Goal: Task Accomplishment & Management: Manage account settings

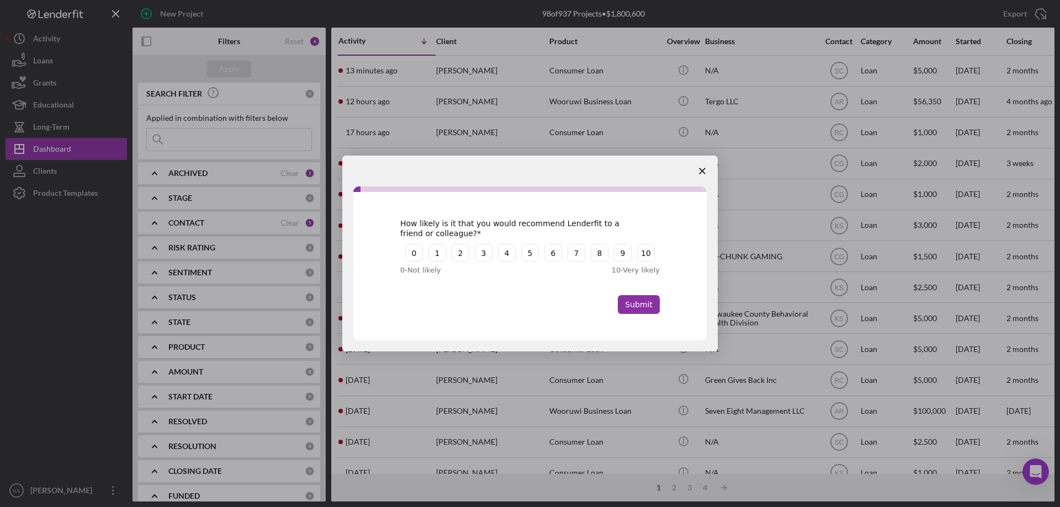
click at [702, 171] on polygon "Close survey" at bounding box center [702, 171] width 7 height 7
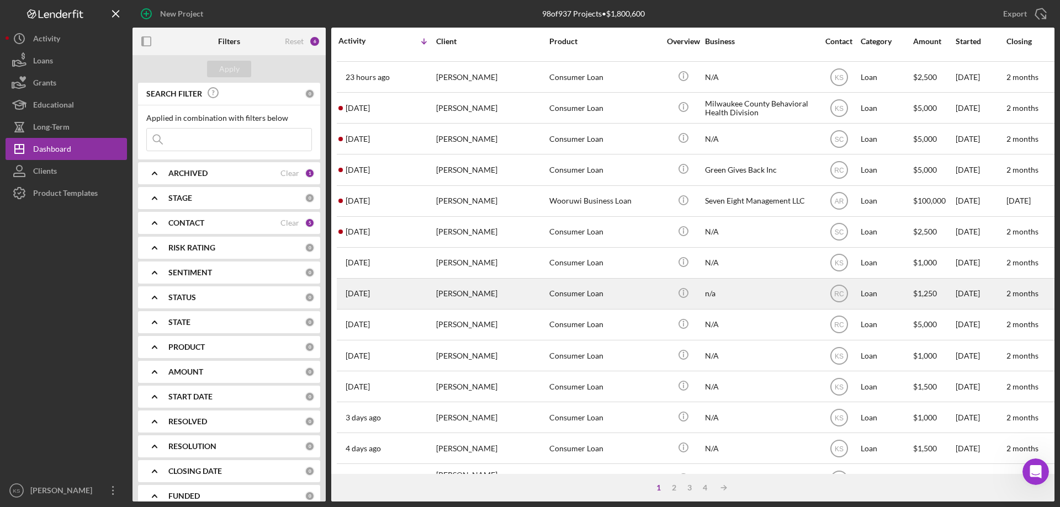
scroll to position [204, 0]
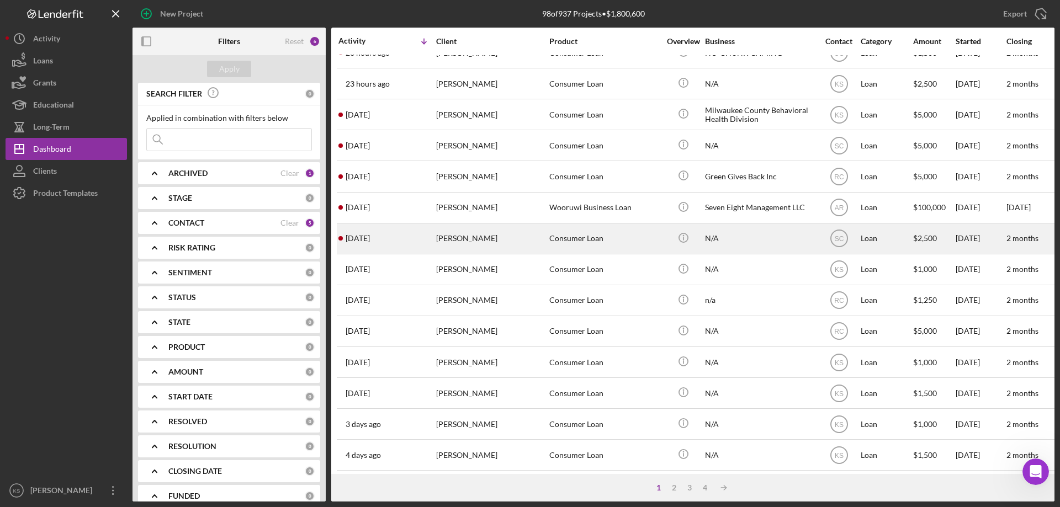
click at [527, 242] on div "[PERSON_NAME]" at bounding box center [491, 238] width 110 height 29
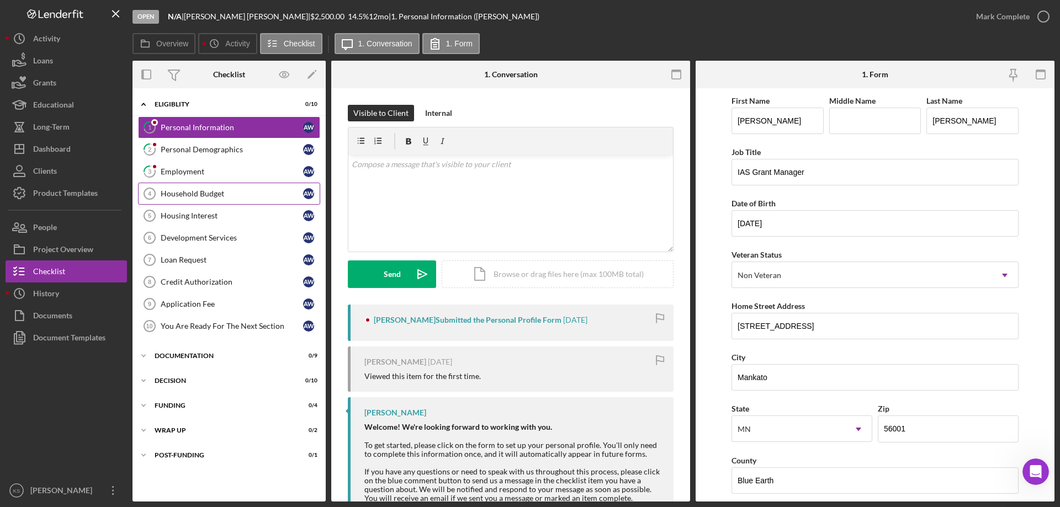
click at [210, 201] on link "Household Budget 4 Household Budget A W" at bounding box center [229, 194] width 182 height 22
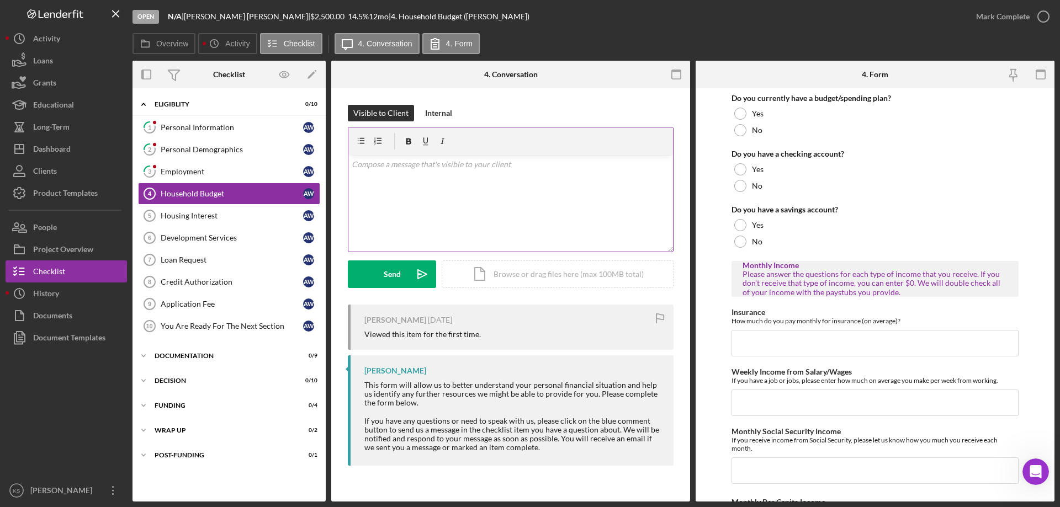
click at [407, 177] on div "v Color teal Color pink Remove color Add row above Add row below Add column bef…" at bounding box center [510, 203] width 325 height 97
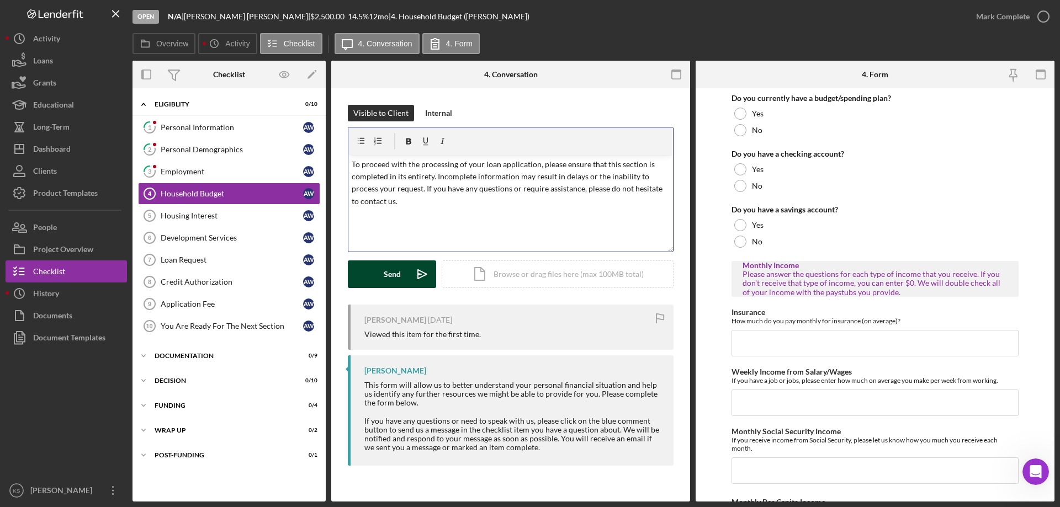
click at [377, 280] on button "Send Icon/icon-invite-send" at bounding box center [392, 275] width 88 height 28
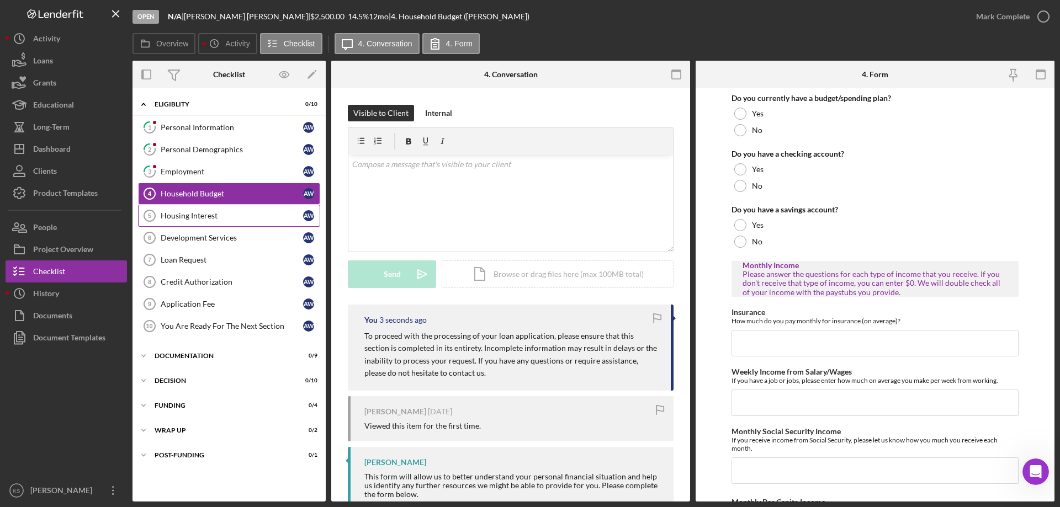
click at [215, 215] on div "Housing Interest" at bounding box center [232, 215] width 142 height 9
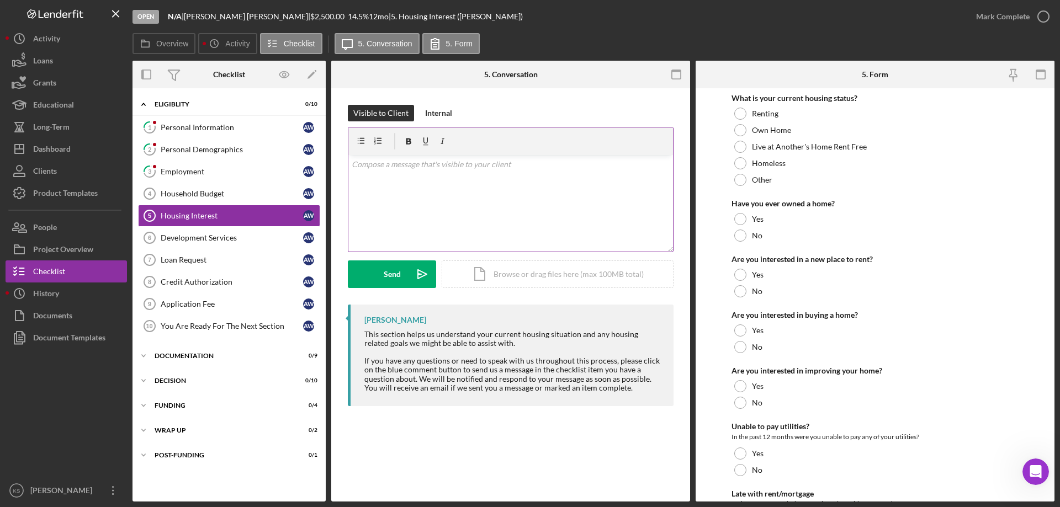
click at [435, 202] on div "v Color teal Color pink Remove color Add row above Add row below Add column bef…" at bounding box center [510, 203] width 325 height 97
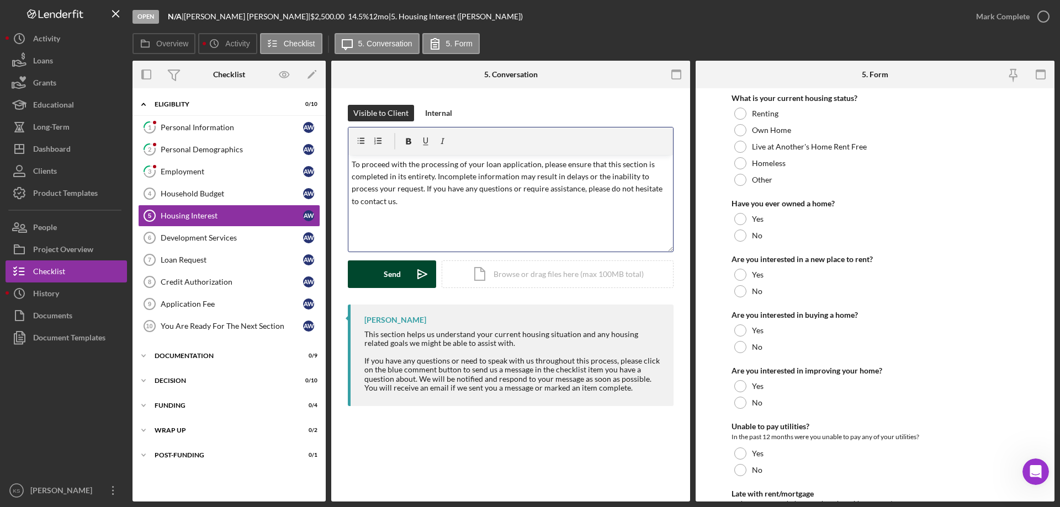
click at [390, 276] on div "Send" at bounding box center [392, 275] width 17 height 28
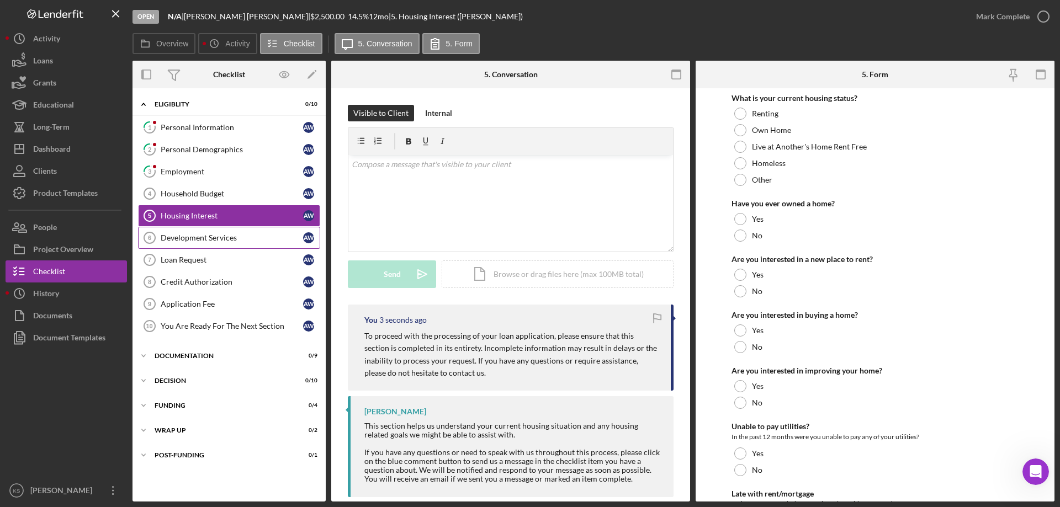
click at [243, 236] on div "Development Services" at bounding box center [232, 238] width 142 height 9
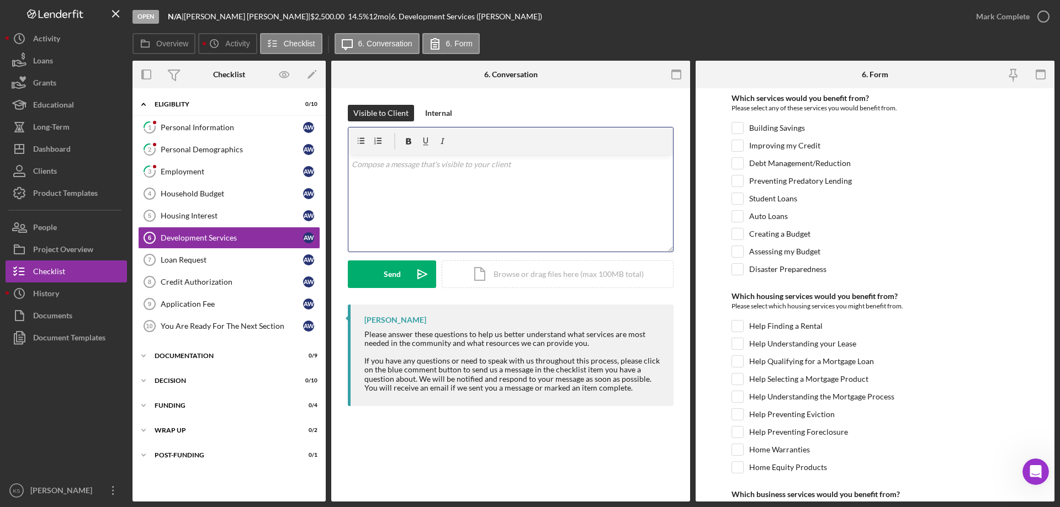
click at [425, 204] on div "v Color teal Color pink Remove color Add row above Add row below Add column bef…" at bounding box center [510, 203] width 325 height 97
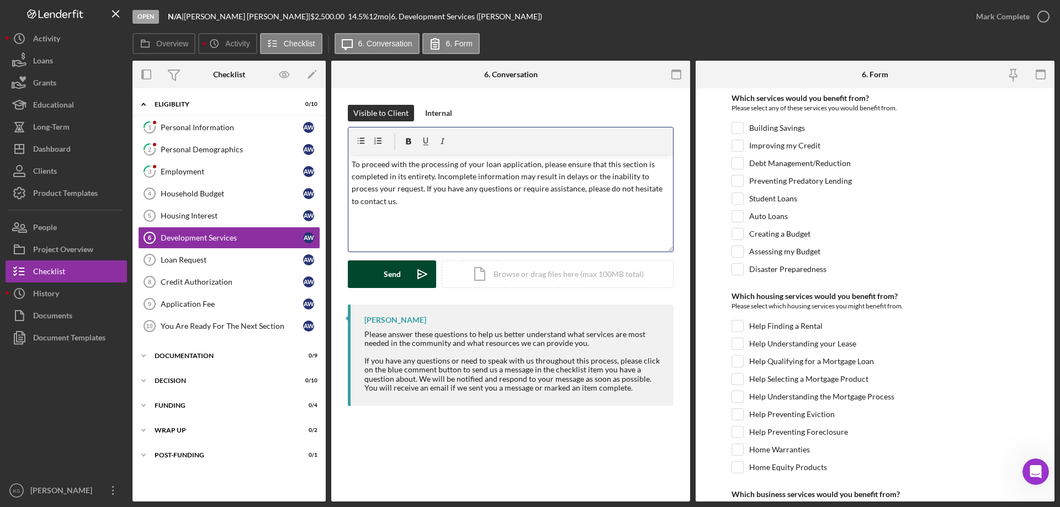
click at [388, 278] on div "Send" at bounding box center [392, 275] width 17 height 28
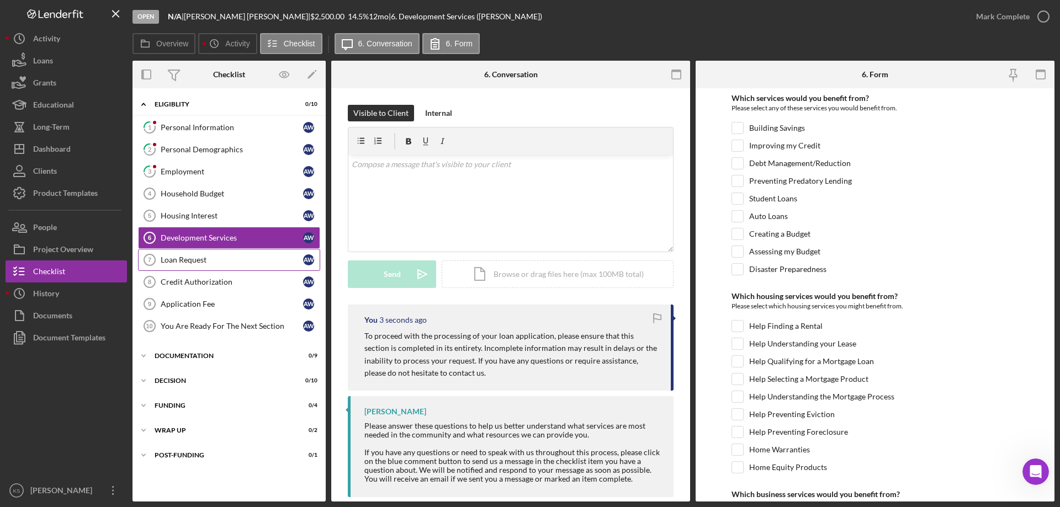
click at [232, 263] on div "Loan Request" at bounding box center [232, 260] width 142 height 9
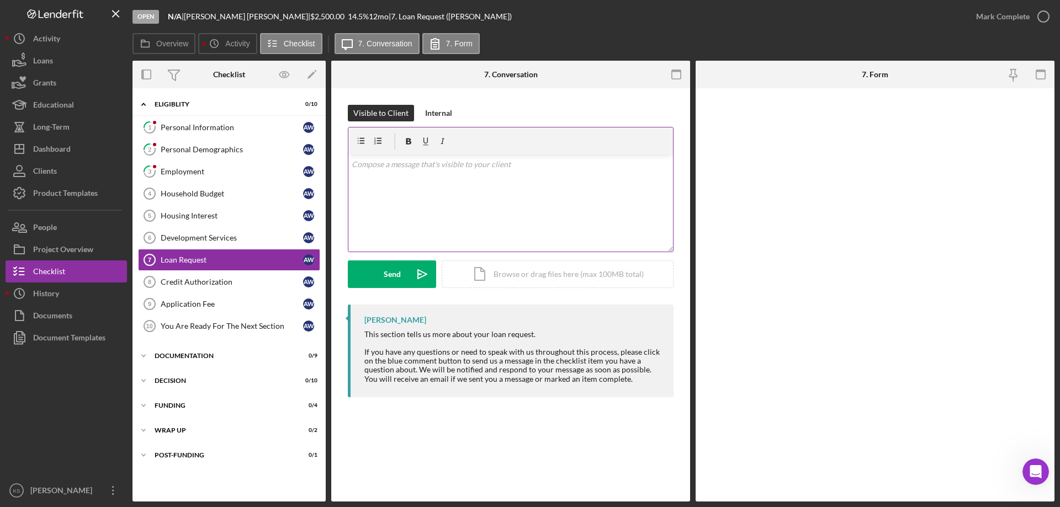
click at [521, 198] on div "v Color teal Color pink Remove color Add row above Add row below Add column bef…" at bounding box center [510, 203] width 325 height 97
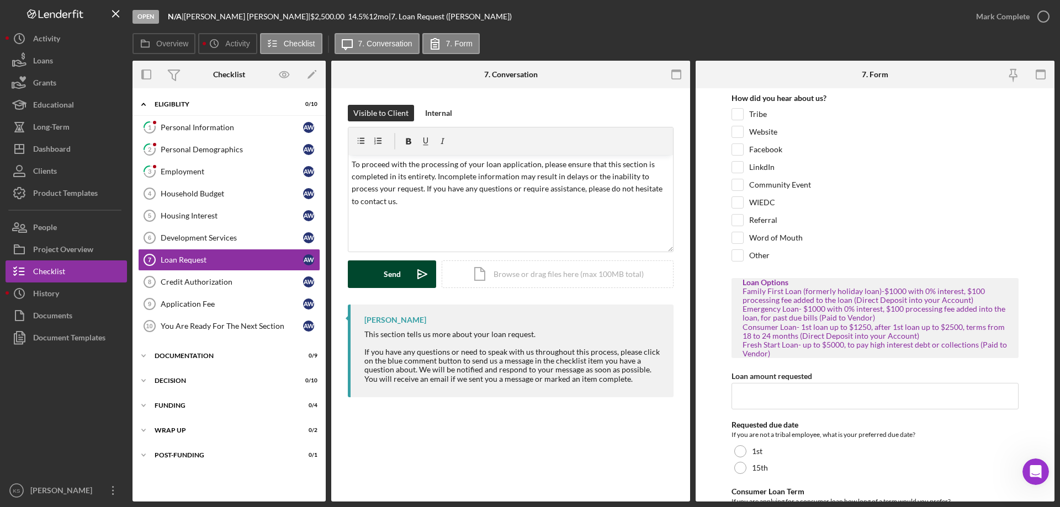
click at [387, 275] on div "Send" at bounding box center [392, 275] width 17 height 28
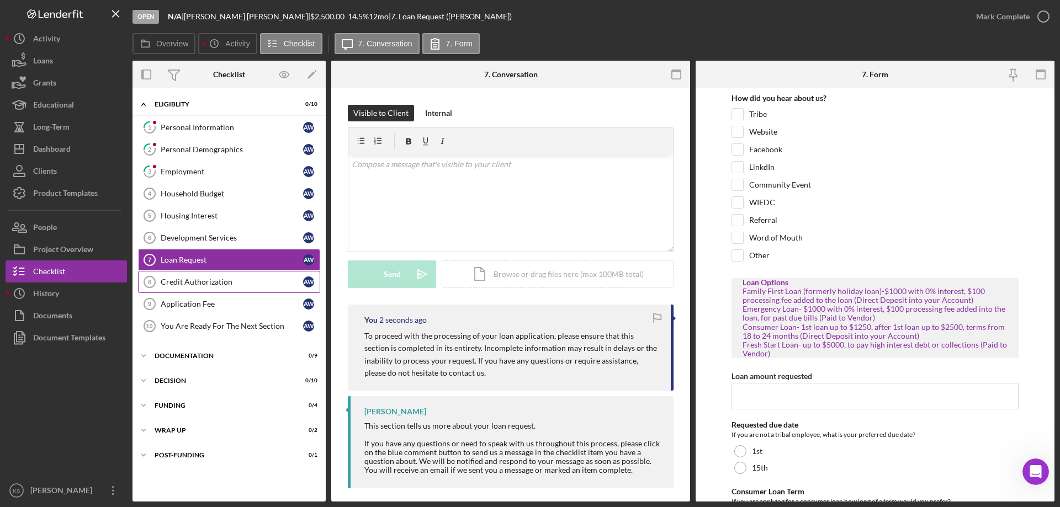
click at [243, 278] on div "Credit Authorization" at bounding box center [232, 282] width 142 height 9
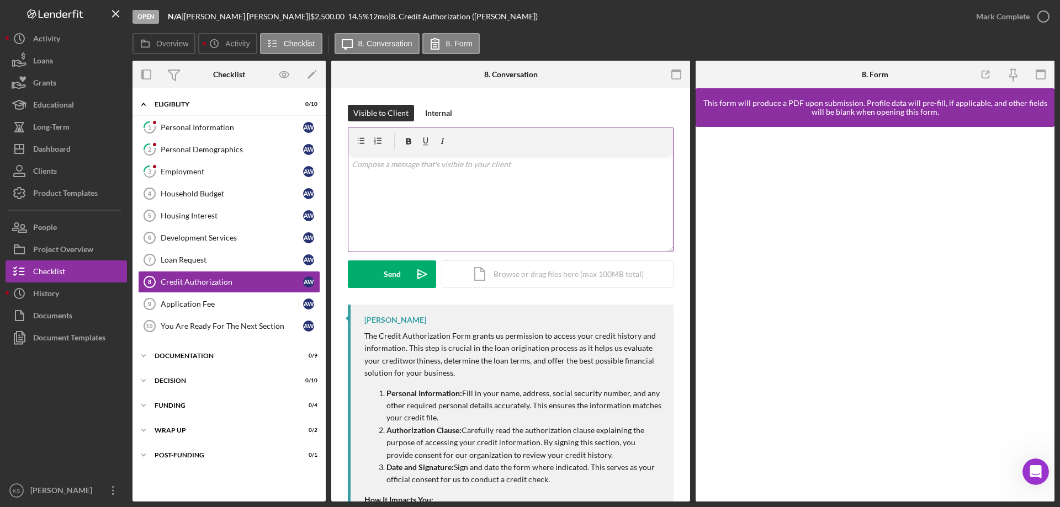
click at [476, 198] on div "v Color teal Color pink Remove color Add row above Add row below Add column bef…" at bounding box center [510, 203] width 325 height 97
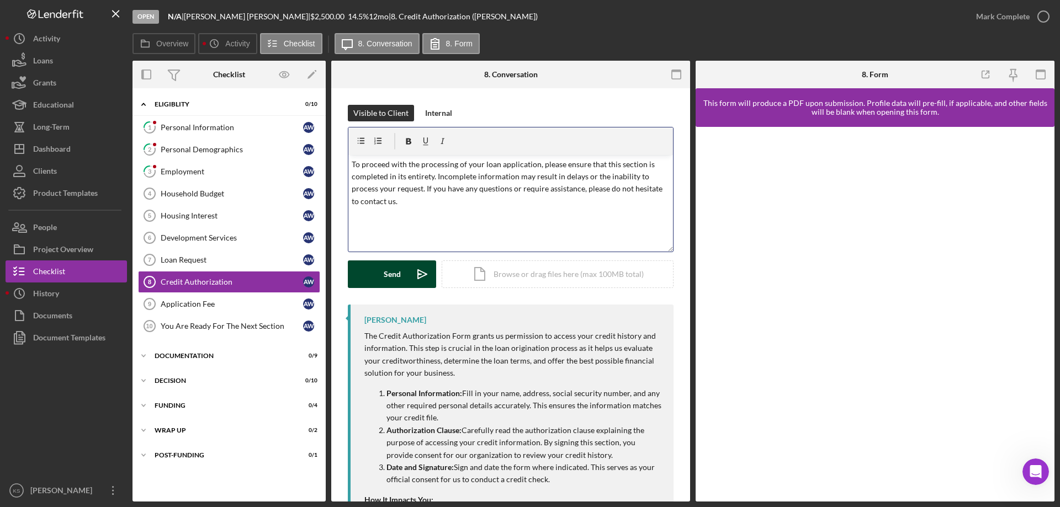
click at [382, 269] on button "Send Icon/icon-invite-send" at bounding box center [392, 275] width 88 height 28
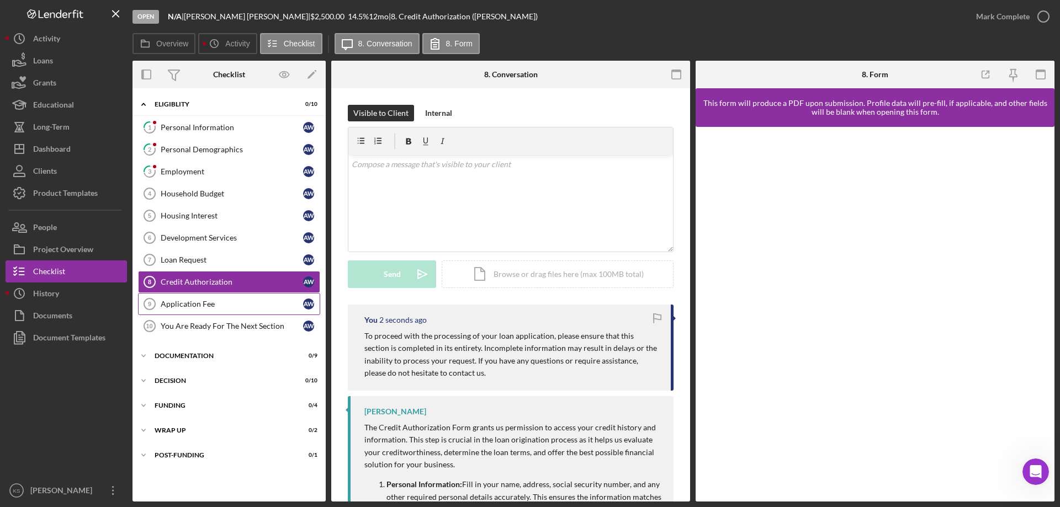
click at [229, 301] on div "Application Fee" at bounding box center [232, 304] width 142 height 9
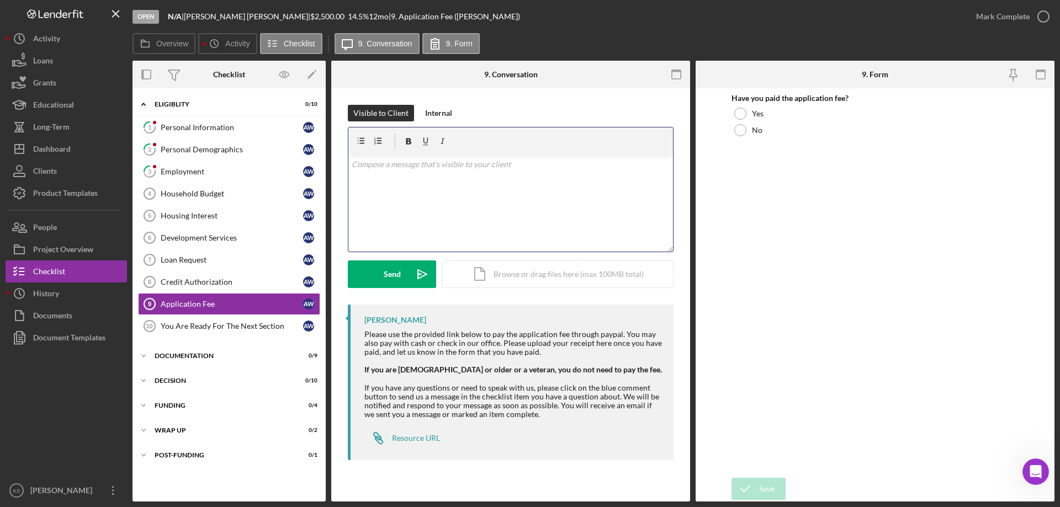
drag, startPoint x: 444, startPoint y: 195, endPoint x: 438, endPoint y: 198, distance: 6.7
click at [444, 195] on div "v Color teal Color pink Remove color Add row above Add row below Add column bef…" at bounding box center [510, 203] width 325 height 97
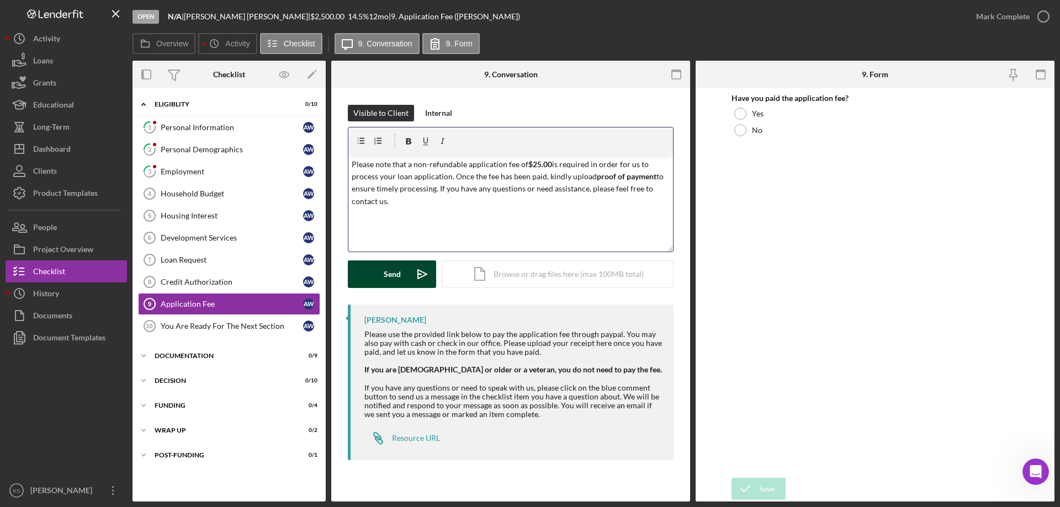
click at [384, 277] on div "Send" at bounding box center [392, 275] width 17 height 28
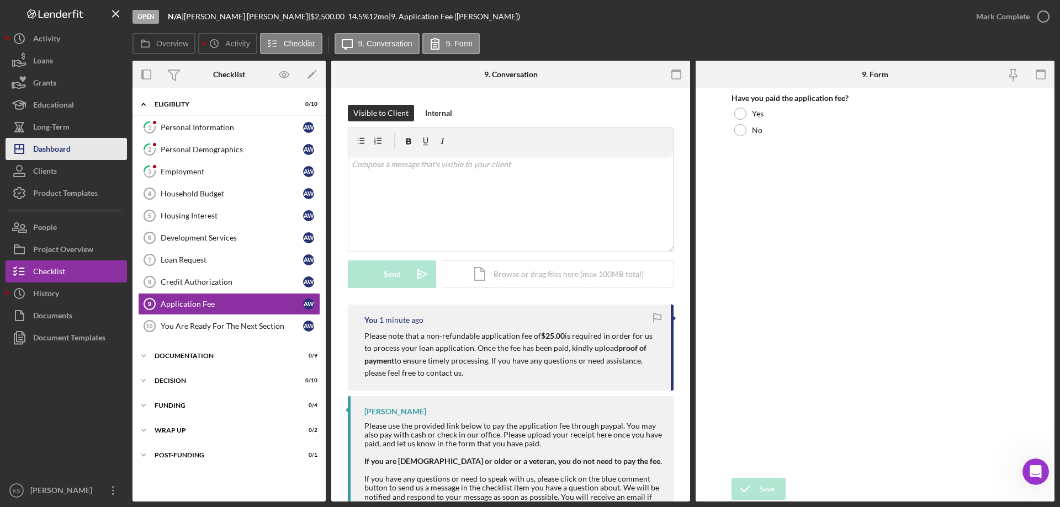
click at [68, 147] on div "Dashboard" at bounding box center [52, 150] width 38 height 25
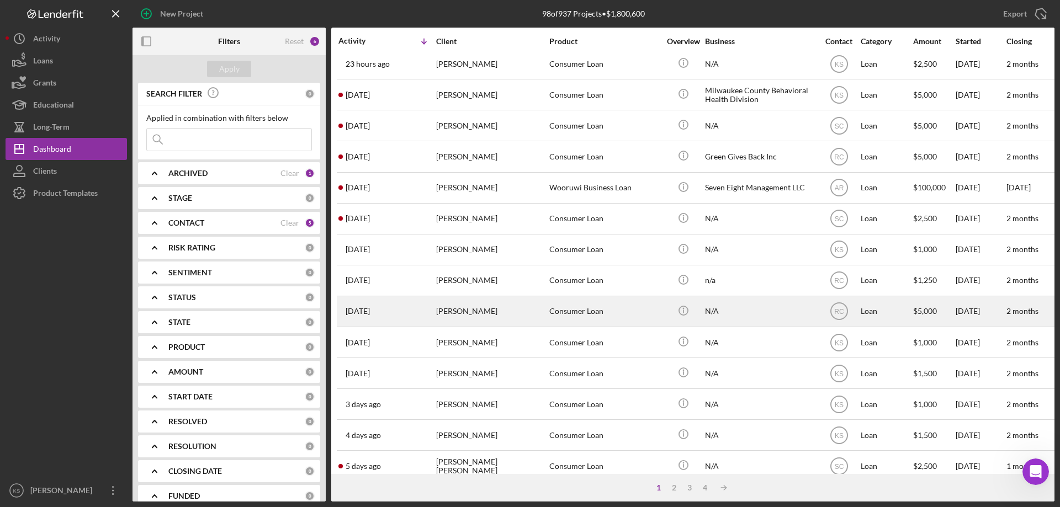
scroll to position [204, 0]
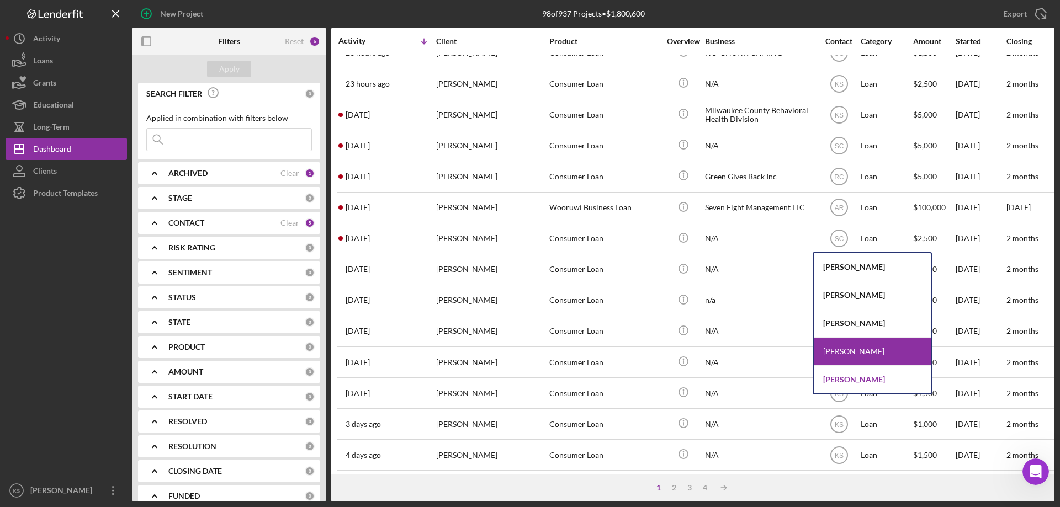
click at [856, 377] on div "[PERSON_NAME]" at bounding box center [872, 380] width 117 height 28
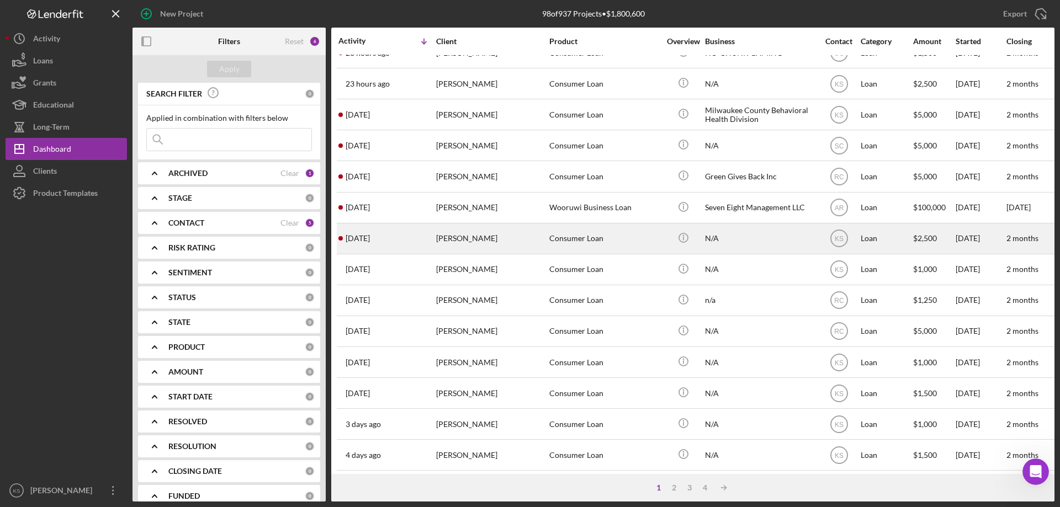
click at [556, 246] on div "Consumer Loan" at bounding box center [604, 238] width 110 height 29
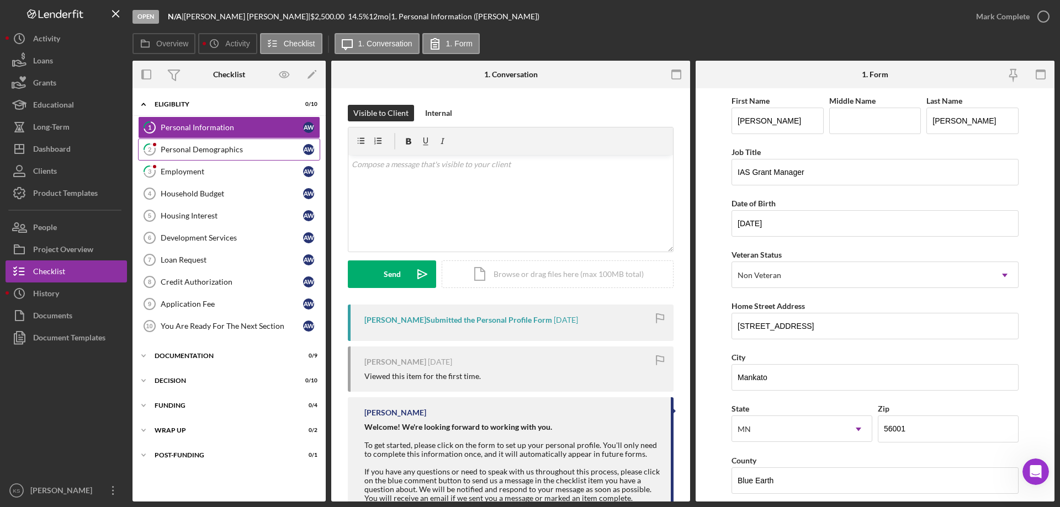
click at [208, 154] on div "Personal Demographics" at bounding box center [232, 149] width 142 height 9
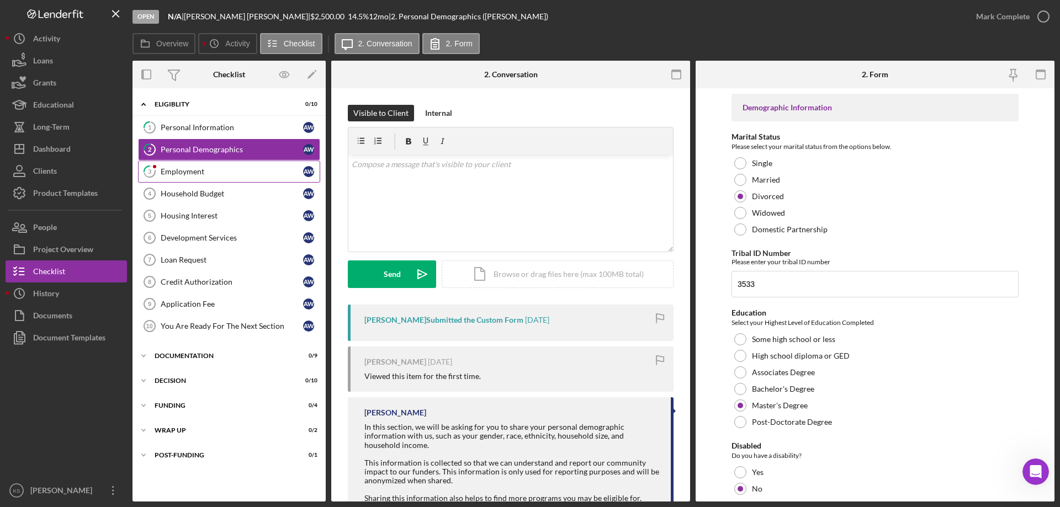
click at [200, 170] on div "Employment" at bounding box center [232, 171] width 142 height 9
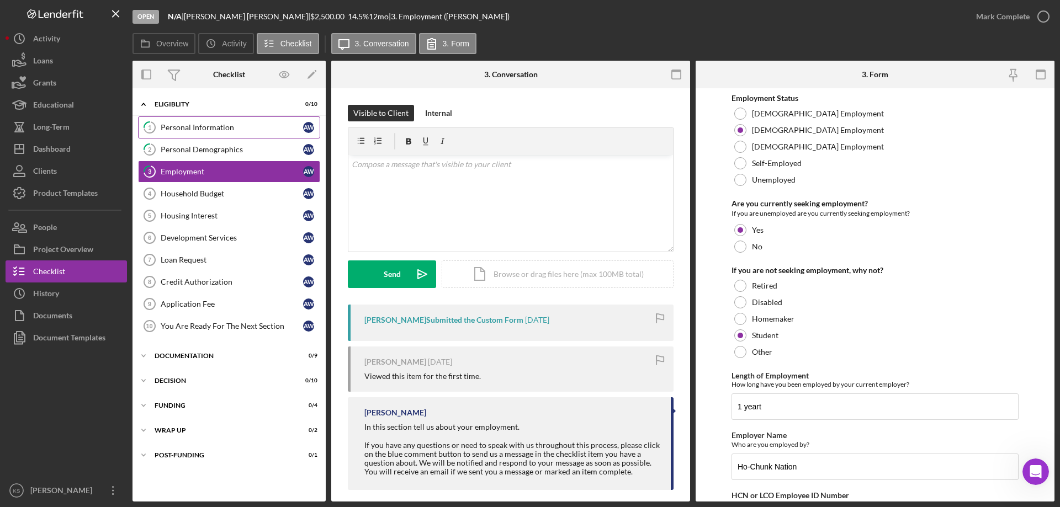
click at [207, 134] on link "1 Personal Information A W" at bounding box center [229, 128] width 182 height 22
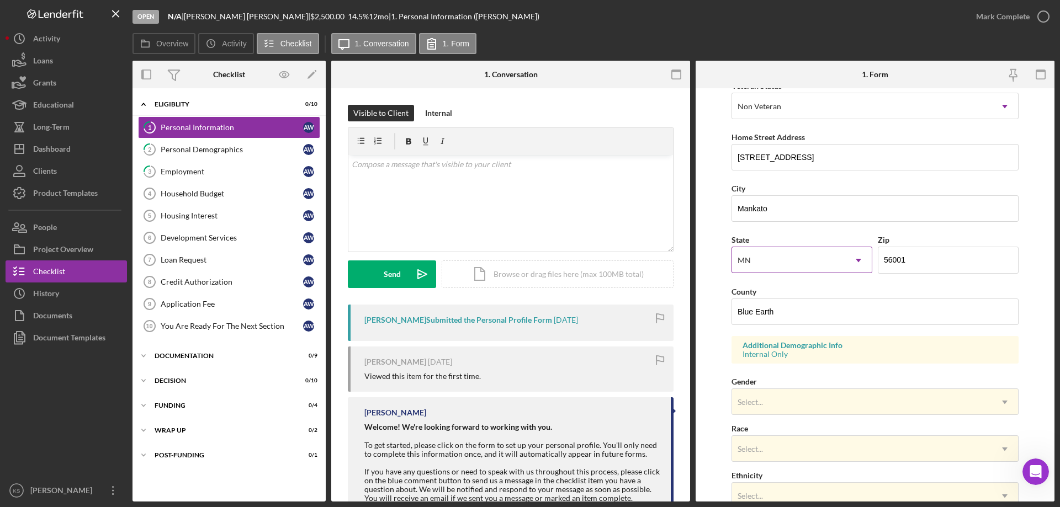
scroll to position [276, 0]
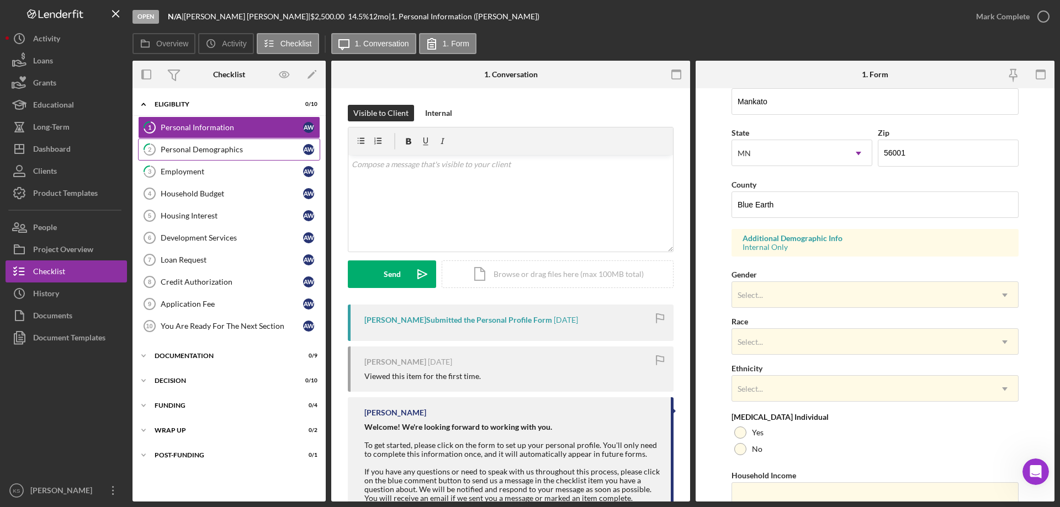
click at [212, 139] on link "2 Personal Demographics A W" at bounding box center [229, 150] width 182 height 22
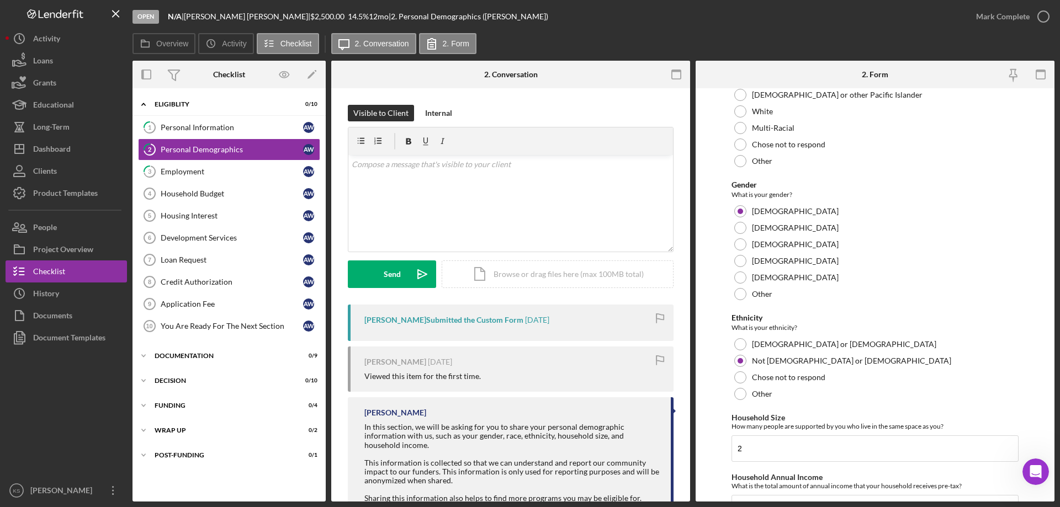
scroll to position [606, 0]
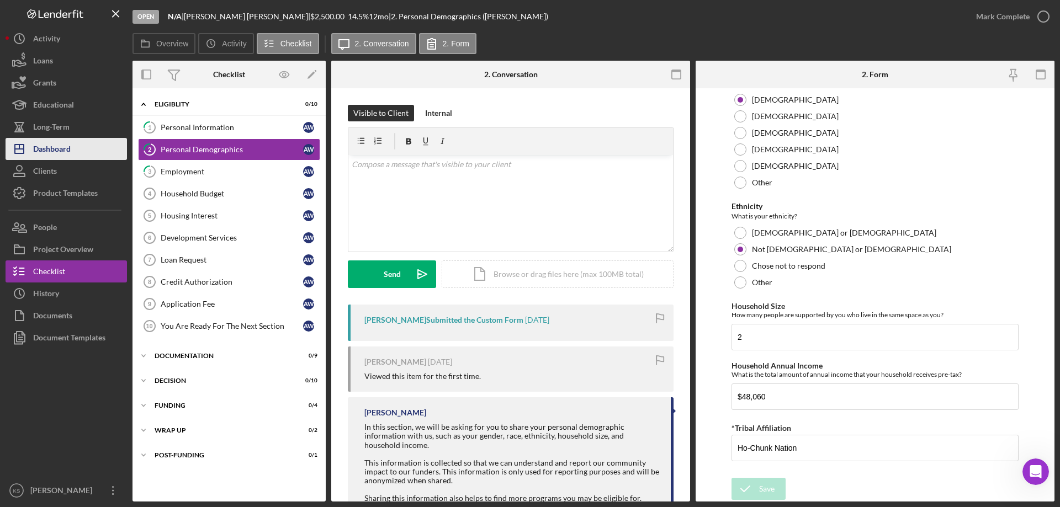
click at [60, 153] on div "Dashboard" at bounding box center [52, 150] width 38 height 25
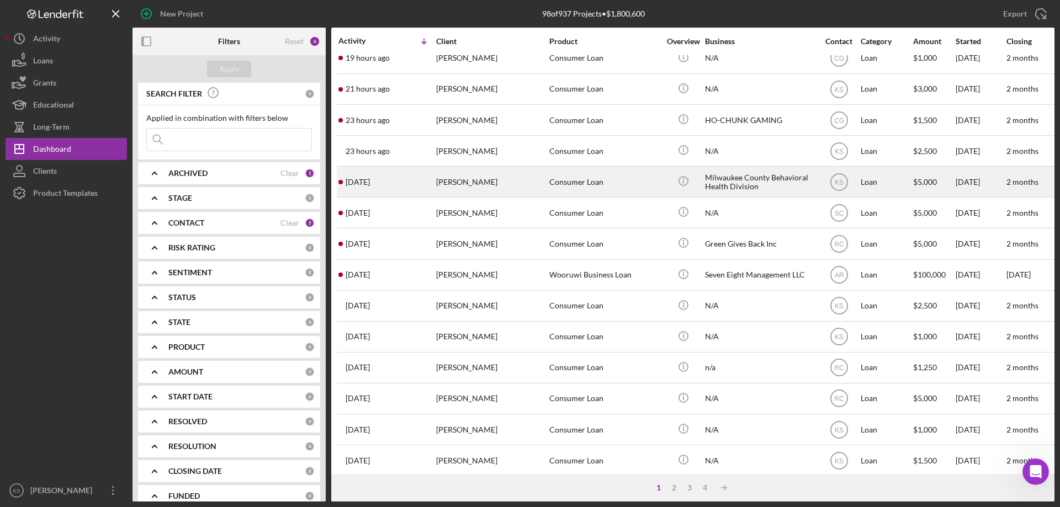
scroll to position [110, 0]
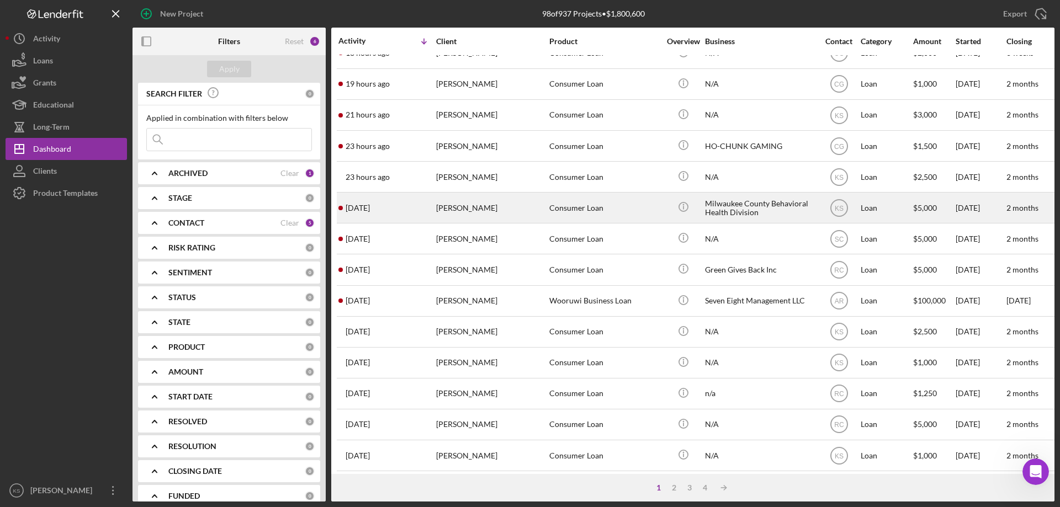
click at [535, 214] on div "[PERSON_NAME]" at bounding box center [491, 207] width 110 height 29
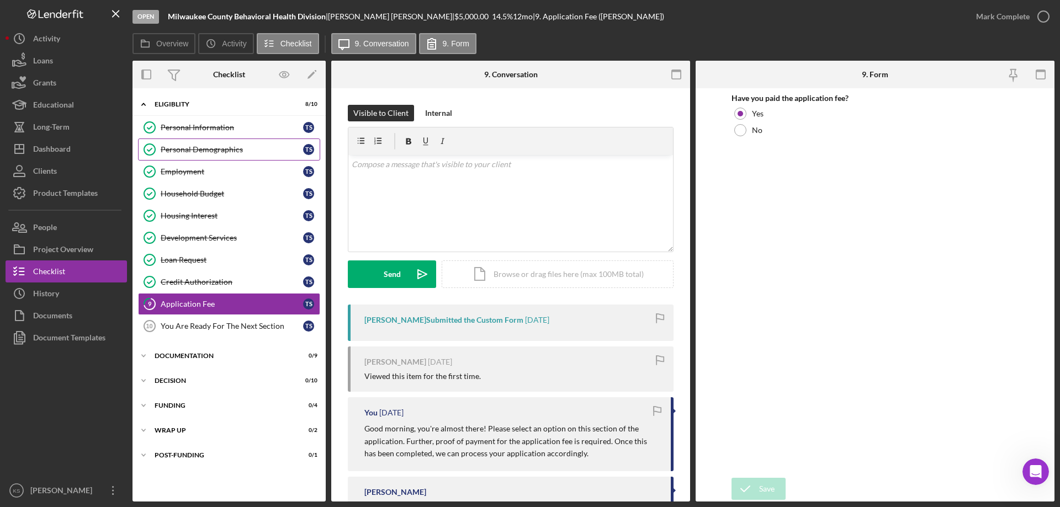
click at [190, 154] on div "Personal Demographics" at bounding box center [232, 149] width 142 height 9
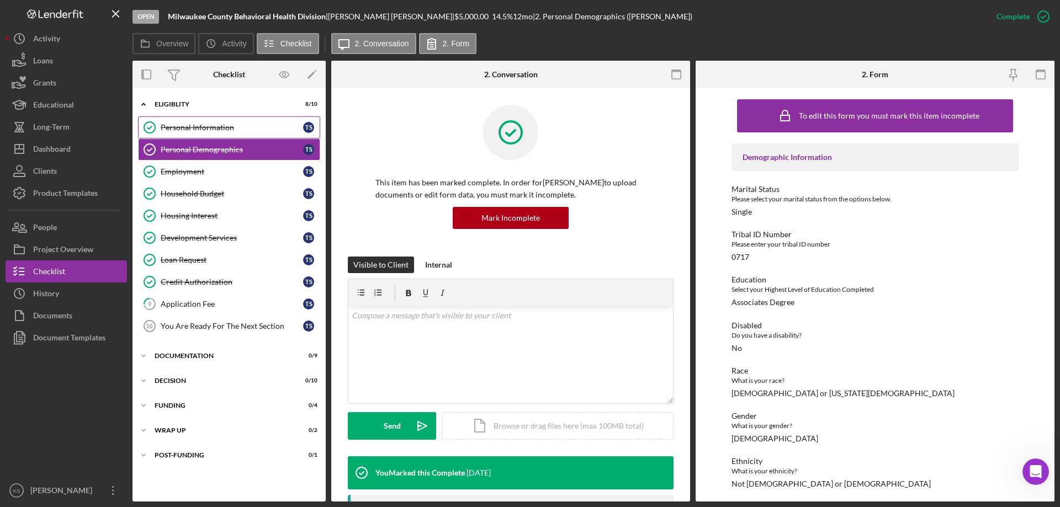
click at [218, 135] on link "Personal Information Personal Information T S" at bounding box center [229, 128] width 182 height 22
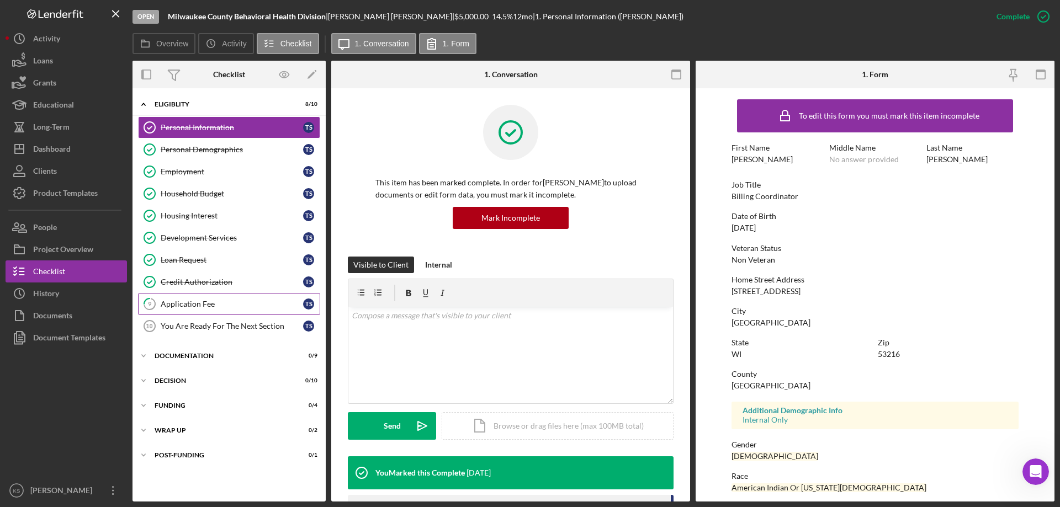
click at [216, 298] on link "9 Application Fee T S" at bounding box center [229, 304] width 182 height 22
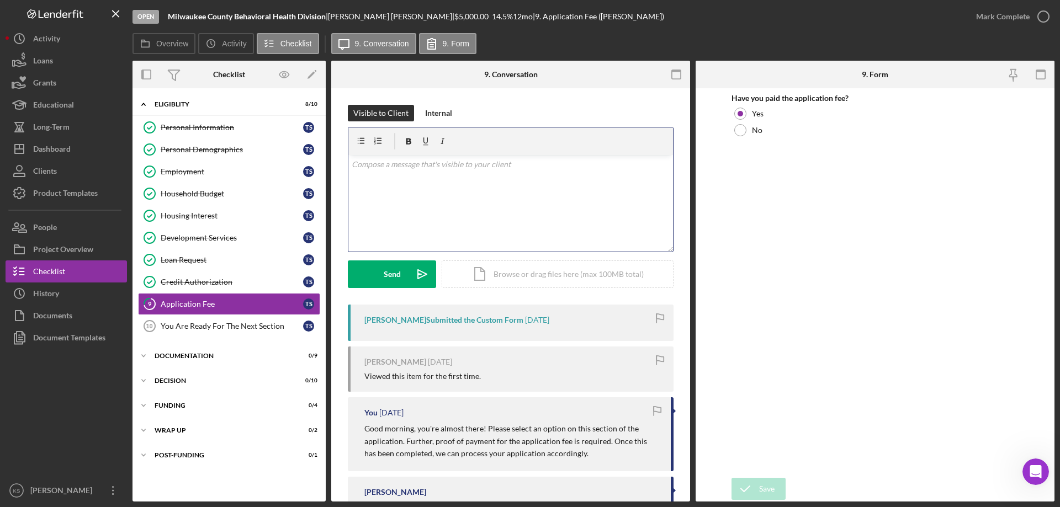
click at [488, 217] on div "v Color teal Color pink Remove color Add row above Add row below Add column bef…" at bounding box center [510, 203] width 325 height 97
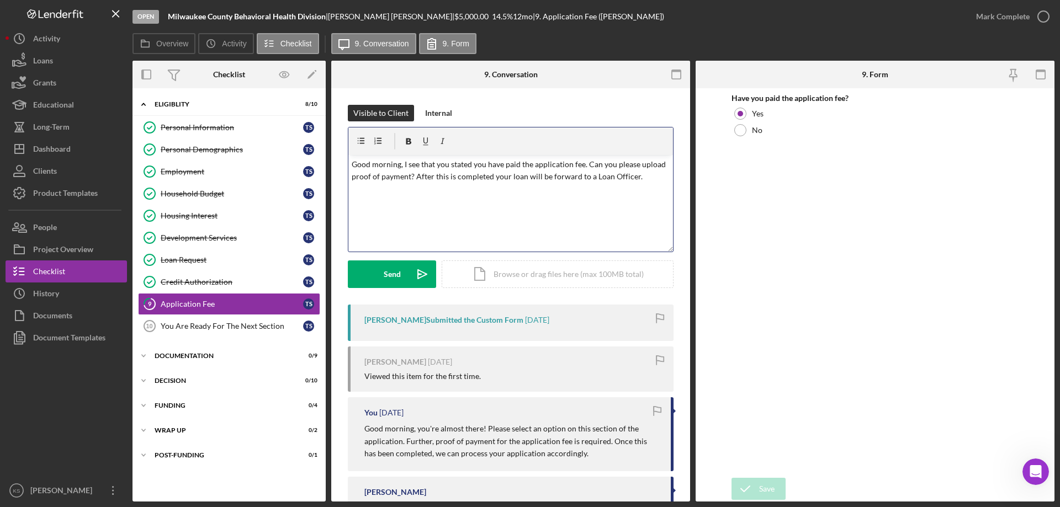
click at [526, 175] on p "Good morning, I see that you stated you have paid the application fee. Can you …" at bounding box center [511, 170] width 319 height 25
click at [441, 202] on div "v Color teal Color pink Remove color Add row above Add row below Add column bef…" at bounding box center [510, 203] width 325 height 97
click at [398, 272] on div "Send" at bounding box center [392, 275] width 17 height 28
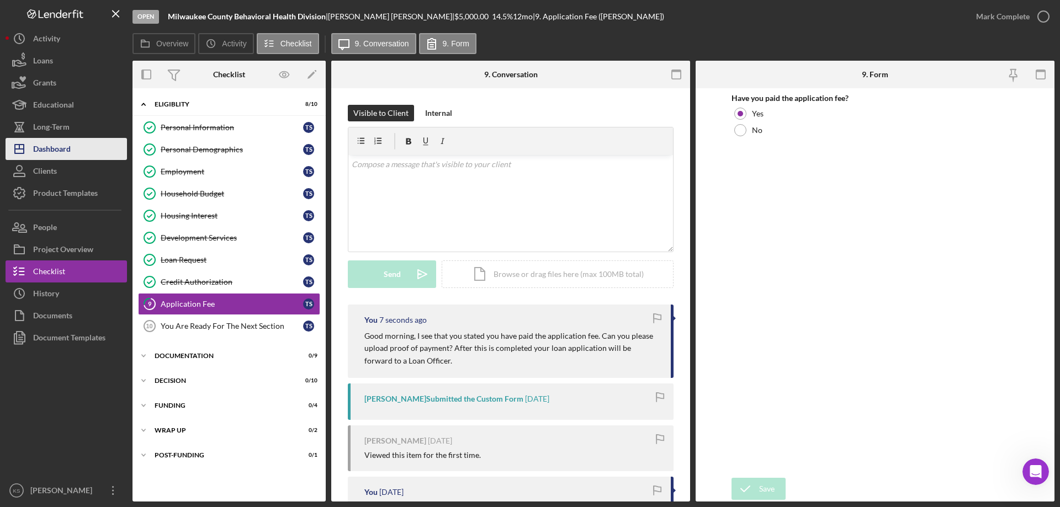
click at [68, 155] on div "Dashboard" at bounding box center [52, 150] width 38 height 25
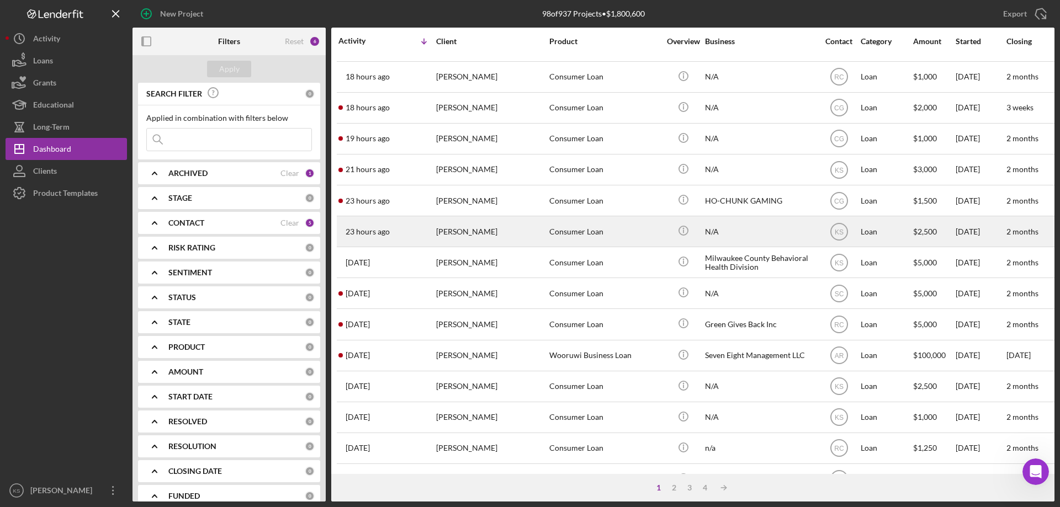
scroll to position [55, 0]
click at [486, 231] on div "[PERSON_NAME]" at bounding box center [491, 232] width 110 height 29
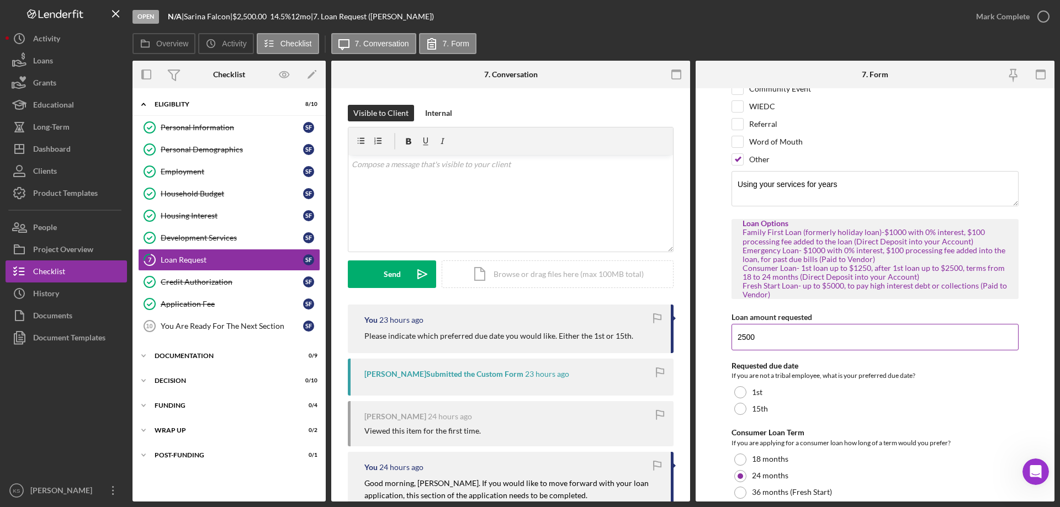
scroll to position [136, 0]
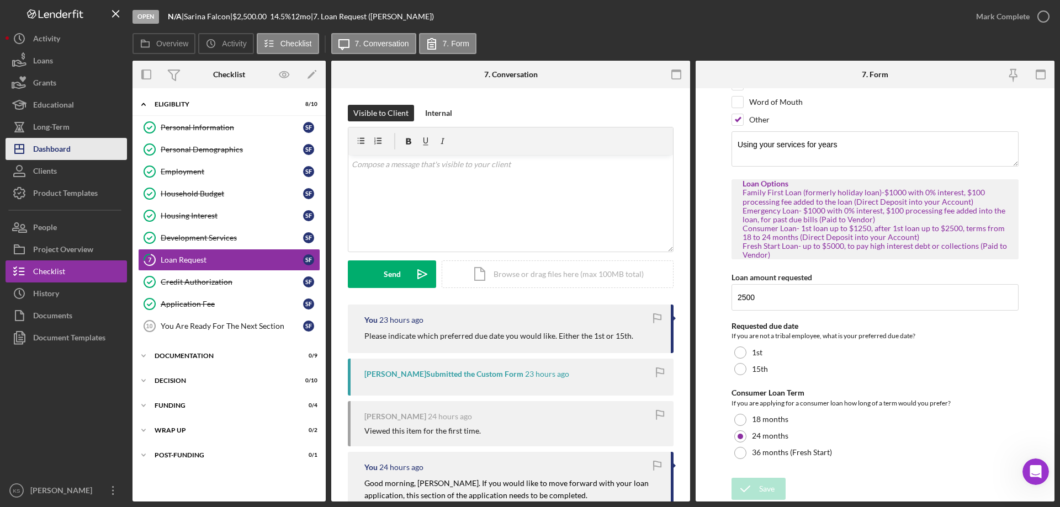
click at [75, 153] on button "Icon/Dashboard Dashboard" at bounding box center [66, 149] width 121 height 22
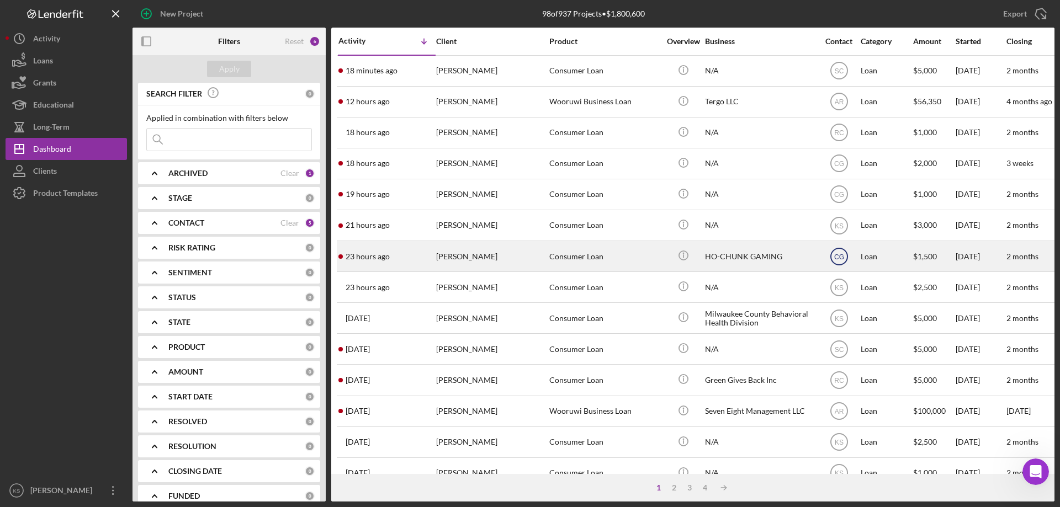
click at [841, 75] on text "CG" at bounding box center [838, 71] width 9 height 8
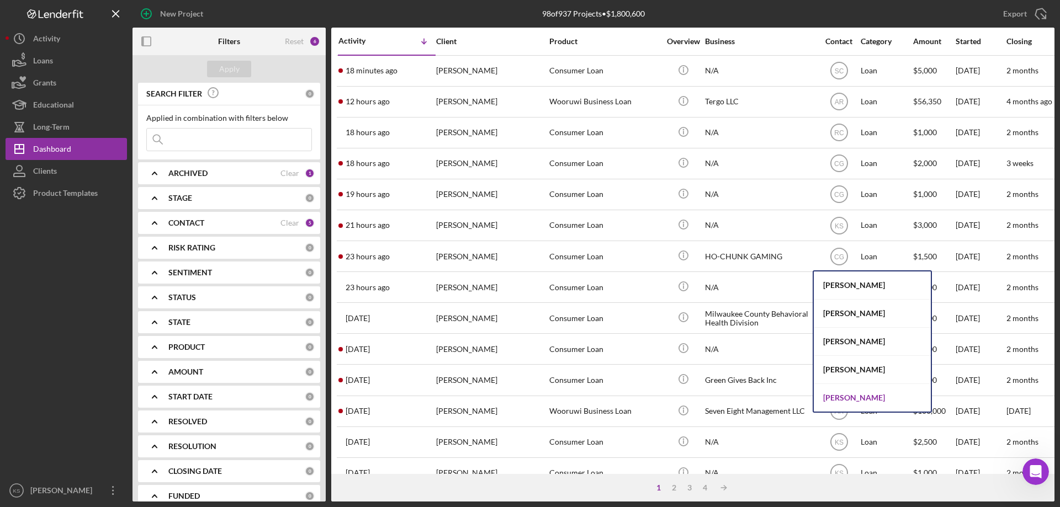
click at [850, 394] on div "[PERSON_NAME]" at bounding box center [872, 398] width 117 height 28
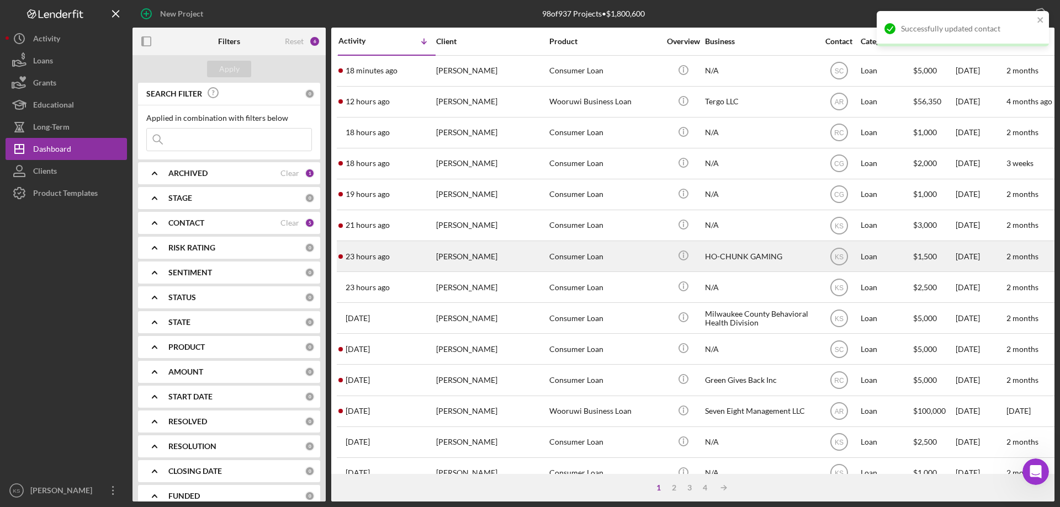
click at [531, 260] on div "[PERSON_NAME]" at bounding box center [491, 256] width 110 height 29
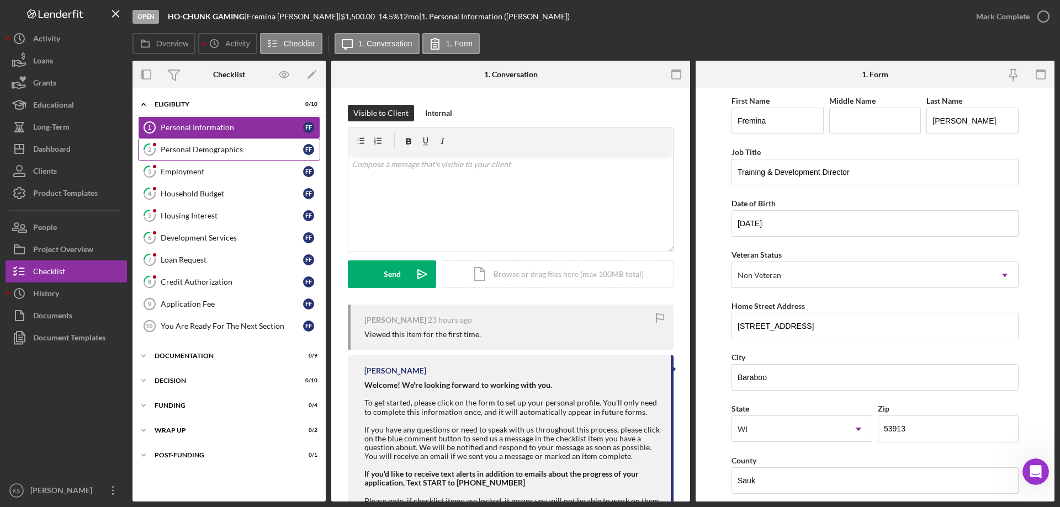
click at [218, 157] on link "2 Personal Demographics F F" at bounding box center [229, 150] width 182 height 22
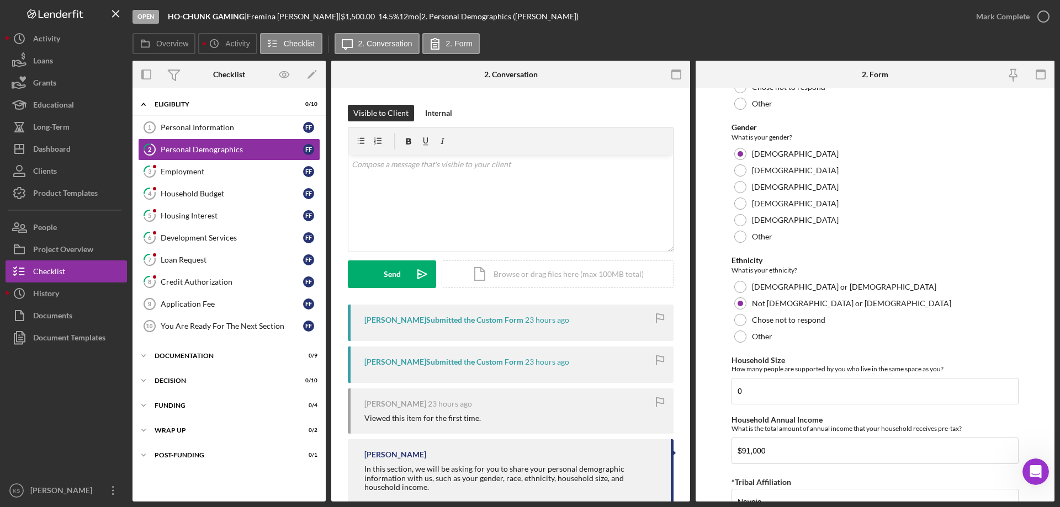
scroll to position [606, 0]
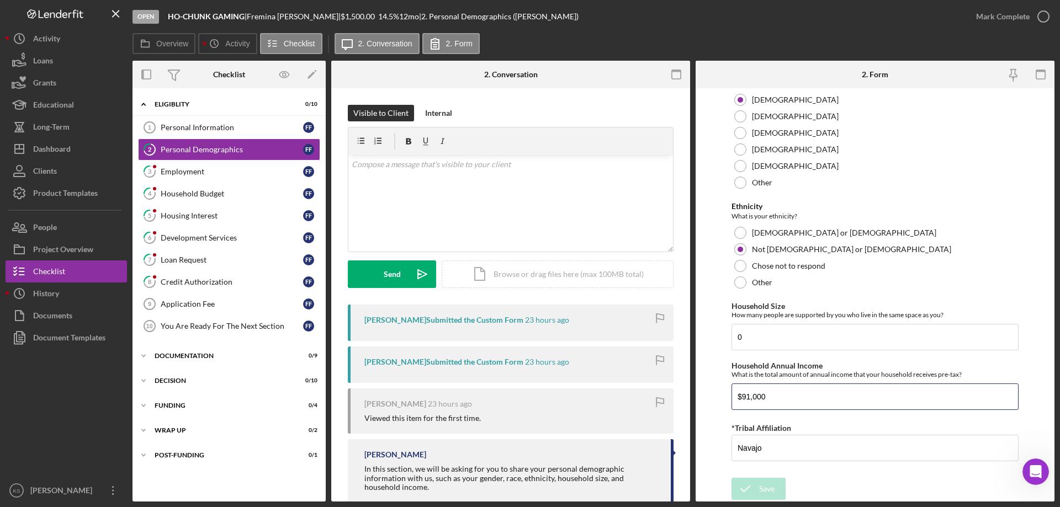
drag, startPoint x: 805, startPoint y: 395, endPoint x: 706, endPoint y: 395, distance: 99.4
click at [706, 395] on form "Demographic Information Marital Status Please select your marital status from t…" at bounding box center [875, 295] width 359 height 414
click at [714, 310] on form "Demographic Information Marital Status Please select your marital status from t…" at bounding box center [875, 295] width 359 height 414
click at [231, 129] on div "Personal Information" at bounding box center [232, 127] width 142 height 9
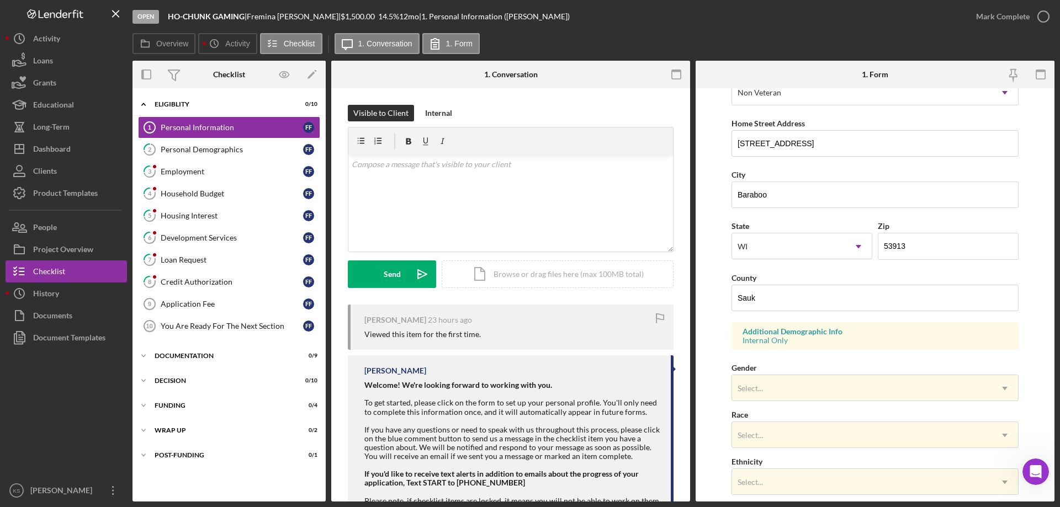
scroll to position [324, 0]
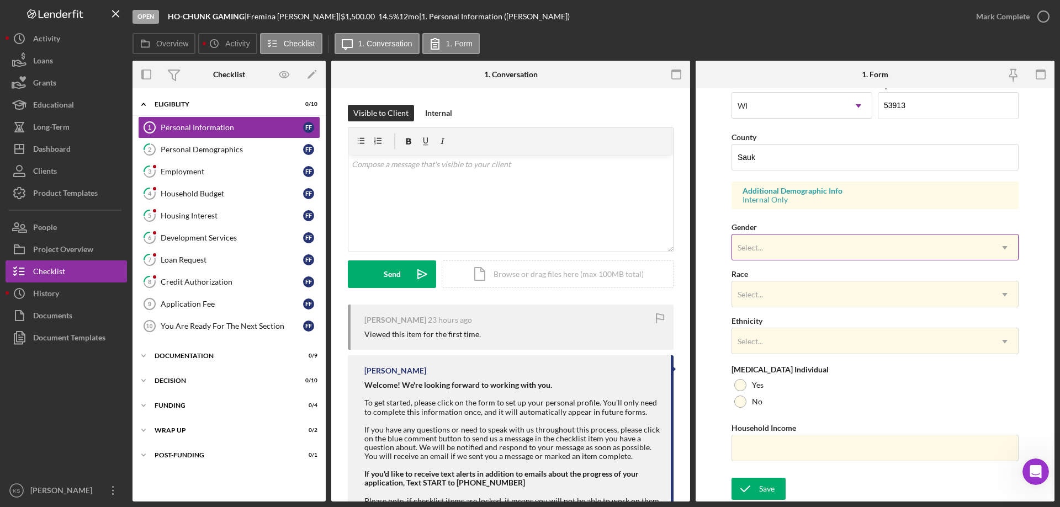
click at [799, 246] on div "Select..." at bounding box center [862, 247] width 260 height 25
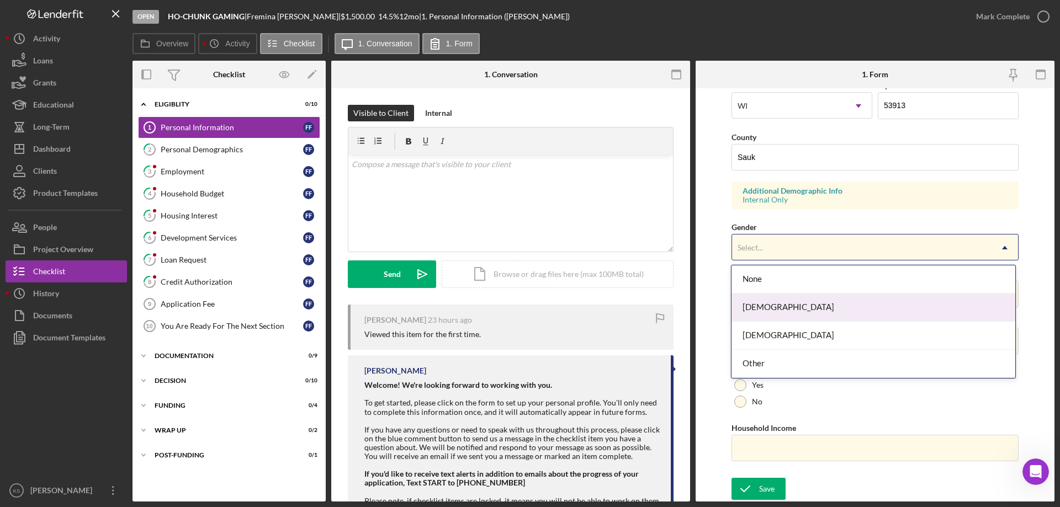
click at [774, 300] on div "[DEMOGRAPHIC_DATA]" at bounding box center [873, 308] width 283 height 28
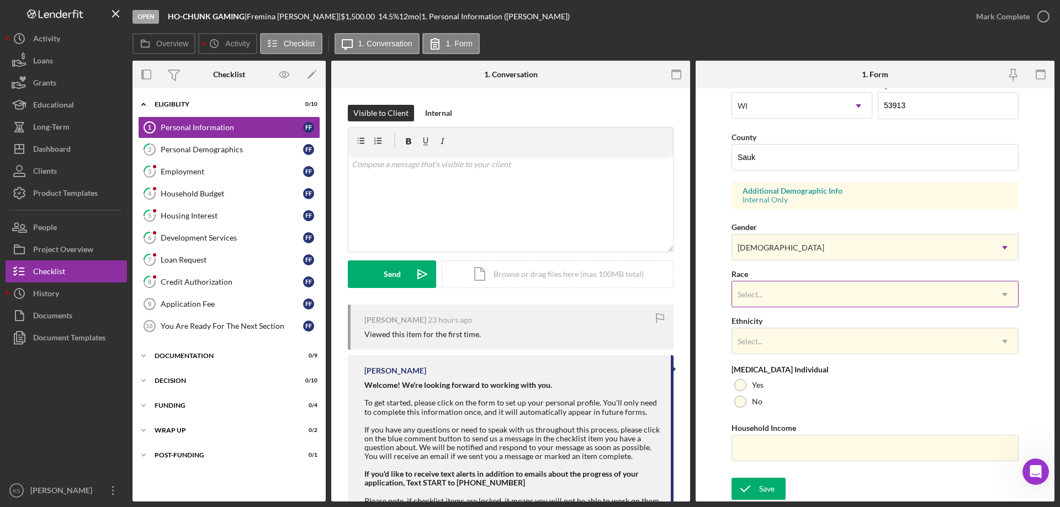
click at [781, 294] on div "Select..." at bounding box center [862, 294] width 260 height 25
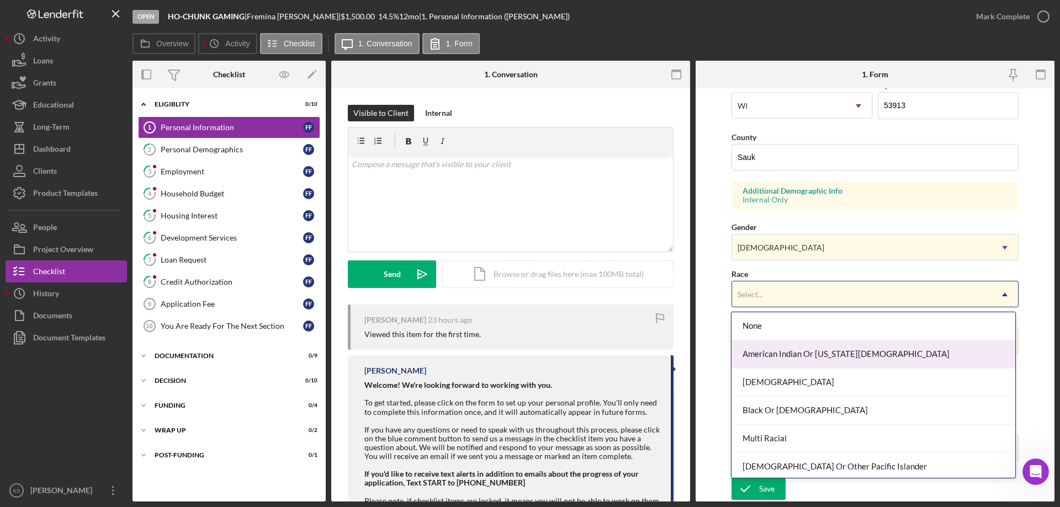
click at [797, 355] on div "American Indian Or [US_STATE][DEMOGRAPHIC_DATA]" at bounding box center [873, 355] width 283 height 28
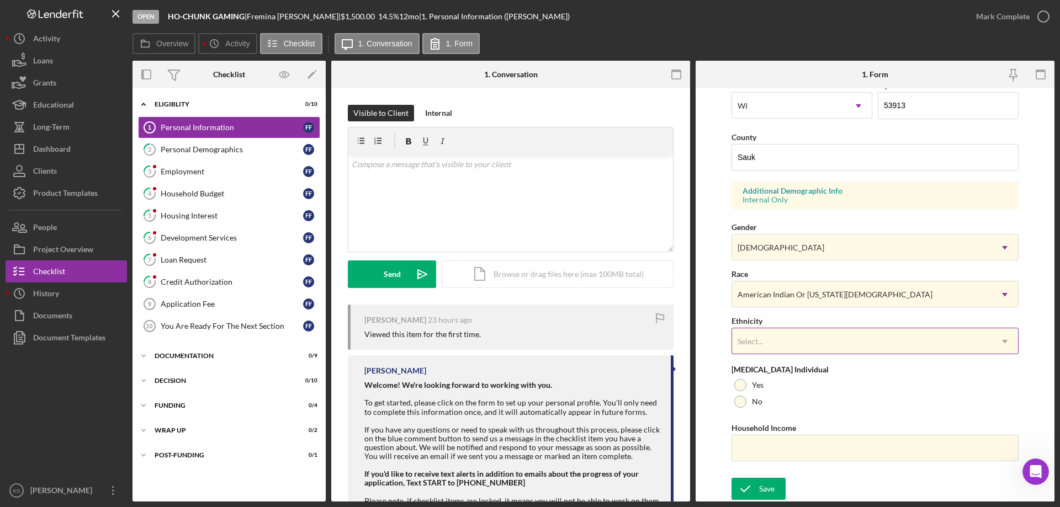
click at [796, 354] on div "Select..." at bounding box center [862, 341] width 260 height 25
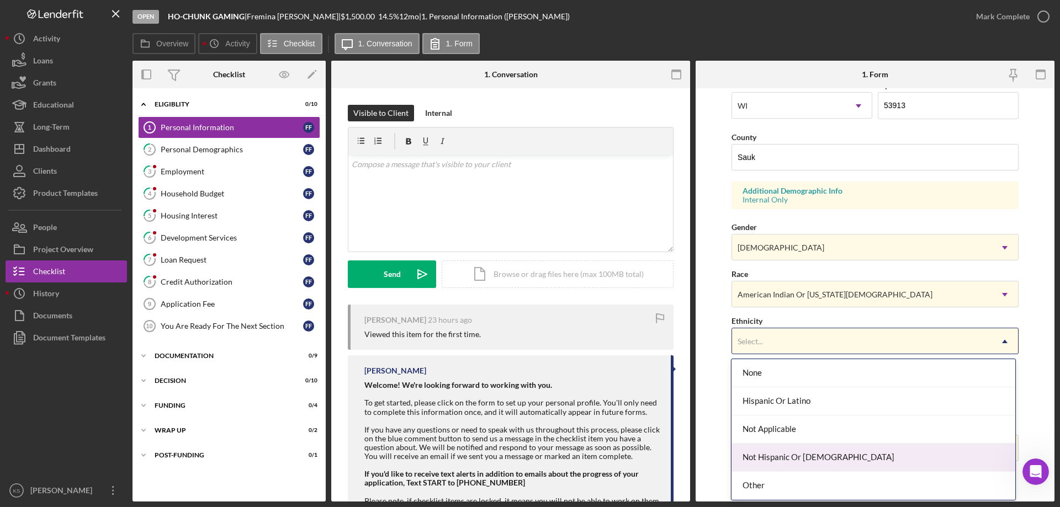
click at [785, 458] on div "Not Hispanic Or [DEMOGRAPHIC_DATA]" at bounding box center [873, 458] width 283 height 28
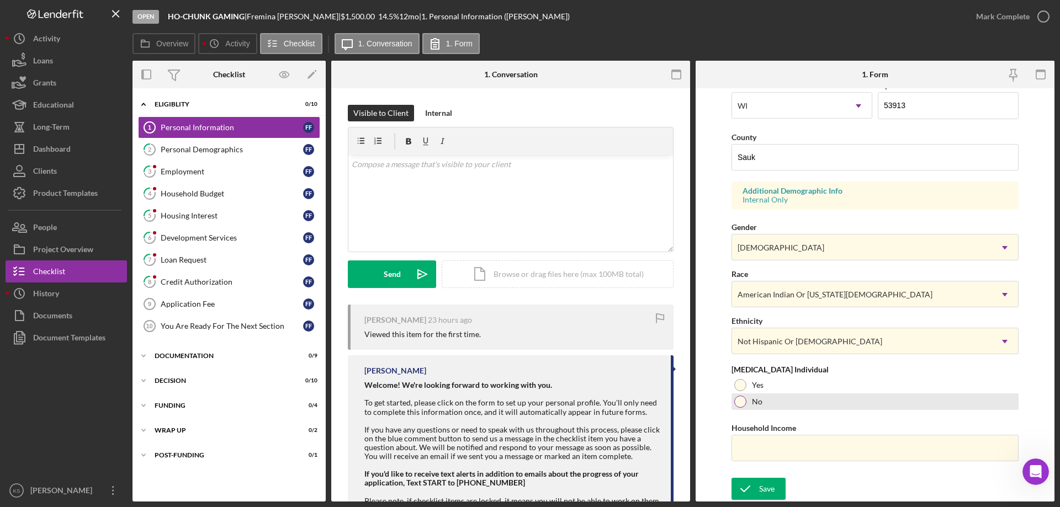
click at [748, 399] on div "No" at bounding box center [875, 402] width 287 height 17
click at [754, 449] on input "Household Income" at bounding box center [875, 448] width 287 height 27
paste input "$91,000"
type input "$91,000"
click at [759, 488] on div "Save" at bounding box center [766, 489] width 15 height 22
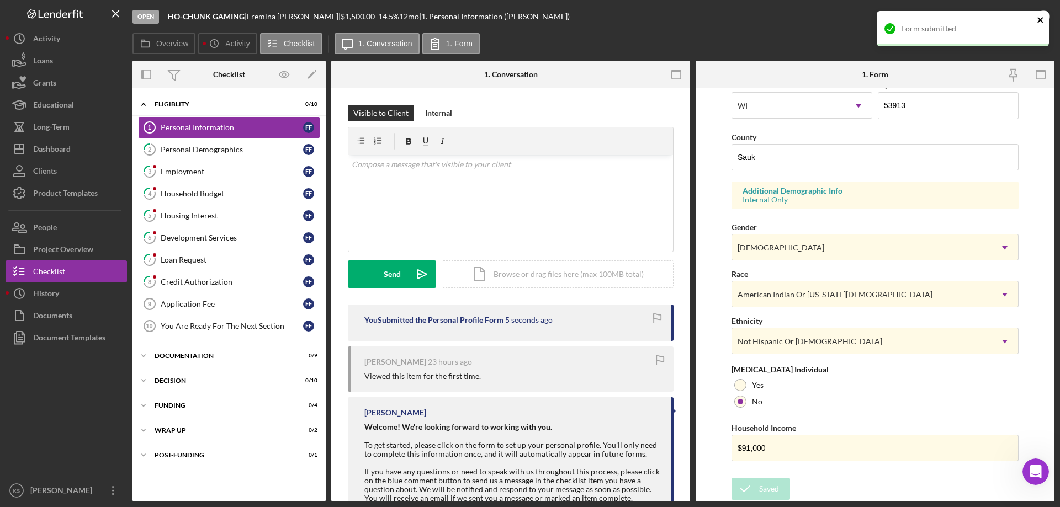
click at [1039, 21] on icon "close" at bounding box center [1040, 20] width 6 height 6
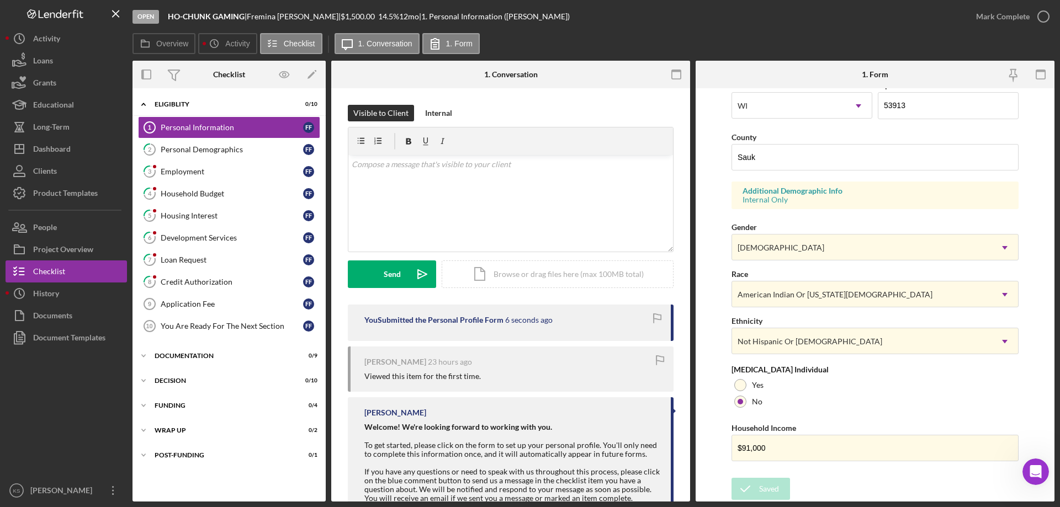
click at [1034, 17] on div "Form submitted" at bounding box center [963, 33] width 177 height 49
click at [1001, 14] on div "Mark Complete" at bounding box center [1003, 17] width 54 height 22
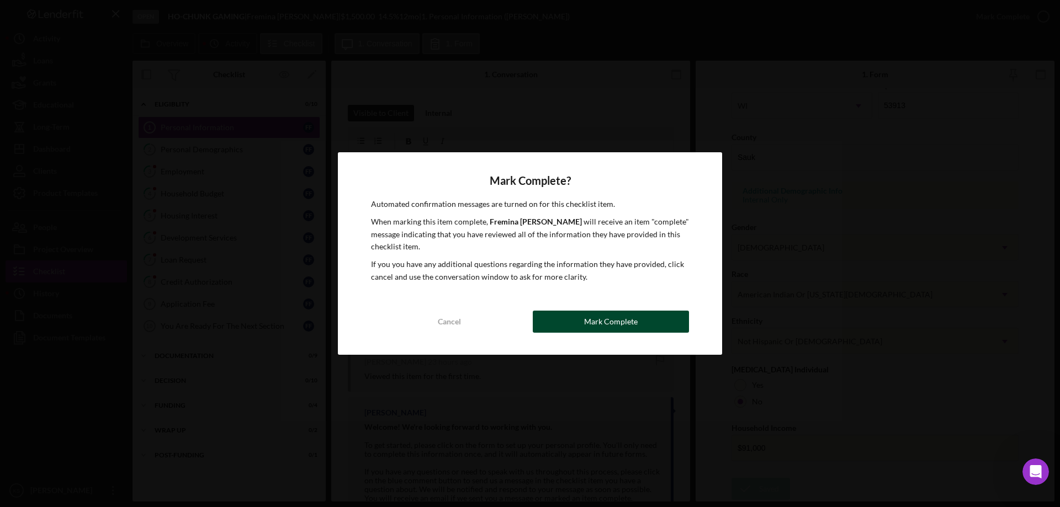
click at [615, 315] on div "Mark Complete" at bounding box center [611, 322] width 54 height 22
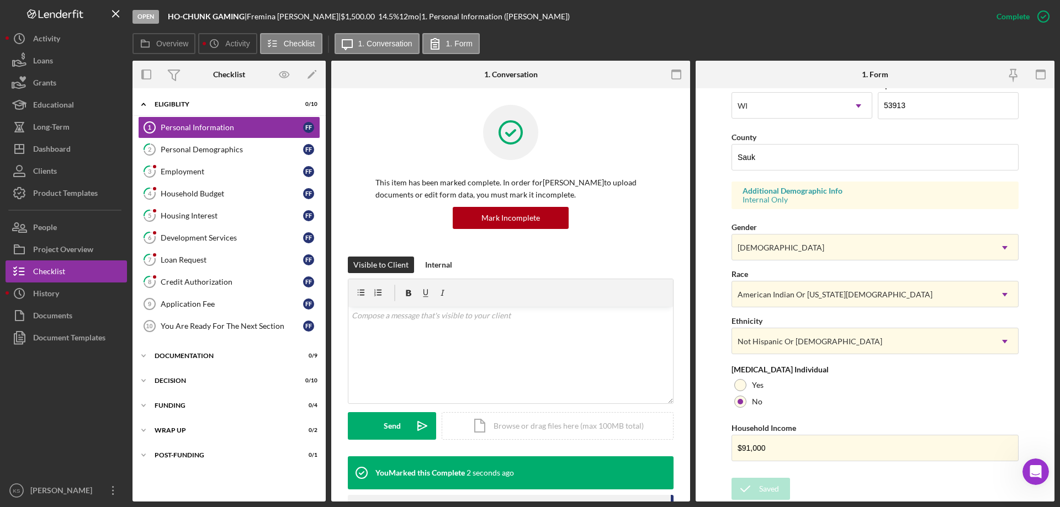
scroll to position [102, 0]
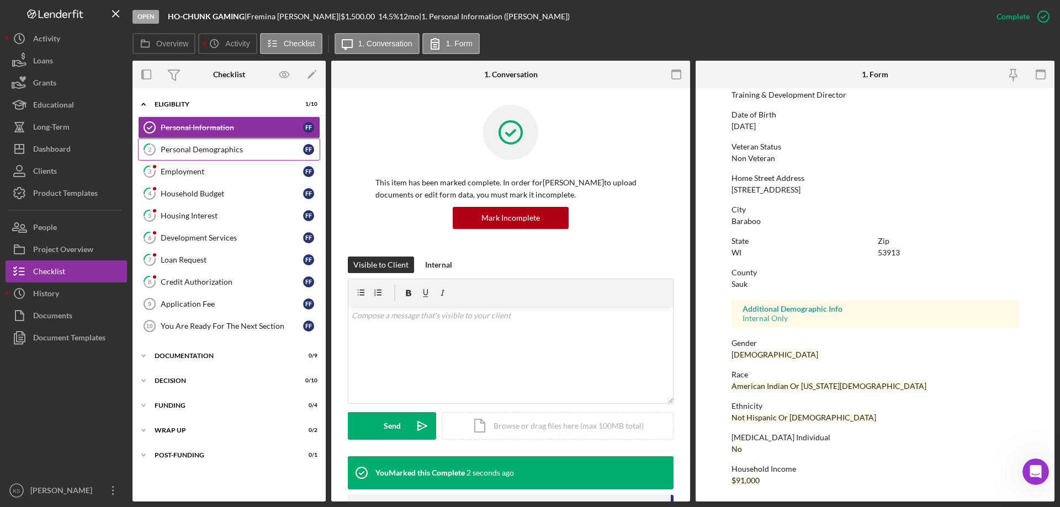
click at [224, 151] on div "Personal Demographics" at bounding box center [232, 149] width 142 height 9
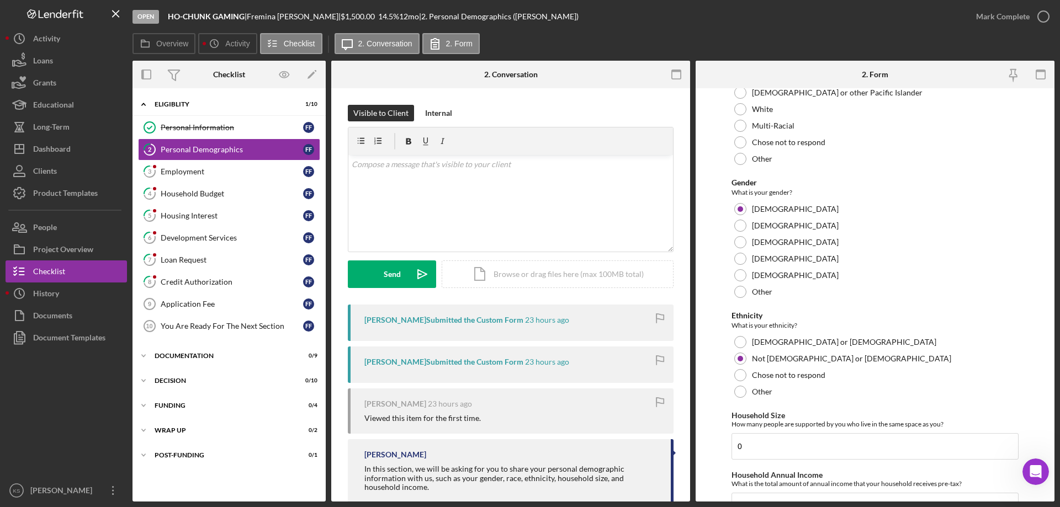
scroll to position [606, 0]
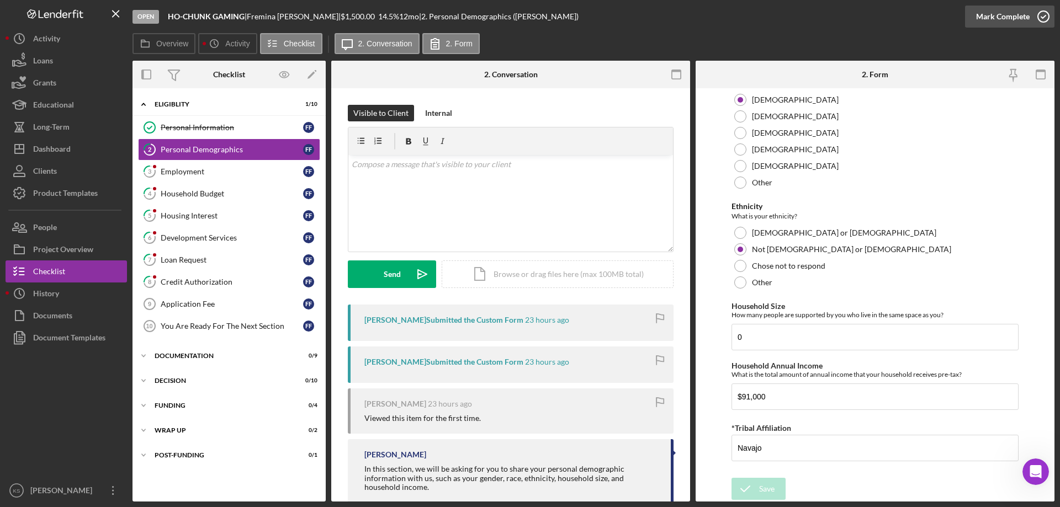
click at [1030, 19] on icon "button" at bounding box center [1044, 17] width 28 height 28
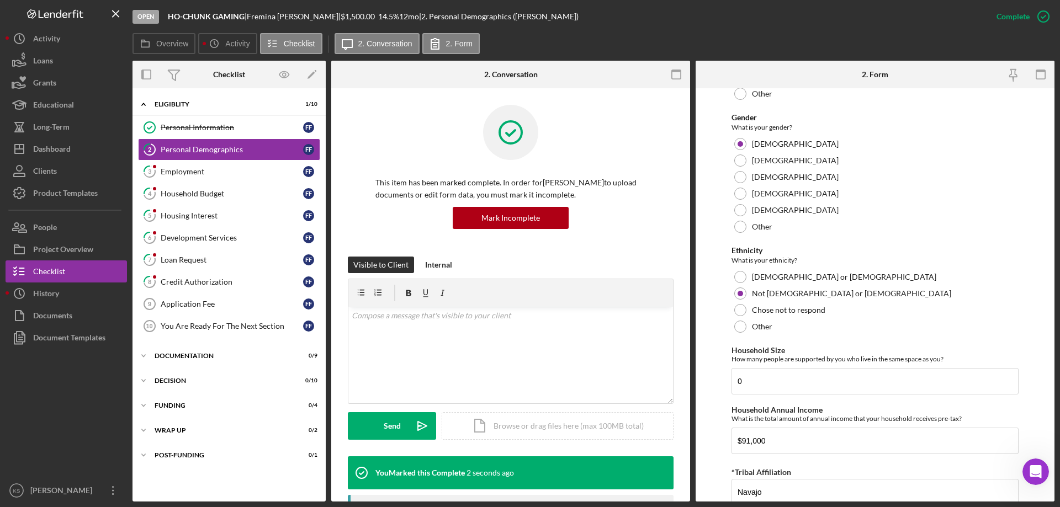
scroll to position [650, 0]
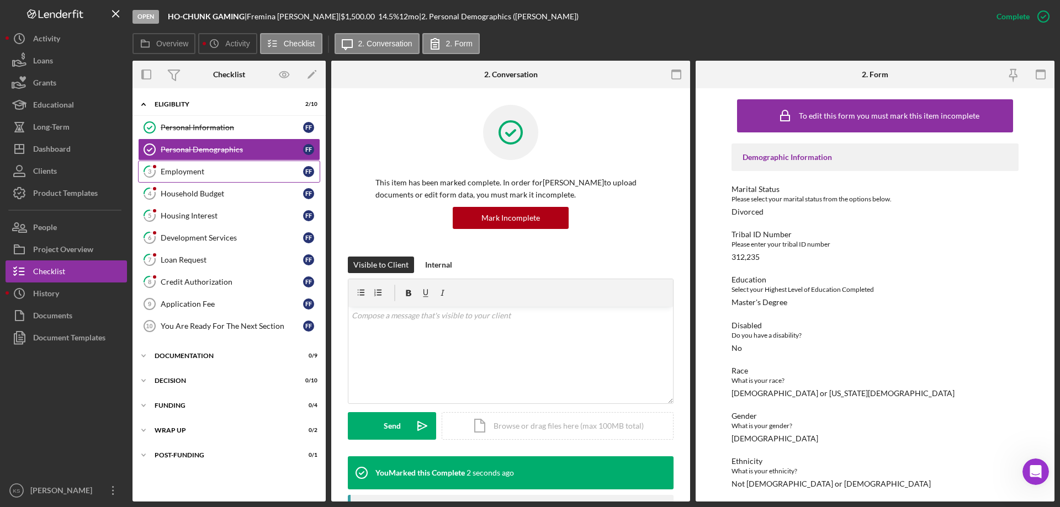
click at [184, 170] on div "Employment" at bounding box center [232, 171] width 142 height 9
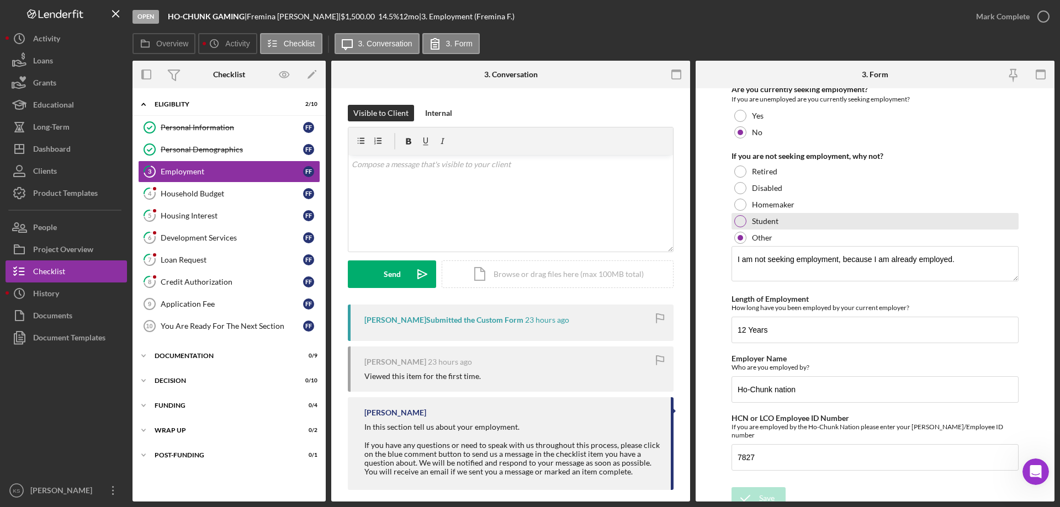
scroll to position [115, 0]
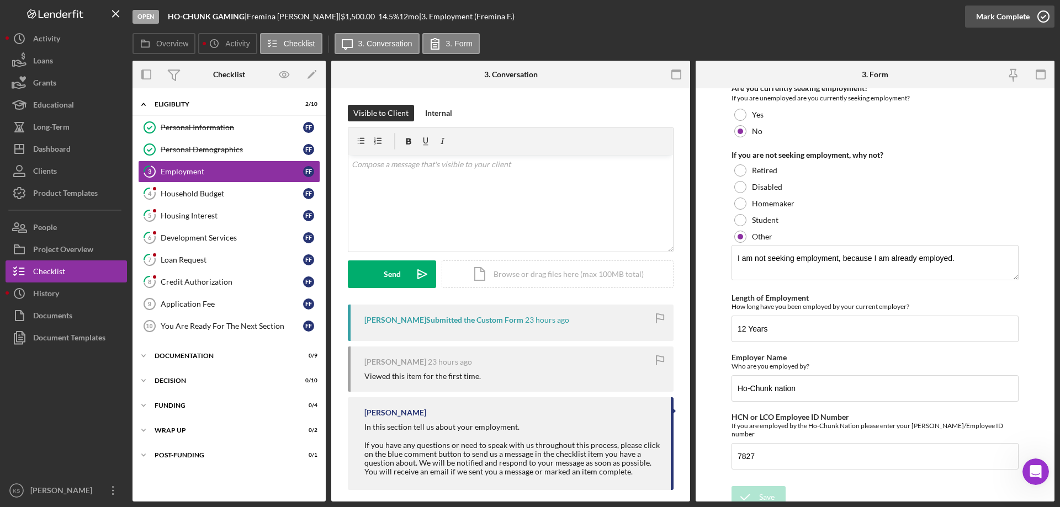
click at [1012, 17] on div "Mark Complete" at bounding box center [1003, 17] width 54 height 22
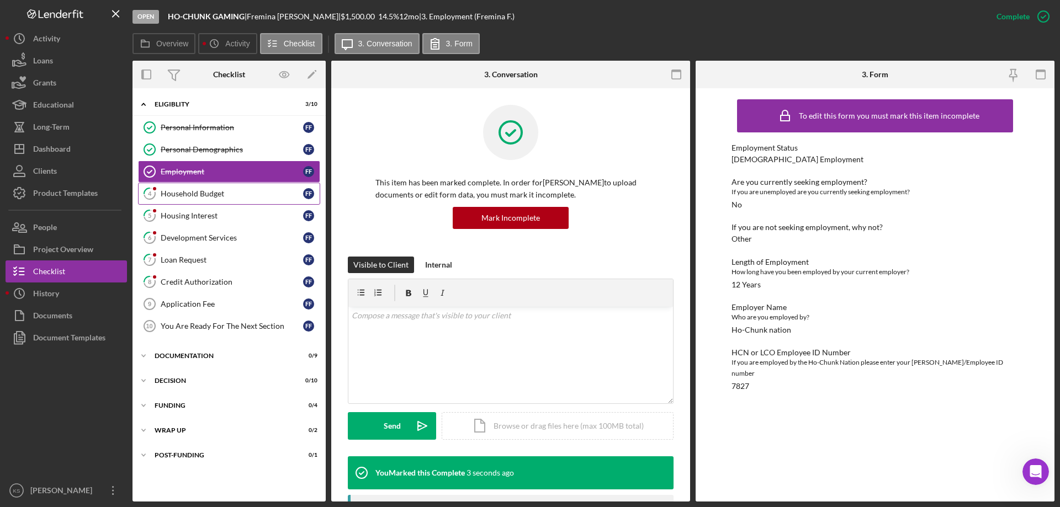
click at [211, 188] on link "4 Household Budget F F" at bounding box center [229, 194] width 182 height 22
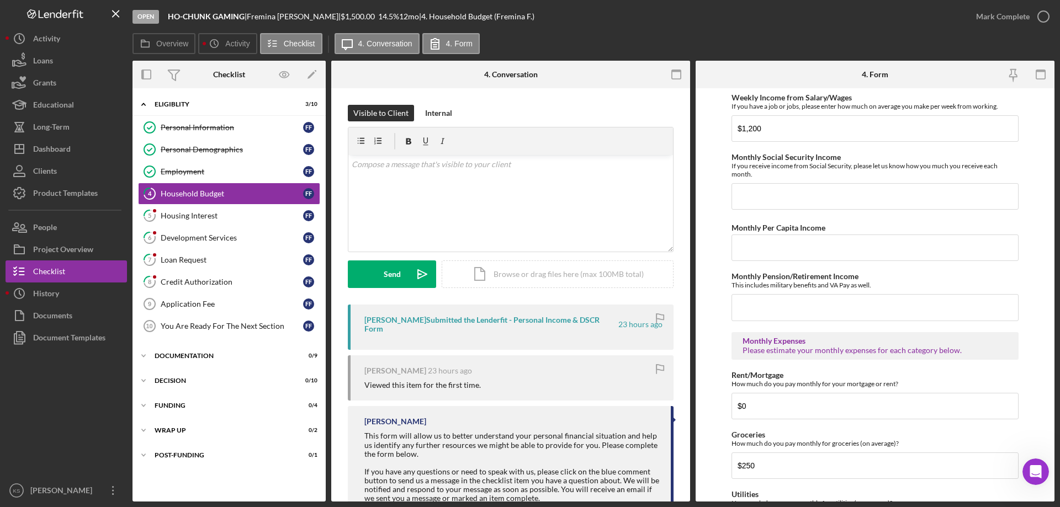
scroll to position [219, 0]
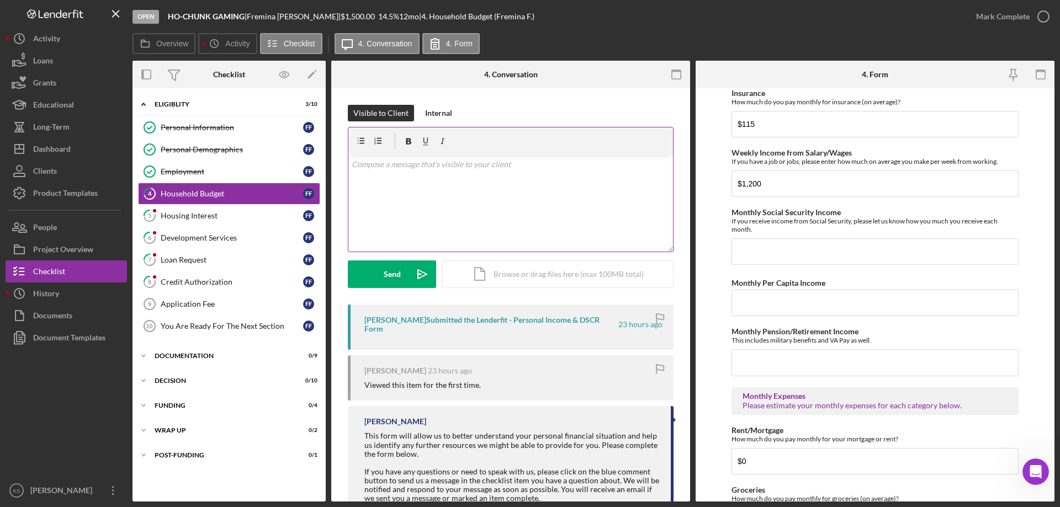
click at [435, 192] on div "v Color teal Color pink Remove color Add row above Add row below Add column bef…" at bounding box center [510, 203] width 325 height 97
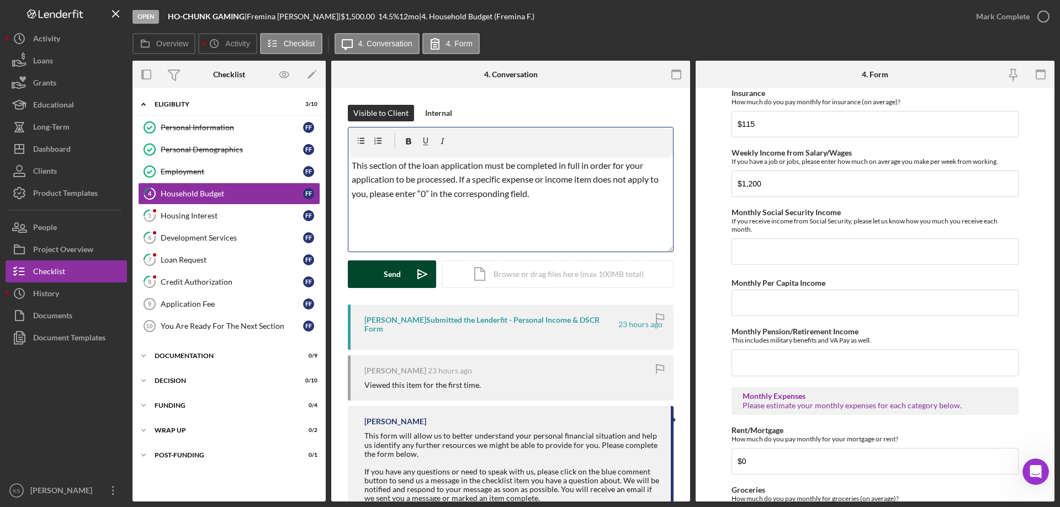
click at [395, 272] on div "Send" at bounding box center [392, 275] width 17 height 28
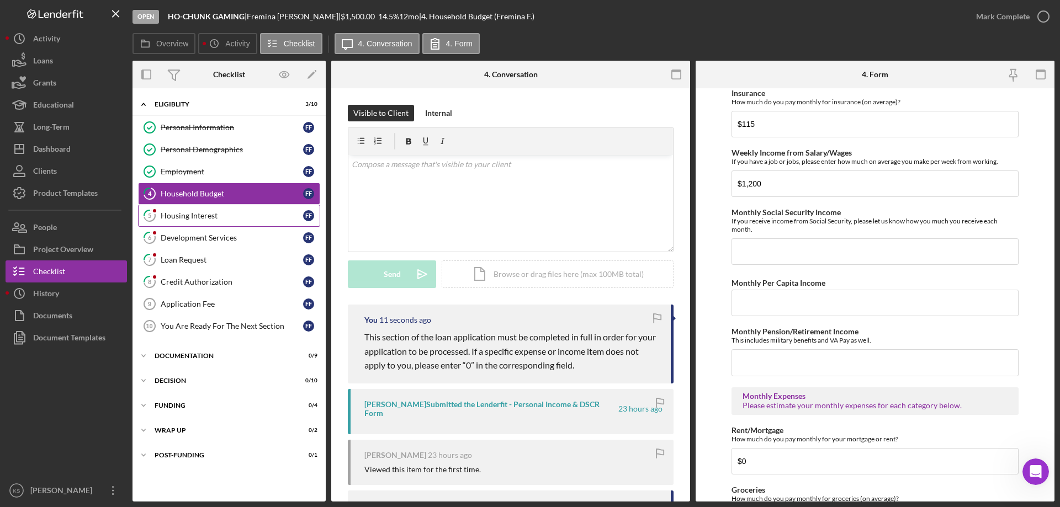
click at [201, 211] on div "Housing Interest" at bounding box center [232, 215] width 142 height 9
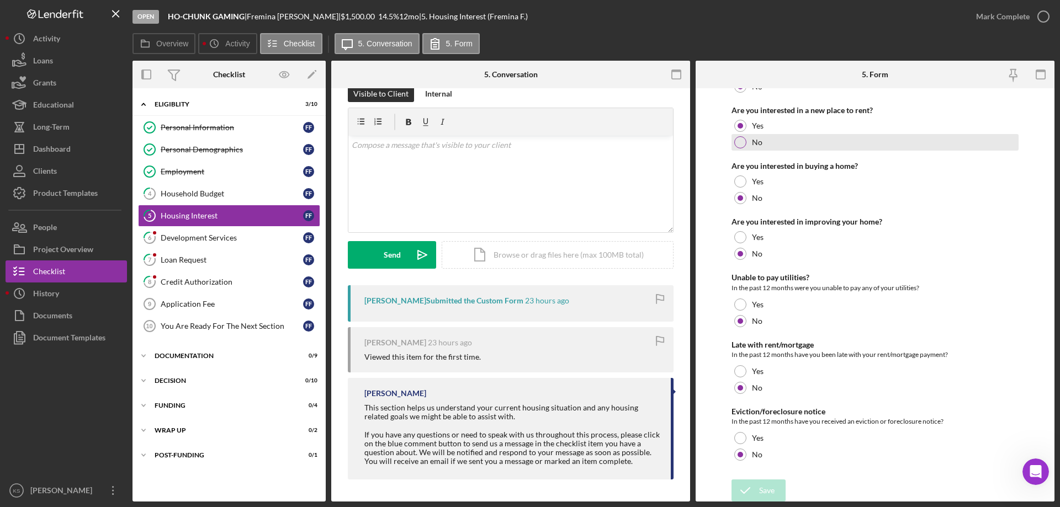
scroll to position [151, 0]
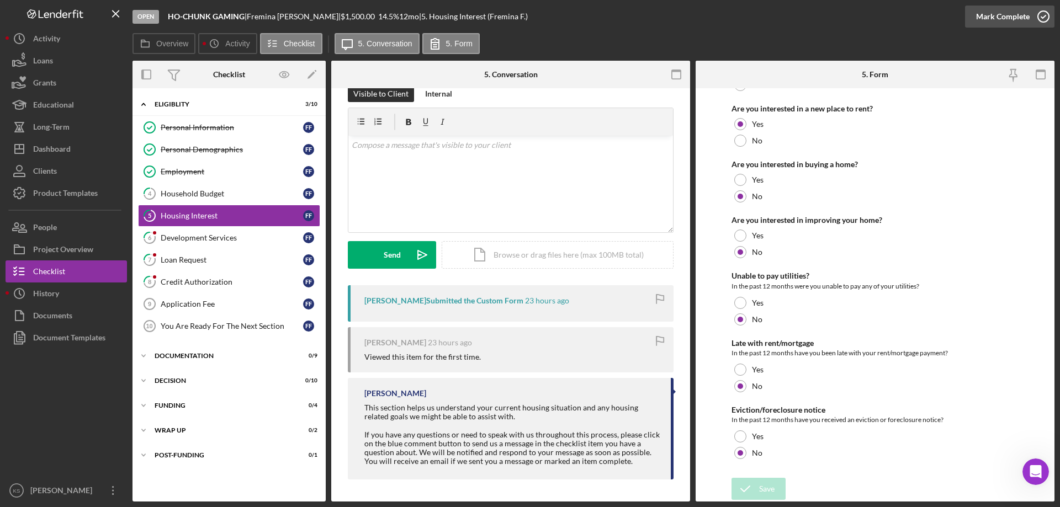
click at [992, 22] on div "Mark Complete" at bounding box center [1003, 17] width 54 height 22
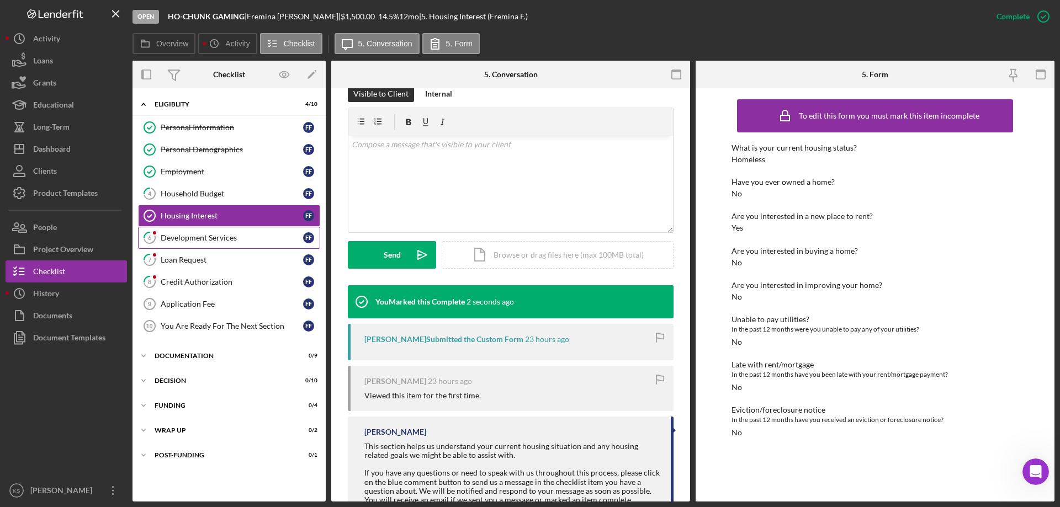
click at [244, 237] on div "Development Services" at bounding box center [232, 238] width 142 height 9
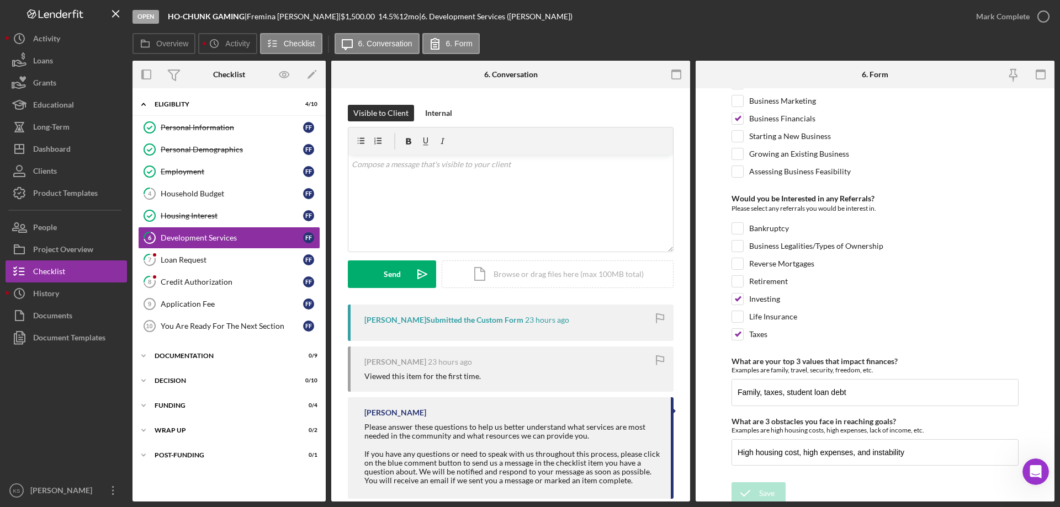
scroll to position [463, 0]
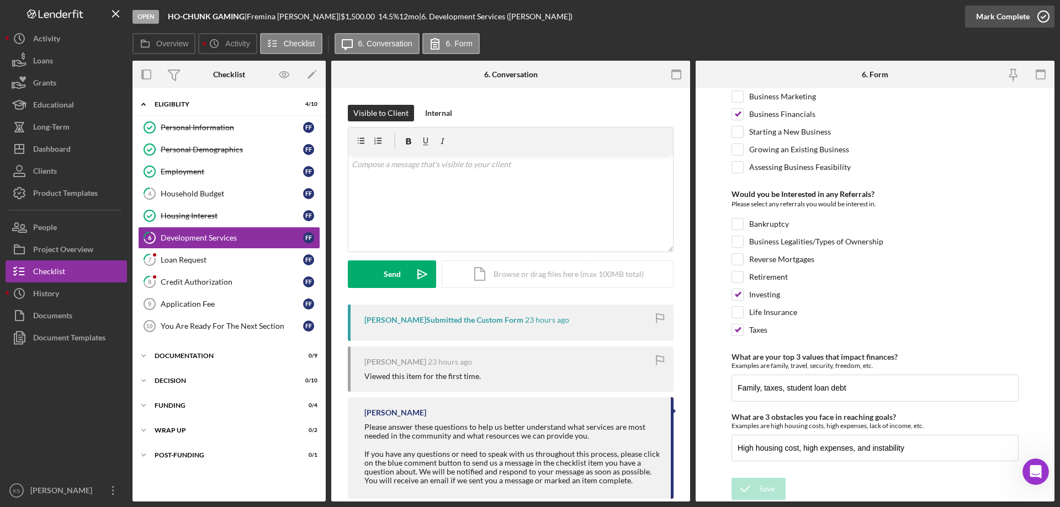
click at [996, 15] on div "Mark Complete" at bounding box center [1003, 17] width 54 height 22
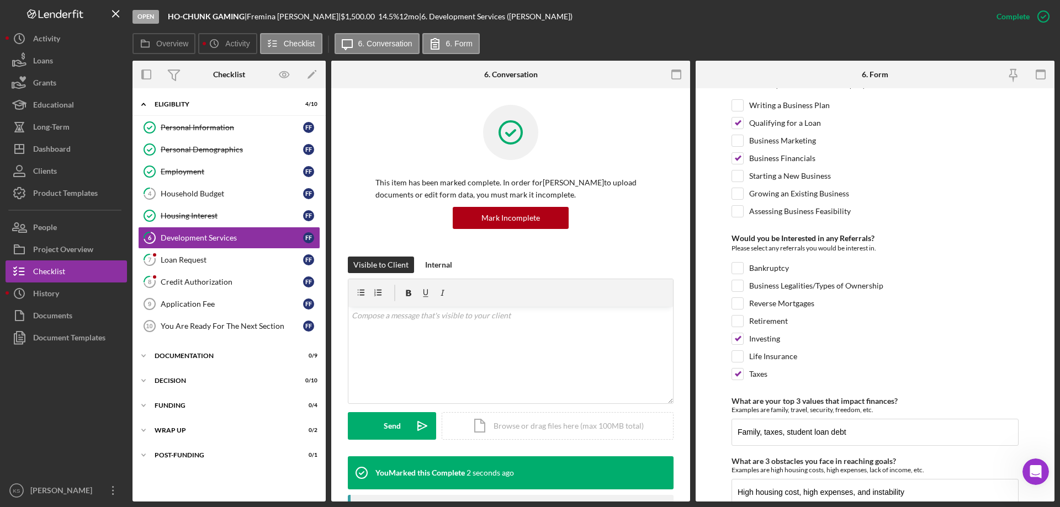
scroll to position [507, 0]
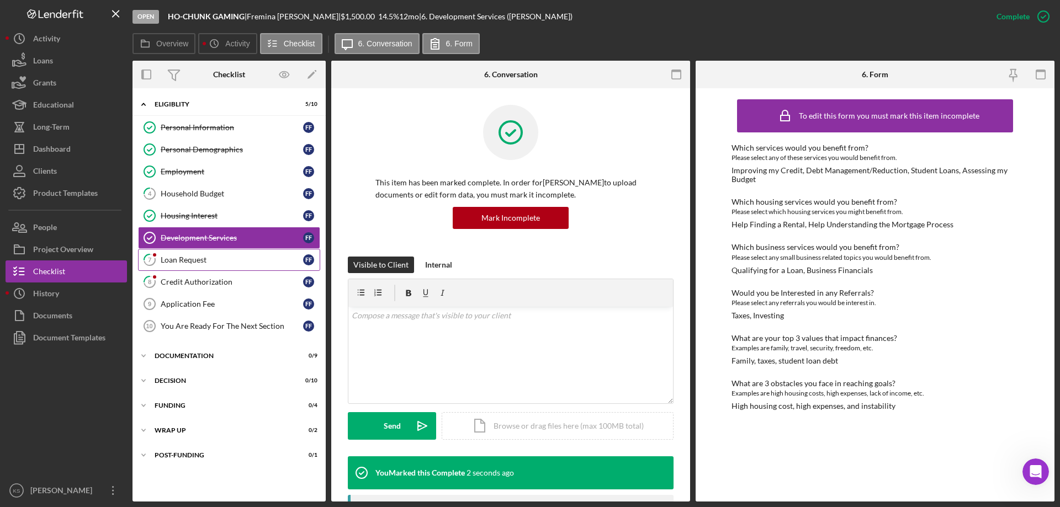
click at [227, 256] on div "Loan Request" at bounding box center [232, 260] width 142 height 9
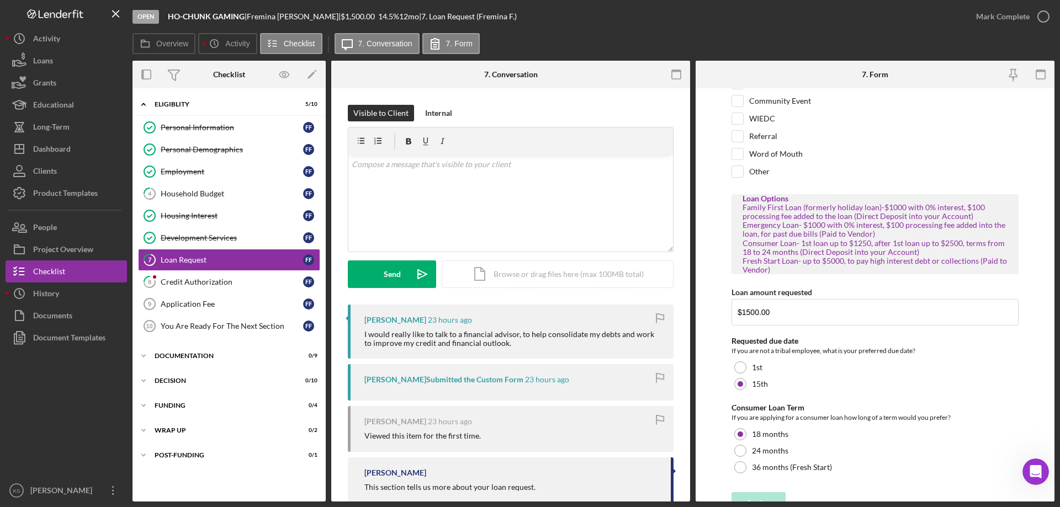
scroll to position [98, 0]
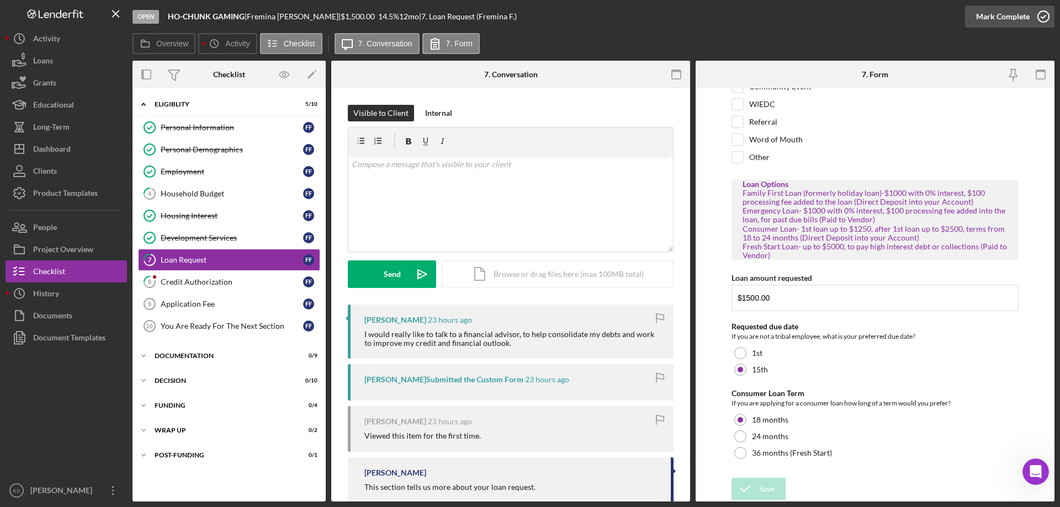
click at [1008, 12] on div "Mark Complete" at bounding box center [1003, 17] width 54 height 22
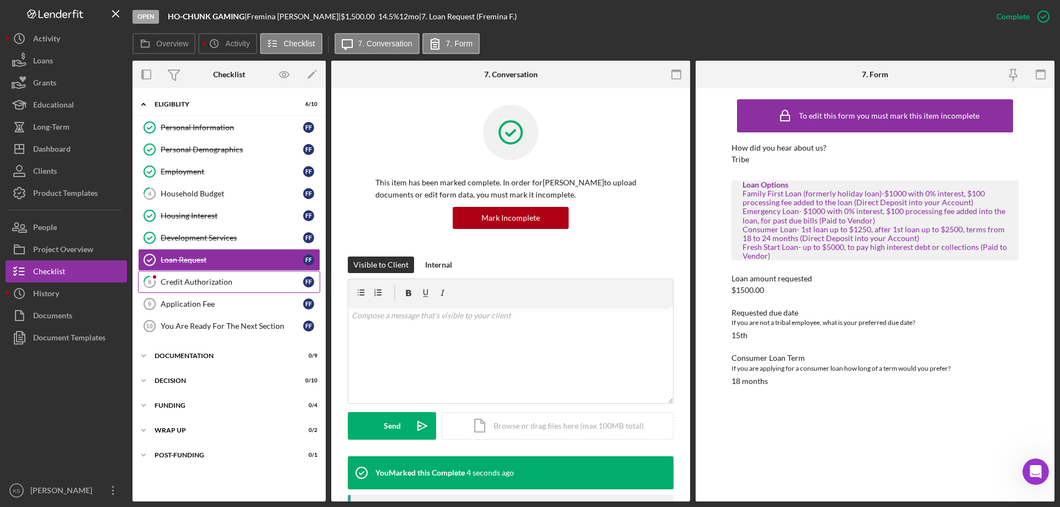
click at [209, 272] on link "8 Credit Authorization F F" at bounding box center [229, 282] width 182 height 22
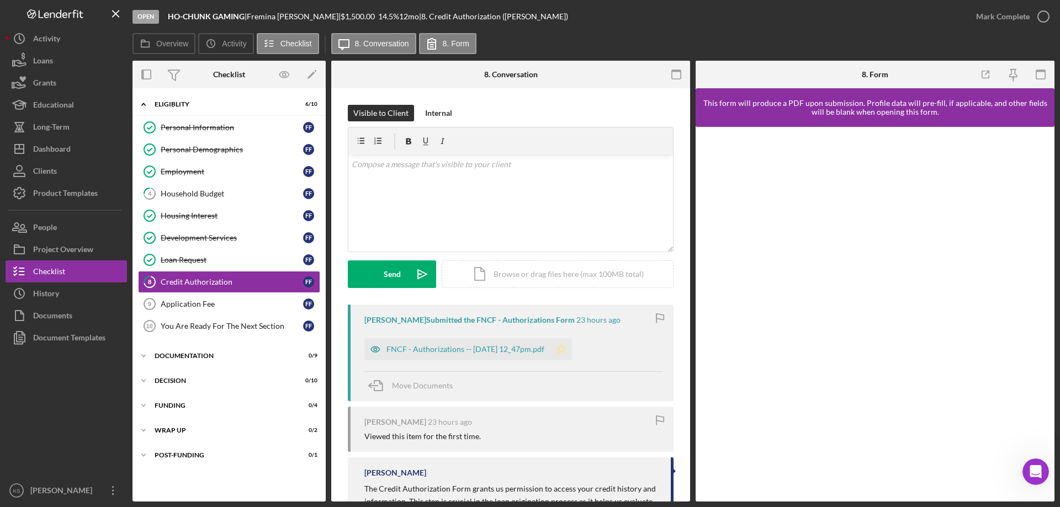
click at [571, 351] on icon "Icon/Star" at bounding box center [561, 349] width 22 height 22
click at [1000, 17] on div "Mark Complete" at bounding box center [1003, 17] width 54 height 22
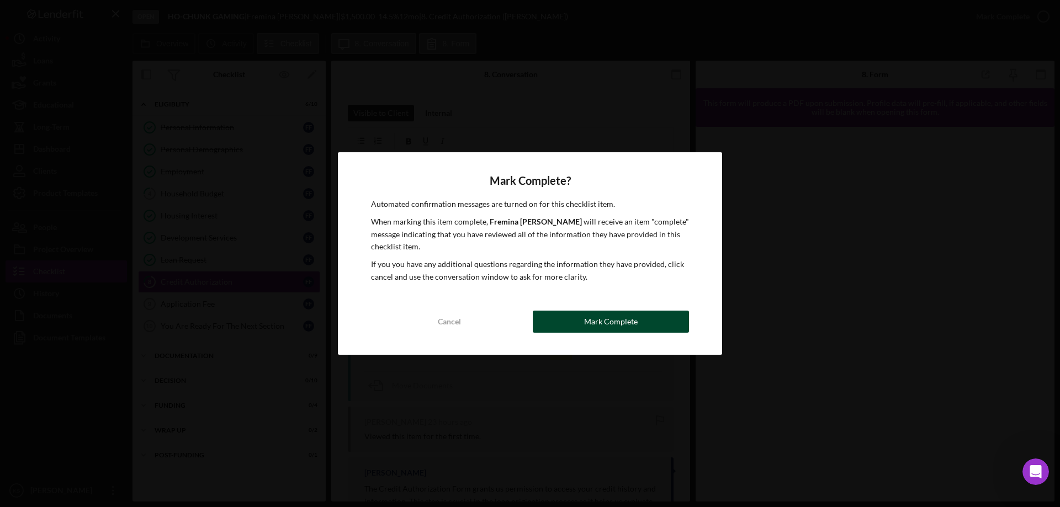
click at [632, 328] on div "Mark Complete" at bounding box center [611, 322] width 54 height 22
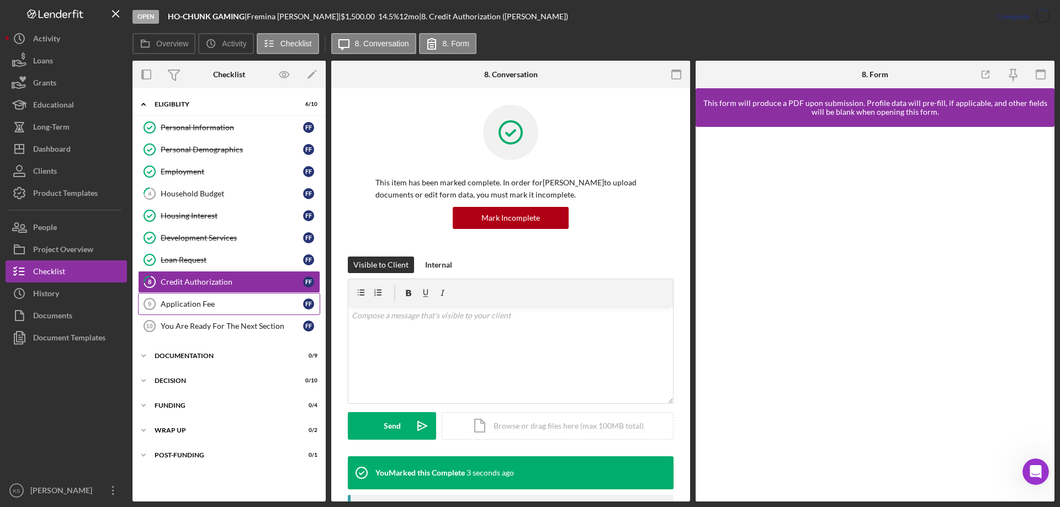
click at [207, 304] on div "Application Fee" at bounding box center [232, 304] width 142 height 9
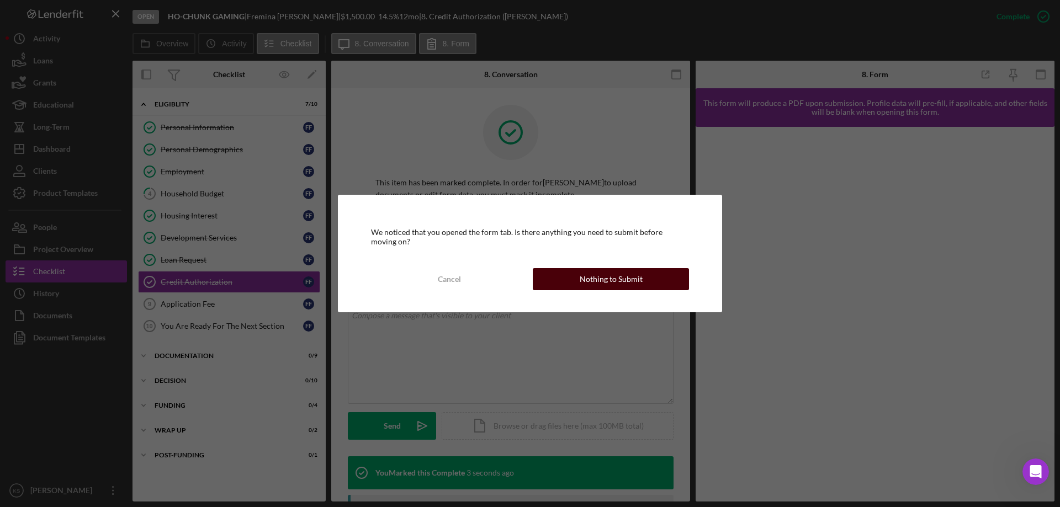
click at [611, 288] on div "Nothing to Submit" at bounding box center [611, 279] width 63 height 22
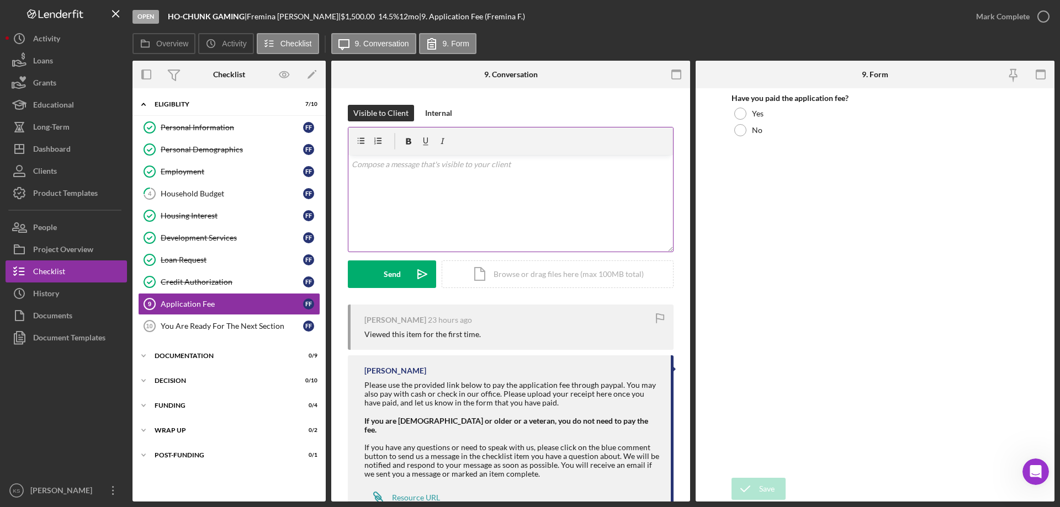
click at [537, 197] on div "v Color teal Color pink Remove color Add row above Add row below Add column bef…" at bounding box center [510, 203] width 325 height 97
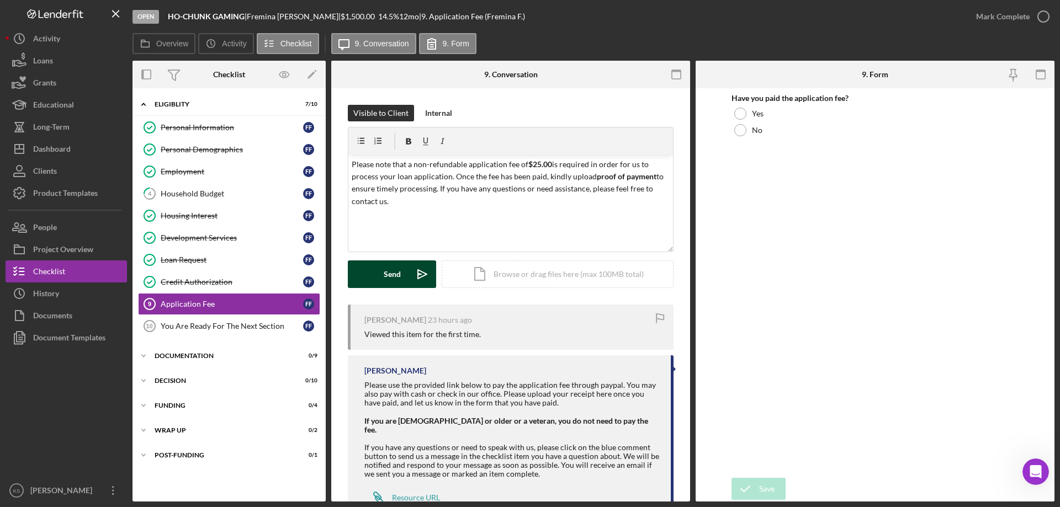
click at [393, 272] on div "Send" at bounding box center [392, 275] width 17 height 28
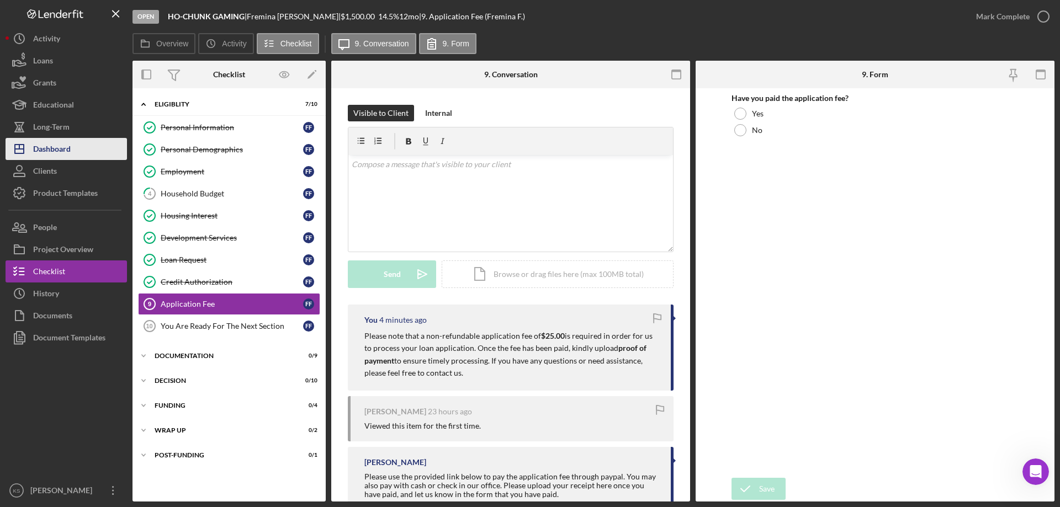
click at [62, 146] on div "Dashboard" at bounding box center [52, 150] width 38 height 25
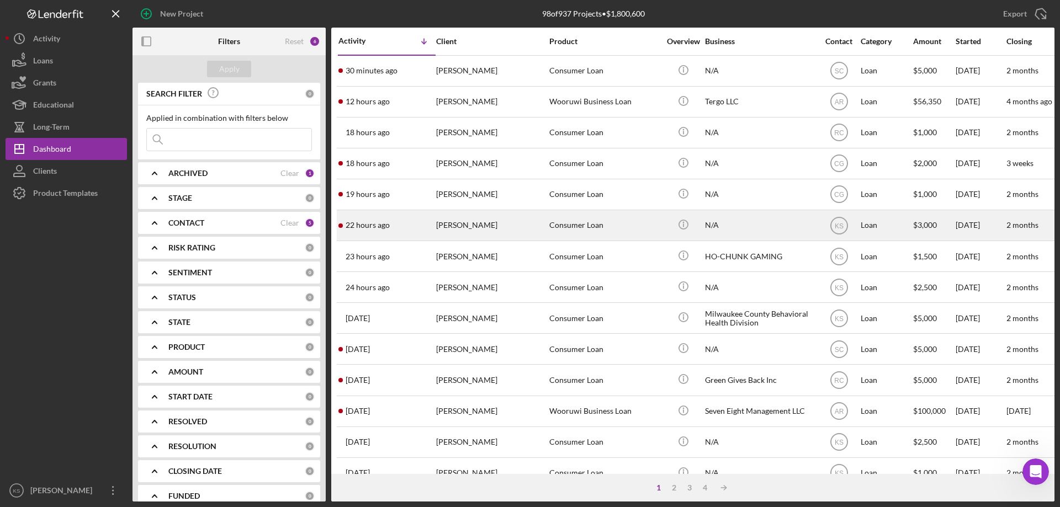
click at [598, 232] on div "Consumer Loan" at bounding box center [604, 225] width 110 height 29
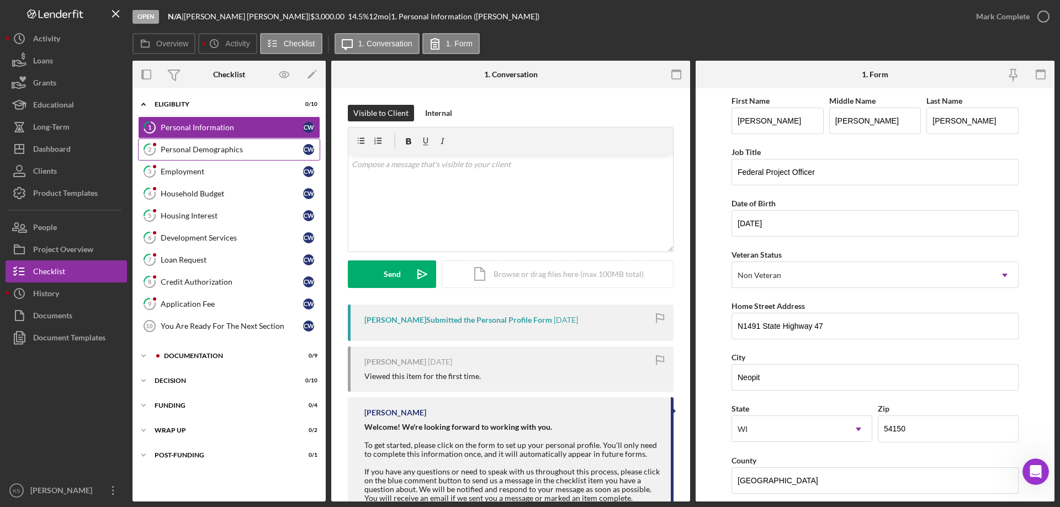
click at [240, 153] on div "Personal Demographics" at bounding box center [232, 149] width 142 height 9
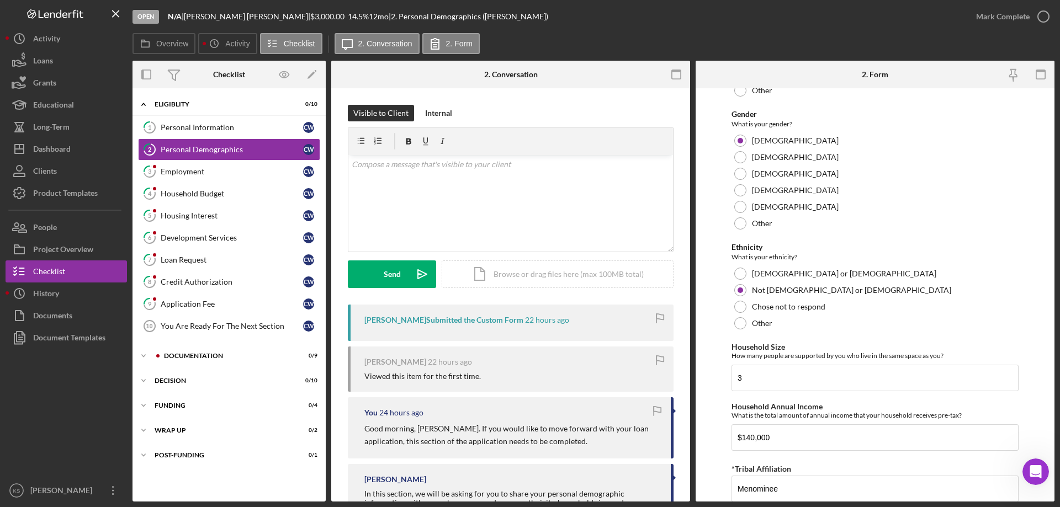
scroll to position [606, 0]
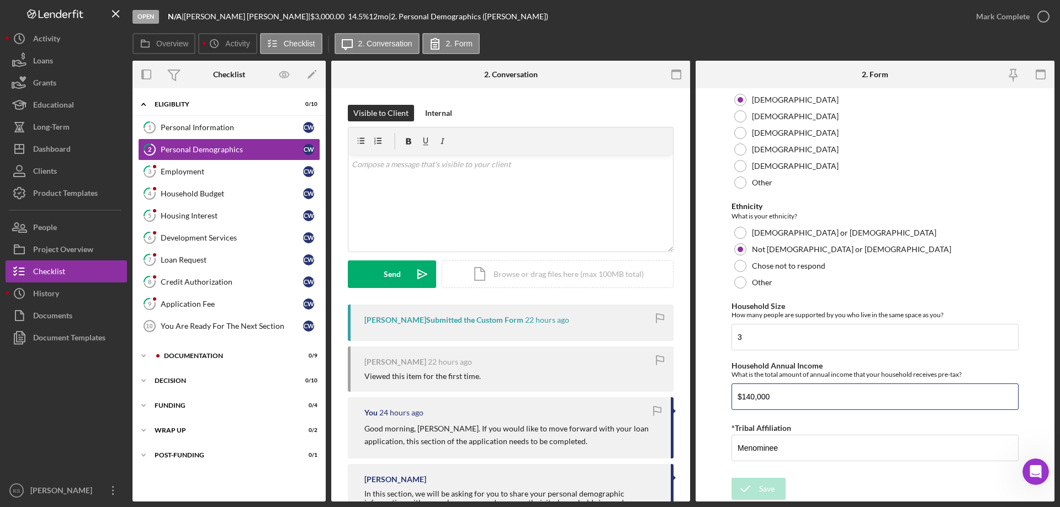
drag, startPoint x: 804, startPoint y: 394, endPoint x: 707, endPoint y: 402, distance: 97.5
click at [707, 402] on form "Demographic Information Marital Status Please select your marital status from t…" at bounding box center [875, 295] width 359 height 414
click at [721, 275] on form "Demographic Information Marital Status Please select your marital status from t…" at bounding box center [875, 295] width 359 height 414
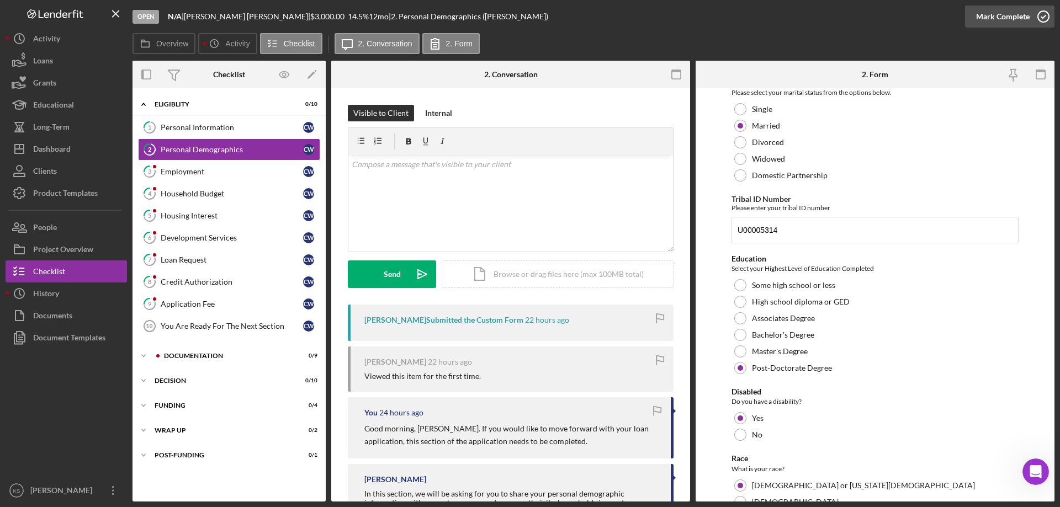
click at [1031, 22] on icon "button" at bounding box center [1044, 17] width 28 height 28
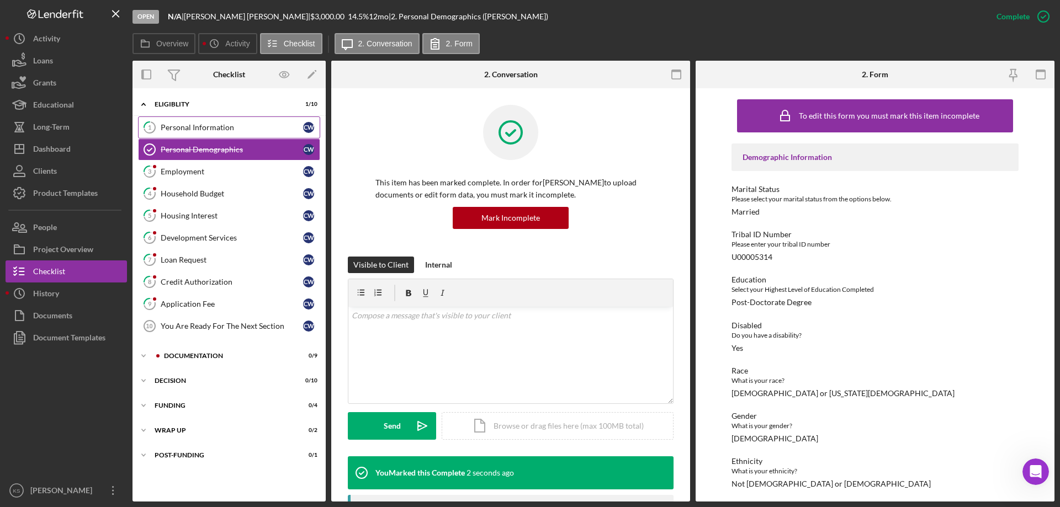
click at [252, 118] on link "1 Personal Information C W" at bounding box center [229, 128] width 182 height 22
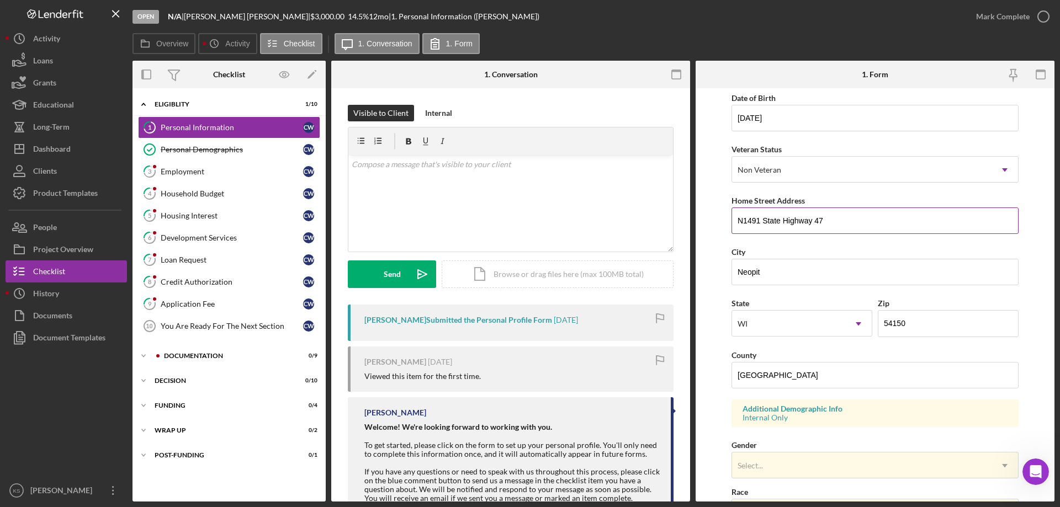
scroll to position [324, 0]
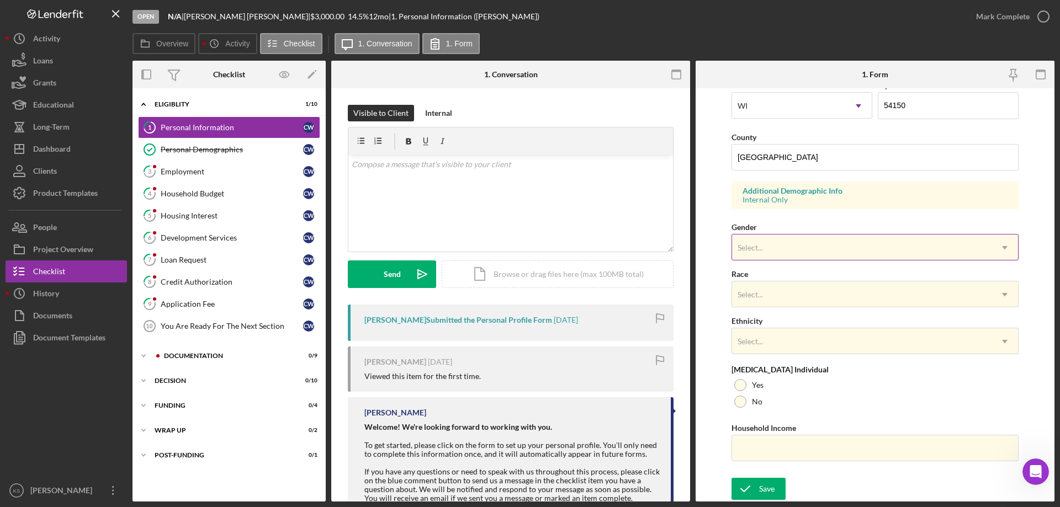
click at [793, 258] on div "Select..." at bounding box center [862, 247] width 260 height 25
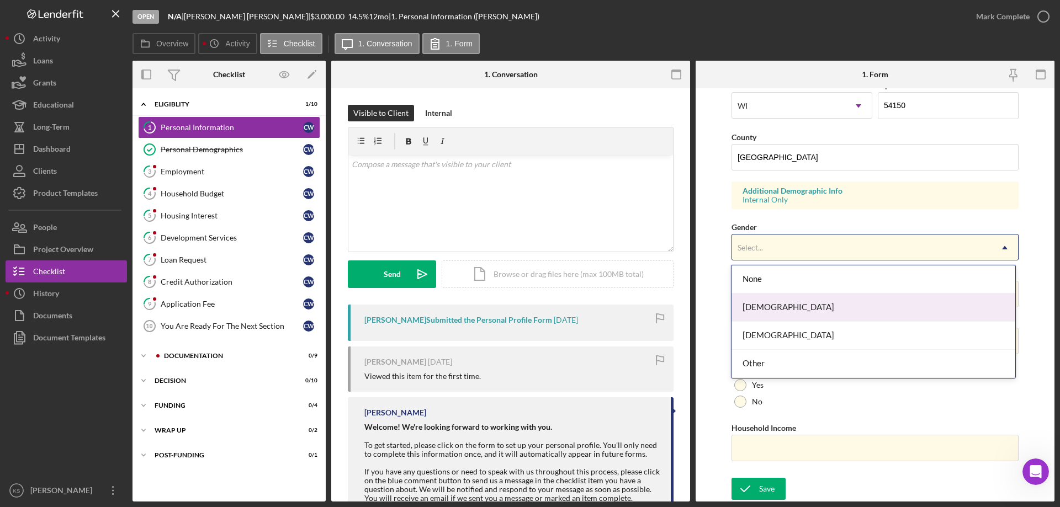
click at [771, 306] on div "[DEMOGRAPHIC_DATA]" at bounding box center [873, 308] width 283 height 28
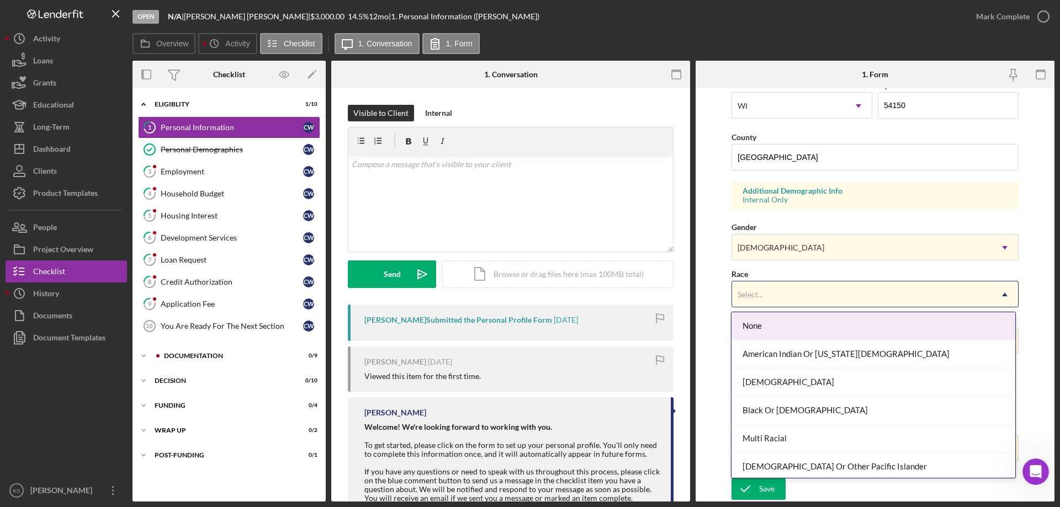
click at [781, 295] on div "Select..." at bounding box center [862, 294] width 260 height 25
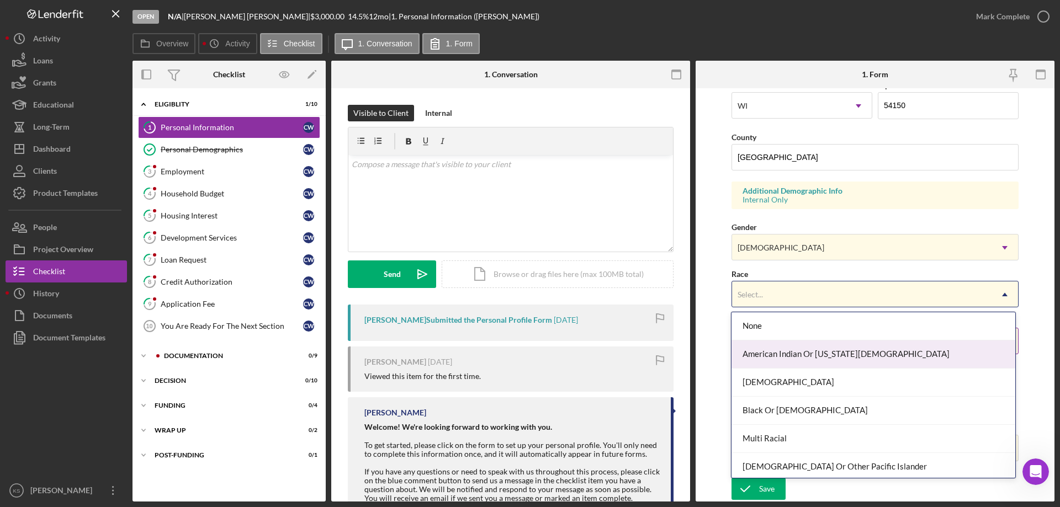
click at [790, 348] on div "American Indian Or [US_STATE][DEMOGRAPHIC_DATA]" at bounding box center [873, 355] width 283 height 28
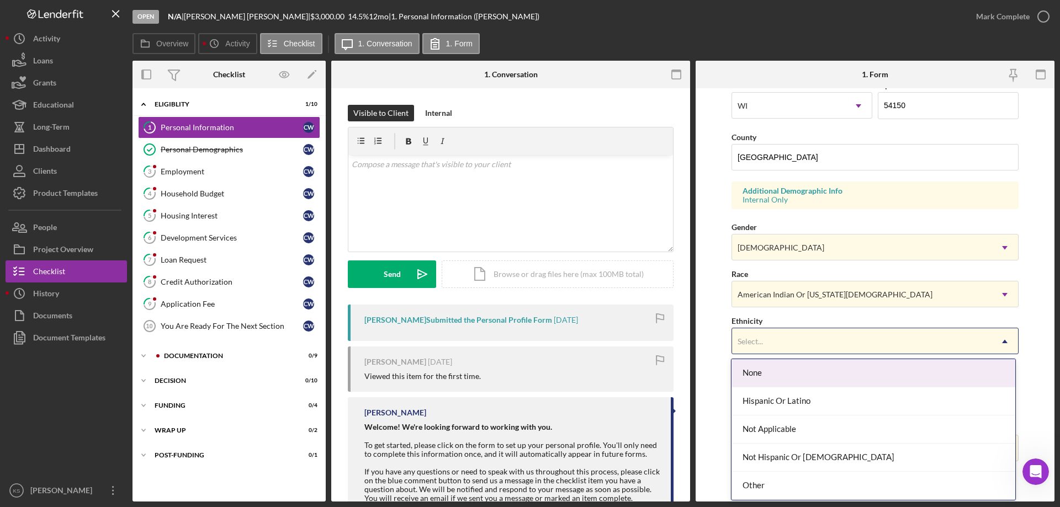
click at [782, 348] on div "Select..." at bounding box center [862, 341] width 260 height 25
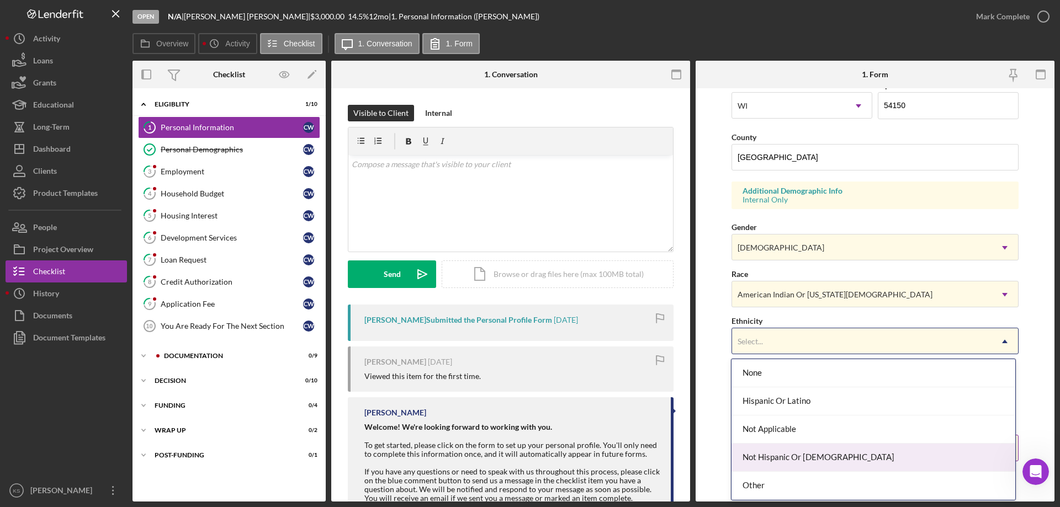
drag, startPoint x: 784, startPoint y: 454, endPoint x: 777, endPoint y: 444, distance: 11.9
click at [783, 454] on div "Not Hispanic Or [DEMOGRAPHIC_DATA]" at bounding box center [873, 458] width 283 height 28
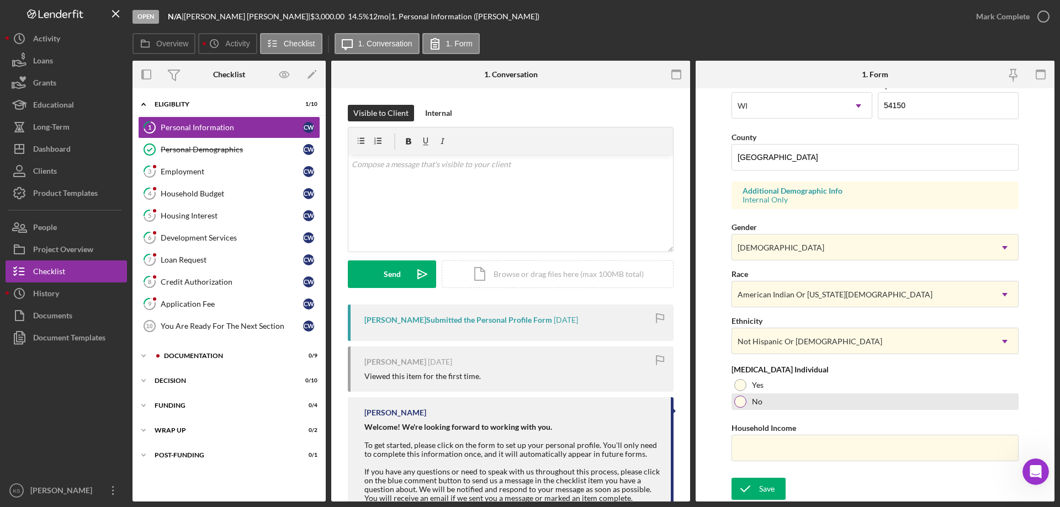
drag, startPoint x: 739, startPoint y: 409, endPoint x: 742, endPoint y: 414, distance: 5.9
click at [739, 409] on div "No" at bounding box center [875, 402] width 287 height 17
click at [759, 443] on input "Household Income" at bounding box center [875, 448] width 287 height 27
paste input "$140,000"
type input "$140,000"
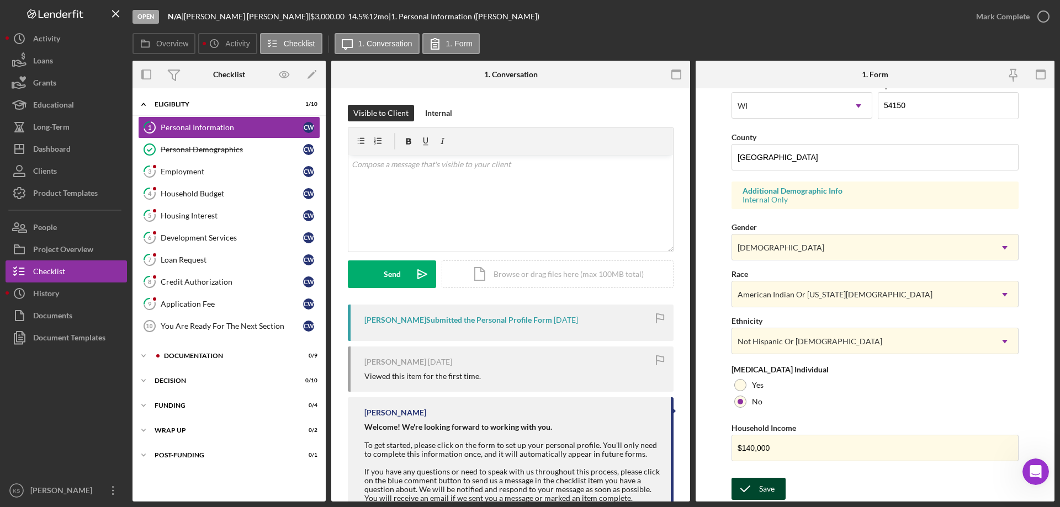
click at [772, 482] on div "Save" at bounding box center [766, 489] width 15 height 22
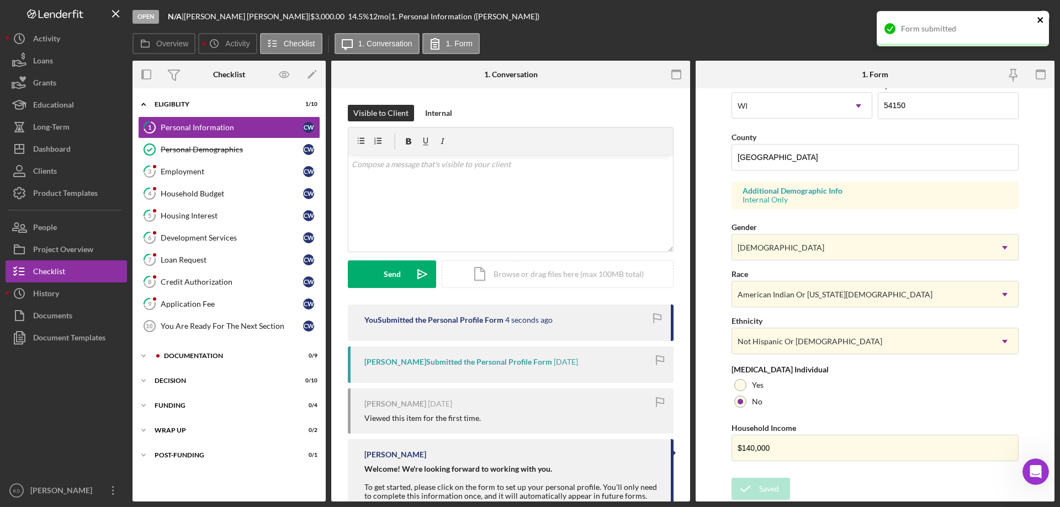
click at [1042, 23] on icon "close" at bounding box center [1041, 19] width 8 height 9
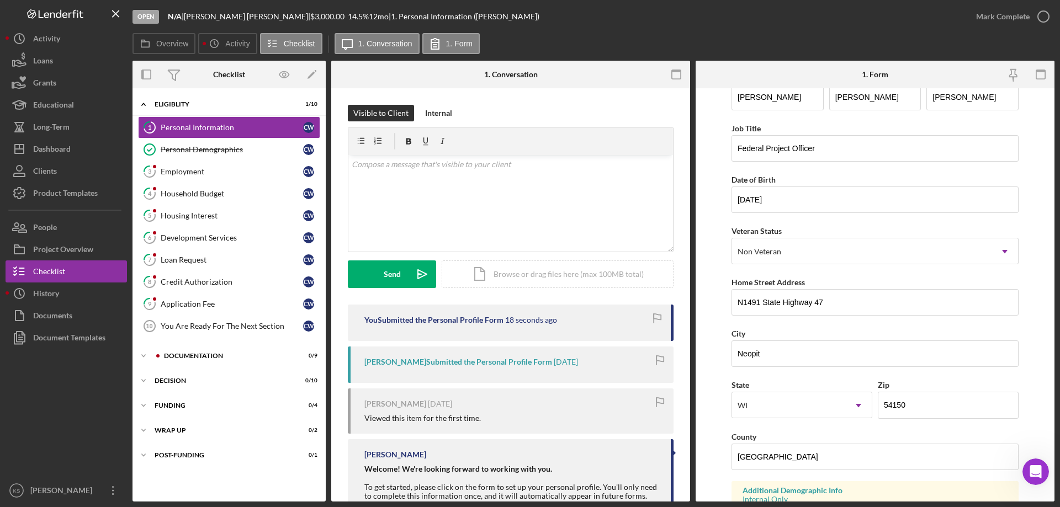
scroll to position [0, 0]
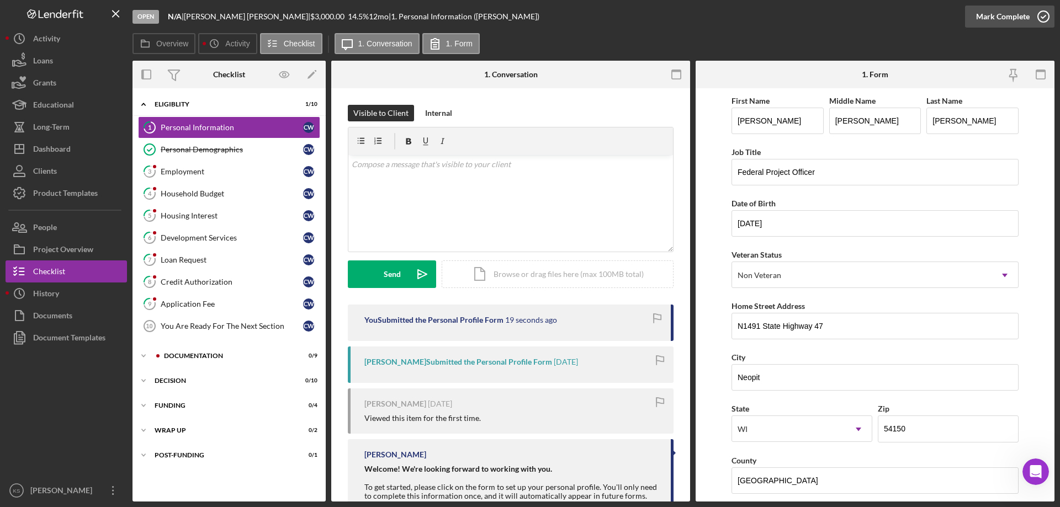
click at [1003, 15] on div "Mark Complete" at bounding box center [1003, 17] width 54 height 22
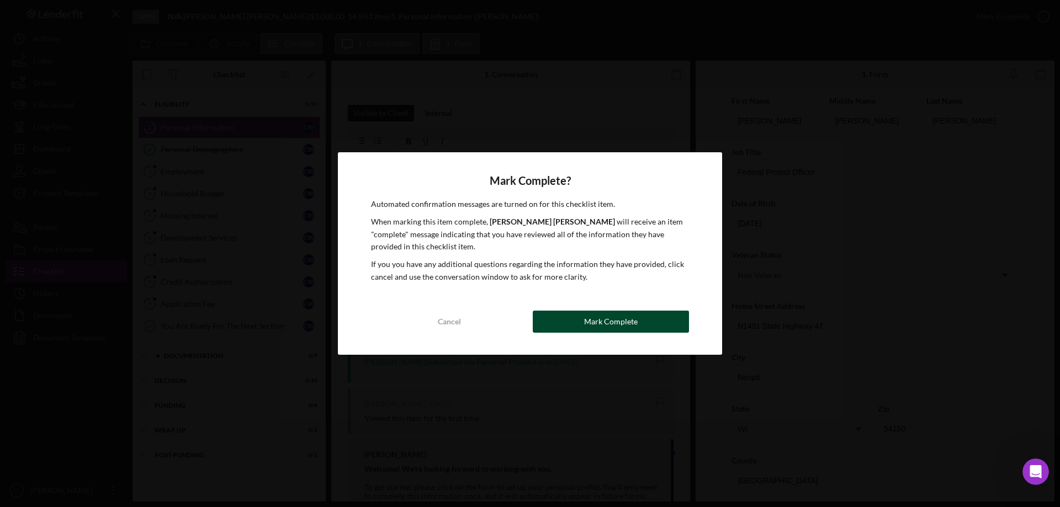
click at [605, 321] on div "Mark Complete" at bounding box center [611, 322] width 54 height 22
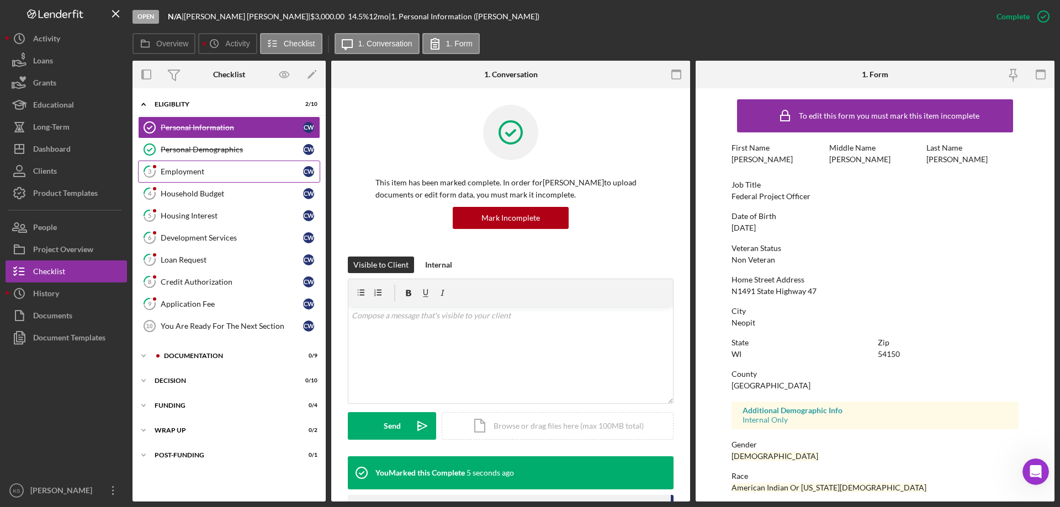
click at [210, 170] on div "Employment" at bounding box center [232, 171] width 142 height 9
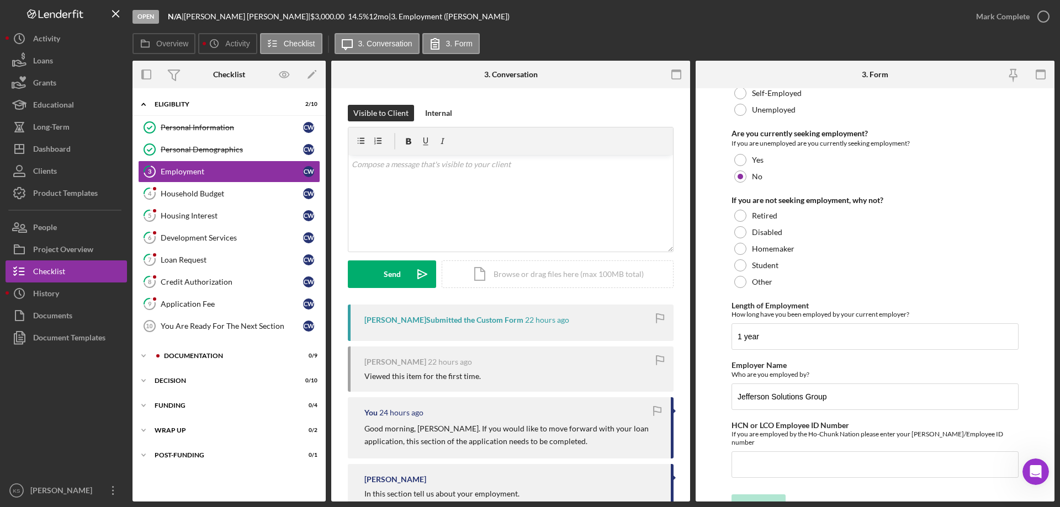
scroll to position [78, 0]
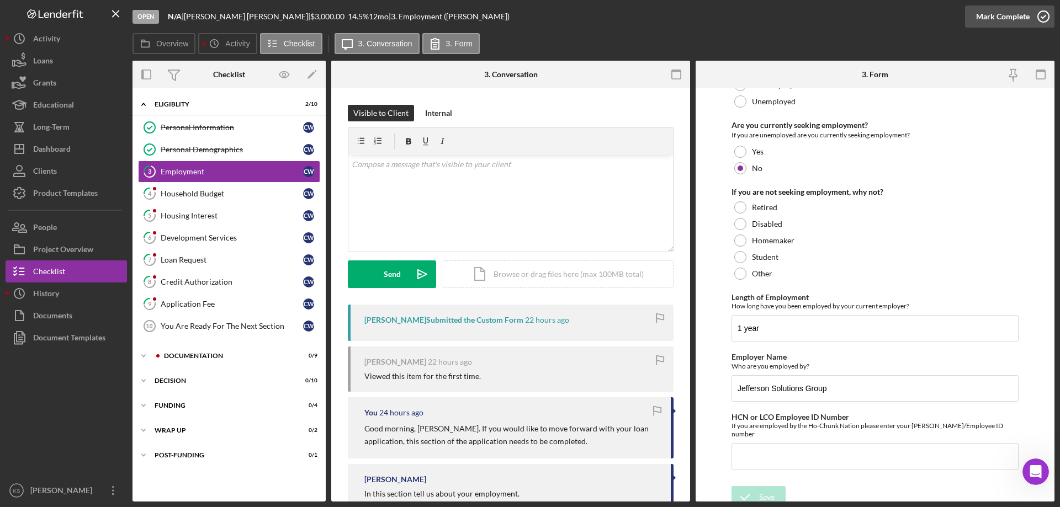
click at [994, 23] on div "Mark Complete" at bounding box center [1003, 17] width 54 height 22
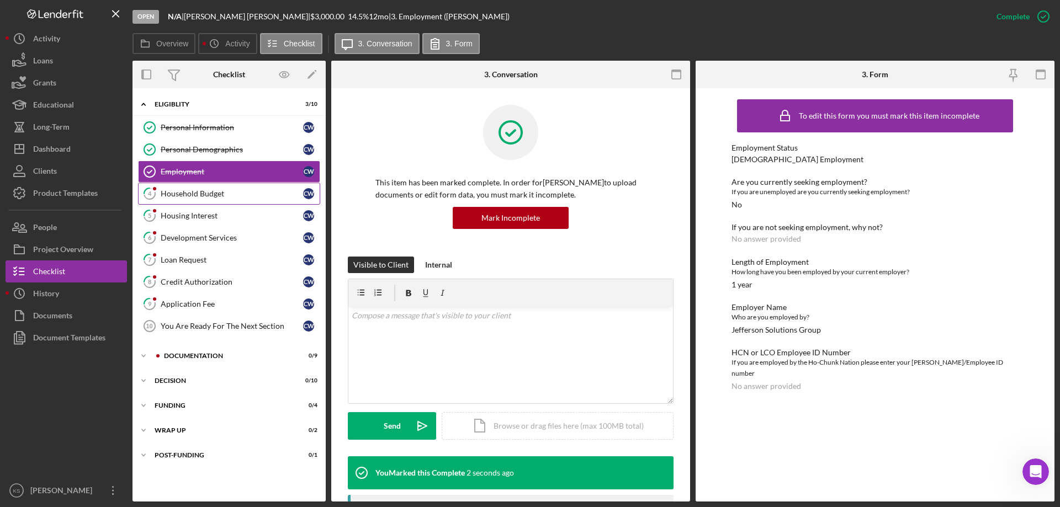
click at [218, 191] on div "Household Budget" at bounding box center [232, 193] width 142 height 9
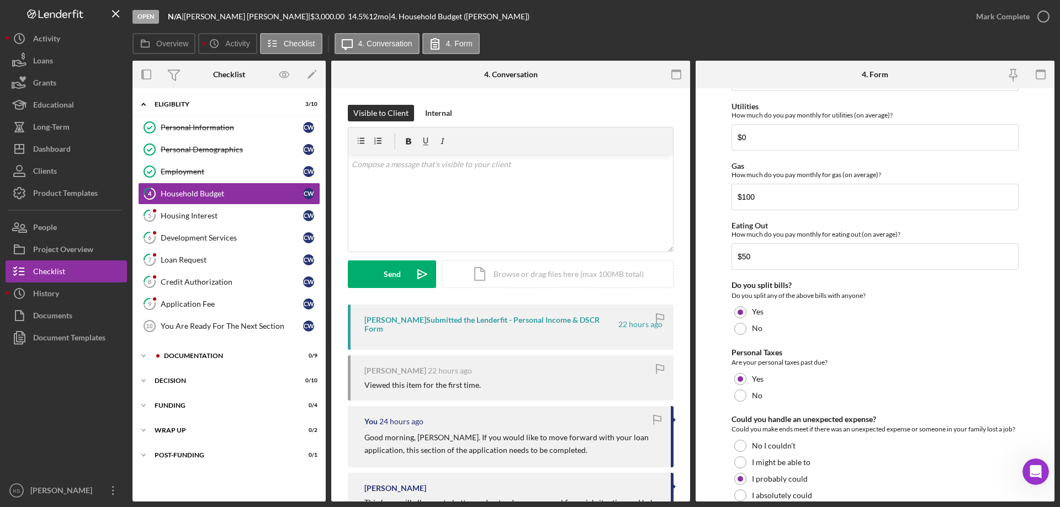
scroll to position [716, 0]
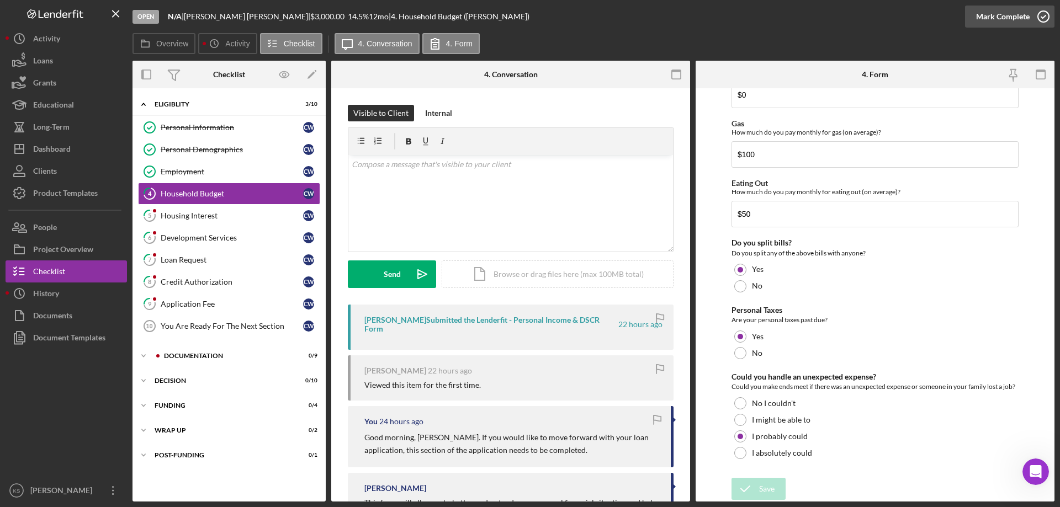
click at [1011, 23] on div "Mark Complete" at bounding box center [1003, 17] width 54 height 22
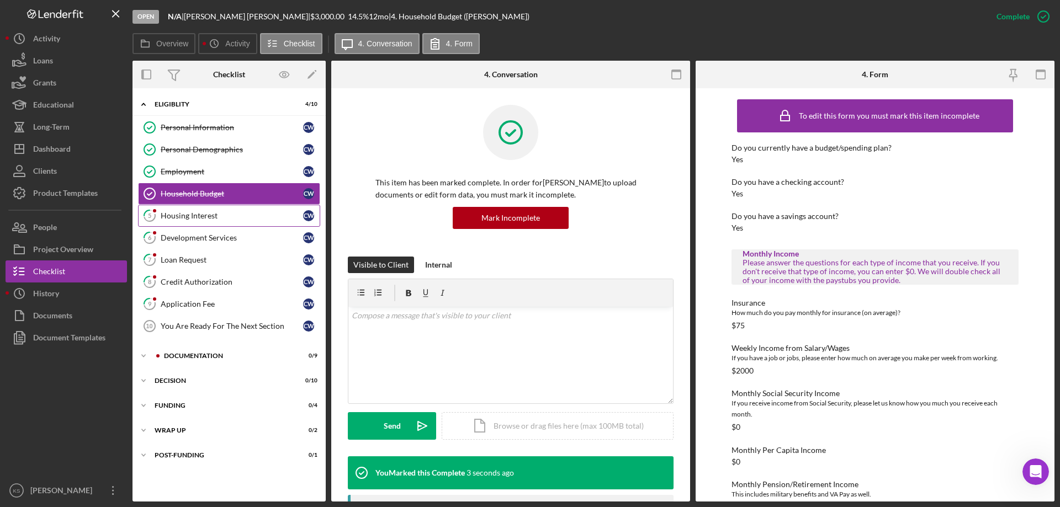
click at [225, 220] on div "Housing Interest" at bounding box center [232, 215] width 142 height 9
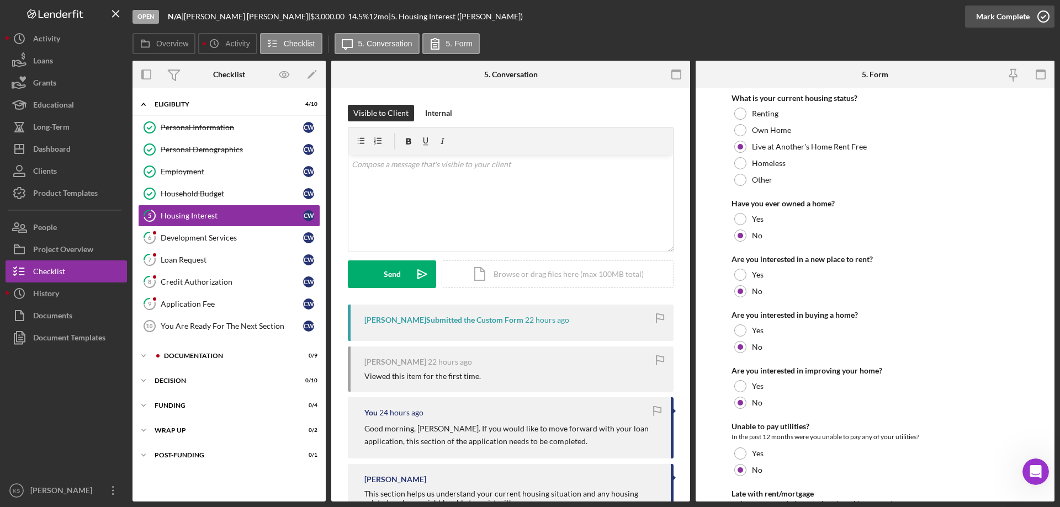
click at [1024, 12] on div "Mark Complete" at bounding box center [1003, 17] width 54 height 22
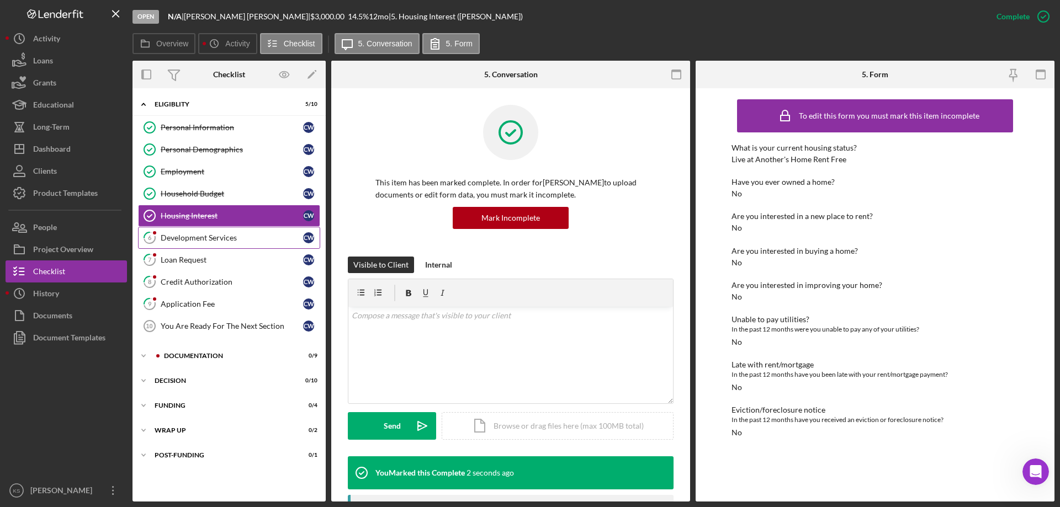
click at [201, 236] on div "Development Services" at bounding box center [232, 238] width 142 height 9
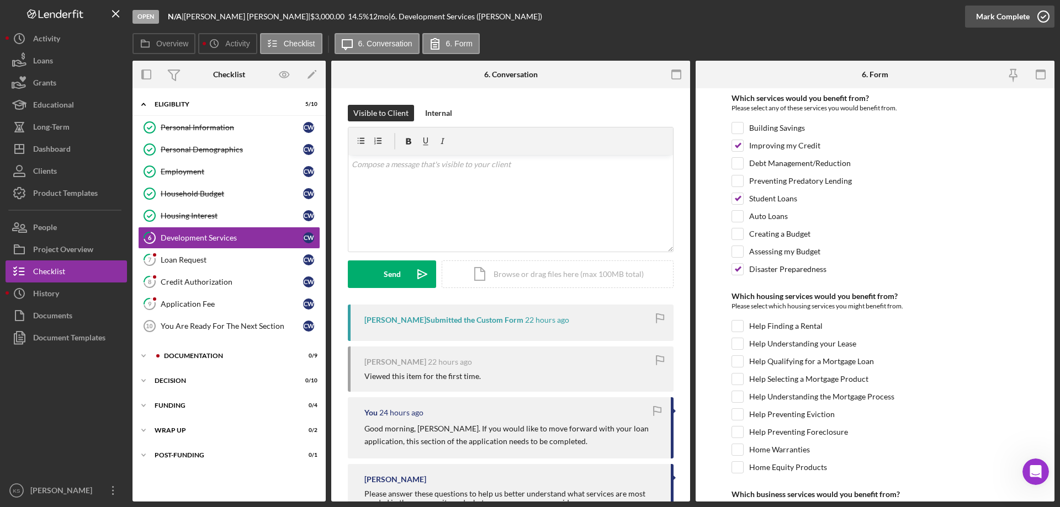
click at [1029, 14] on button "Mark Complete" at bounding box center [1009, 17] width 89 height 22
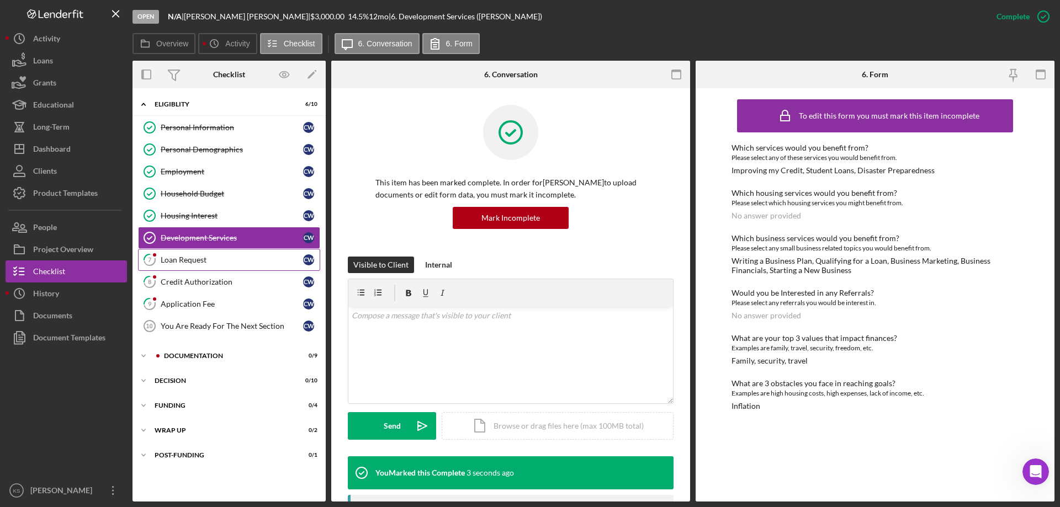
click at [193, 264] on div "Loan Request" at bounding box center [232, 260] width 142 height 9
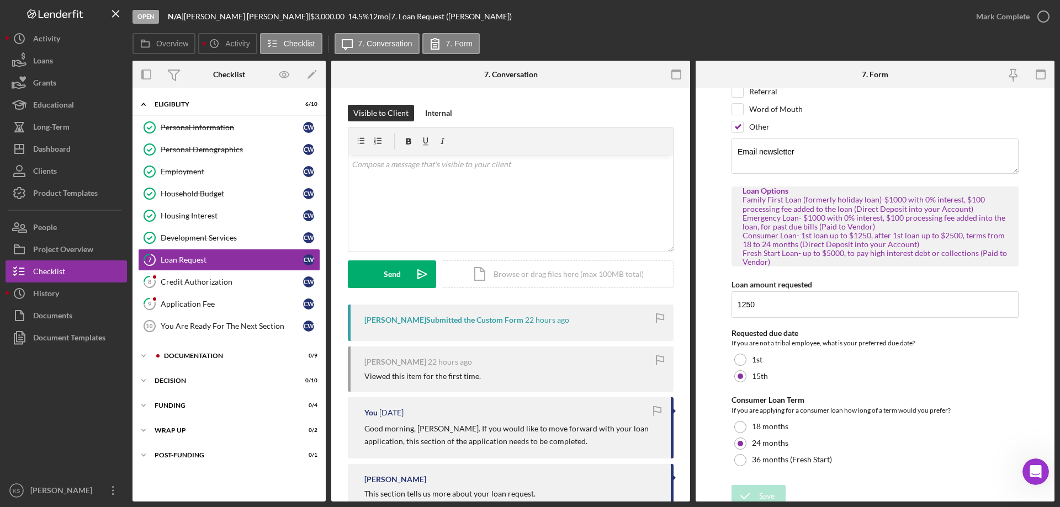
scroll to position [136, 0]
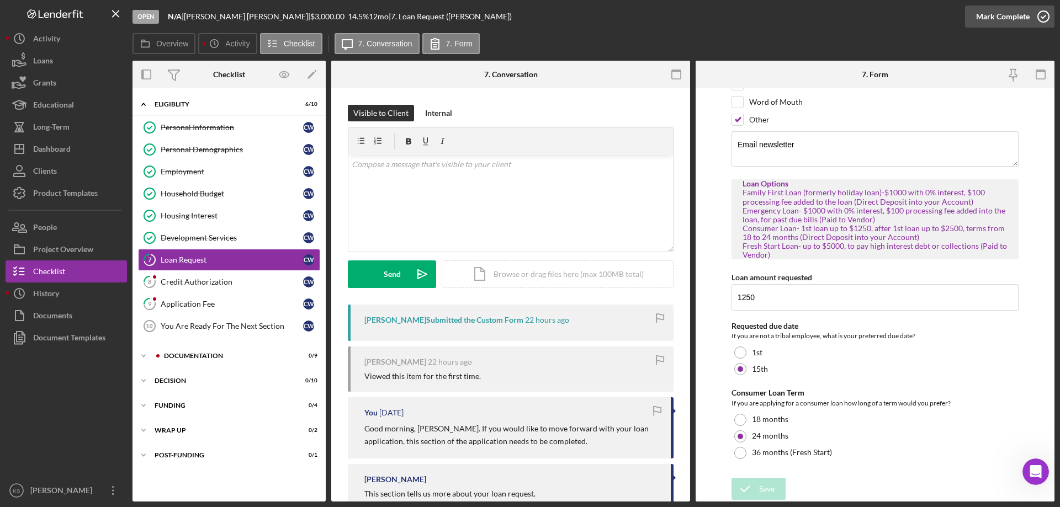
click at [1020, 19] on div "Mark Complete" at bounding box center [1003, 17] width 54 height 22
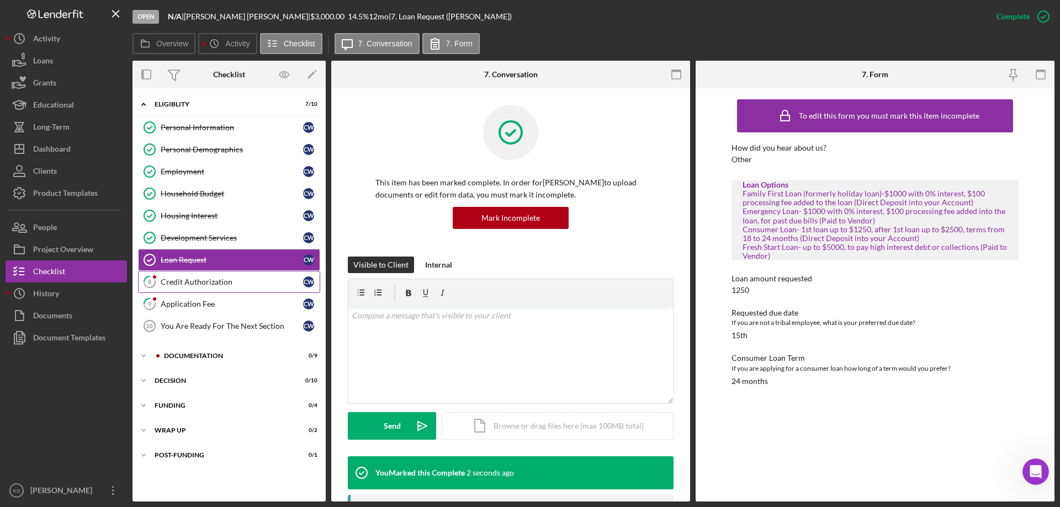
click at [199, 289] on link "8 Credit Authorization C W" at bounding box center [229, 282] width 182 height 22
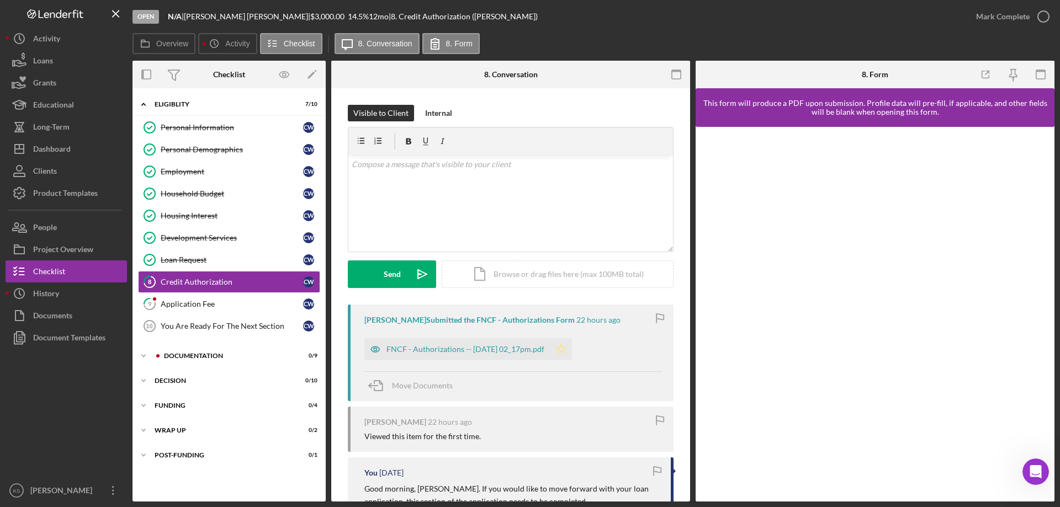
click at [566, 353] on polygon "button" at bounding box center [561, 349] width 9 height 9
click at [1012, 16] on div "Mark Complete" at bounding box center [1003, 17] width 54 height 22
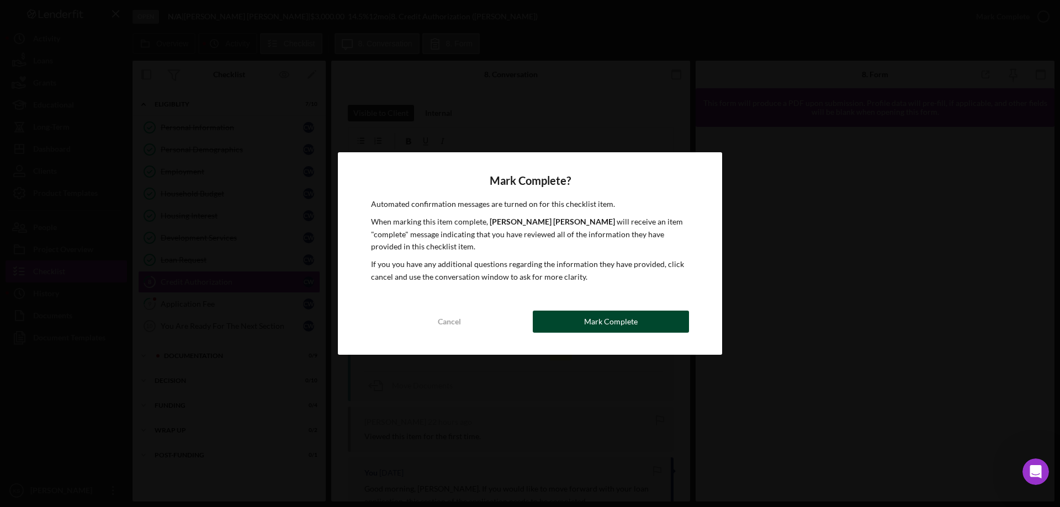
click at [583, 321] on button "Mark Complete" at bounding box center [611, 322] width 156 height 22
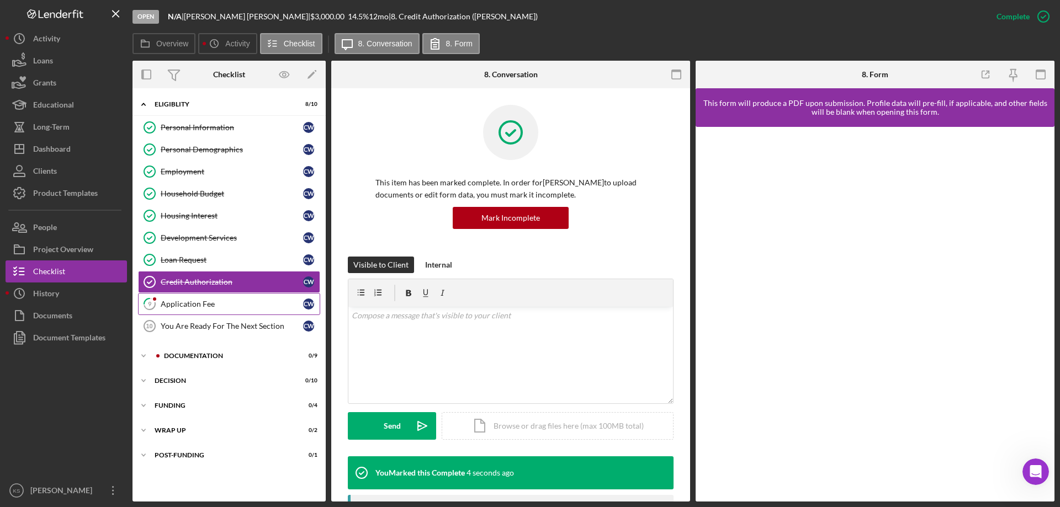
click at [215, 311] on link "9 Application Fee C W" at bounding box center [229, 304] width 182 height 22
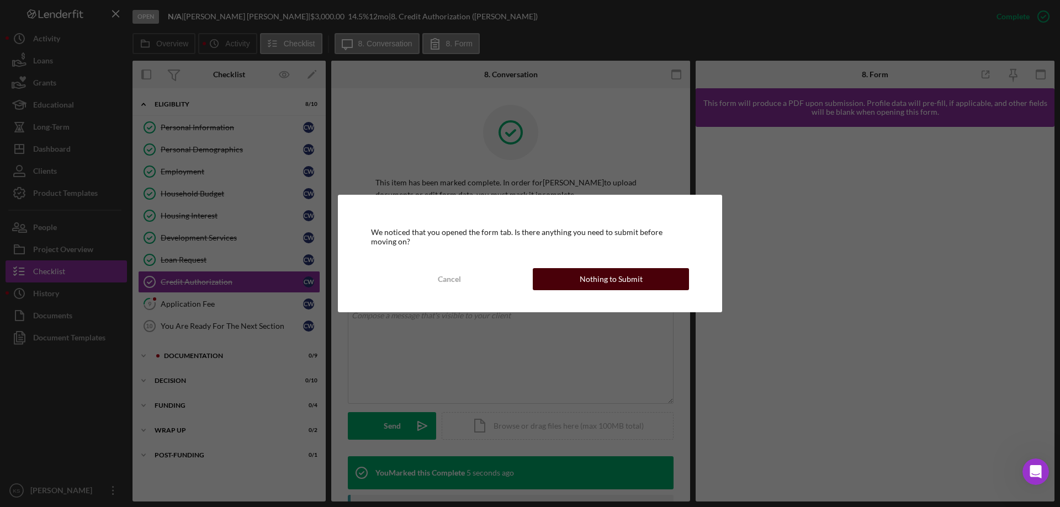
click at [604, 283] on div "Nothing to Submit" at bounding box center [611, 279] width 63 height 22
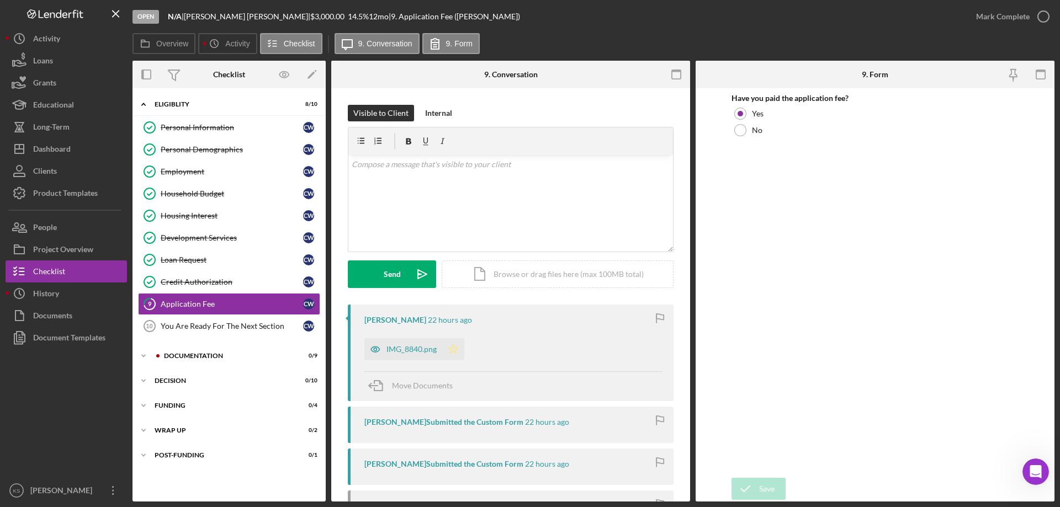
click at [453, 349] on icon "Icon/Star" at bounding box center [453, 349] width 22 height 22
click at [1016, 19] on div "Mark Complete" at bounding box center [1003, 17] width 54 height 22
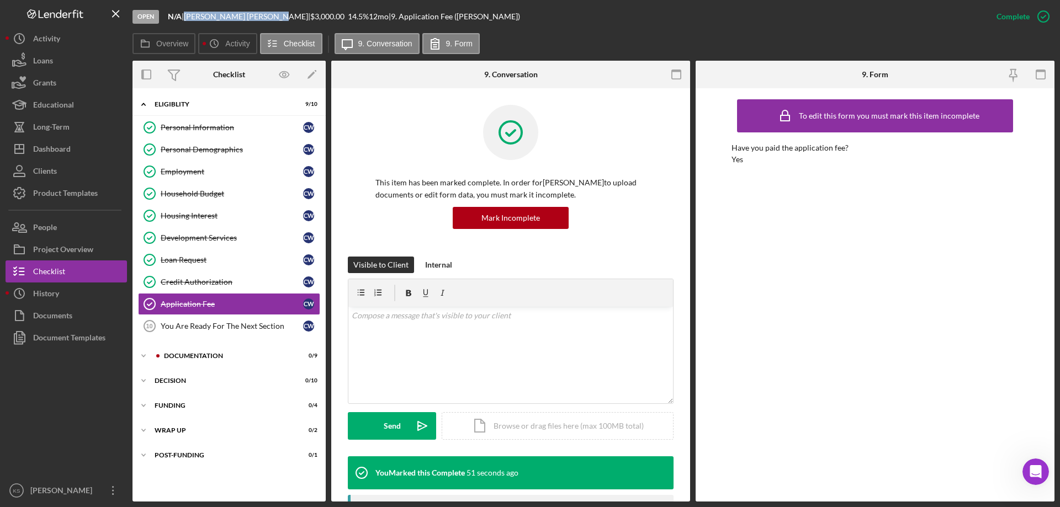
drag, startPoint x: 191, startPoint y: 16, endPoint x: 259, endPoint y: 19, distance: 68.0
click at [259, 19] on div "[PERSON_NAME] |" at bounding box center [247, 16] width 126 height 9
copy div "[PERSON_NAME]"
click at [240, 320] on link "You Are Ready For The Next Section 10 You Are Ready For The Next Section C W" at bounding box center [229, 326] width 182 height 22
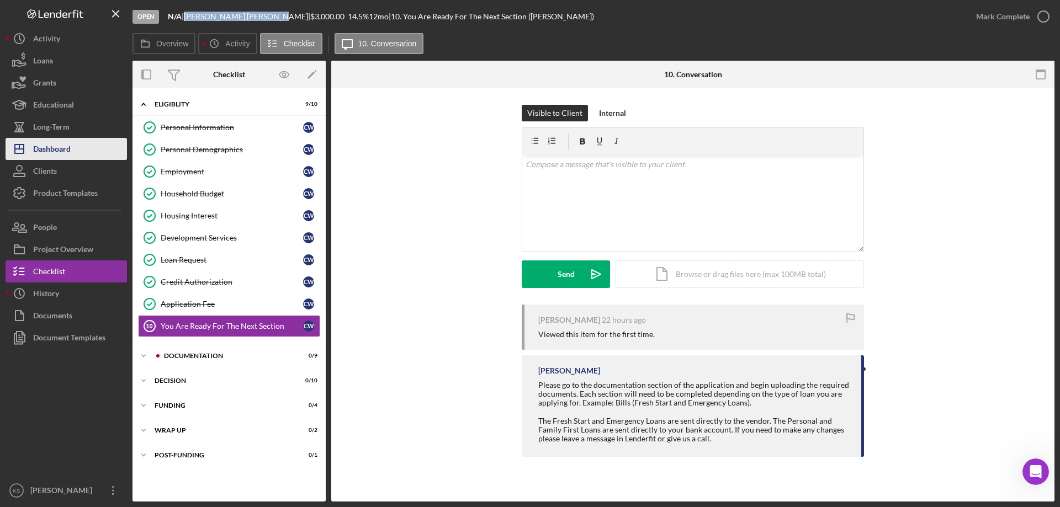
click at [75, 152] on button "Icon/Dashboard Dashboard" at bounding box center [66, 149] width 121 height 22
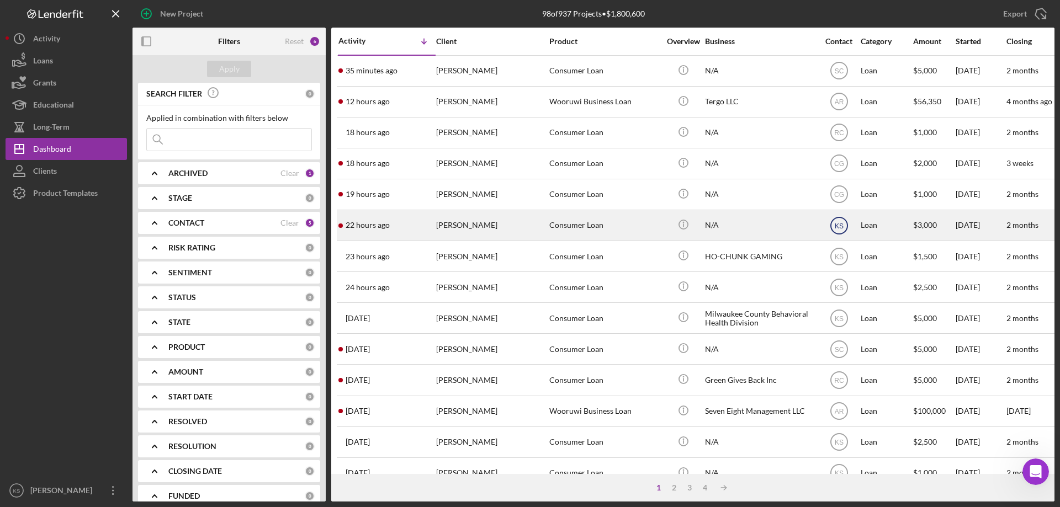
click at [843, 75] on text "KS" at bounding box center [838, 71] width 9 height 8
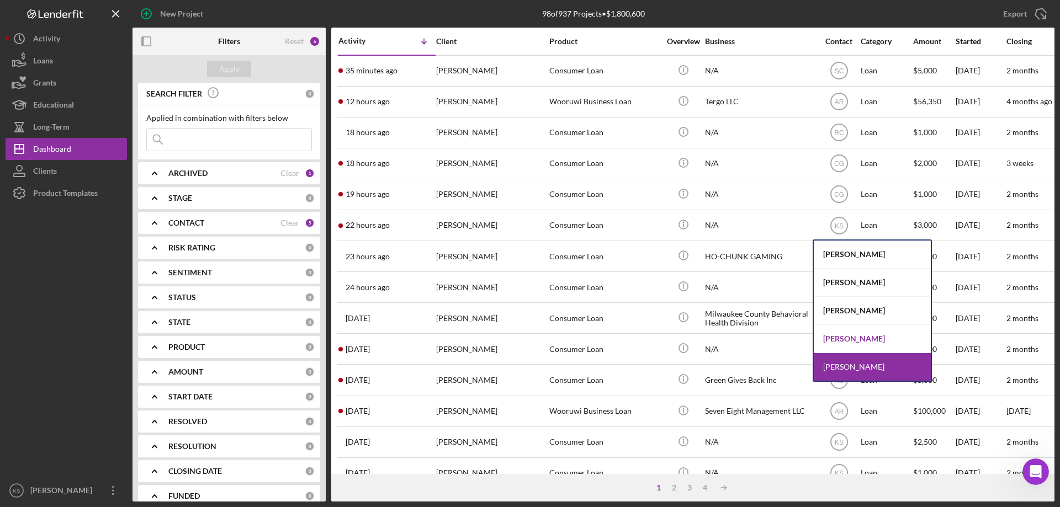
click at [850, 334] on div "[PERSON_NAME]" at bounding box center [872, 339] width 117 height 28
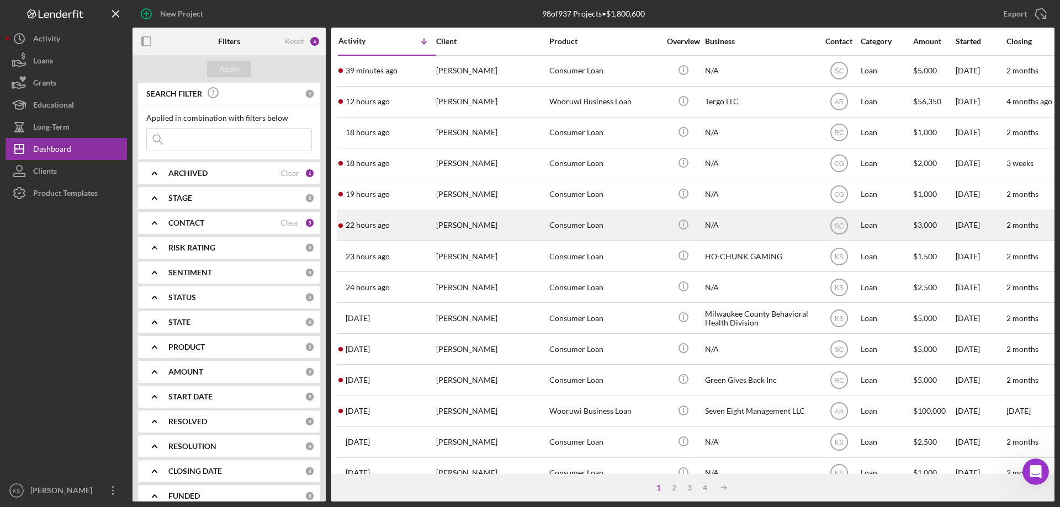
click at [432, 226] on div "22 hours ago [PERSON_NAME]" at bounding box center [386, 225] width 97 height 29
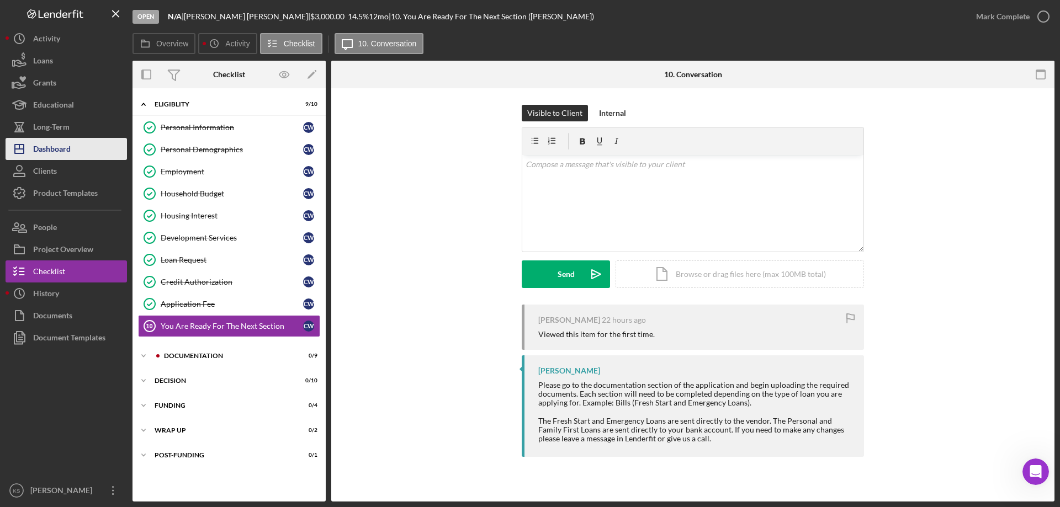
click at [61, 151] on div "Dashboard" at bounding box center [52, 150] width 38 height 25
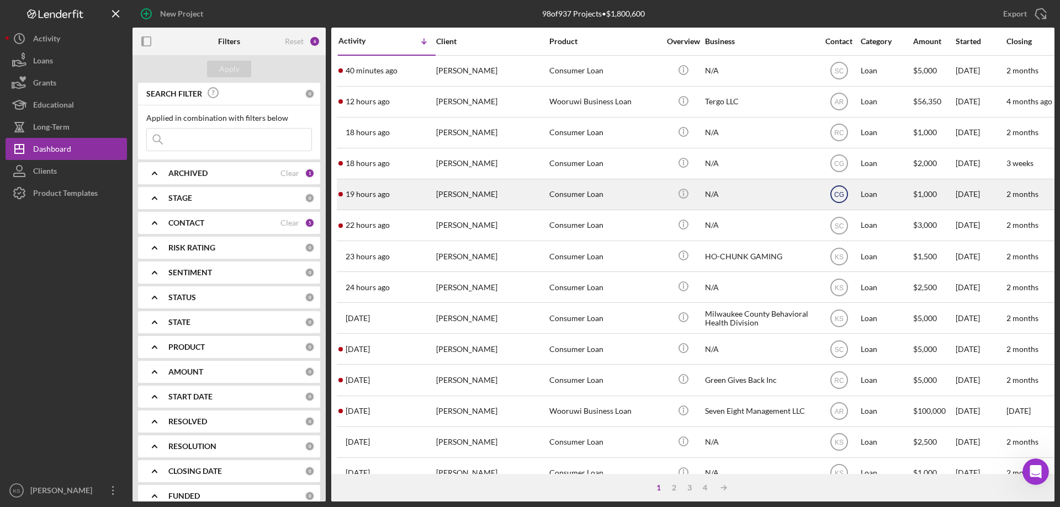
click at [840, 75] on text "CG" at bounding box center [838, 71] width 9 height 8
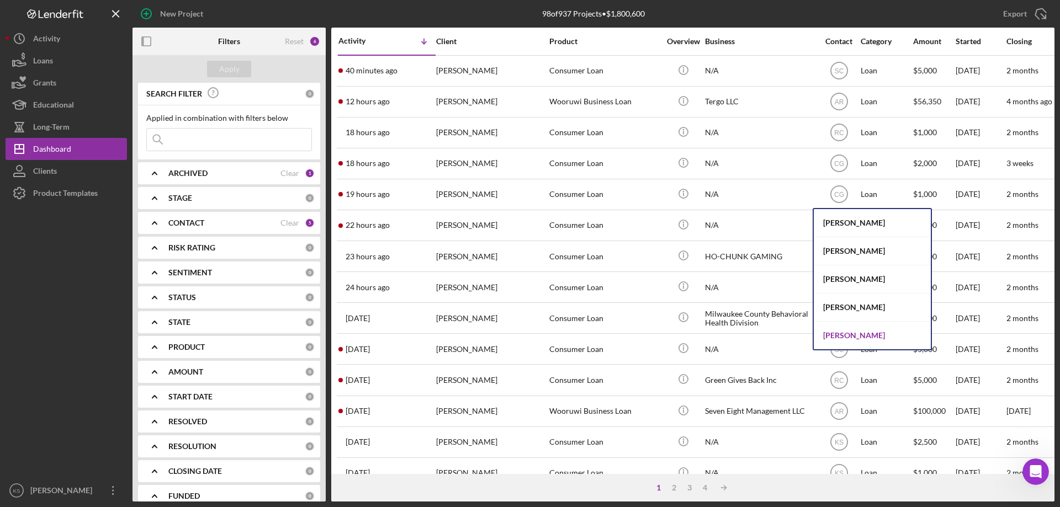
click at [841, 332] on div "[PERSON_NAME]" at bounding box center [872, 336] width 117 height 28
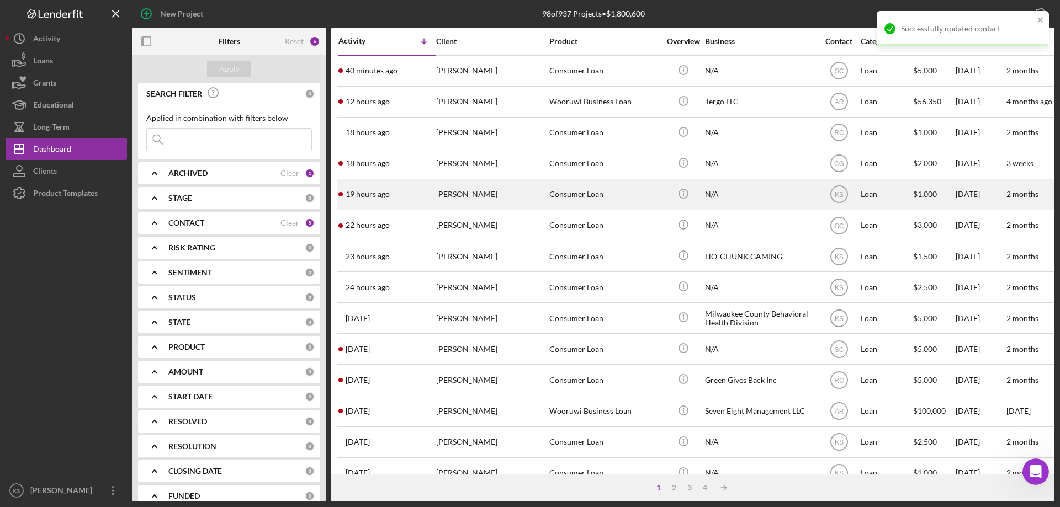
click at [520, 197] on div "[PERSON_NAME]" at bounding box center [491, 194] width 110 height 29
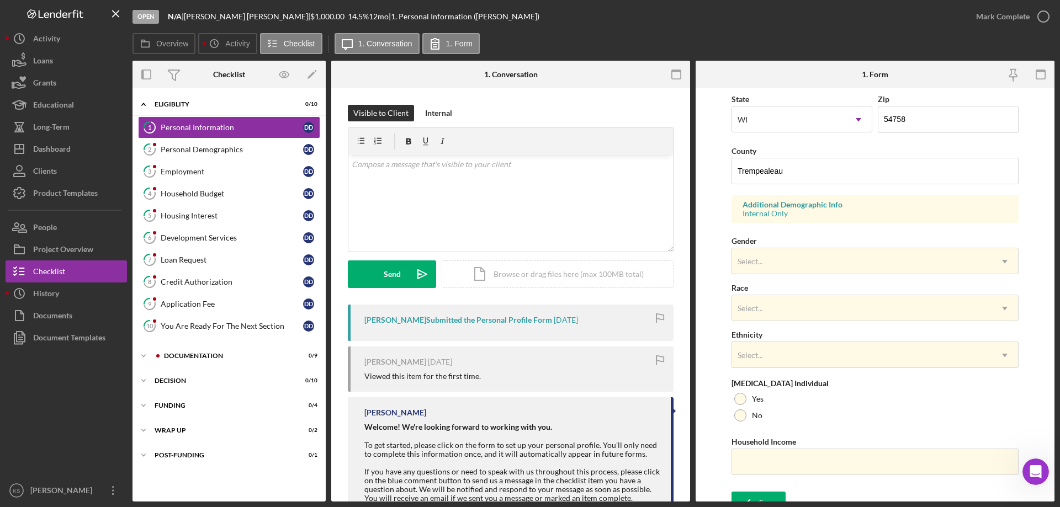
scroll to position [324, 0]
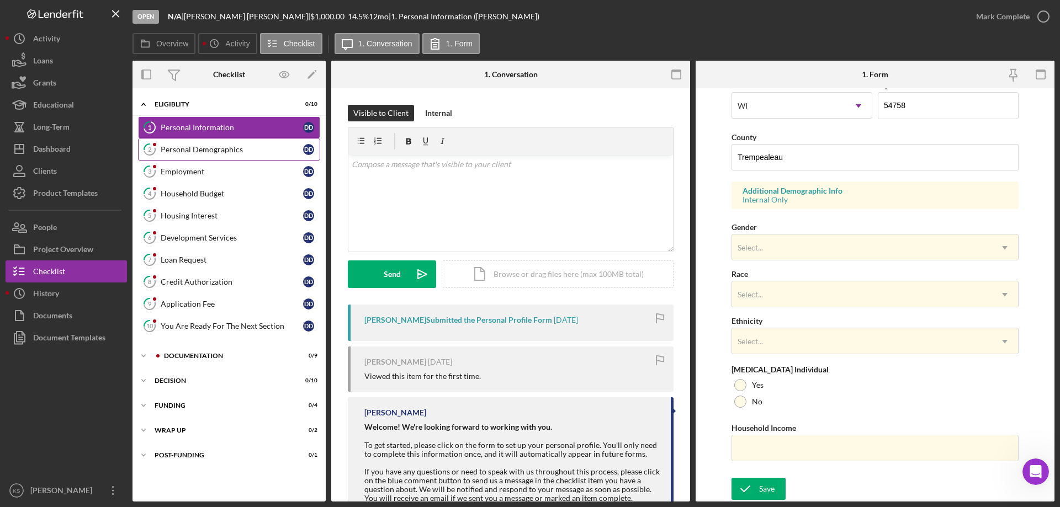
click at [211, 152] on div "Personal Demographics" at bounding box center [232, 149] width 142 height 9
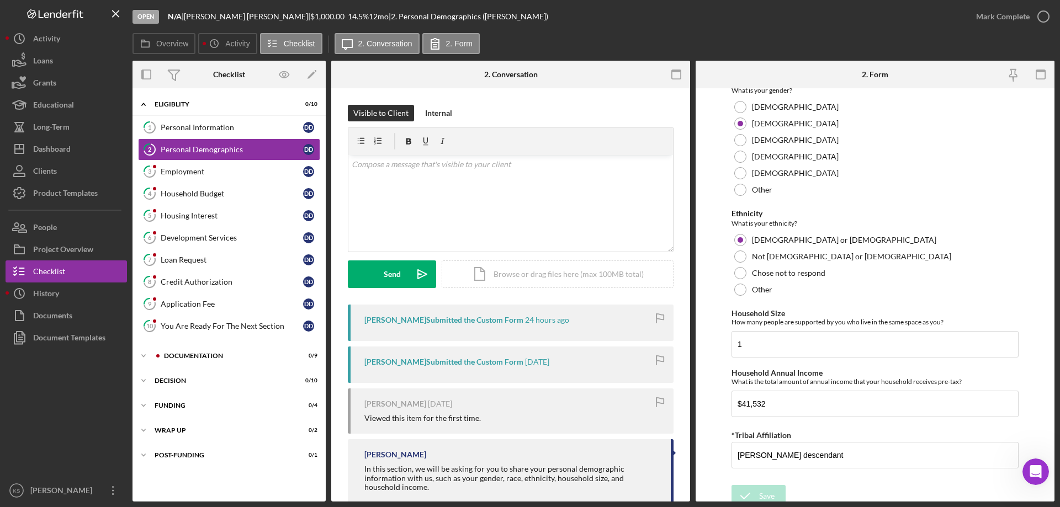
scroll to position [606, 0]
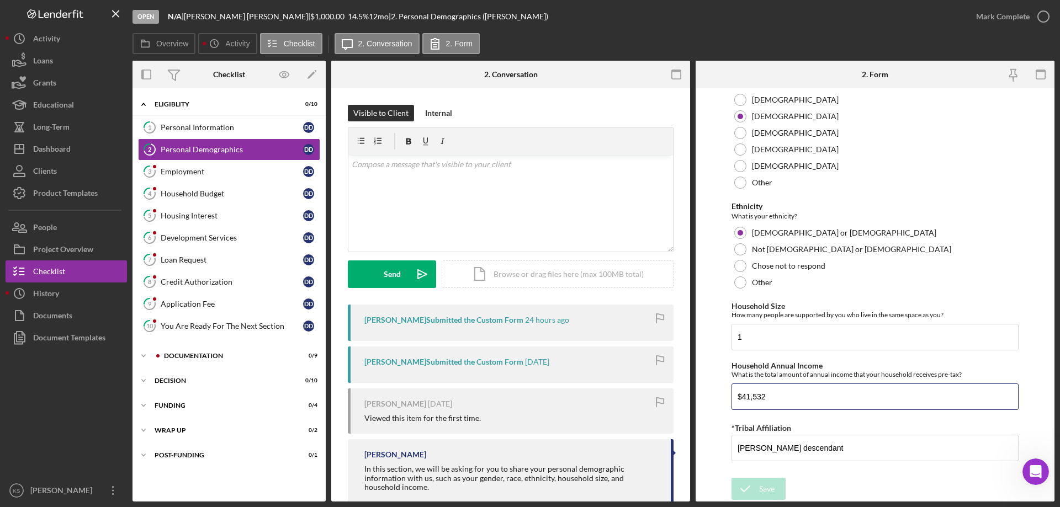
drag, startPoint x: 785, startPoint y: 395, endPoint x: 631, endPoint y: 392, distance: 154.1
click at [630, 392] on div "Overview Internal Workflow Stage Open Icon/Dropdown Arrow Archive (can unarchiv…" at bounding box center [594, 281] width 922 height 441
click at [1019, 24] on div "Mark Complete" at bounding box center [1003, 17] width 54 height 22
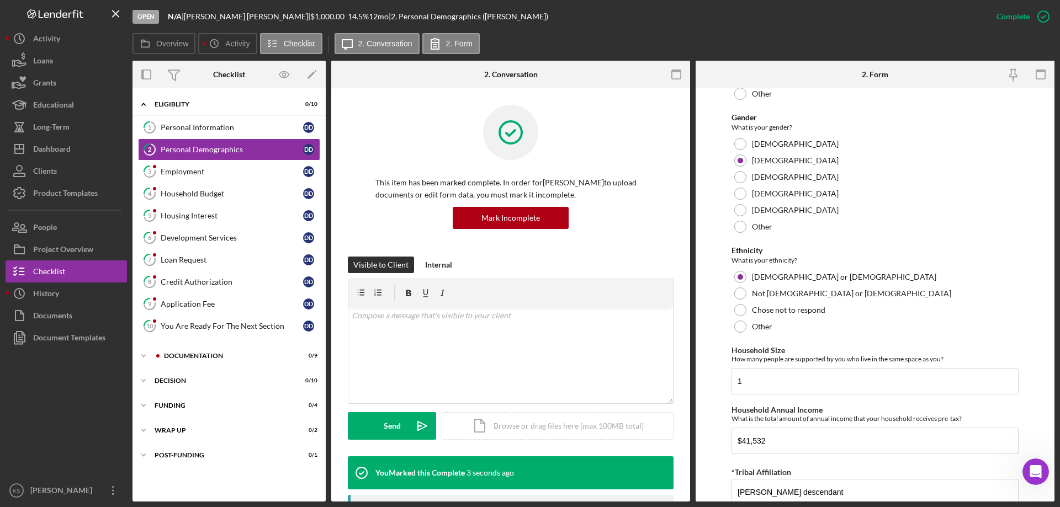
scroll to position [650, 0]
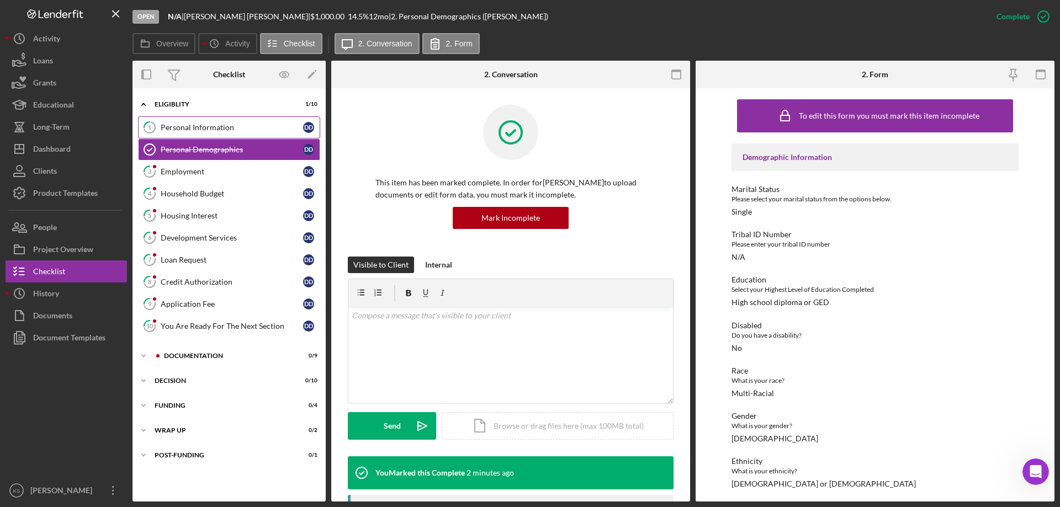
click at [224, 125] on div "Personal Information" at bounding box center [232, 127] width 142 height 9
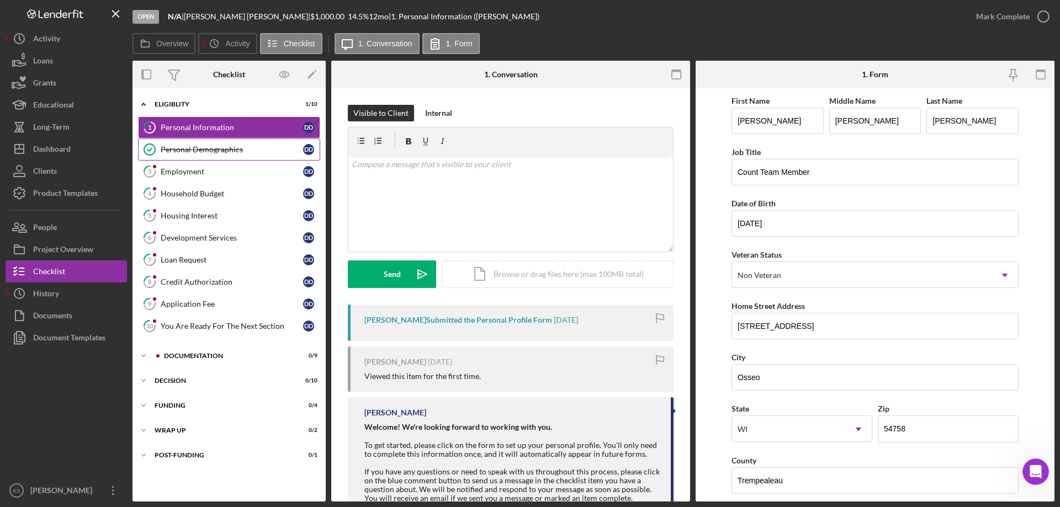
click at [214, 149] on div "Personal Demographics" at bounding box center [232, 149] width 142 height 9
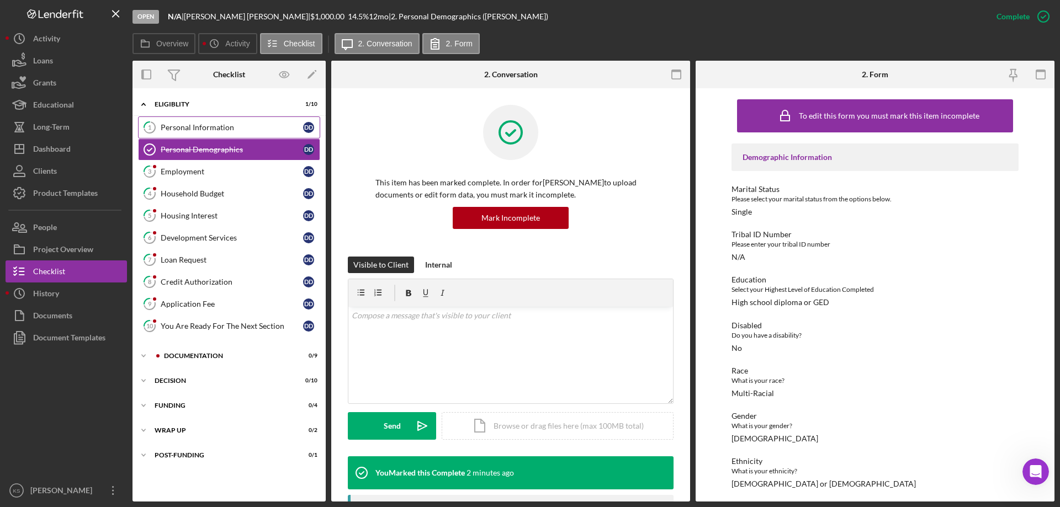
click at [236, 123] on div "Personal Information" at bounding box center [232, 127] width 142 height 9
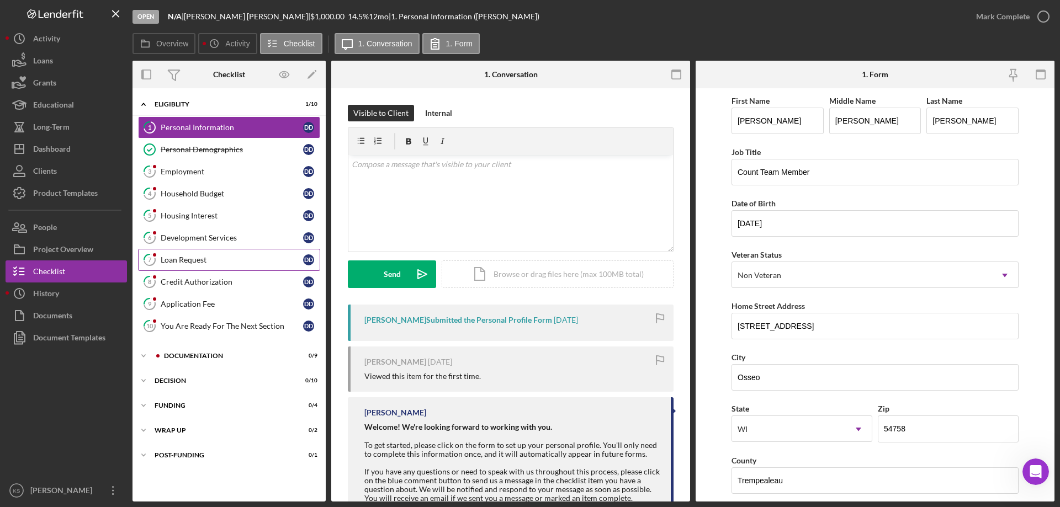
click at [197, 259] on div "Loan Request" at bounding box center [232, 260] width 142 height 9
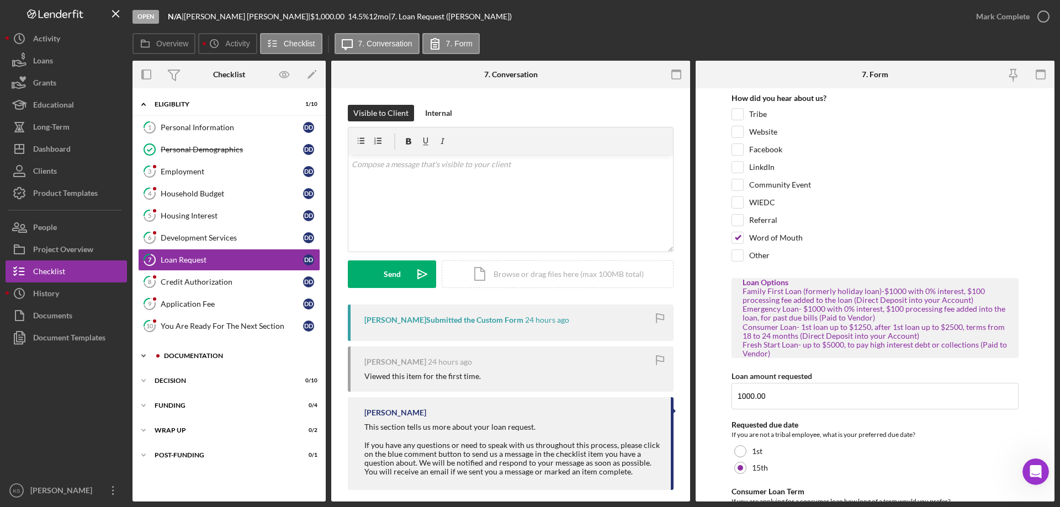
click at [183, 355] on div "Documentation" at bounding box center [238, 356] width 148 height 7
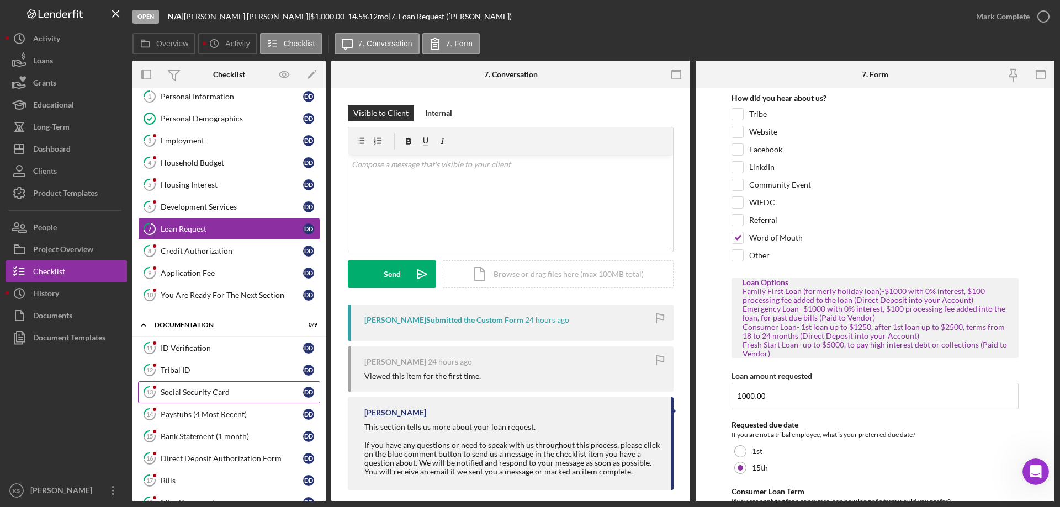
scroll to position [55, 0]
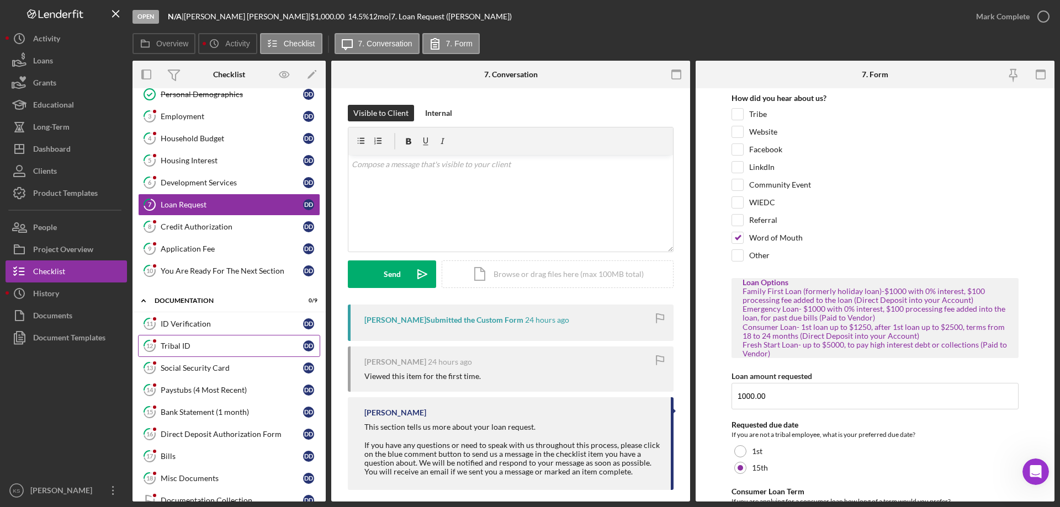
click at [198, 342] on div "Tribal ID" at bounding box center [232, 346] width 142 height 9
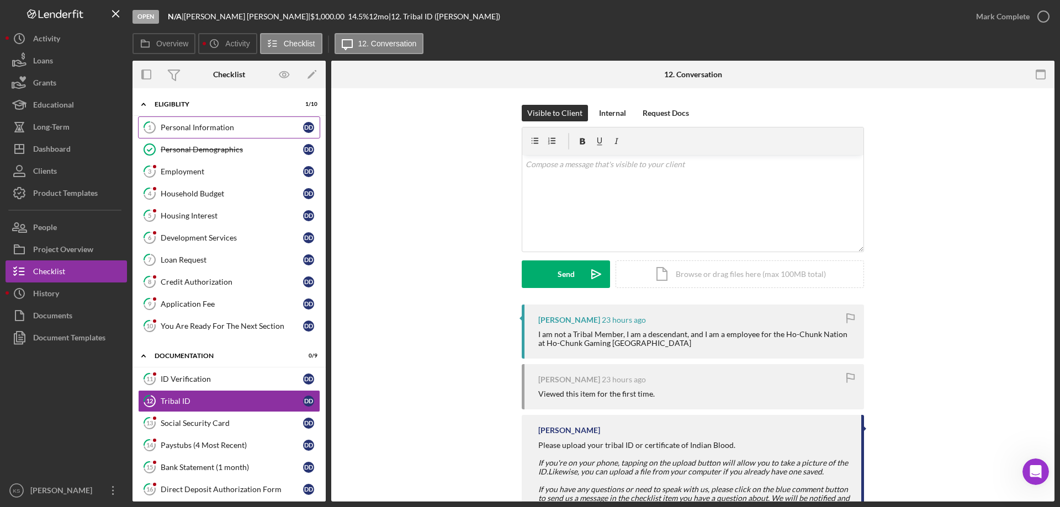
click at [215, 131] on div "Personal Information" at bounding box center [232, 127] width 142 height 9
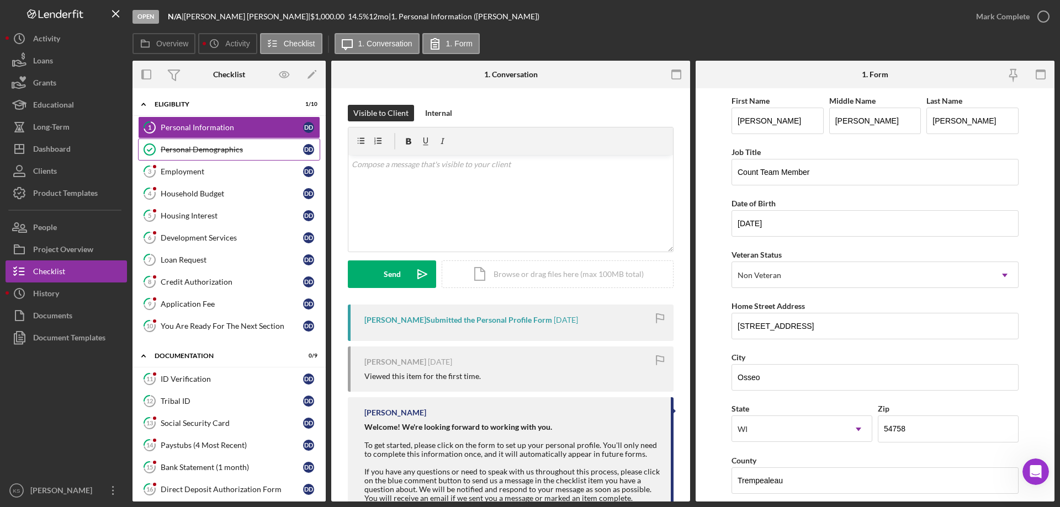
click at [210, 150] on div "Personal Demographics" at bounding box center [232, 149] width 142 height 9
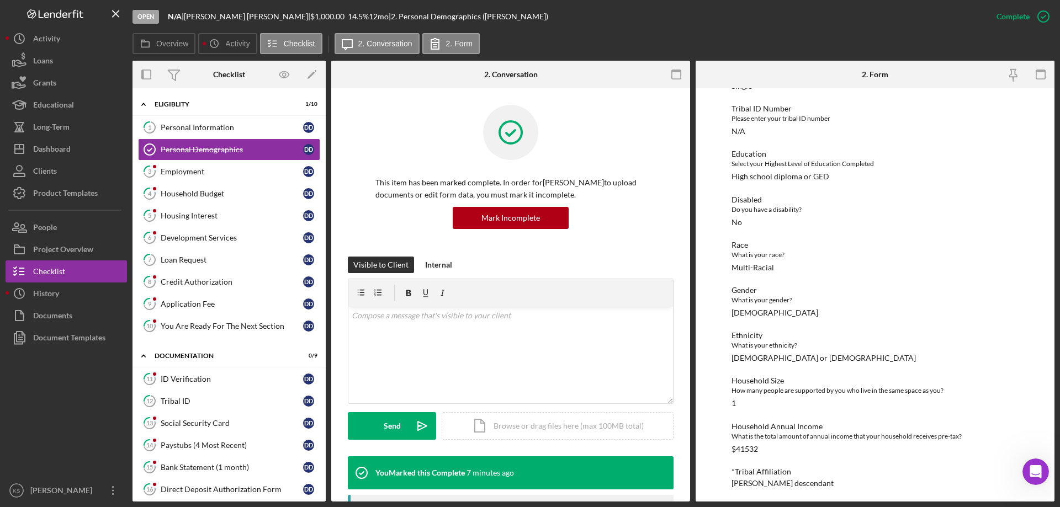
scroll to position [129, 0]
drag, startPoint x: 762, startPoint y: 443, endPoint x: 731, endPoint y: 446, distance: 31.6
click at [731, 446] on div "To edit this form you must mark this item incomplete Demographic Information Ma…" at bounding box center [875, 295] width 359 height 414
copy div "$41532"
click at [216, 131] on div "Personal Information" at bounding box center [232, 127] width 142 height 9
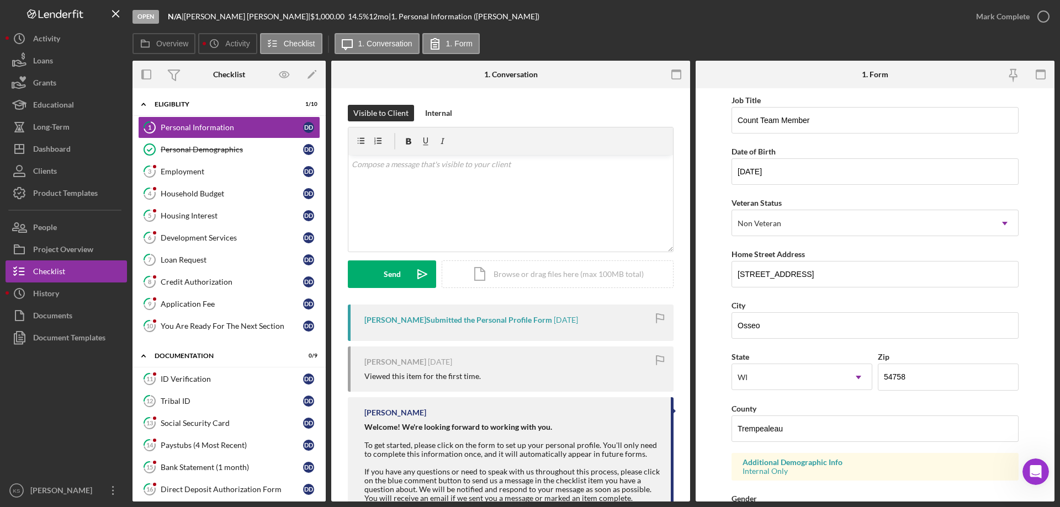
scroll to position [324, 0]
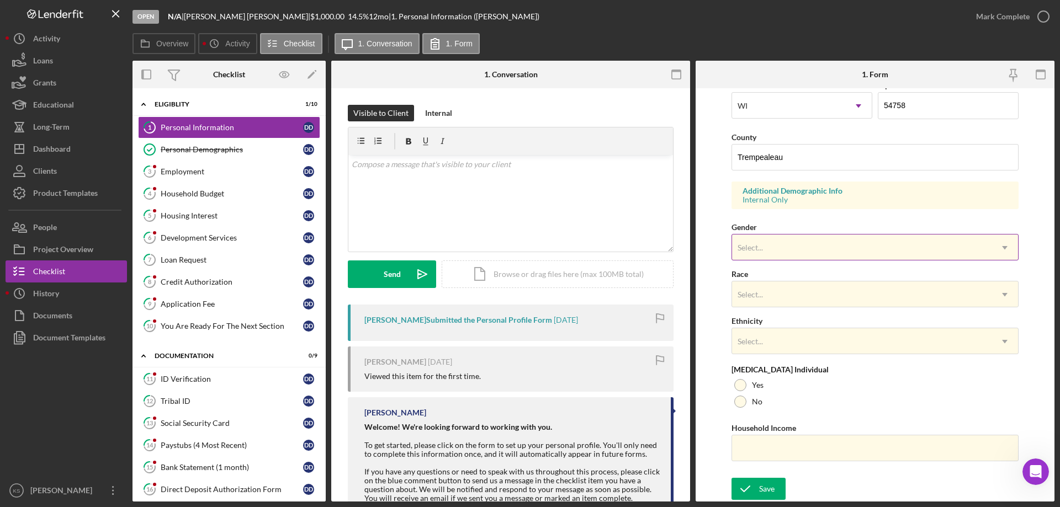
click at [784, 252] on div "Select..." at bounding box center [862, 247] width 260 height 25
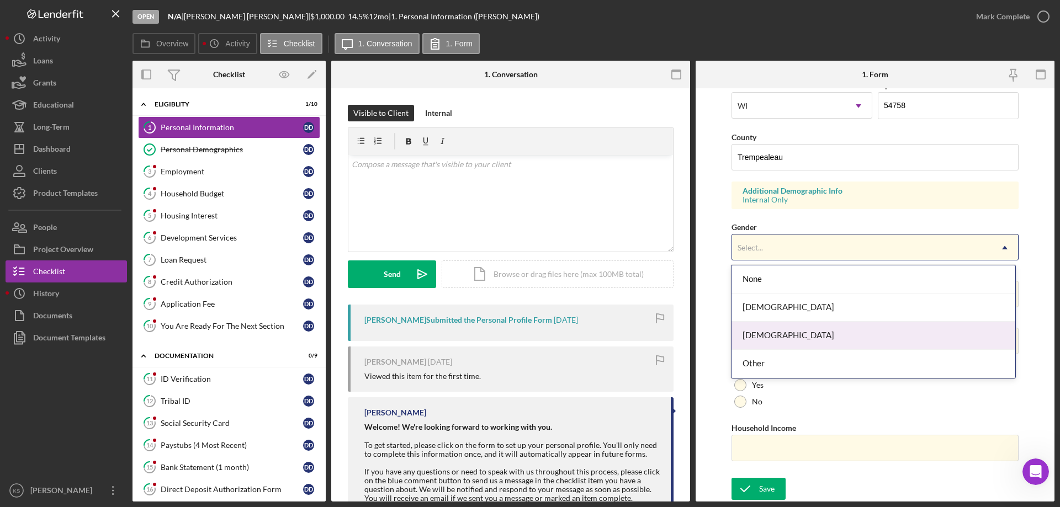
click at [761, 337] on div "[DEMOGRAPHIC_DATA]" at bounding box center [873, 336] width 283 height 28
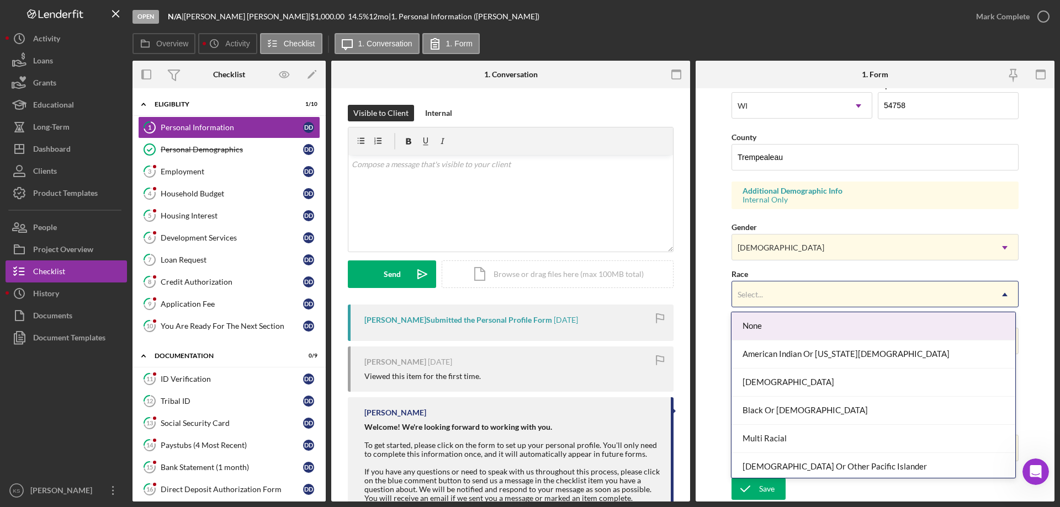
click at [783, 282] on div "Select..." at bounding box center [862, 294] width 260 height 25
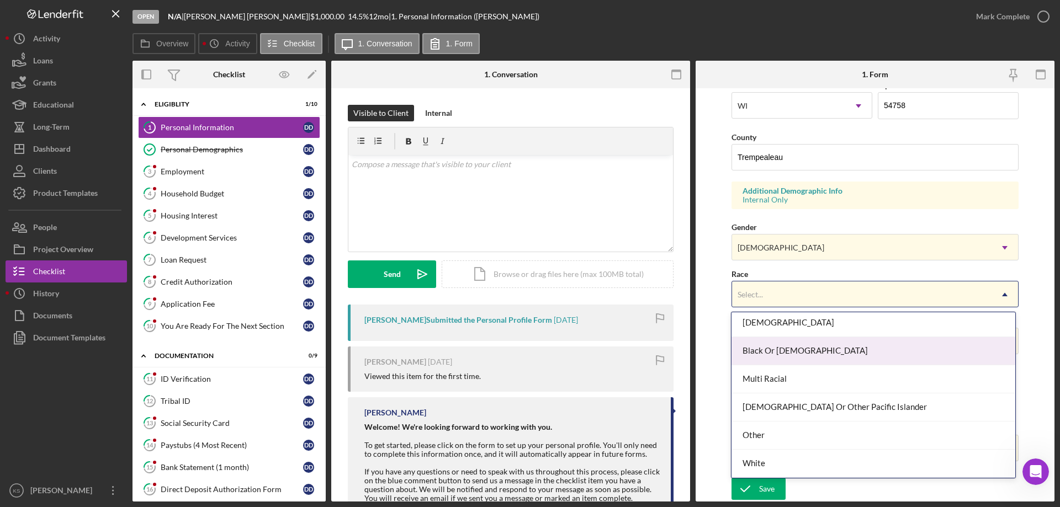
scroll to position [4, 0]
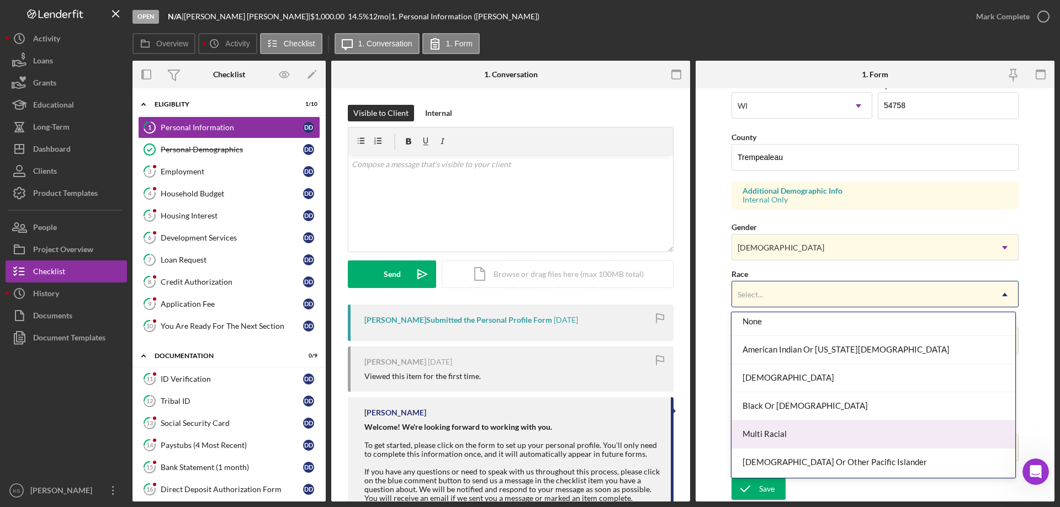
click at [782, 437] on div "Multi Racial" at bounding box center [873, 435] width 283 height 28
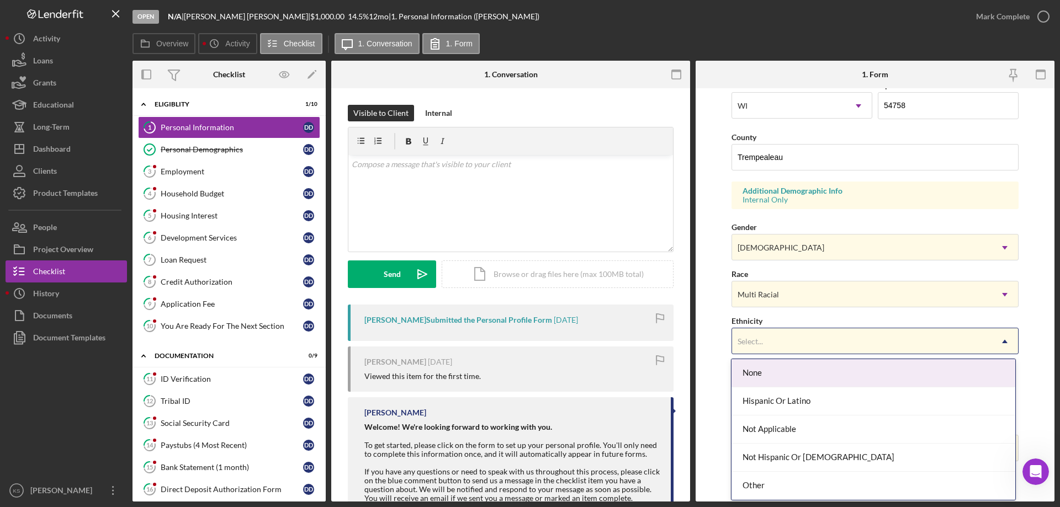
click at [781, 351] on div "Select..." at bounding box center [862, 341] width 260 height 25
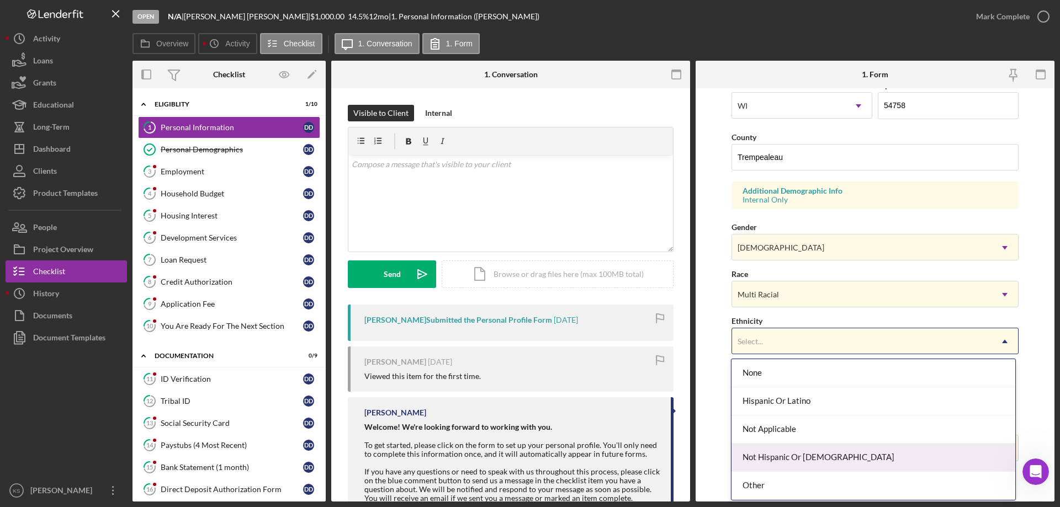
click at [781, 460] on div "Not Hispanic Or [DEMOGRAPHIC_DATA]" at bounding box center [873, 458] width 283 height 28
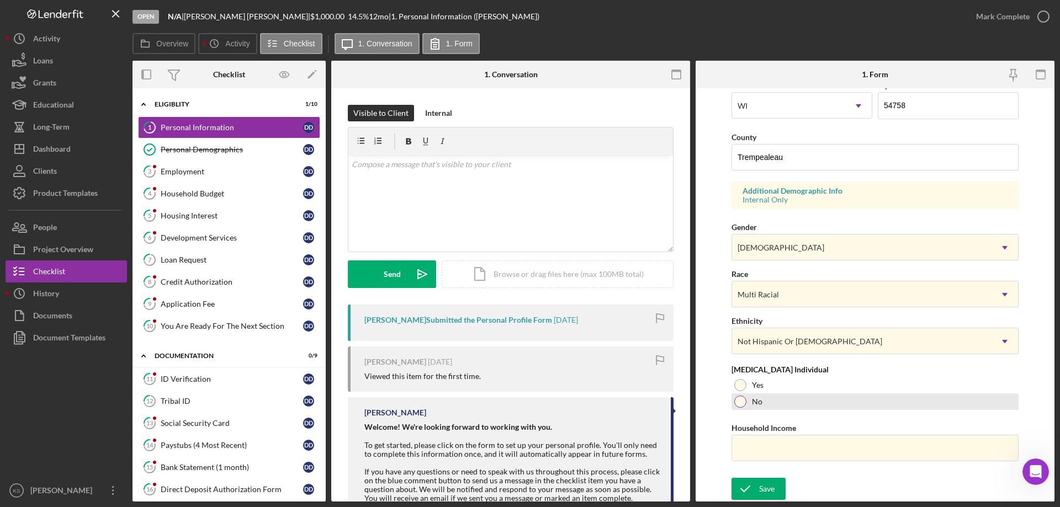
click at [746, 403] on div "No" at bounding box center [875, 402] width 287 height 17
click at [758, 457] on input "Household Income" at bounding box center [875, 448] width 287 height 27
paste input "$41,532"
type input "$41,532"
click at [766, 484] on div "Save" at bounding box center [766, 489] width 15 height 22
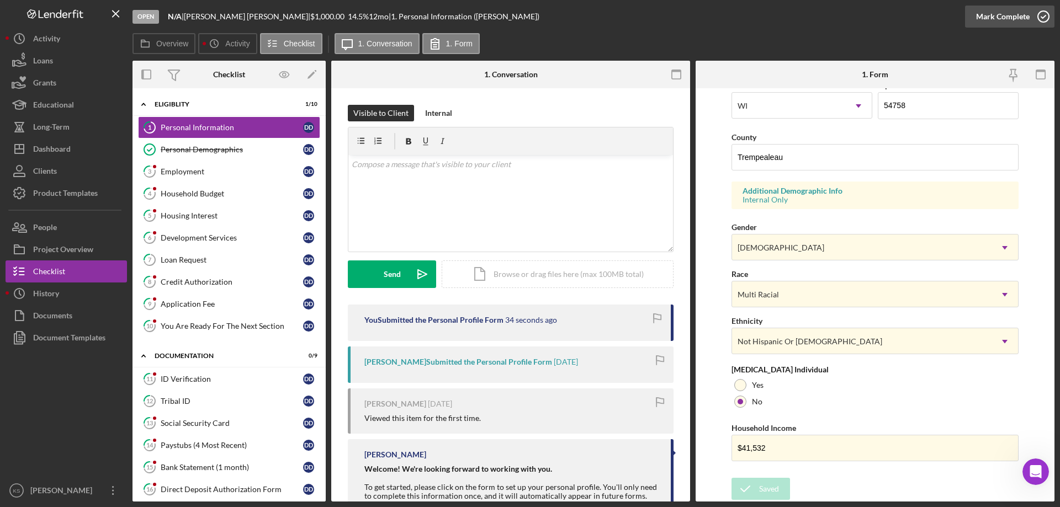
click at [1024, 21] on div "Mark Complete" at bounding box center [1003, 17] width 54 height 22
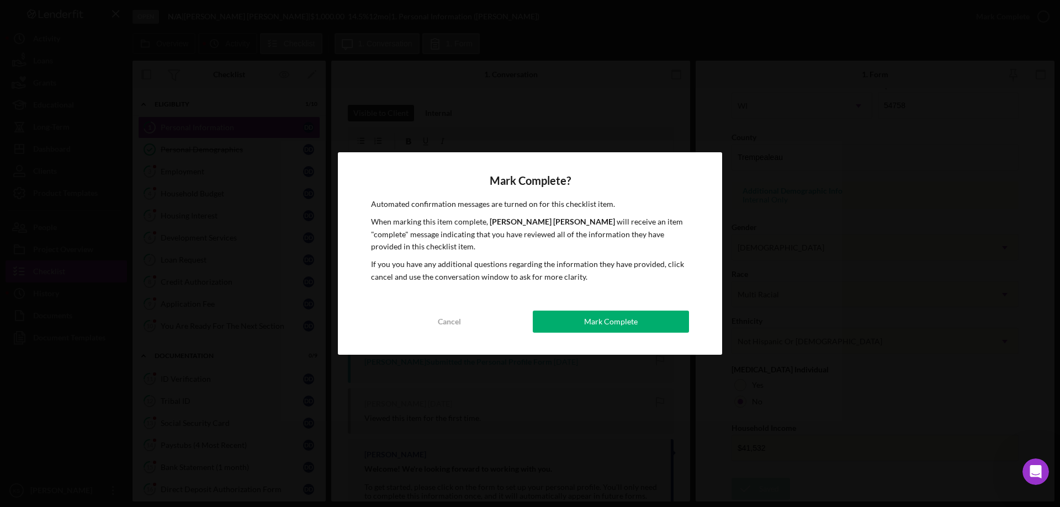
click at [631, 326] on div "Mark Complete" at bounding box center [611, 322] width 54 height 22
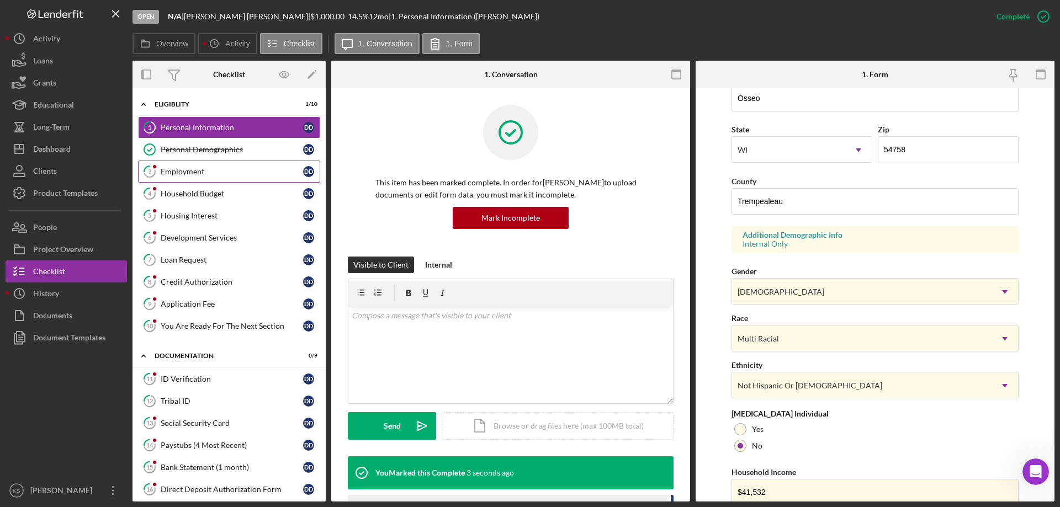
scroll to position [368, 0]
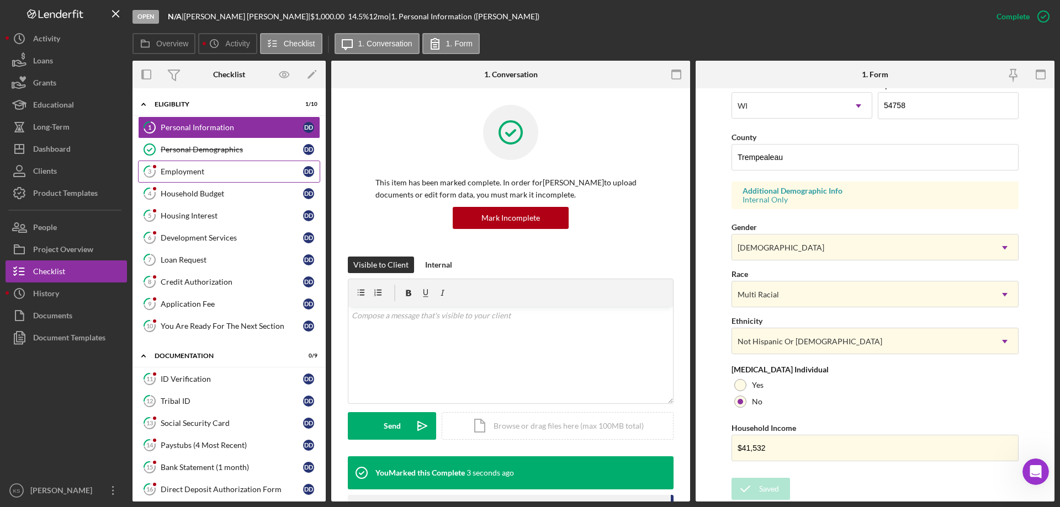
click at [172, 168] on div "Employment" at bounding box center [232, 171] width 142 height 9
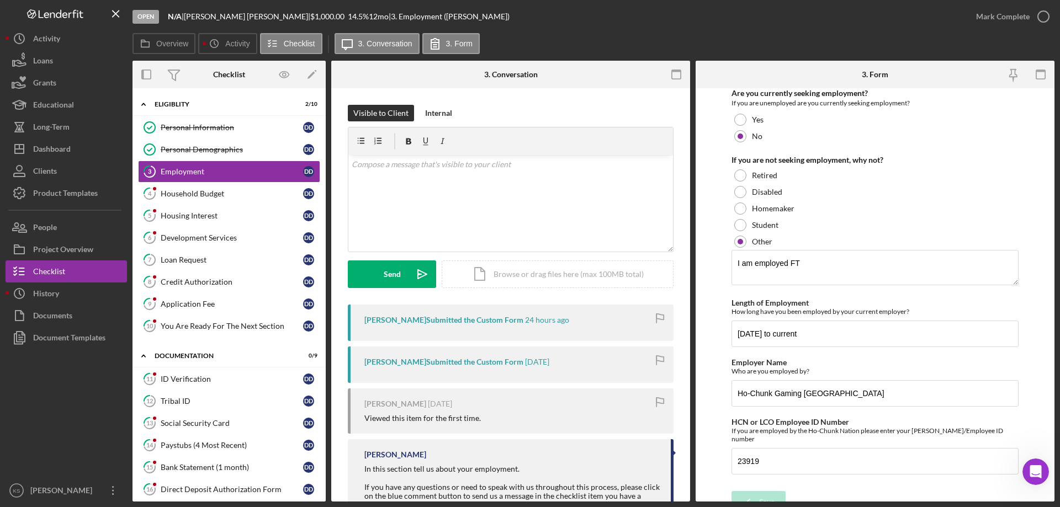
scroll to position [115, 0]
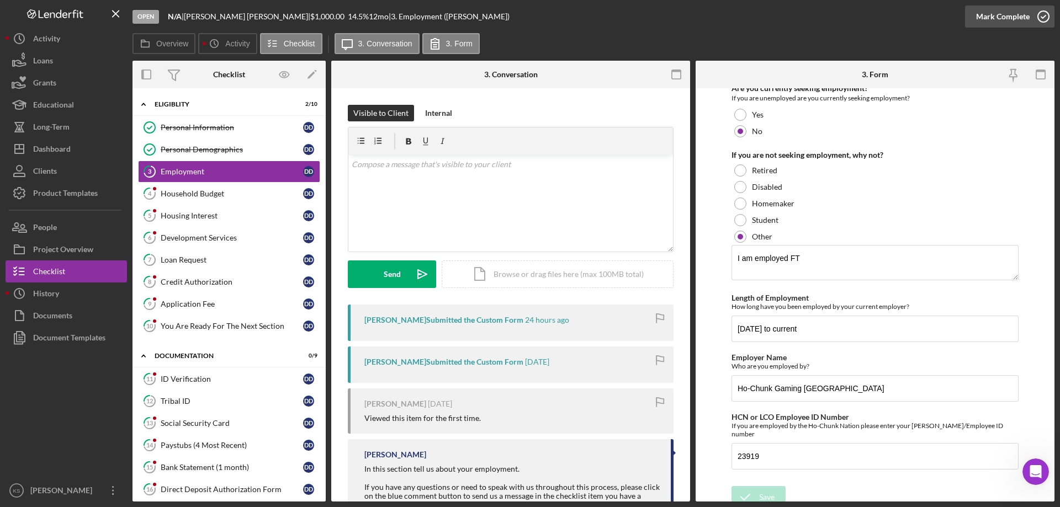
click at [1019, 19] on div "Mark Complete" at bounding box center [1003, 17] width 54 height 22
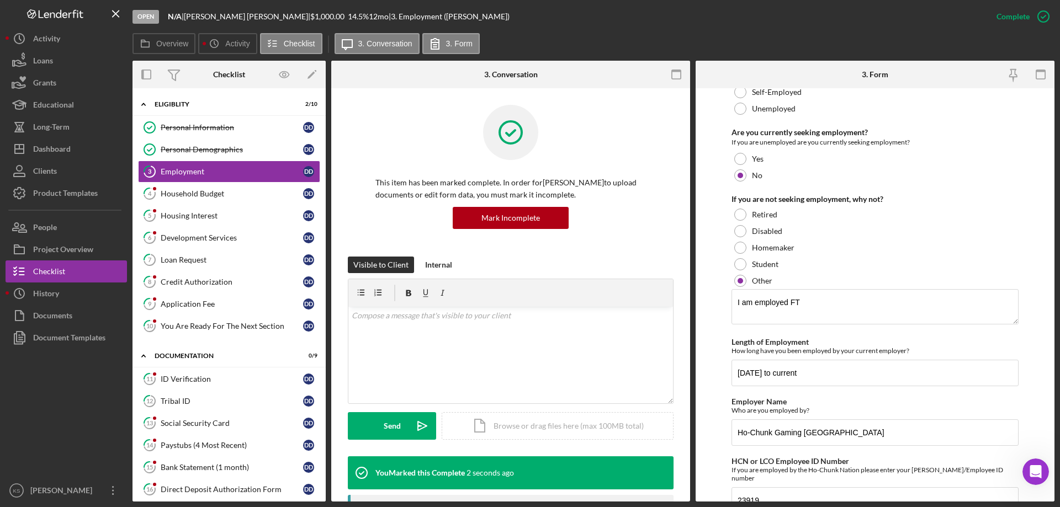
scroll to position [160, 0]
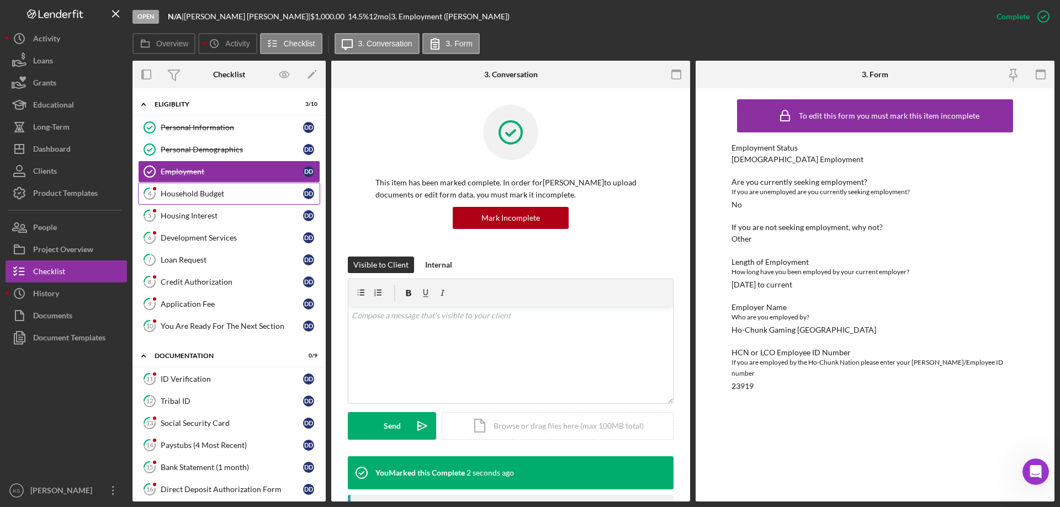
click at [204, 194] on div "Household Budget" at bounding box center [232, 193] width 142 height 9
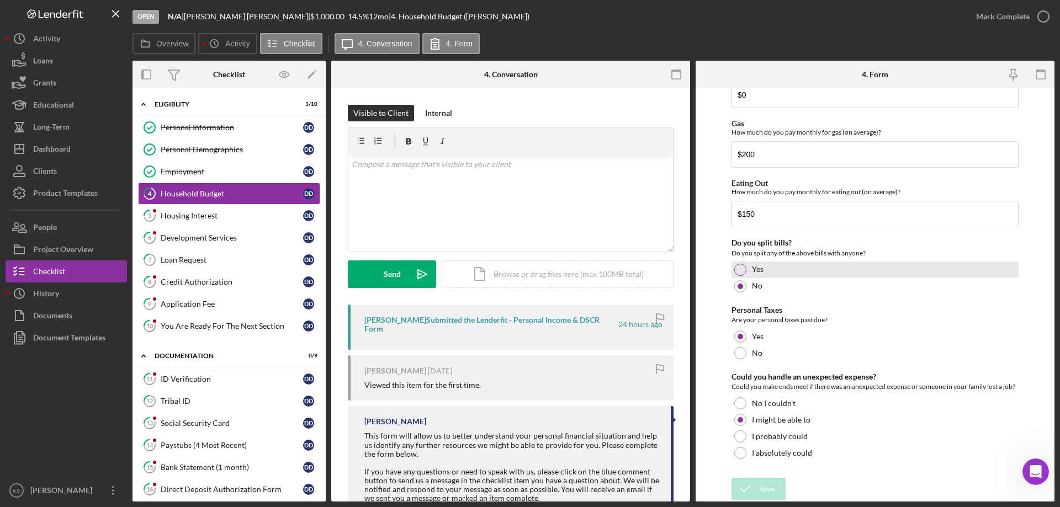
scroll to position [716, 0]
click at [1015, 10] on div "Mark Complete" at bounding box center [1003, 17] width 54 height 22
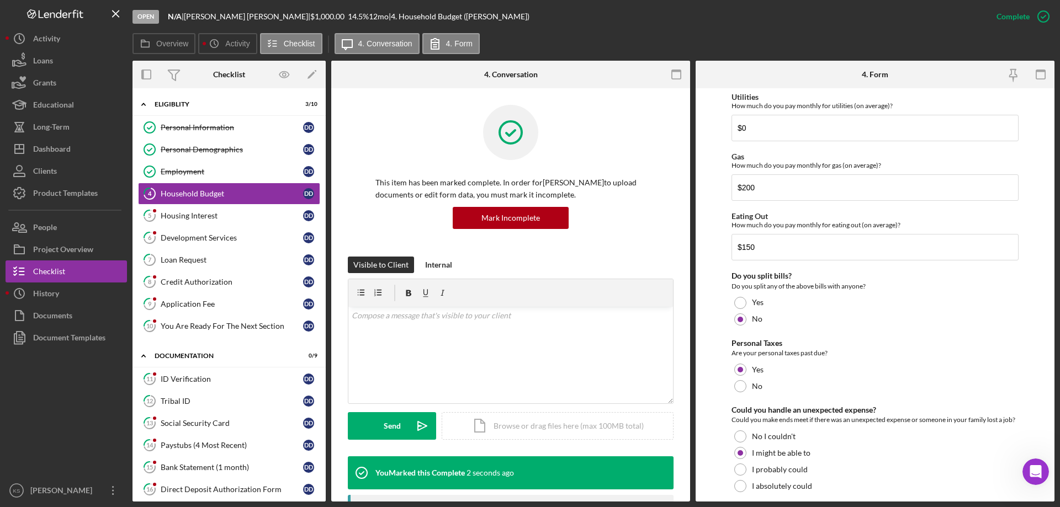
scroll to position [760, 0]
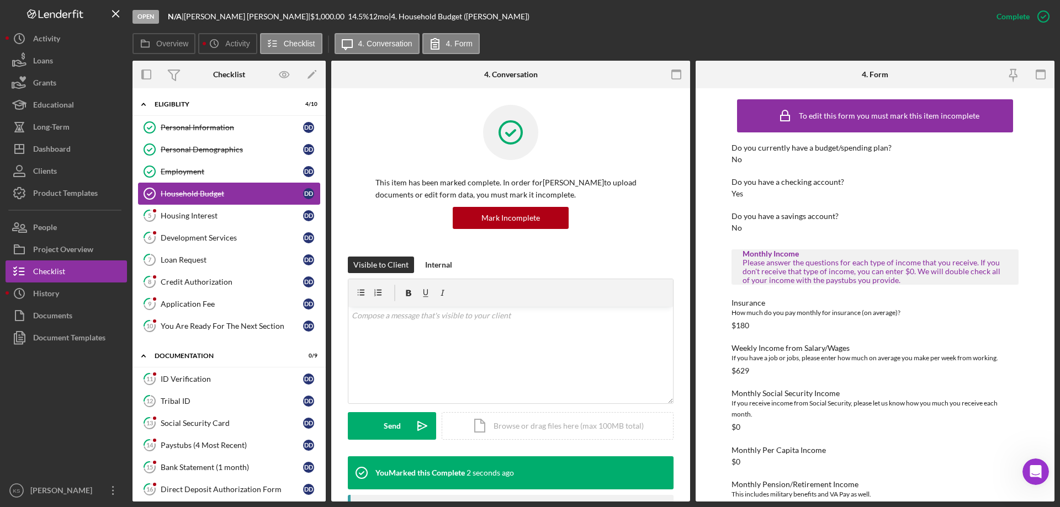
click at [186, 203] on link "Household Budget Household Budget D D" at bounding box center [229, 194] width 182 height 22
click at [186, 210] on link "5 Housing Interest D D" at bounding box center [229, 216] width 182 height 22
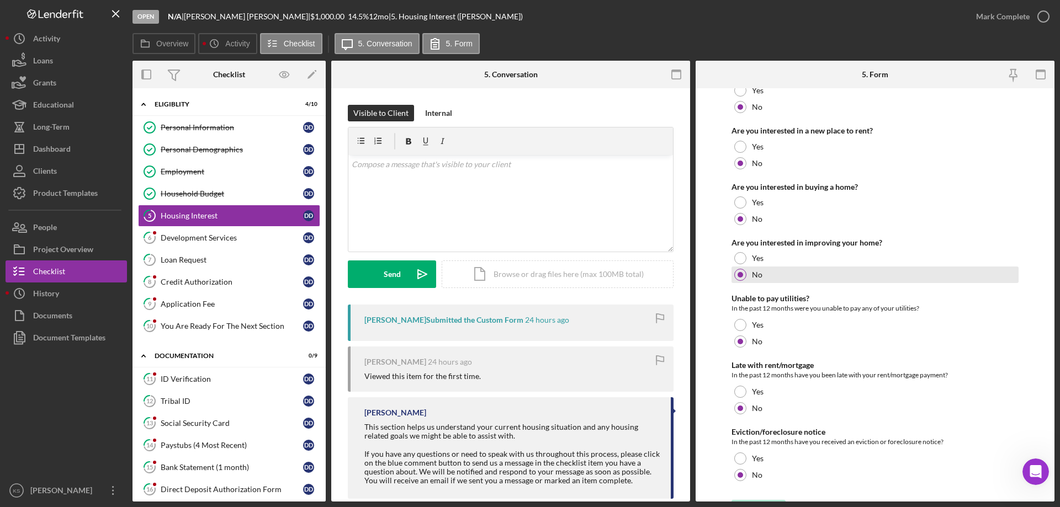
scroll to position [188, 0]
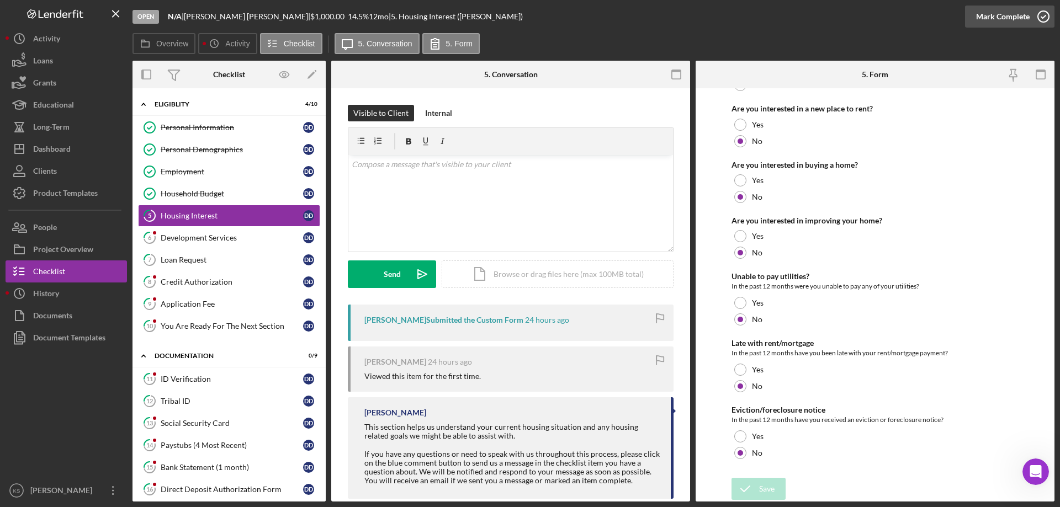
click at [1014, 21] on div "Mark Complete" at bounding box center [1003, 17] width 54 height 22
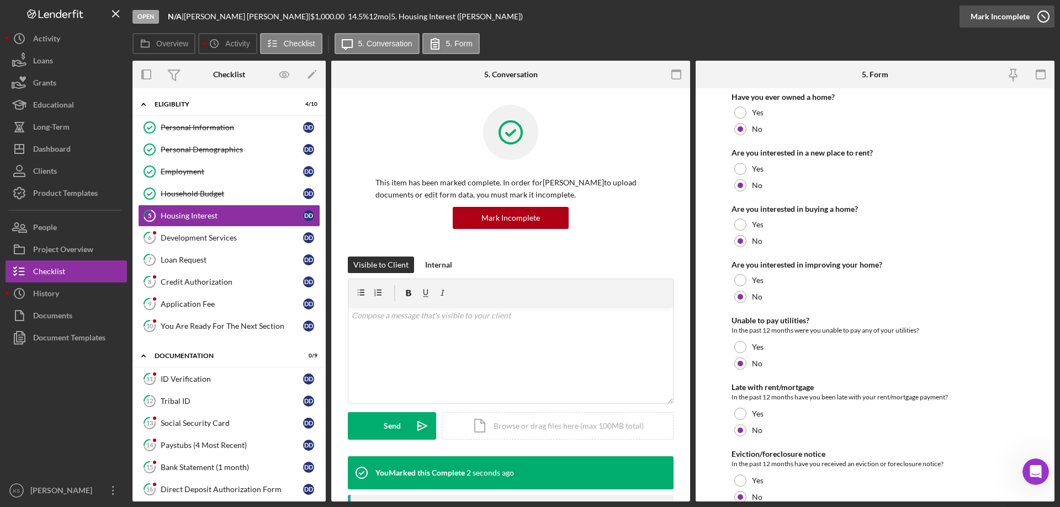
scroll to position [232, 0]
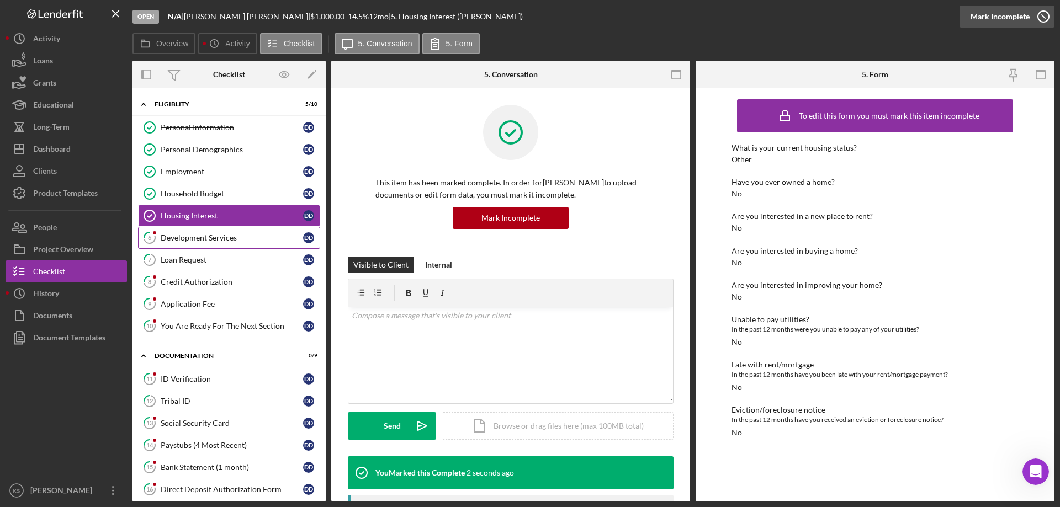
click at [224, 236] on div "Development Services" at bounding box center [232, 238] width 142 height 9
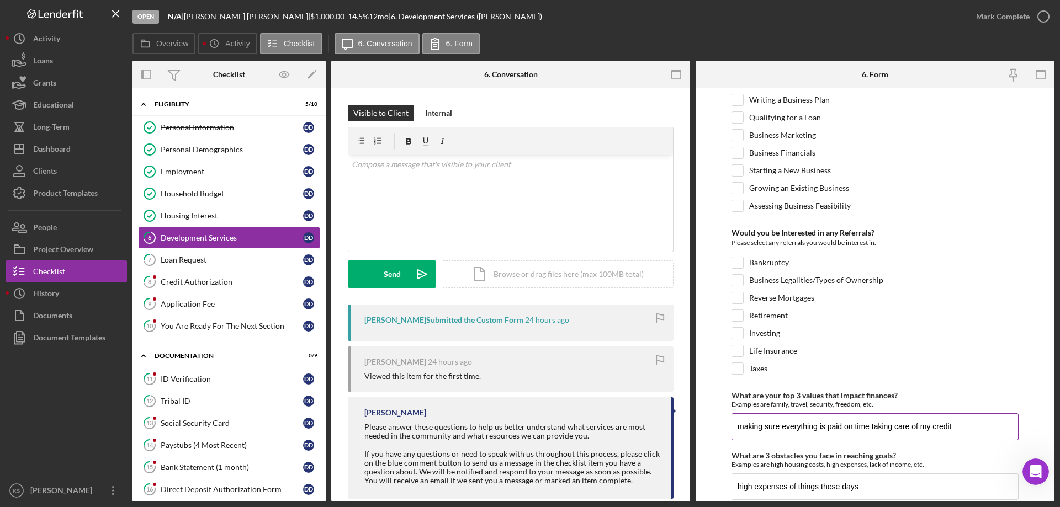
scroll to position [463, 0]
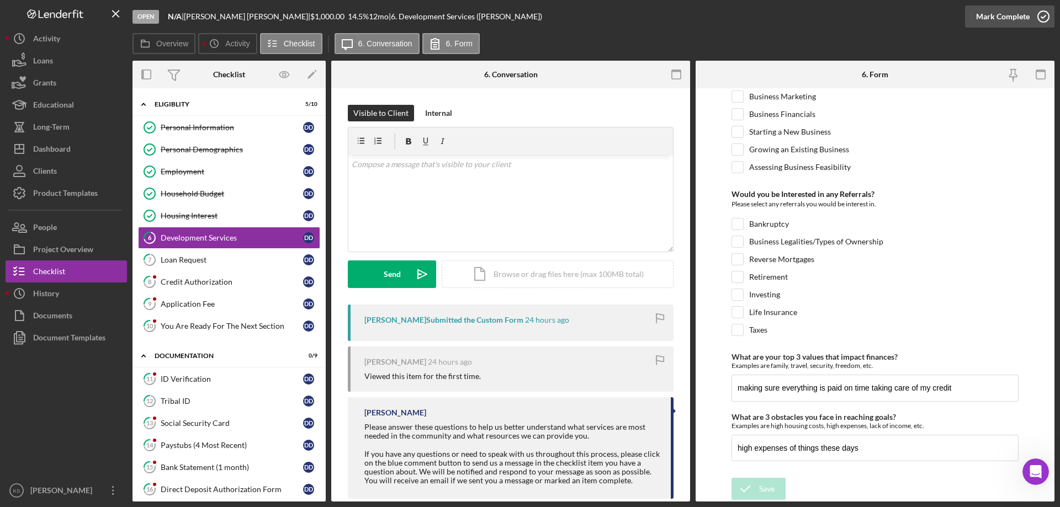
click at [1027, 12] on div "Mark Complete" at bounding box center [1003, 17] width 54 height 22
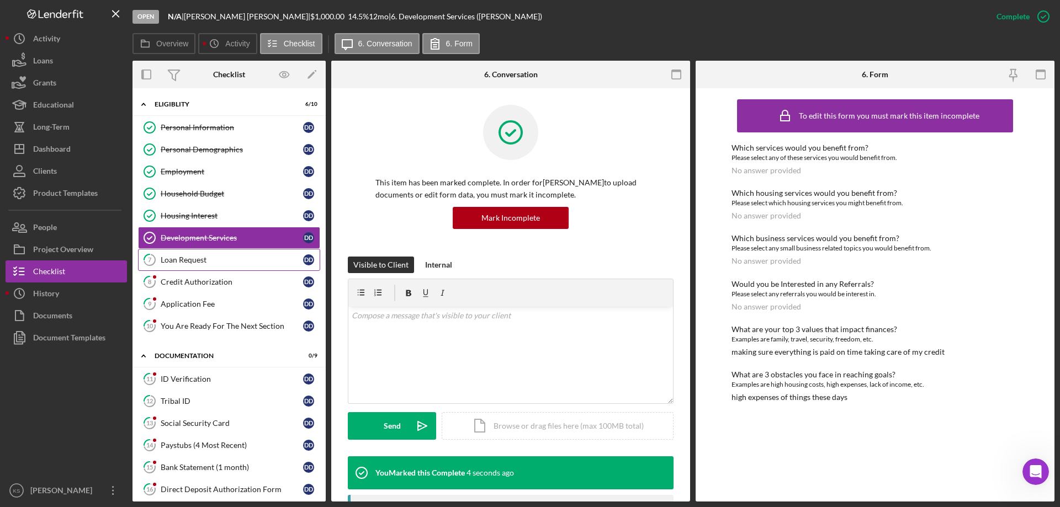
click at [195, 252] on link "7 Loan Request D D" at bounding box center [229, 260] width 182 height 22
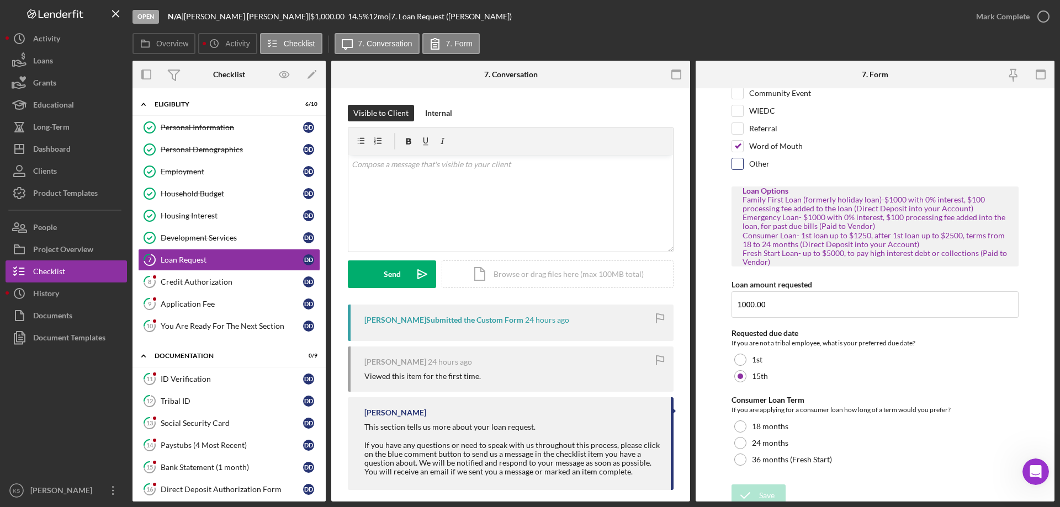
scroll to position [98, 0]
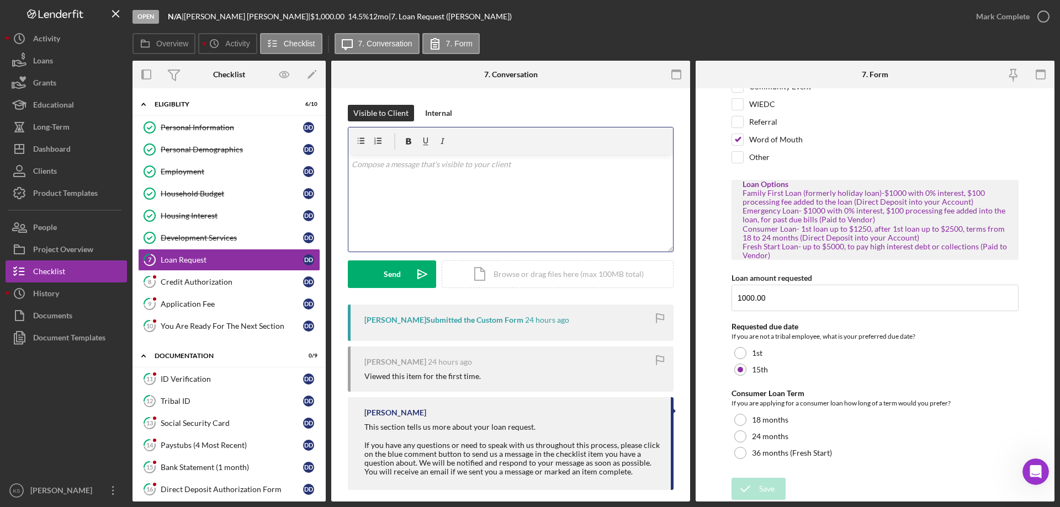
click at [554, 171] on div "v Color teal Color pink Remove color Add row above Add row below Add column bef…" at bounding box center [510, 203] width 325 height 97
click at [541, 211] on div "v Color teal Color pink Remove color Add row above Add row below Add column bef…" at bounding box center [510, 203] width 325 height 97
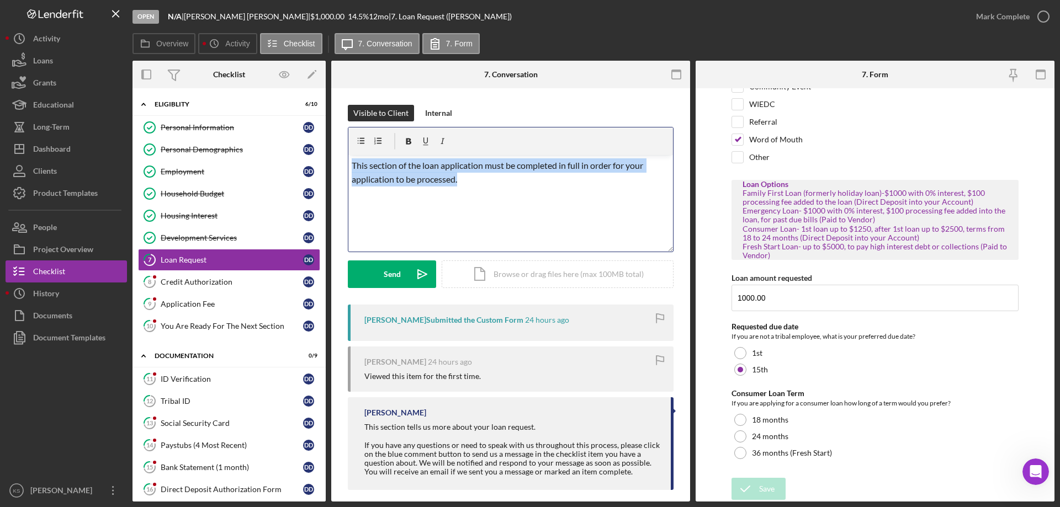
drag, startPoint x: 535, startPoint y: 195, endPoint x: 322, endPoint y: 153, distance: 217.3
click at [322, 153] on div "Overview Internal Workflow Stage Open Icon/Dropdown Arrow Archive (can unarchiv…" at bounding box center [594, 281] width 922 height 441
paste div
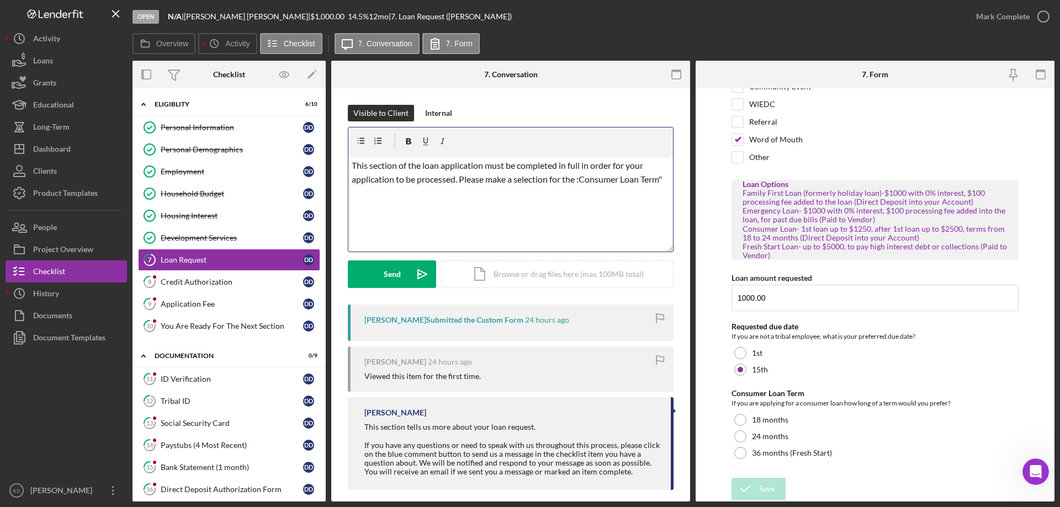
click at [581, 182] on span "This section of the loan application must be completed in full in order for you…" at bounding box center [507, 172] width 310 height 25
click at [596, 187] on p "This section of the loan application must be completed in full in order for you…" at bounding box center [511, 172] width 319 height 28
click at [404, 274] on button "Send Icon/icon-invite-send" at bounding box center [392, 275] width 88 height 28
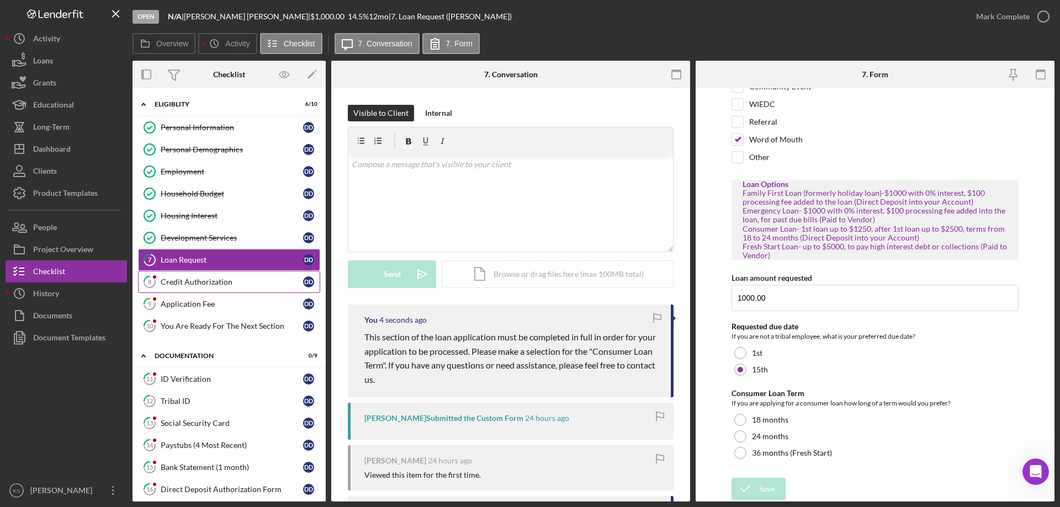
click at [207, 275] on link "8 Credit Authorization D D" at bounding box center [229, 282] width 182 height 22
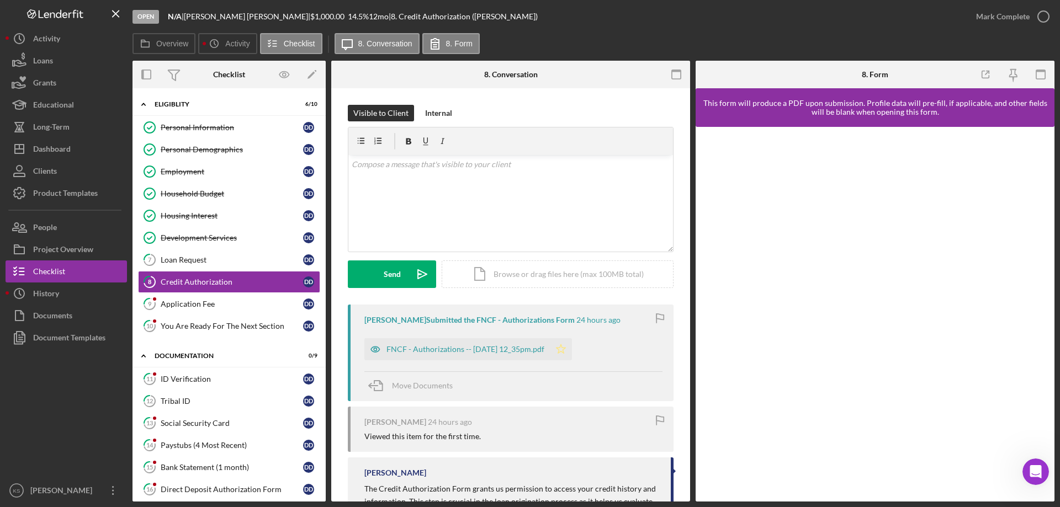
click at [572, 345] on icon "Icon/Star" at bounding box center [561, 349] width 22 height 22
click at [1030, 22] on icon "button" at bounding box center [1044, 17] width 28 height 28
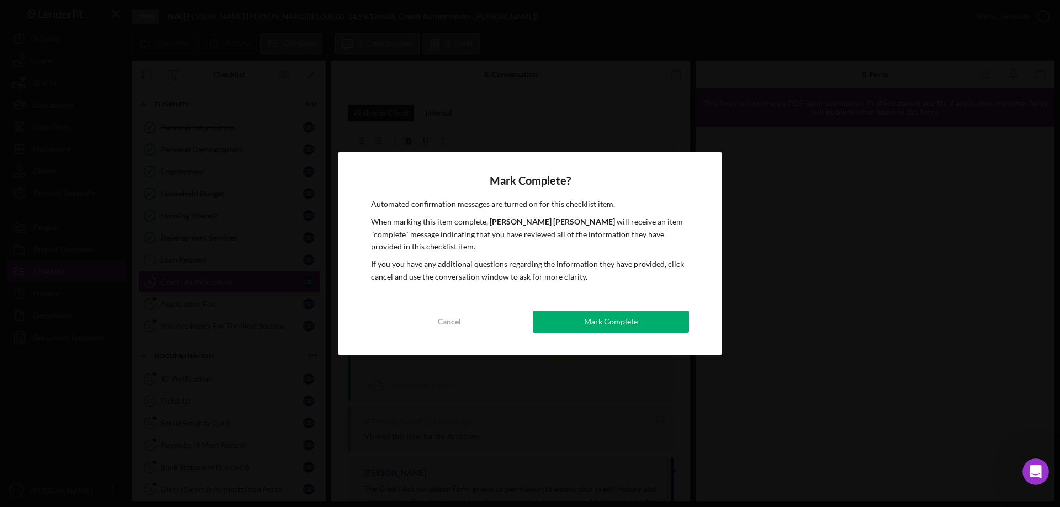
click at [638, 334] on div "Mark Complete? Automated confirmation messages are turned on for this checklist…" at bounding box center [530, 253] width 384 height 203
click at [637, 322] on button "Mark Complete" at bounding box center [611, 322] width 156 height 22
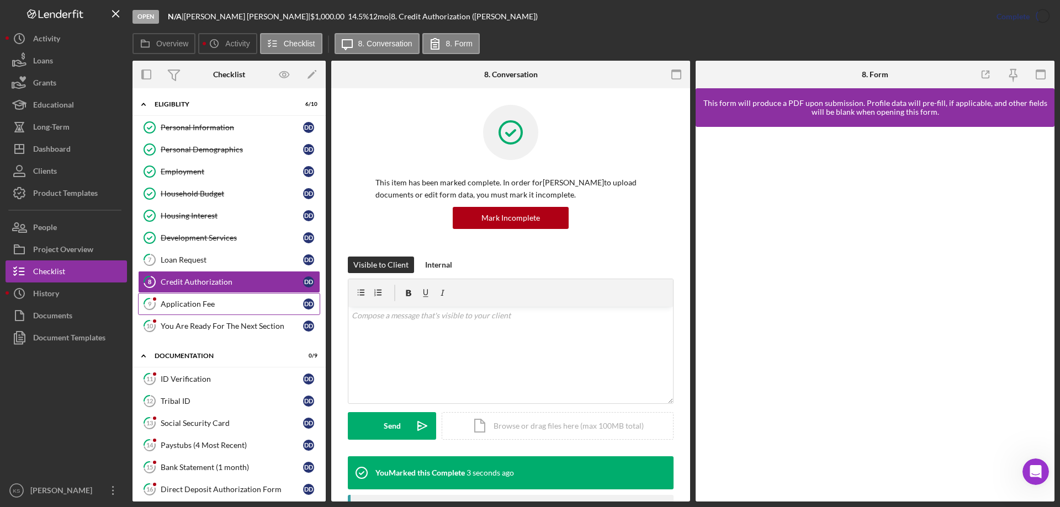
click at [248, 309] on link "9 Application Fee D D" at bounding box center [229, 304] width 182 height 22
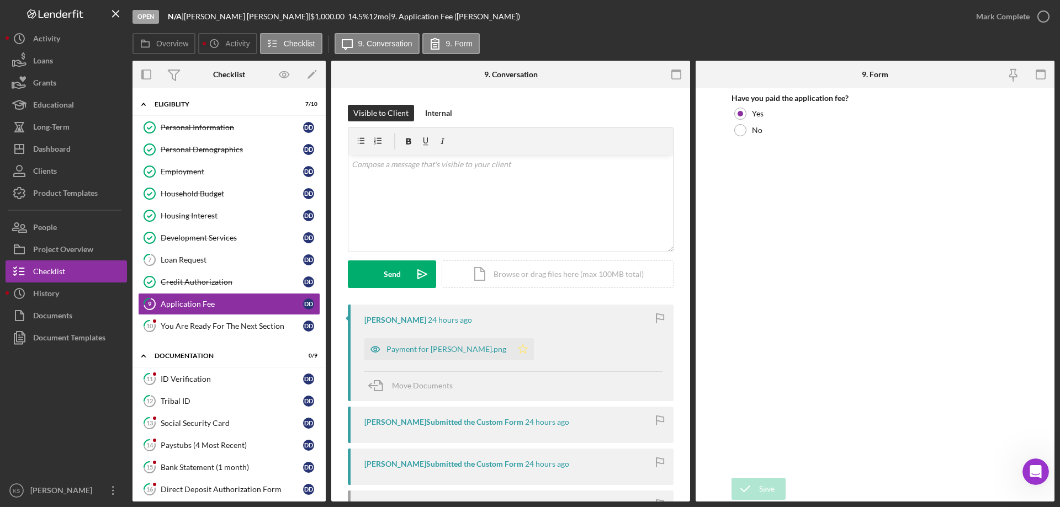
click at [512, 347] on icon "Icon/Star" at bounding box center [523, 349] width 22 height 22
click at [1021, 17] on div "Mark Complete" at bounding box center [1003, 17] width 54 height 22
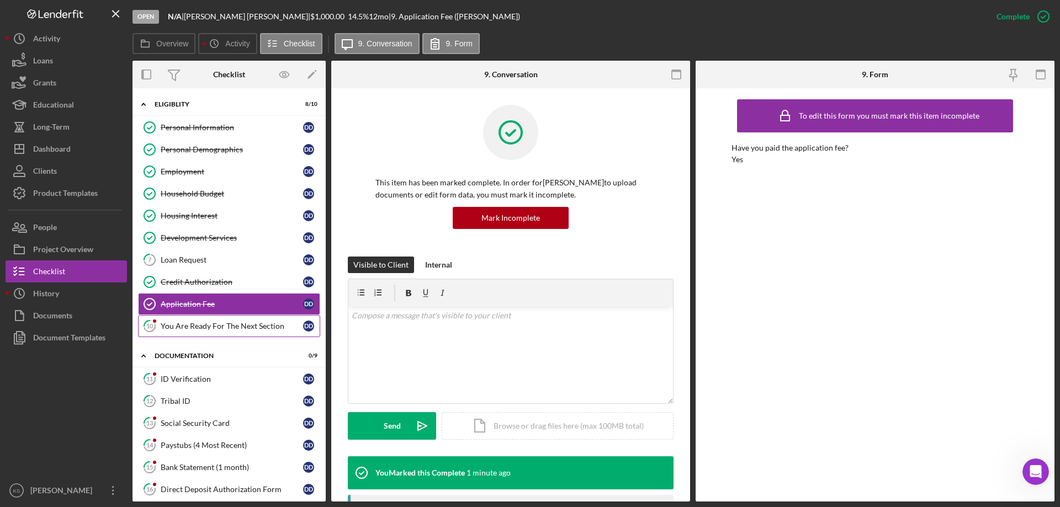
click at [249, 324] on div "You Are Ready For The Next Section" at bounding box center [232, 326] width 142 height 9
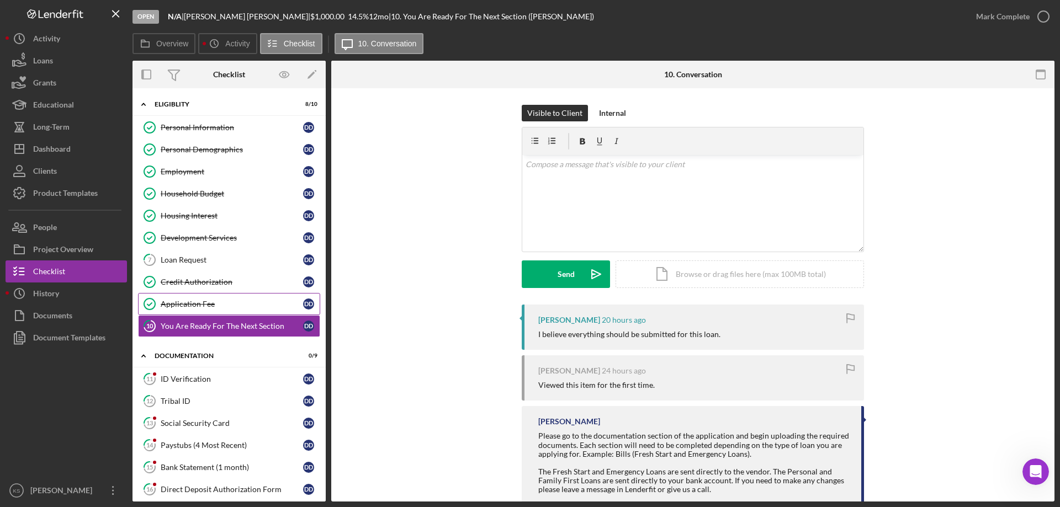
click at [236, 305] on div "Application Fee" at bounding box center [232, 304] width 142 height 9
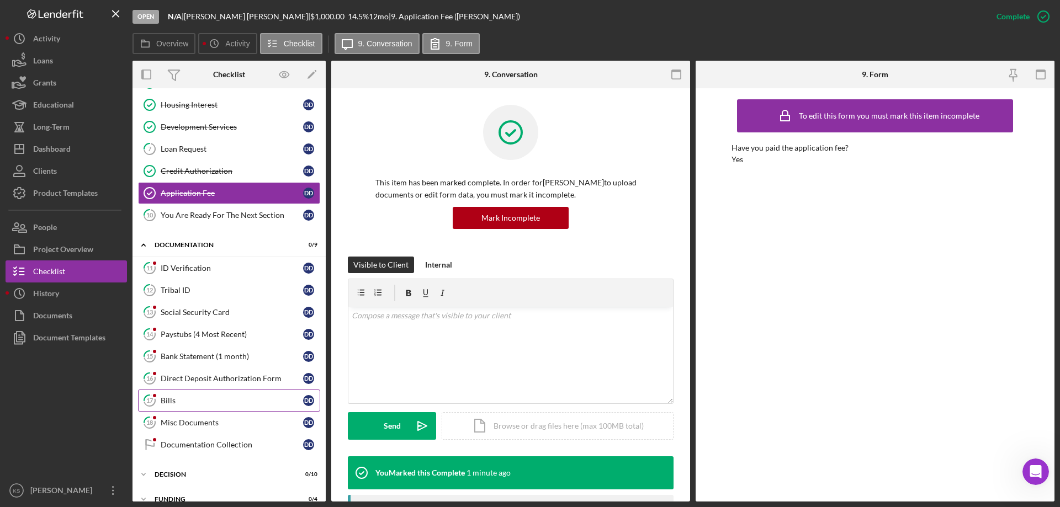
scroll to position [166, 0]
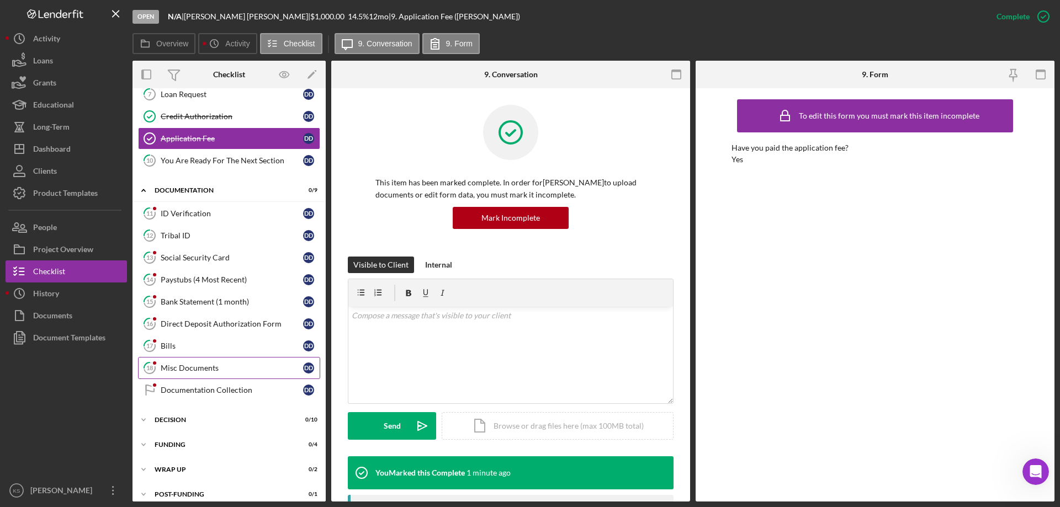
click at [197, 370] on div "Misc Documents" at bounding box center [232, 368] width 142 height 9
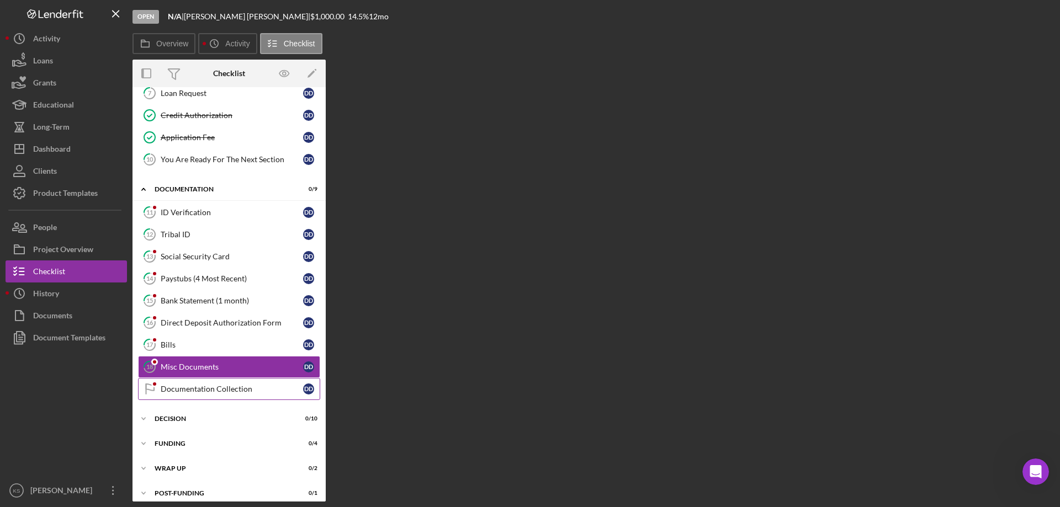
click at [190, 393] on div "Documentation Collection" at bounding box center [232, 389] width 142 height 9
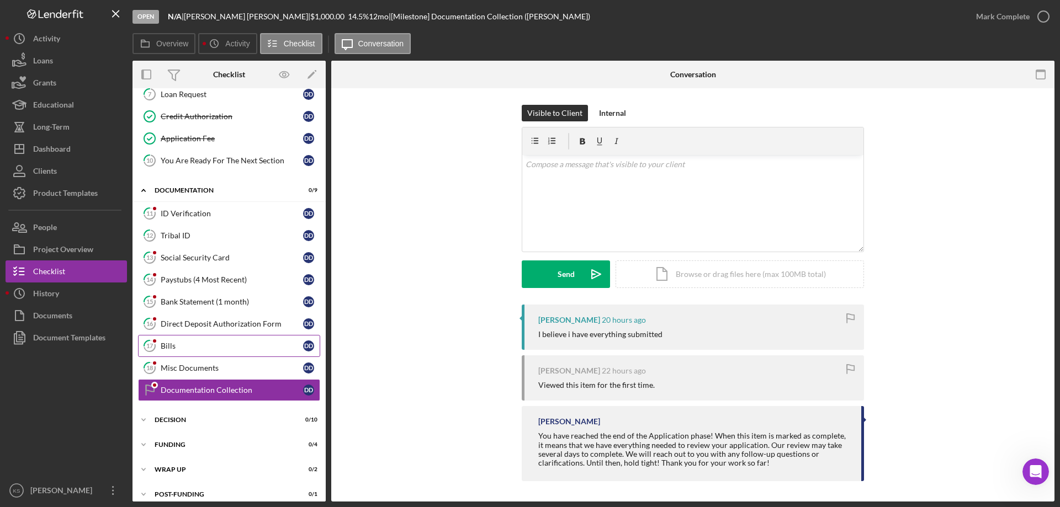
click at [173, 347] on div "Bills" at bounding box center [232, 346] width 142 height 9
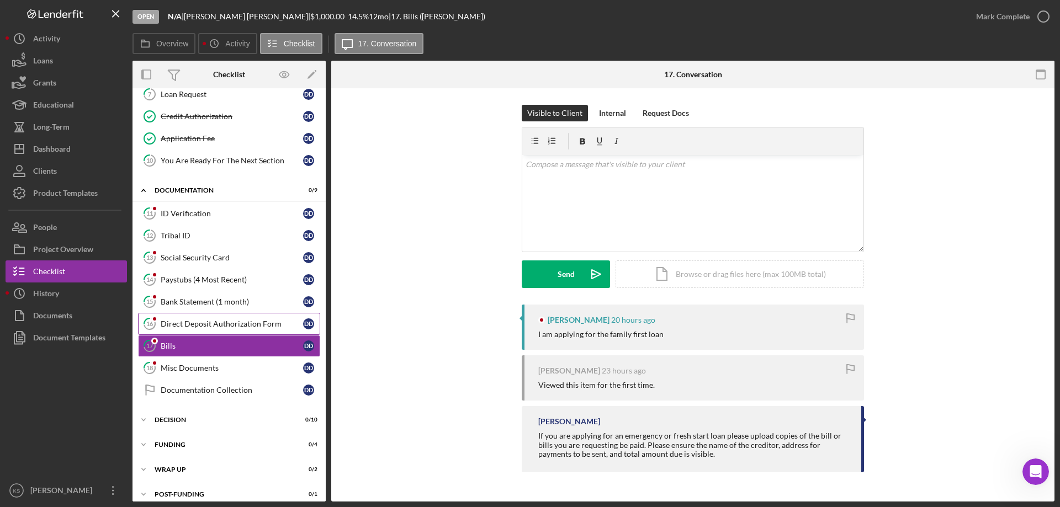
click at [183, 322] on div "Direct Deposit Authorization Form" at bounding box center [232, 324] width 142 height 9
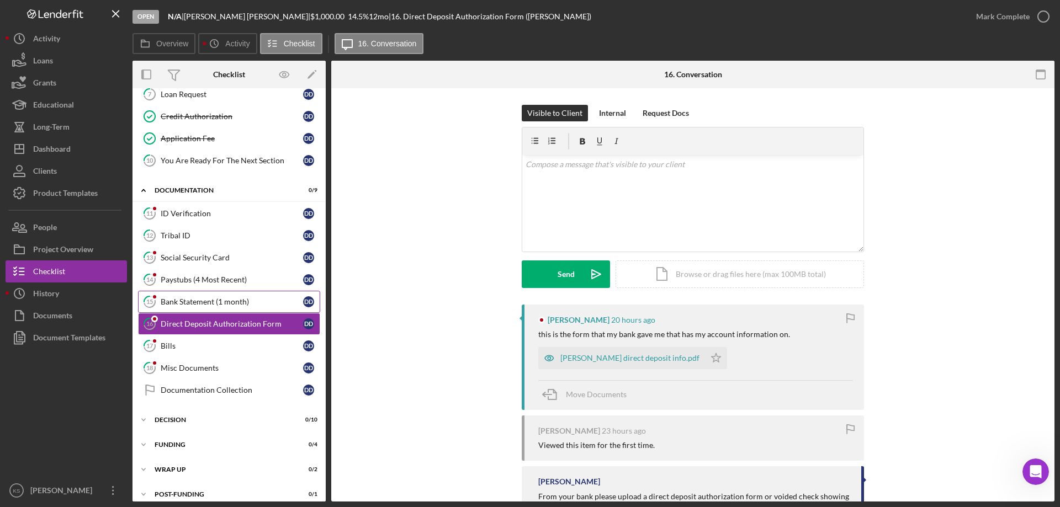
drag, startPoint x: 185, startPoint y: 300, endPoint x: 187, endPoint y: 291, distance: 9.6
click at [185, 299] on div "Bank Statement (1 month)" at bounding box center [232, 302] width 142 height 9
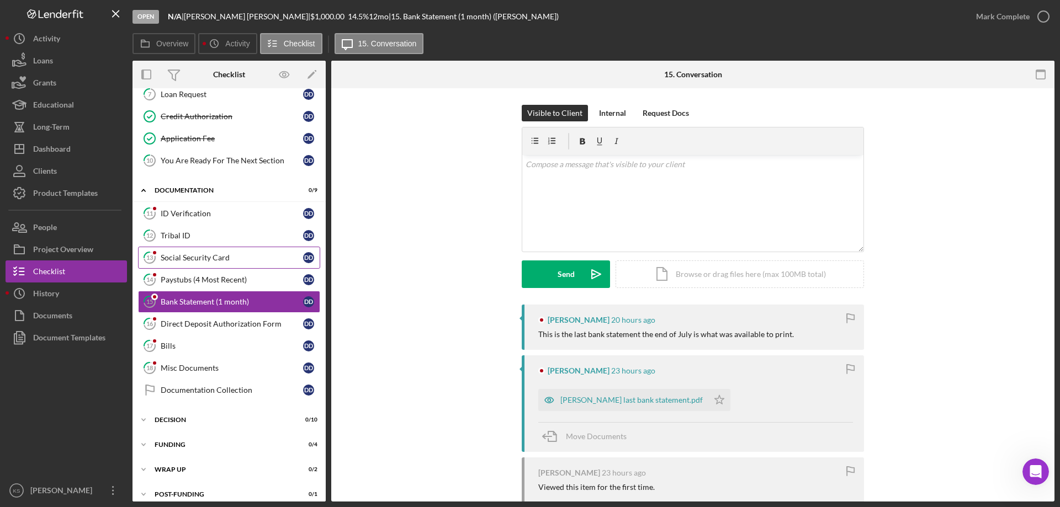
drag, startPoint x: 187, startPoint y: 280, endPoint x: 187, endPoint y: 266, distance: 13.8
click at [187, 278] on div "Paystubs (4 Most Recent)" at bounding box center [232, 280] width 142 height 9
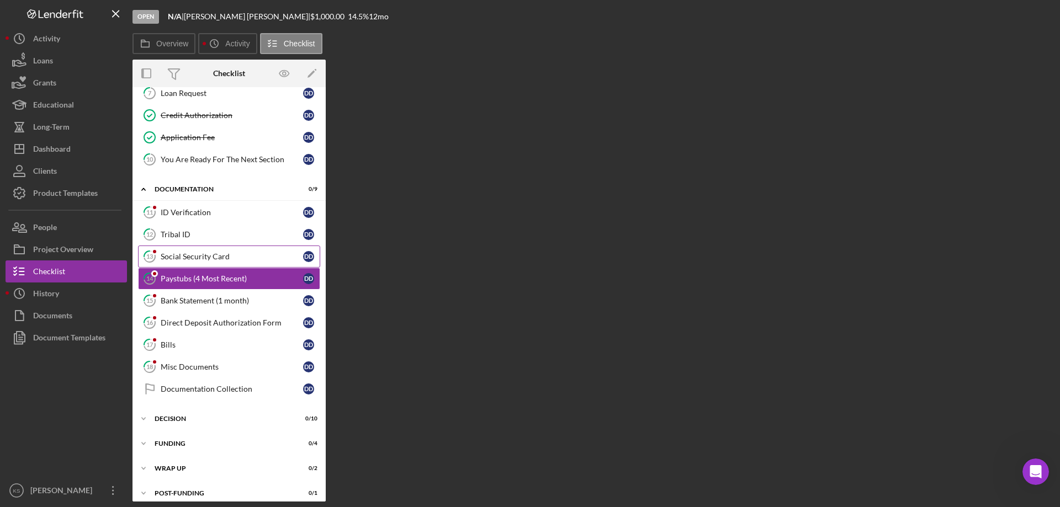
drag, startPoint x: 187, startPoint y: 261, endPoint x: 188, endPoint y: 255, distance: 6.6
click at [187, 260] on div "Social Security Card" at bounding box center [232, 256] width 142 height 9
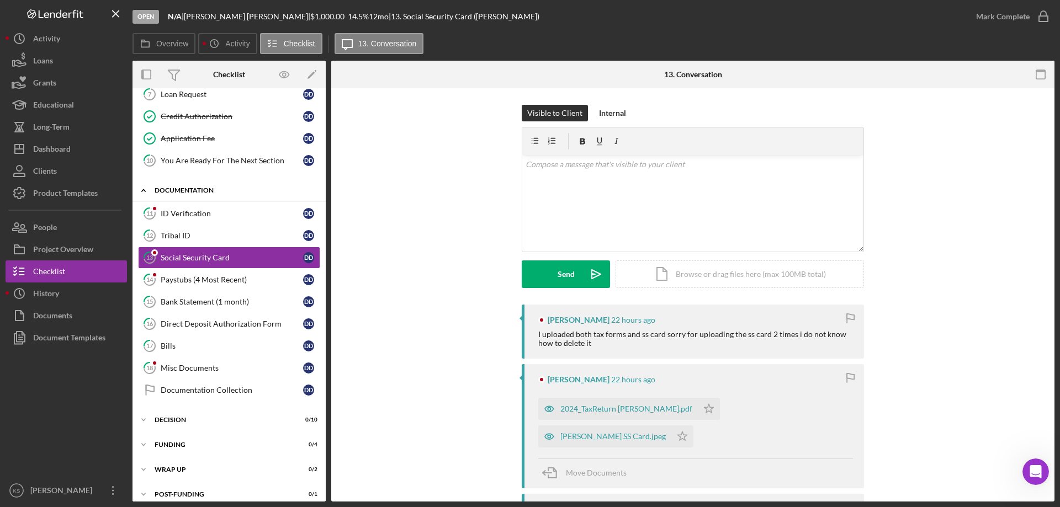
click at [189, 201] on div "Icon/Expander Documentation 0 / 9" at bounding box center [229, 190] width 193 height 23
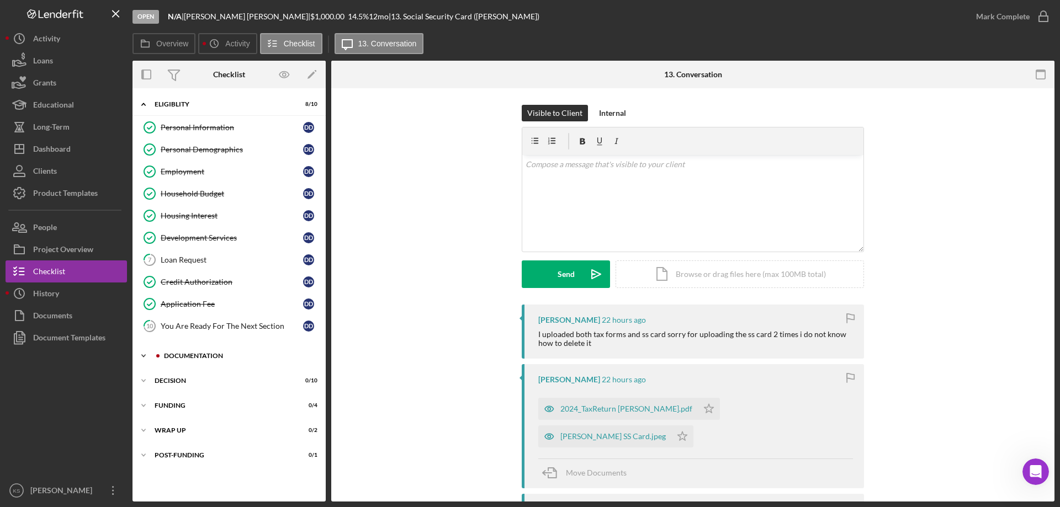
click at [183, 358] on div "Documentation" at bounding box center [238, 356] width 148 height 7
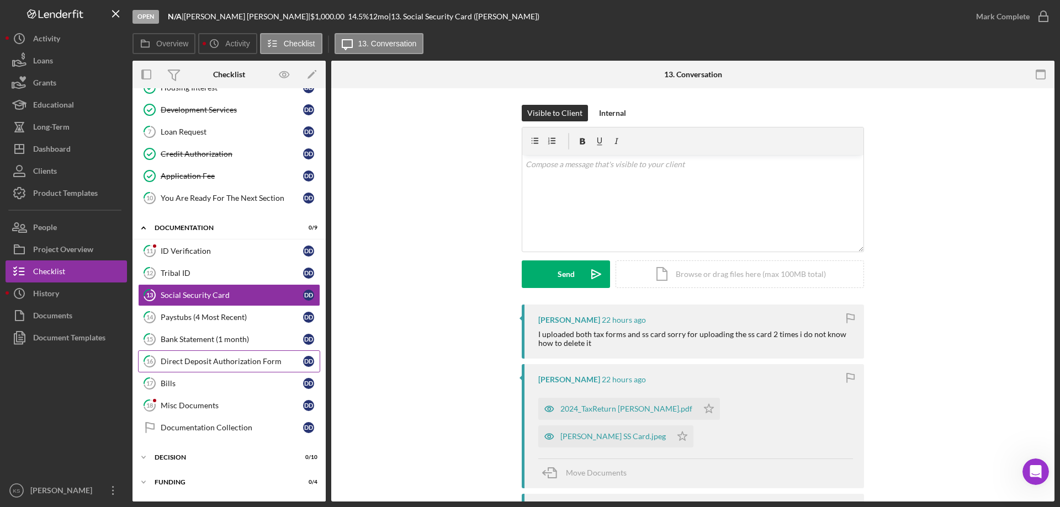
scroll to position [129, 0]
click at [179, 405] on div "Misc Documents" at bounding box center [232, 405] width 142 height 9
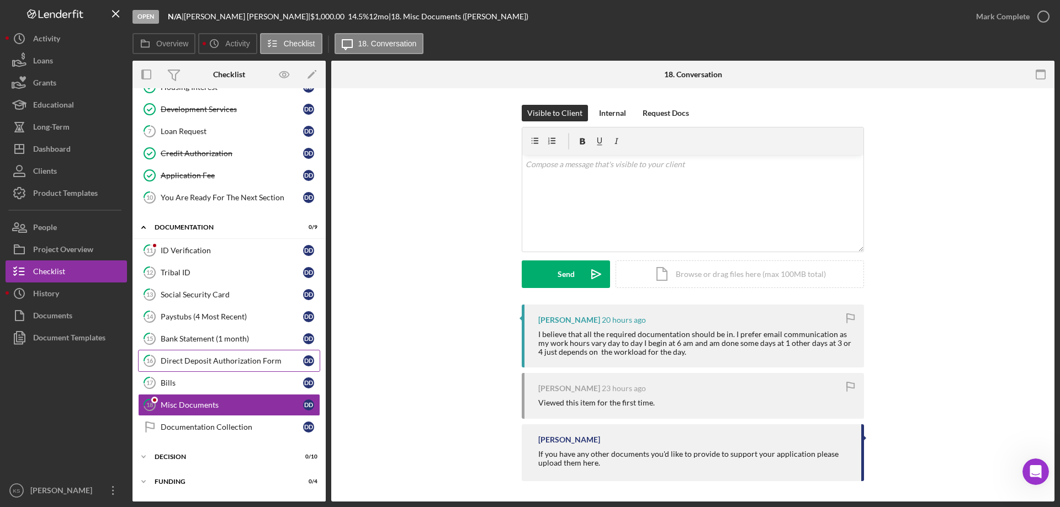
click at [190, 371] on link "16 Direct Deposit Authorization Form D D" at bounding box center [229, 361] width 182 height 22
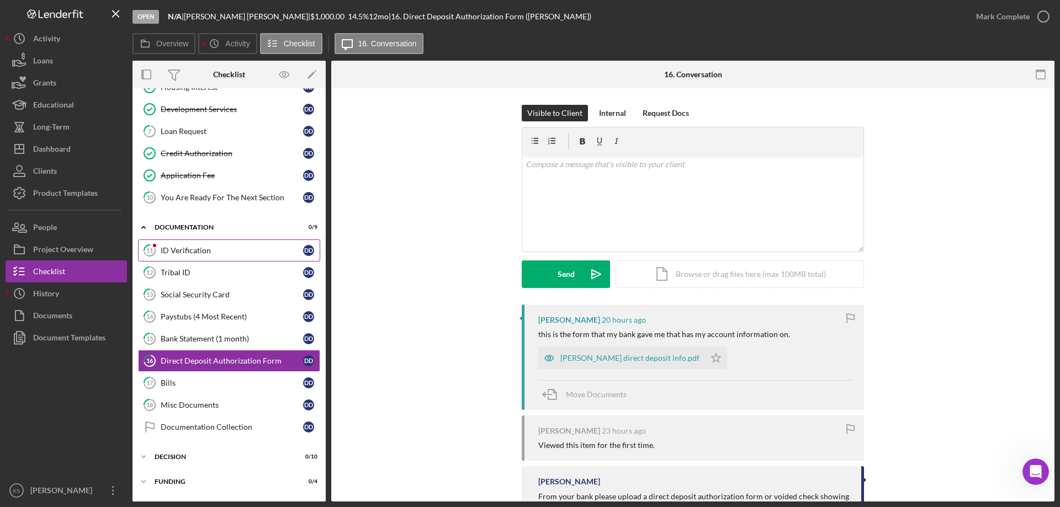
click at [198, 256] on link "11 ID Verification D D" at bounding box center [229, 251] width 182 height 22
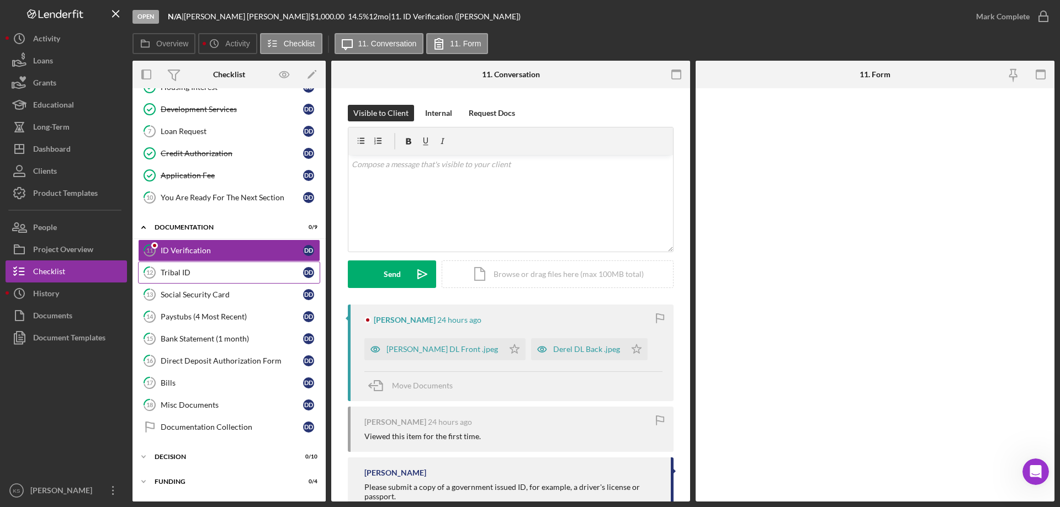
click at [197, 264] on link "12 Tribal ID D D" at bounding box center [229, 273] width 182 height 22
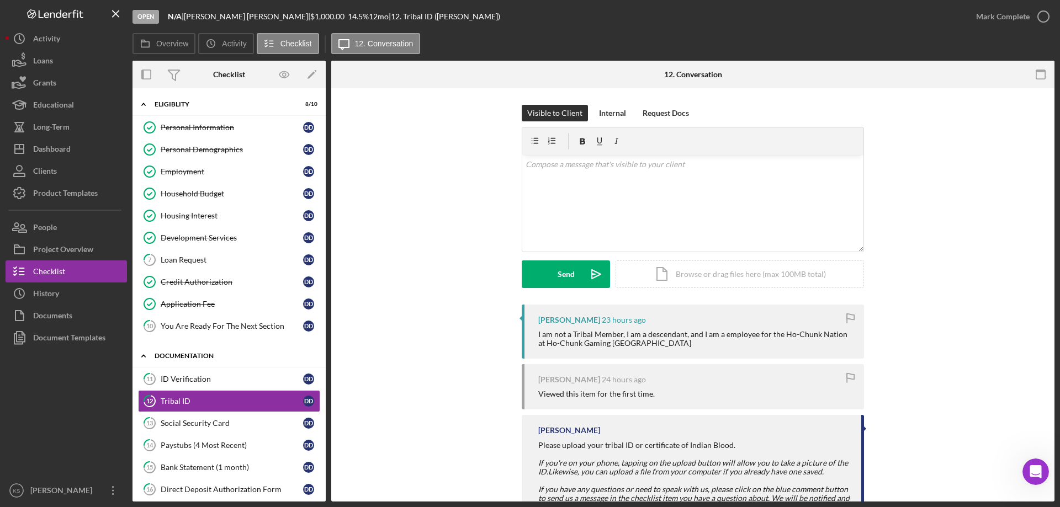
click at [150, 356] on icon "Icon/Expander" at bounding box center [144, 356] width 22 height 22
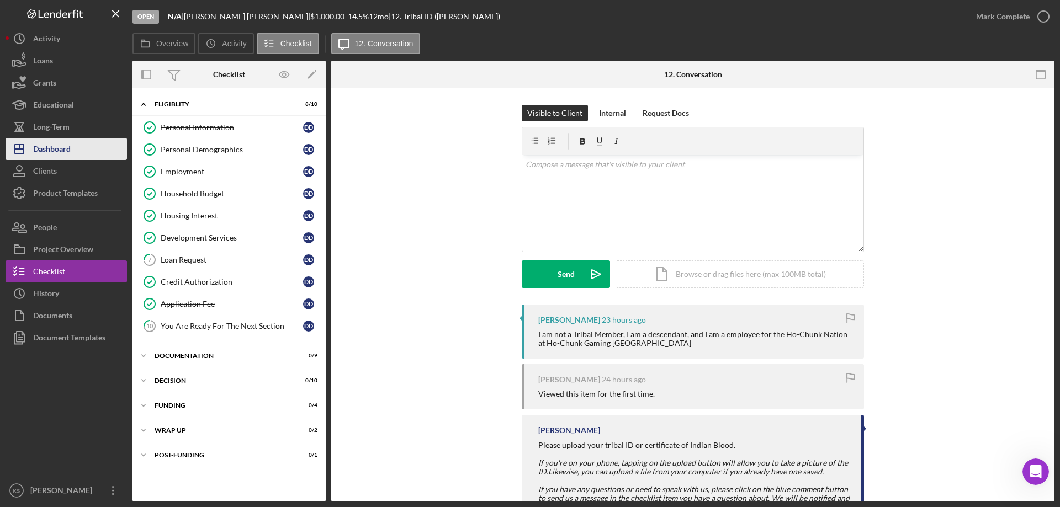
click at [60, 147] on div "Dashboard" at bounding box center [52, 150] width 38 height 25
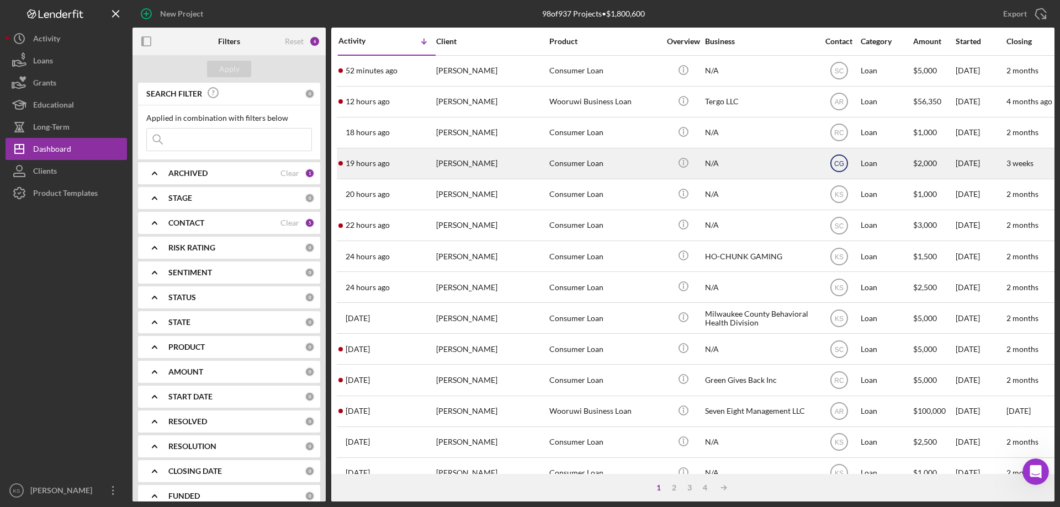
click at [831, 79] on circle at bounding box center [839, 70] width 17 height 17
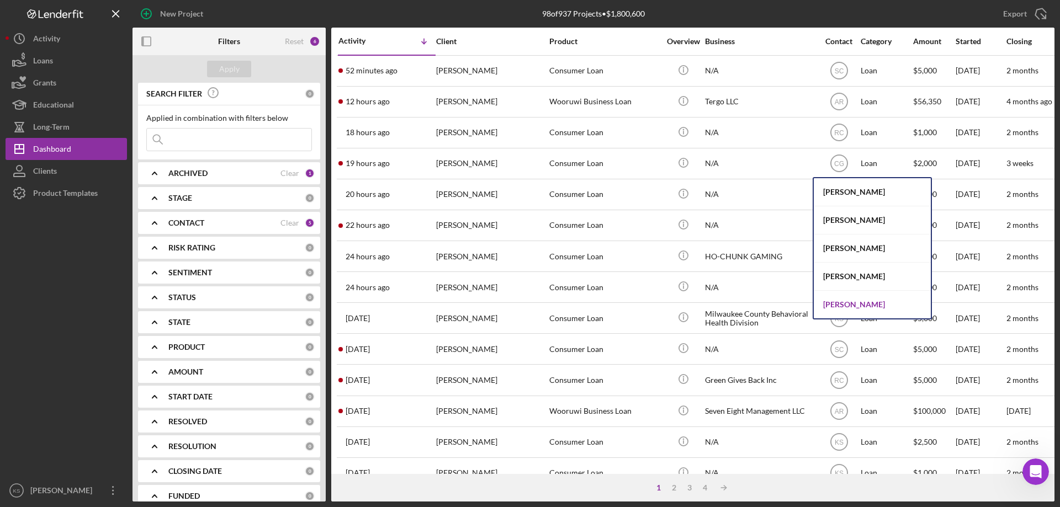
click at [845, 301] on div "[PERSON_NAME]" at bounding box center [872, 305] width 117 height 28
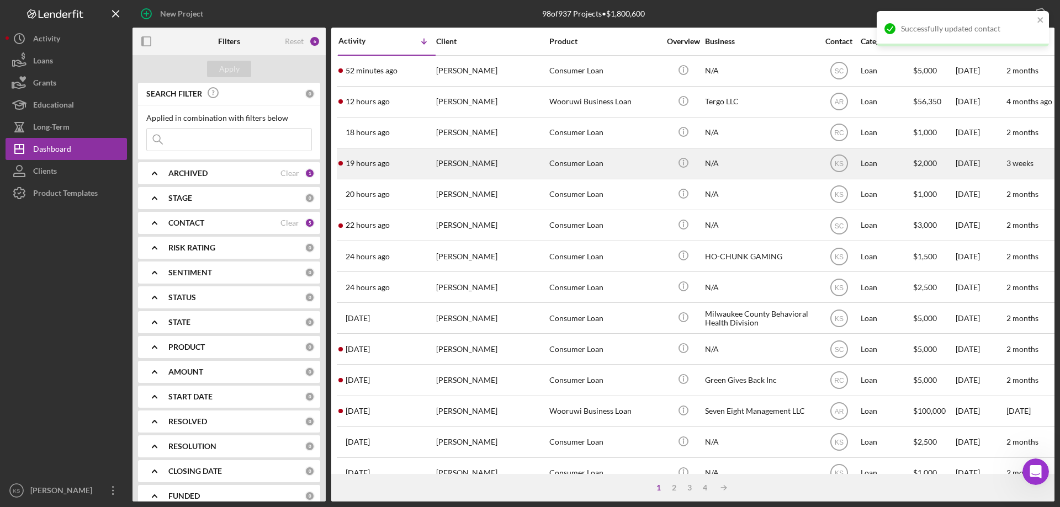
click at [515, 172] on div "[PERSON_NAME]" at bounding box center [491, 163] width 110 height 29
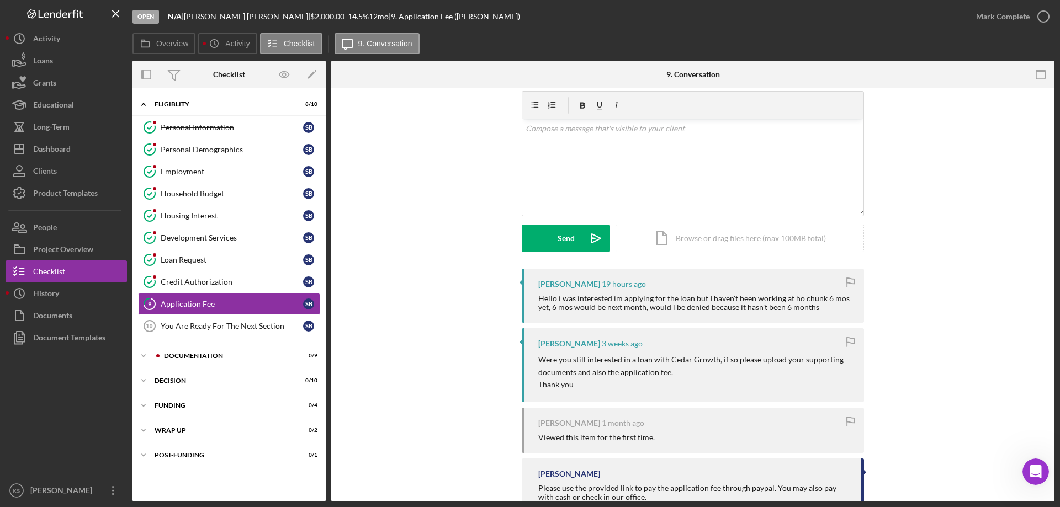
scroll to position [55, 0]
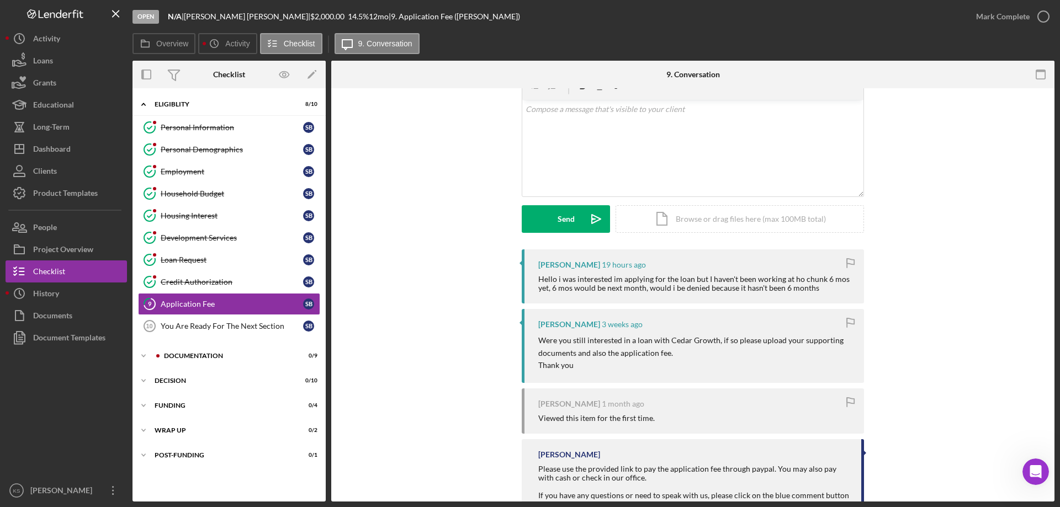
drag, startPoint x: 816, startPoint y: 289, endPoint x: 538, endPoint y: 279, distance: 277.9
click at [538, 279] on div "Hello i was interested im applying for the loan but I haven't been working at h…" at bounding box center [695, 284] width 315 height 18
copy div "Hello i was interested im applying for the loan but I haven't been working at h…"
click at [427, 210] on div "Visible to Client Internal v Color teal Color pink Remove color Add row above A…" at bounding box center [693, 150] width 690 height 200
click at [596, 131] on div "v Color teal Color pink Remove color Add row above Add row below Add column bef…" at bounding box center [692, 148] width 341 height 97
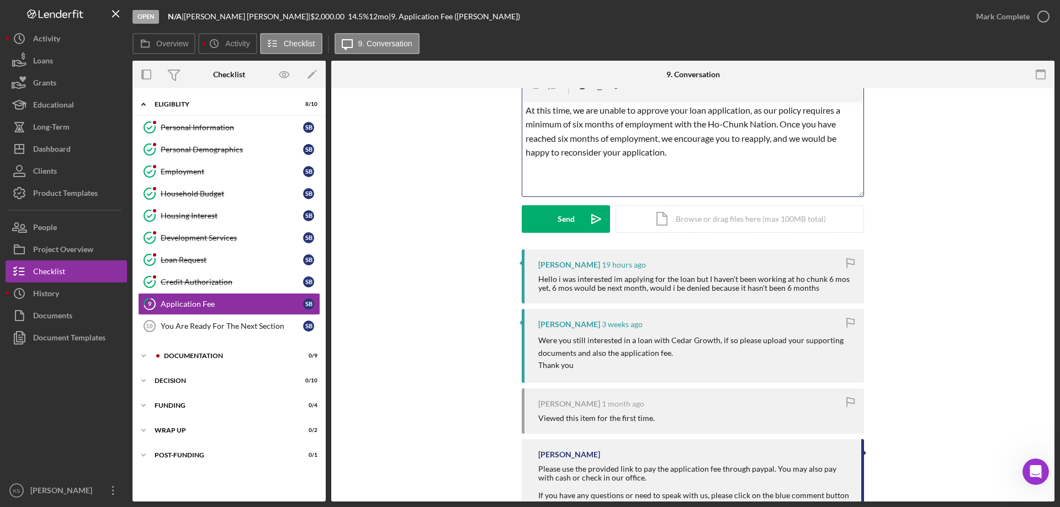
click at [599, 111] on span "At this time, we are unable to approve your loan application, as our policy req…" at bounding box center [684, 131] width 316 height 53
click at [618, 140] on span "At this time, we would be unable to approve your loan application, as our polic…" at bounding box center [692, 131] width 333 height 53
click at [568, 216] on div "Send" at bounding box center [566, 219] width 17 height 28
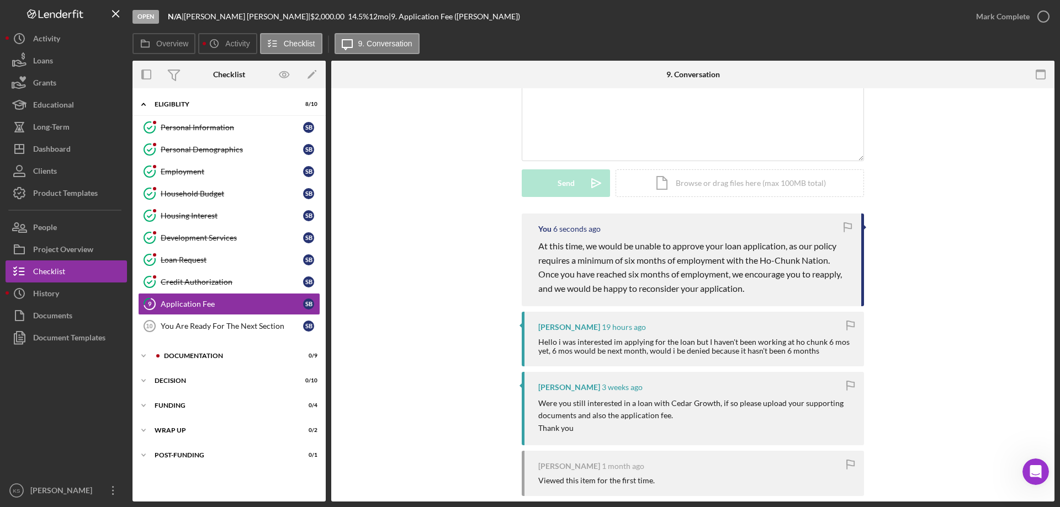
scroll to position [110, 0]
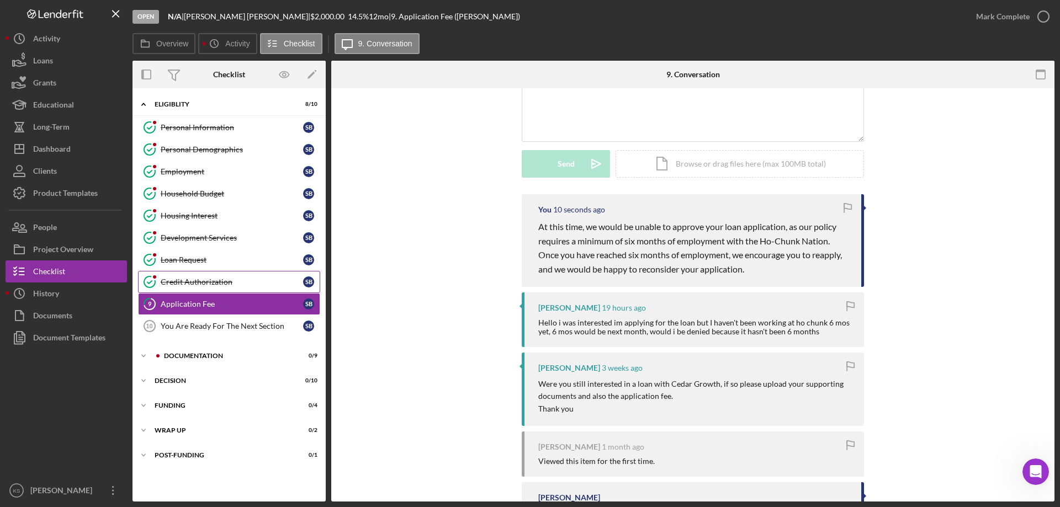
click at [182, 278] on div "Credit Authorization" at bounding box center [232, 282] width 142 height 9
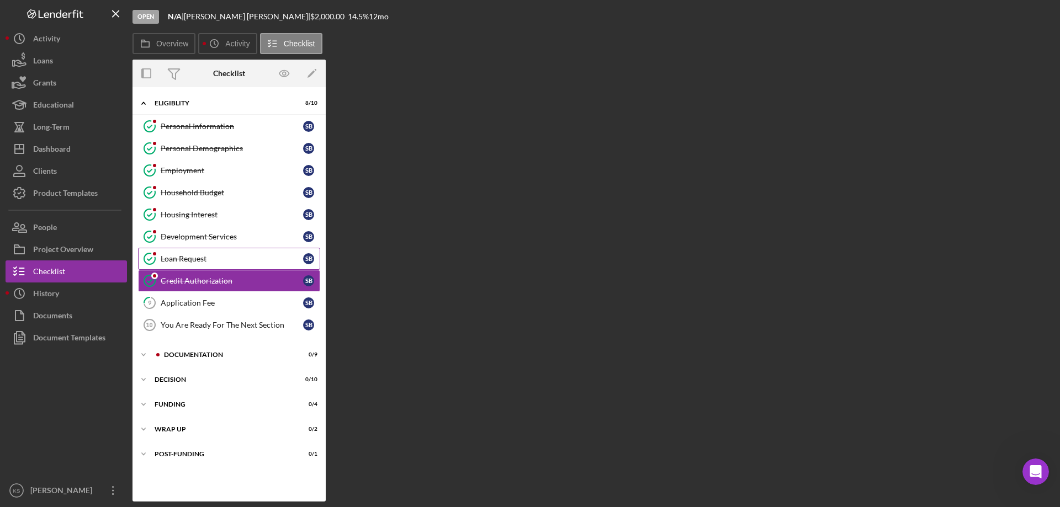
click at [175, 258] on div "Loan Request" at bounding box center [232, 259] width 142 height 9
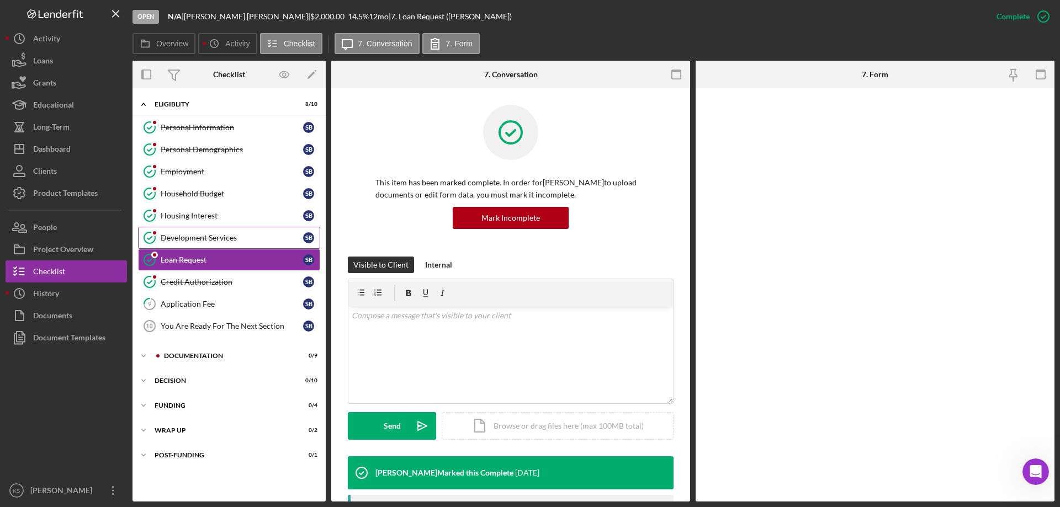
click at [175, 235] on div "Development Services" at bounding box center [232, 238] width 142 height 9
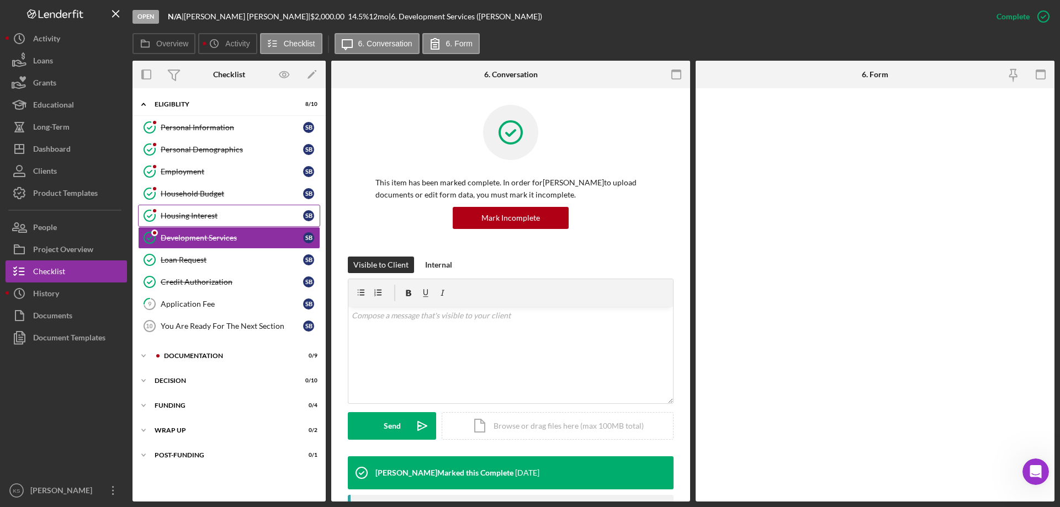
click at [179, 209] on link "Housing Interest Housing Interest S B" at bounding box center [229, 216] width 182 height 22
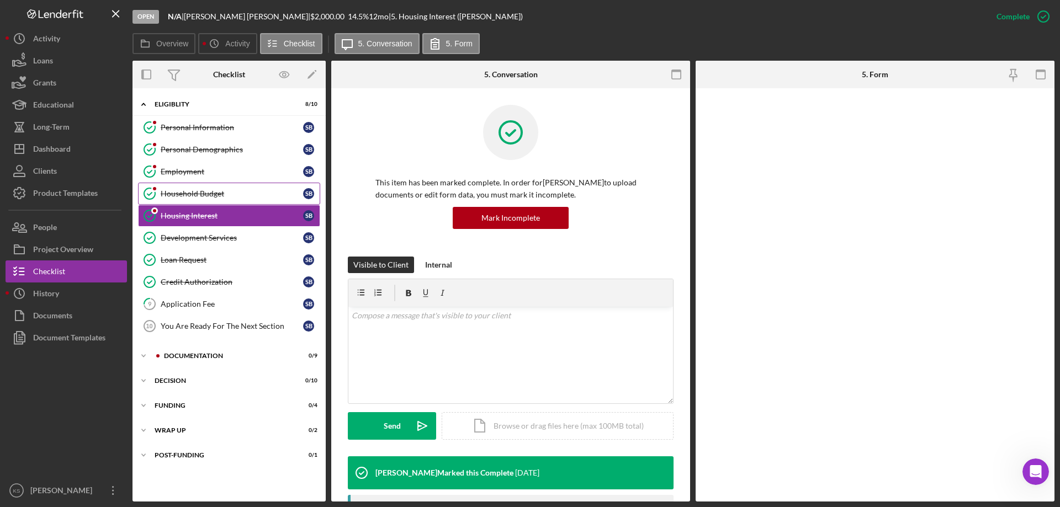
click at [189, 188] on link "Household Budget Household Budget S B" at bounding box center [229, 194] width 182 height 22
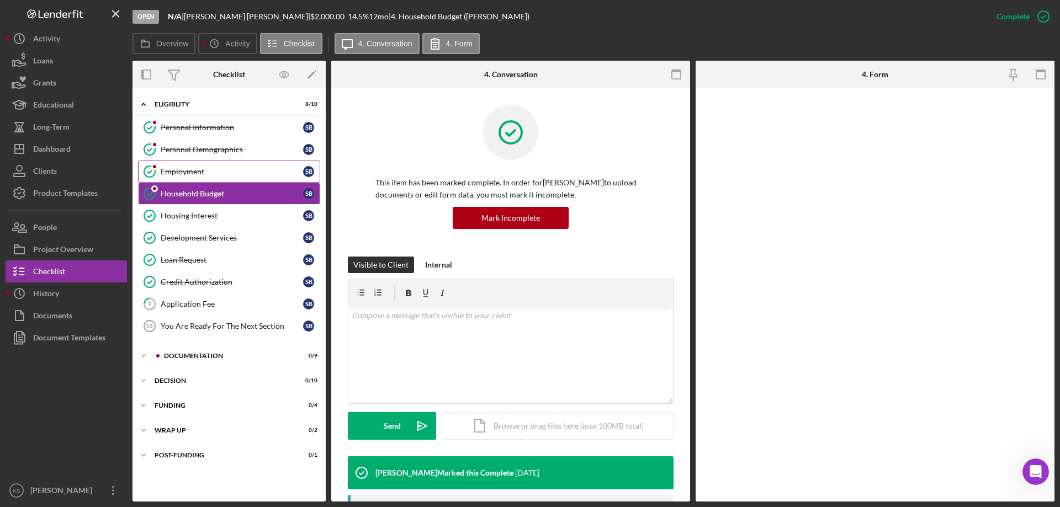
click at [191, 164] on link "Employment Employment S B" at bounding box center [229, 172] width 182 height 22
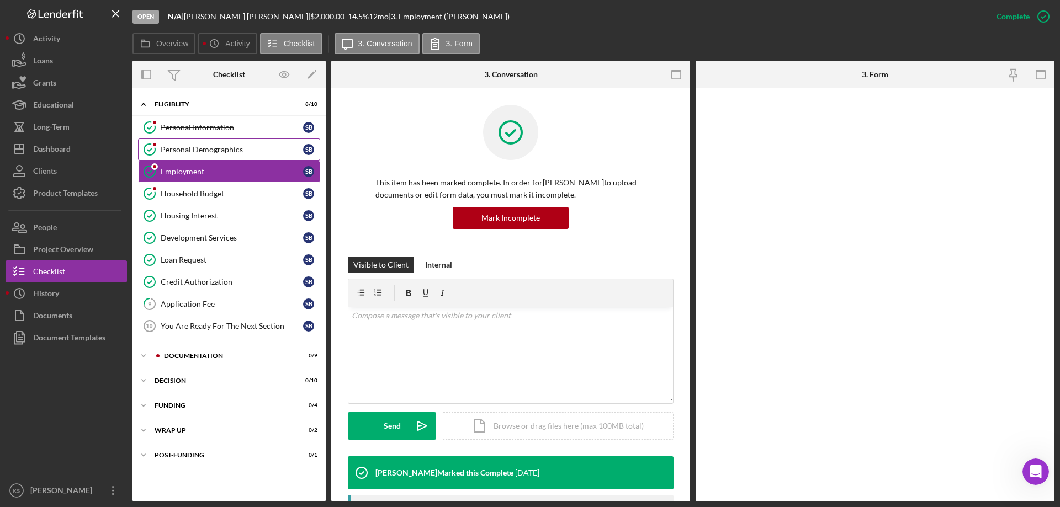
click at [193, 145] on div "Personal Demographics" at bounding box center [232, 149] width 142 height 9
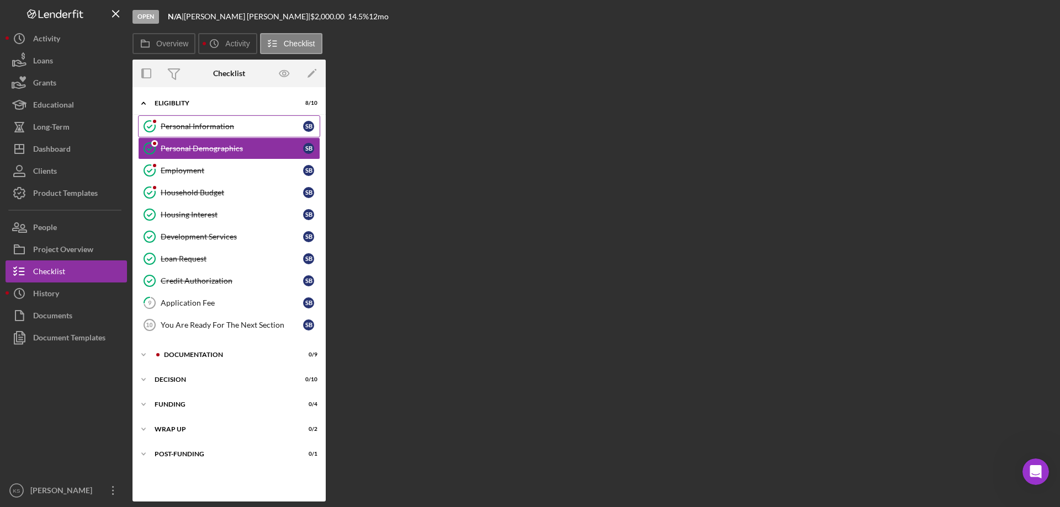
click at [189, 123] on div "Personal Information" at bounding box center [232, 126] width 142 height 9
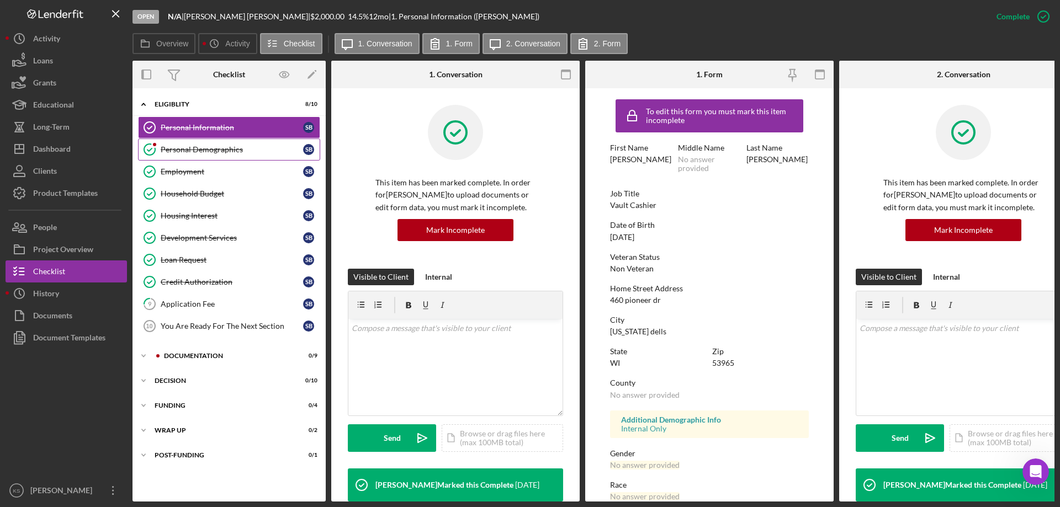
click at [174, 150] on div "Personal Demographics" at bounding box center [232, 149] width 142 height 9
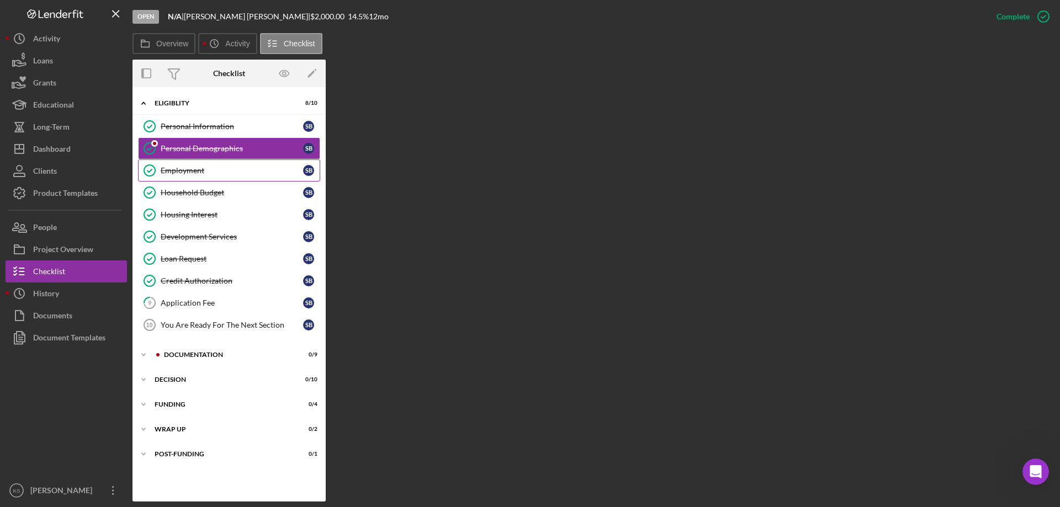
click at [178, 167] on div "Employment" at bounding box center [232, 170] width 142 height 9
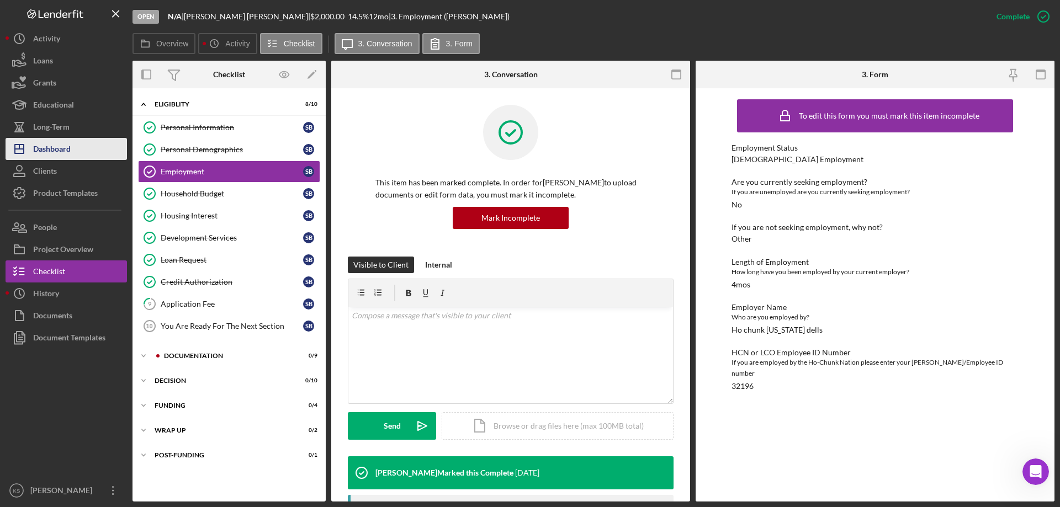
click at [70, 153] on div "Dashboard" at bounding box center [52, 150] width 38 height 25
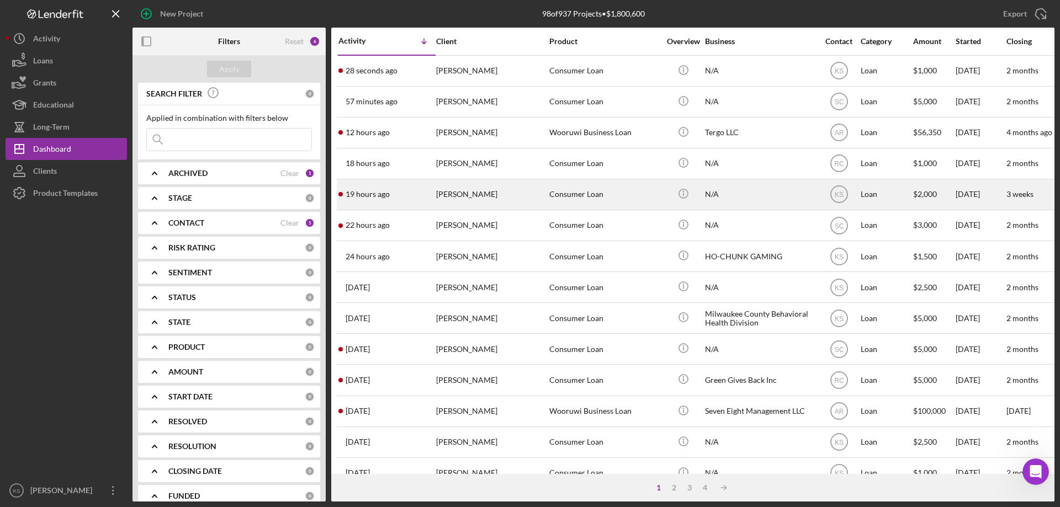
click at [465, 204] on div "[PERSON_NAME]" at bounding box center [491, 194] width 110 height 29
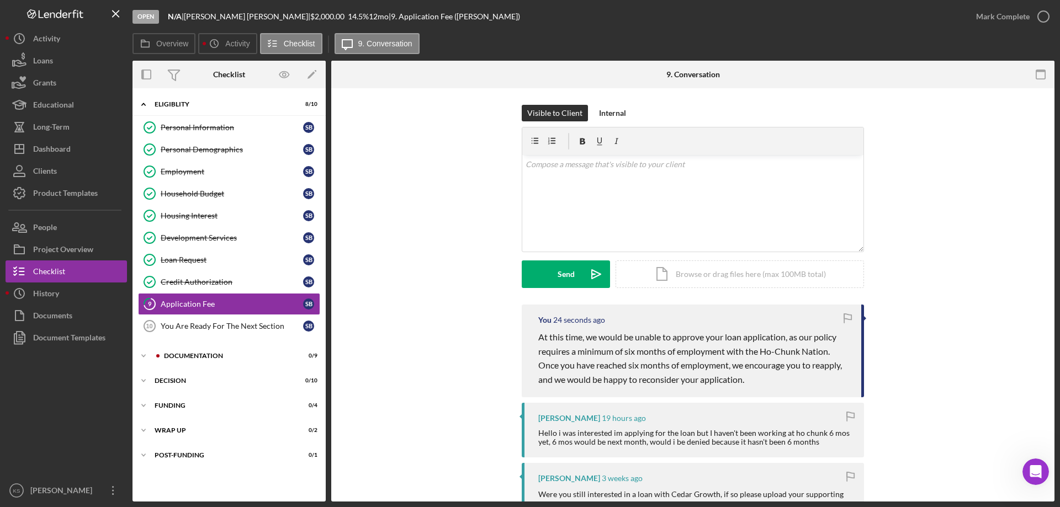
click at [188, 343] on div "Icon/Expander Eligiblity 8 / 10 Personal Information Personal Information S B P…" at bounding box center [229, 295] width 193 height 403
click at [185, 348] on div "Icon/Expander Documentation 0 / 9" at bounding box center [229, 356] width 193 height 22
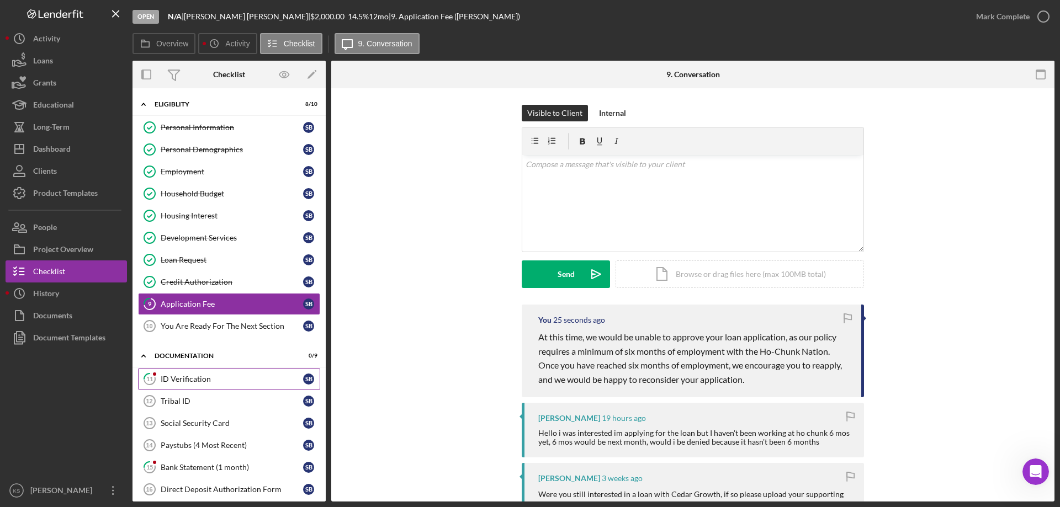
click at [187, 377] on div "ID Verification" at bounding box center [232, 379] width 142 height 9
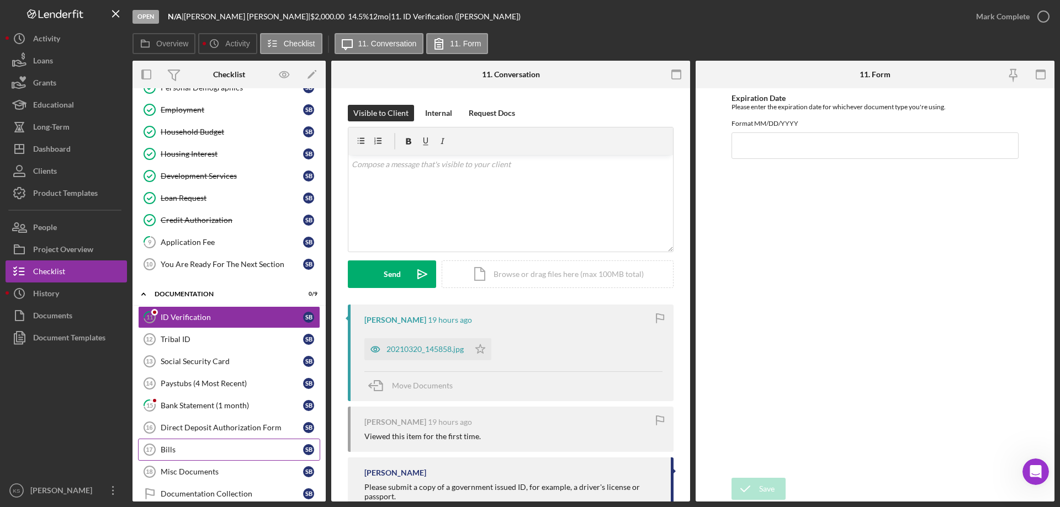
scroll to position [110, 0]
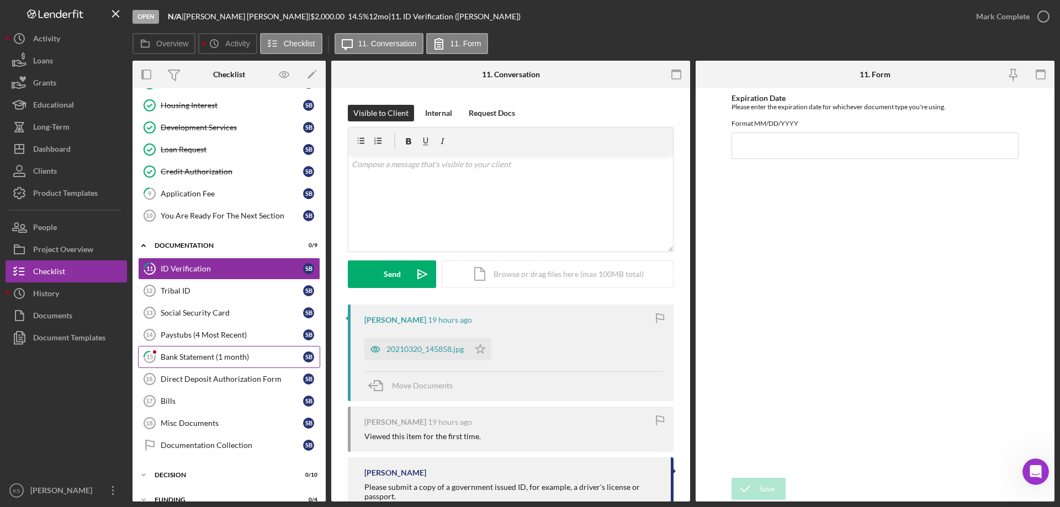
click at [181, 357] on div "Bank Statement (1 month)" at bounding box center [232, 357] width 142 height 9
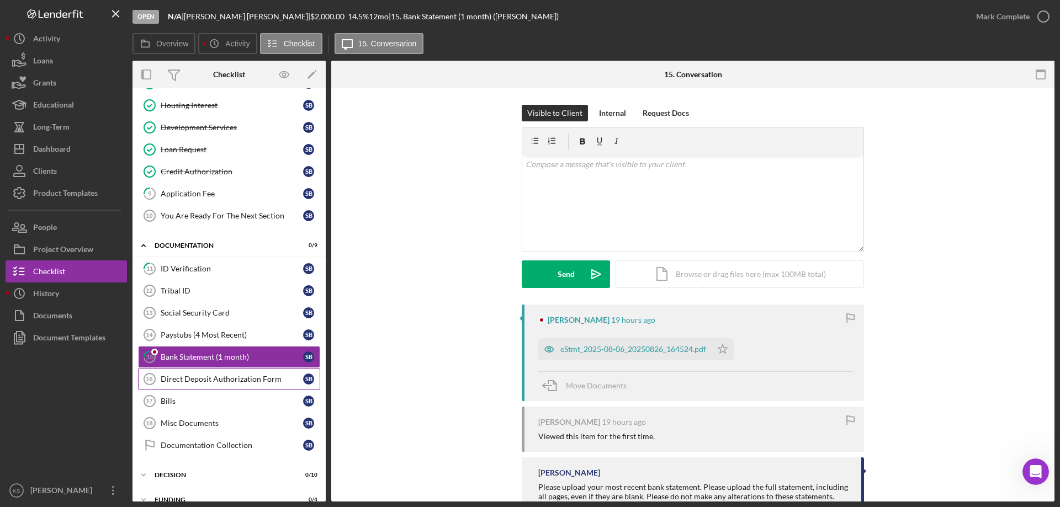
click at [177, 382] on div "Direct Deposit Authorization Form" at bounding box center [232, 379] width 142 height 9
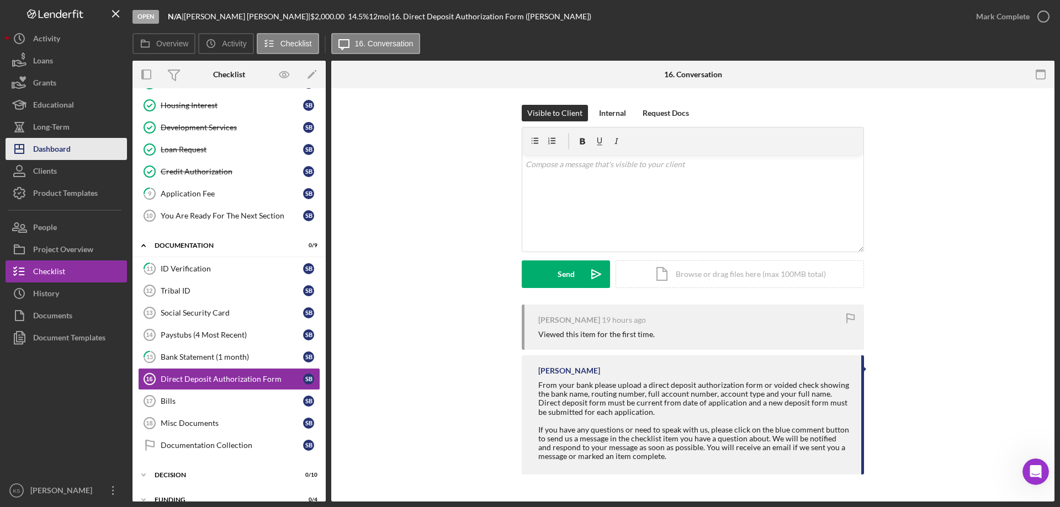
click at [54, 144] on div "Dashboard" at bounding box center [52, 150] width 38 height 25
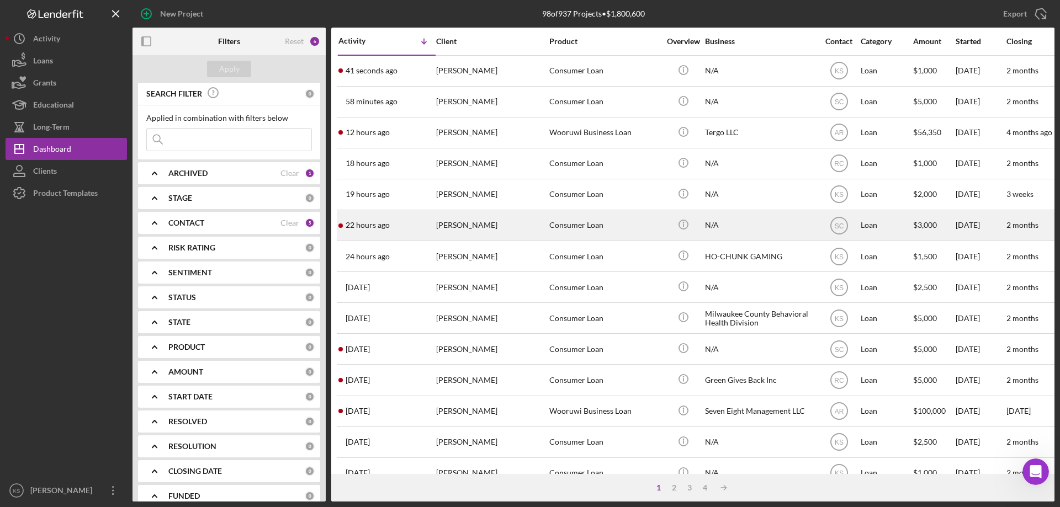
click at [463, 228] on div "[PERSON_NAME]" at bounding box center [491, 225] width 110 height 29
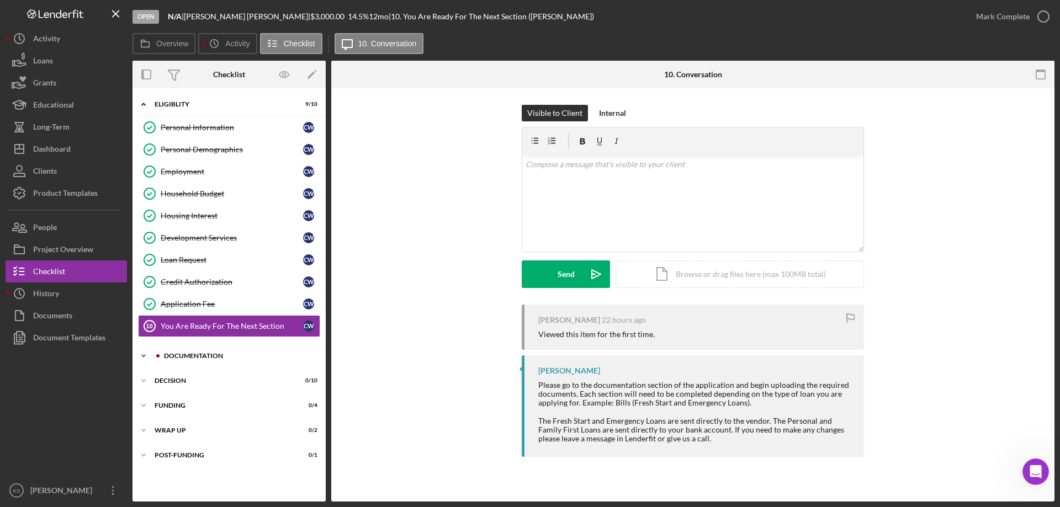
click at [205, 361] on div "Icon/Expander Documentation 0 / 9" at bounding box center [229, 356] width 193 height 22
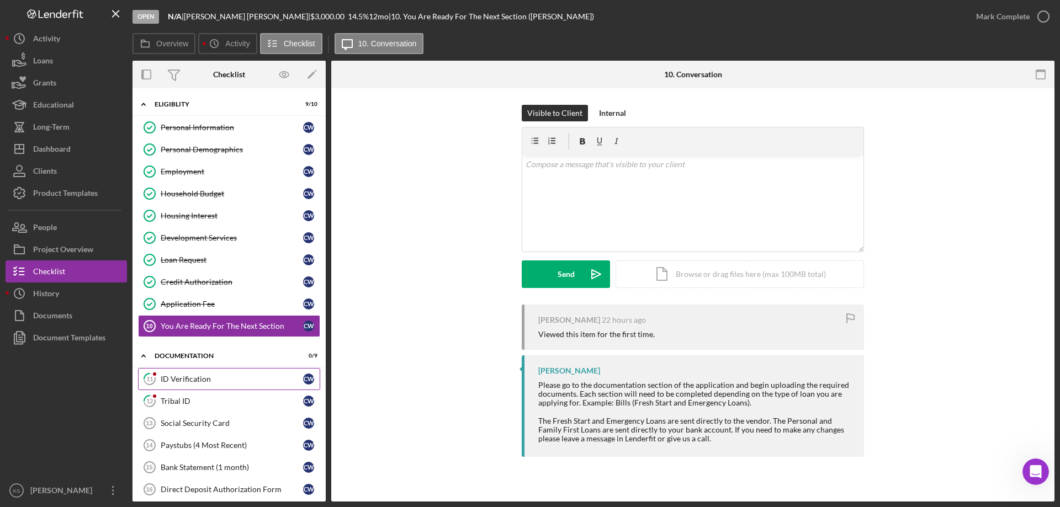
click at [189, 375] on div "ID Verification" at bounding box center [232, 379] width 142 height 9
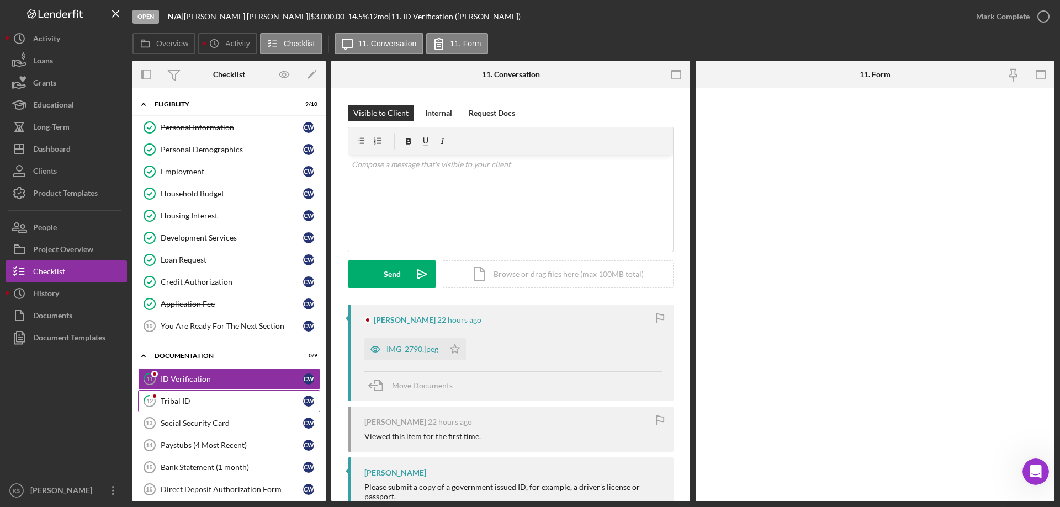
click at [176, 395] on link "12 Tribal ID C W" at bounding box center [229, 401] width 182 height 22
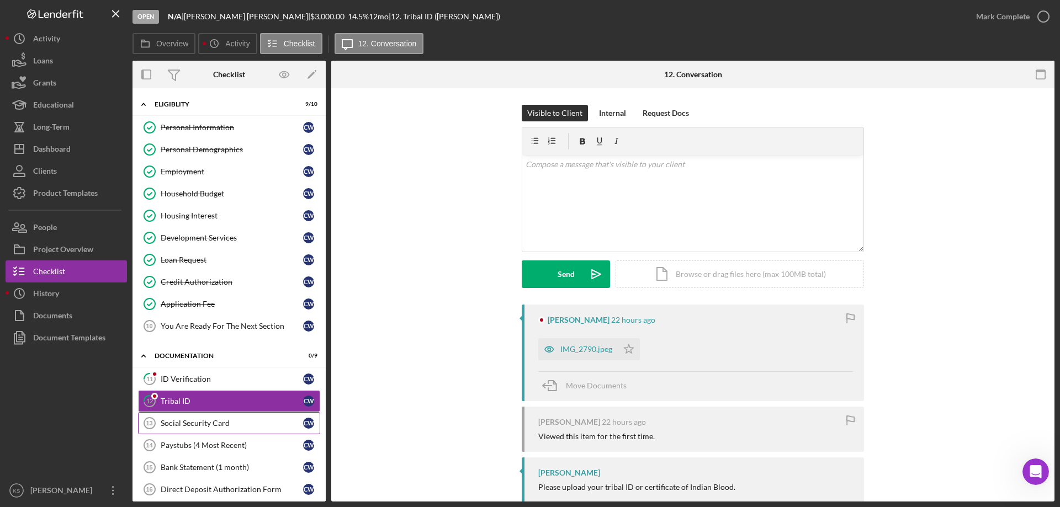
click at [178, 422] on div "Social Security Card" at bounding box center [232, 423] width 142 height 9
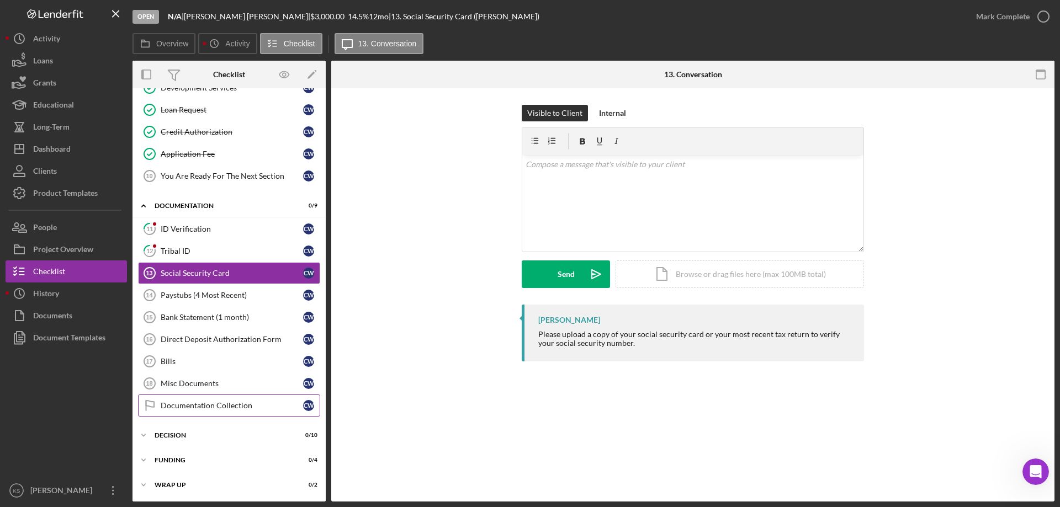
scroll to position [166, 0]
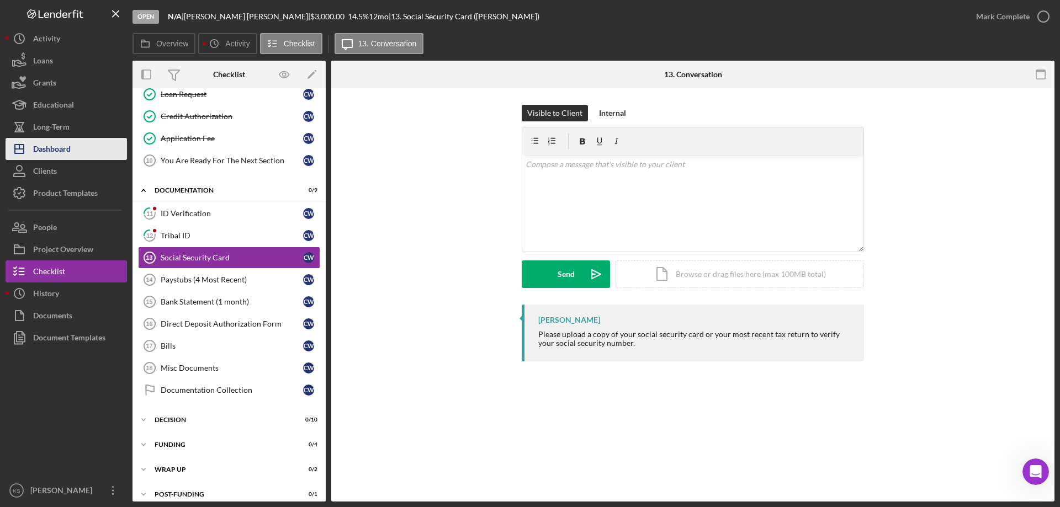
click at [60, 146] on div "Dashboard" at bounding box center [52, 150] width 38 height 25
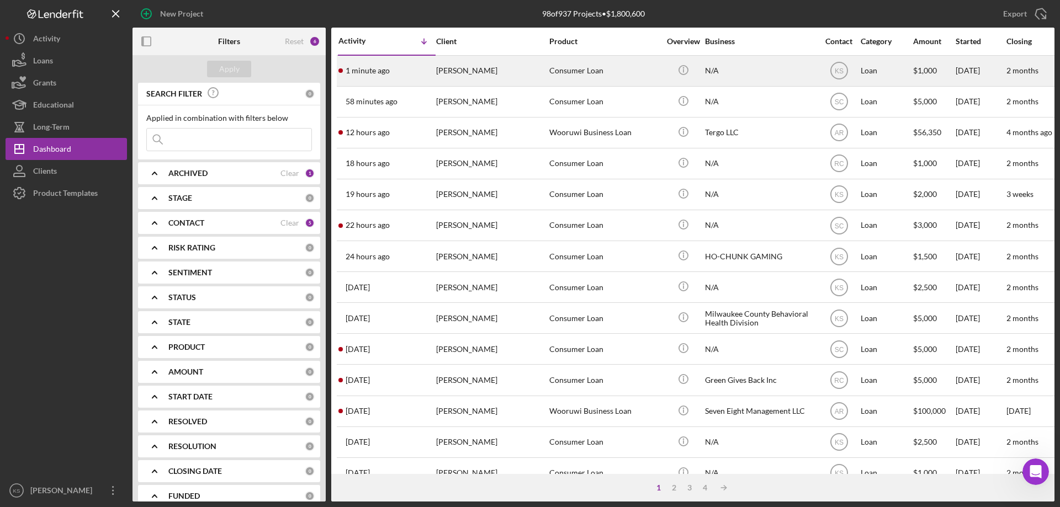
click at [408, 75] on div "1 minute ago [PERSON_NAME]" at bounding box center [386, 70] width 97 height 29
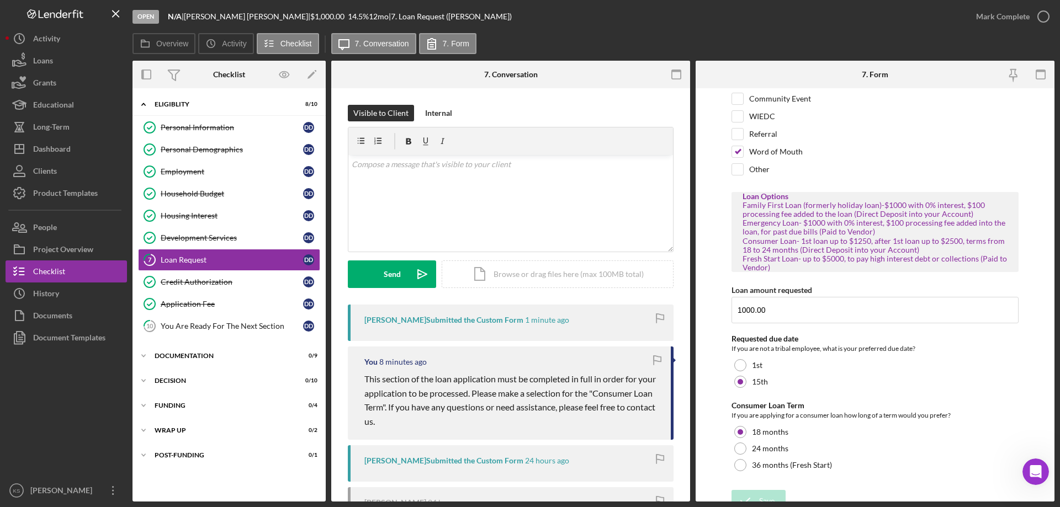
scroll to position [98, 0]
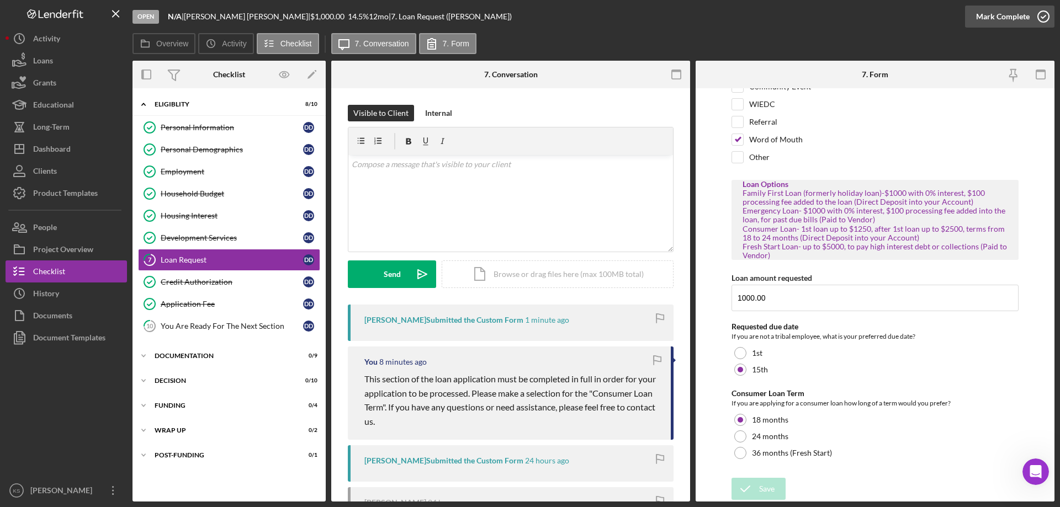
click at [1042, 17] on icon "button" at bounding box center [1044, 17] width 28 height 28
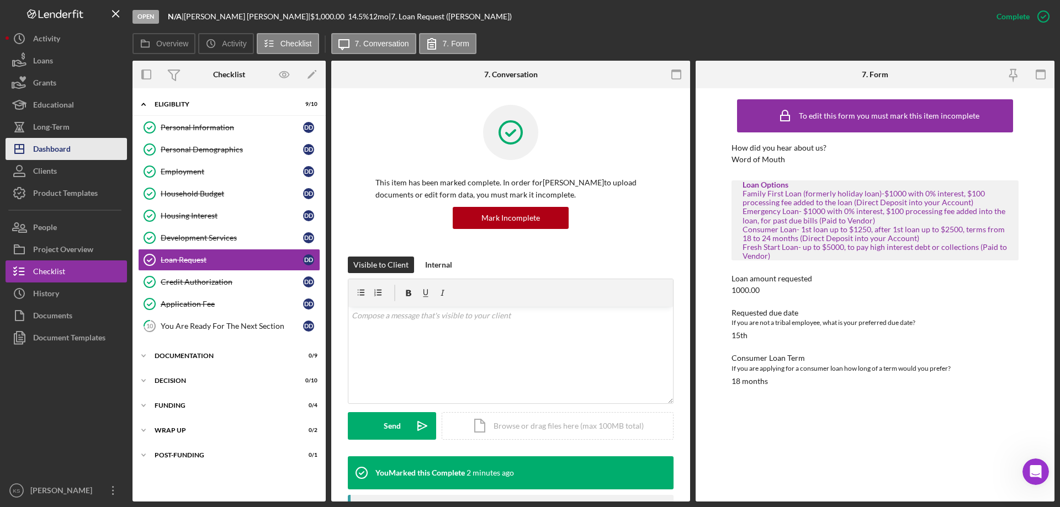
click at [66, 147] on div "Dashboard" at bounding box center [52, 150] width 38 height 25
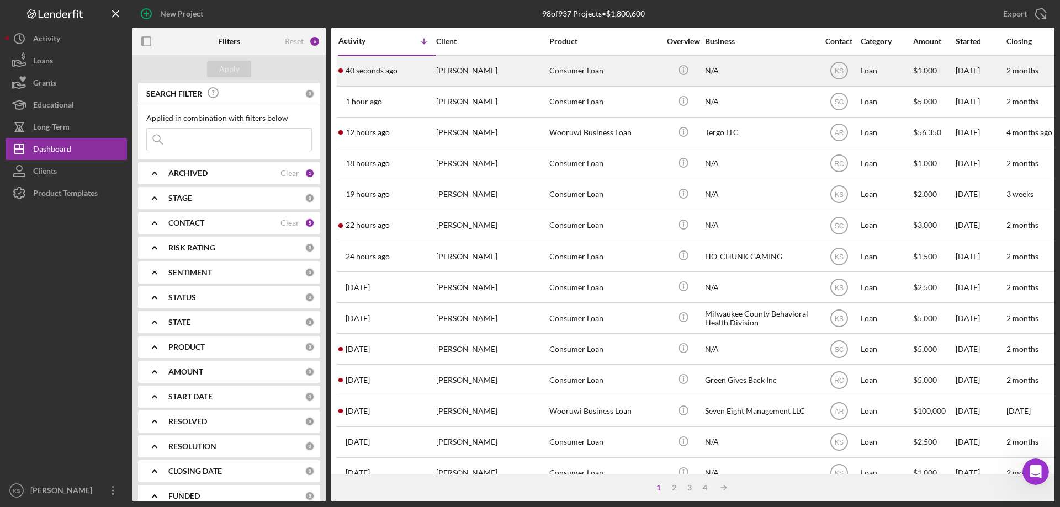
click at [416, 72] on div "40 seconds ago [PERSON_NAME]" at bounding box center [386, 70] width 97 height 29
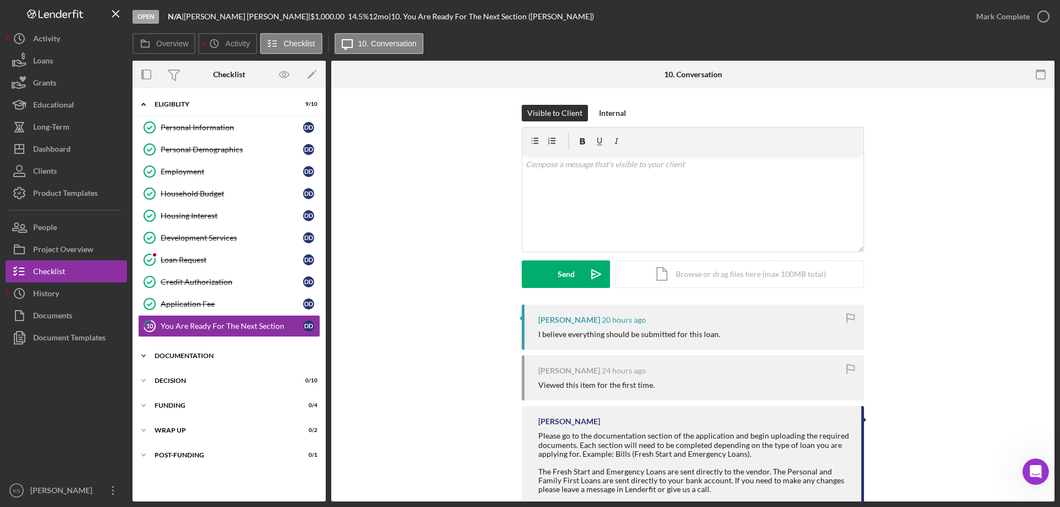
click at [190, 356] on div "Documentation" at bounding box center [233, 356] width 157 height 7
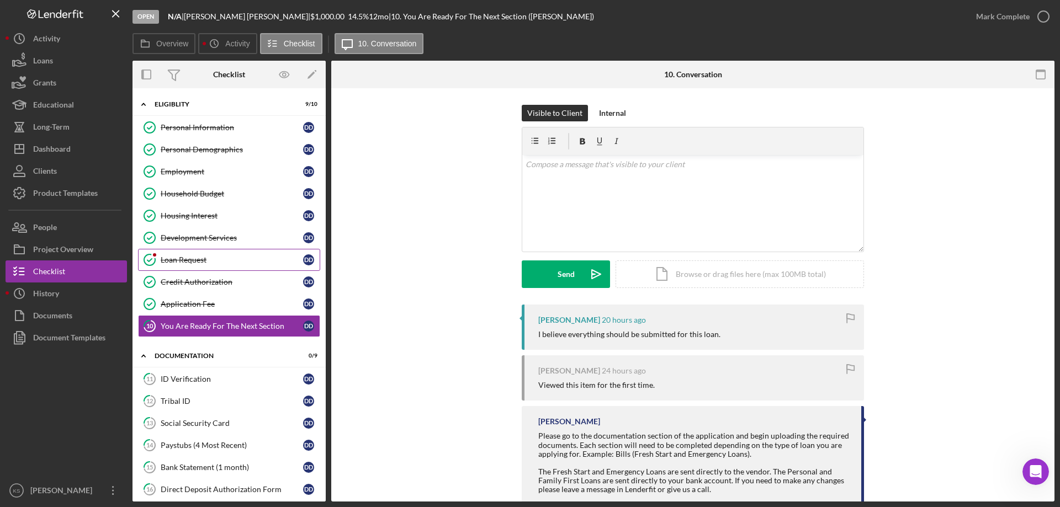
click at [198, 263] on div "Loan Request" at bounding box center [232, 260] width 142 height 9
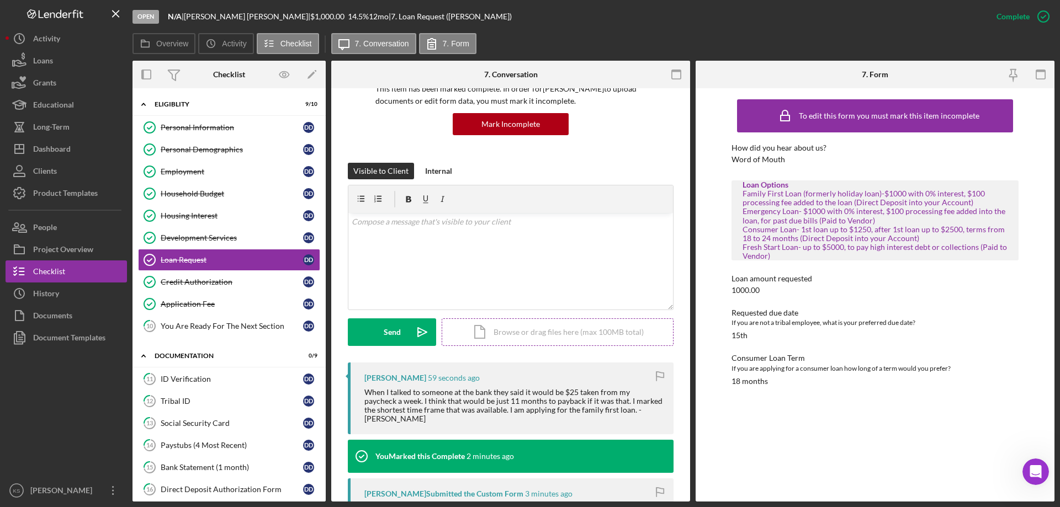
scroll to position [110, 0]
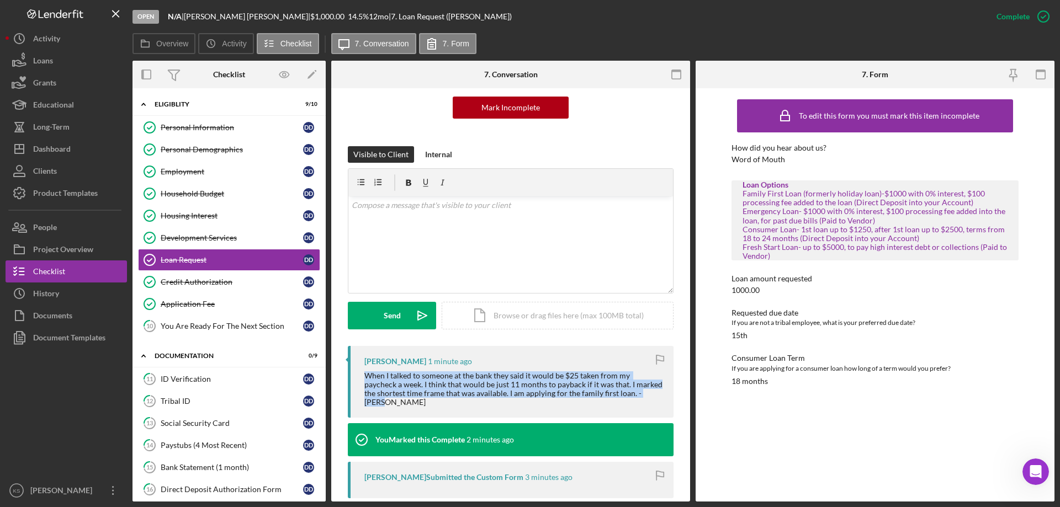
drag, startPoint x: 658, startPoint y: 395, endPoint x: 360, endPoint y: 372, distance: 298.5
click at [360, 372] on div "[PERSON_NAME] 1 minute ago When I talked to someone at the bank they said it wo…" at bounding box center [511, 382] width 326 height 72
click at [213, 207] on link "Housing Interest Housing Interest D D" at bounding box center [229, 216] width 182 height 22
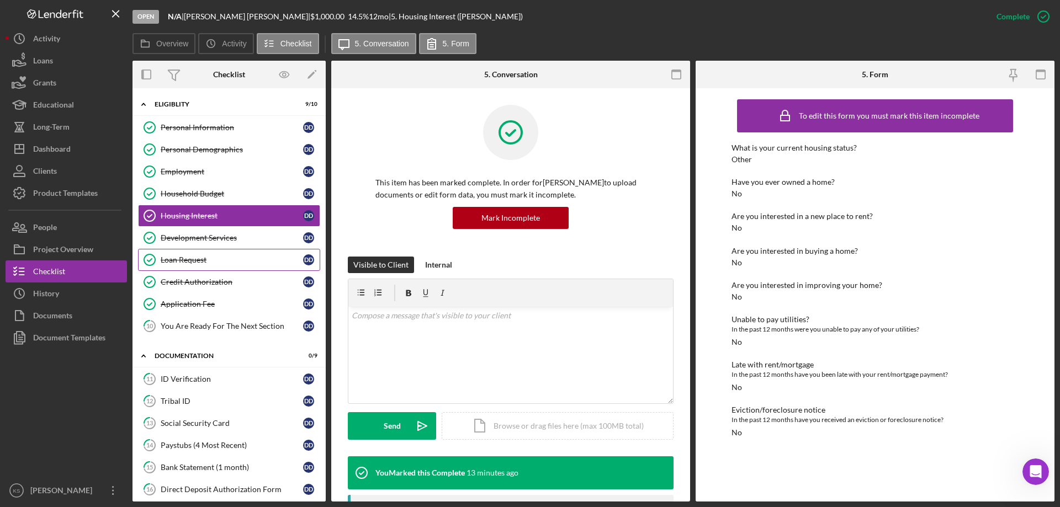
click at [199, 263] on div "Loan Request" at bounding box center [232, 260] width 142 height 9
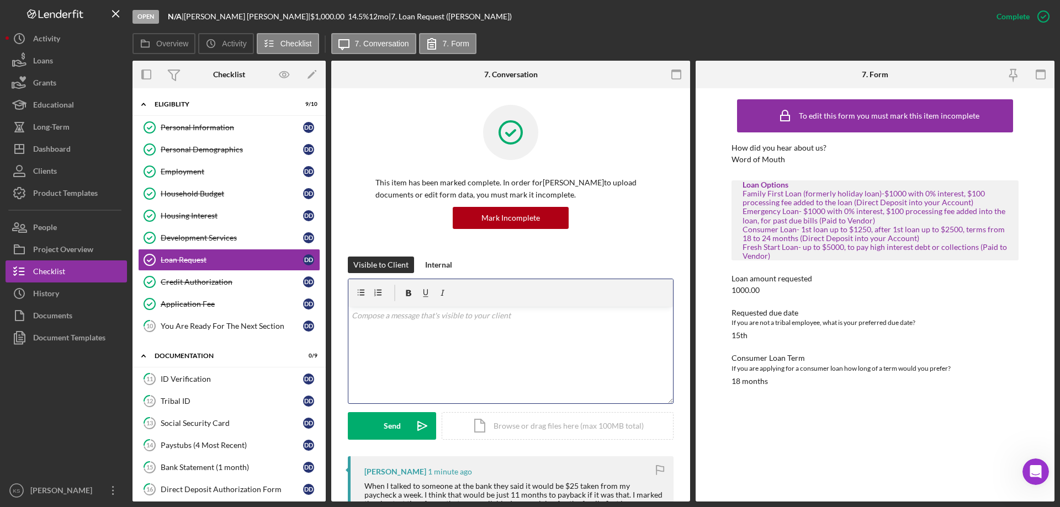
click at [462, 356] on div "v Color teal Color pink Remove color Add row above Add row below Add column bef…" at bounding box center [510, 355] width 325 height 97
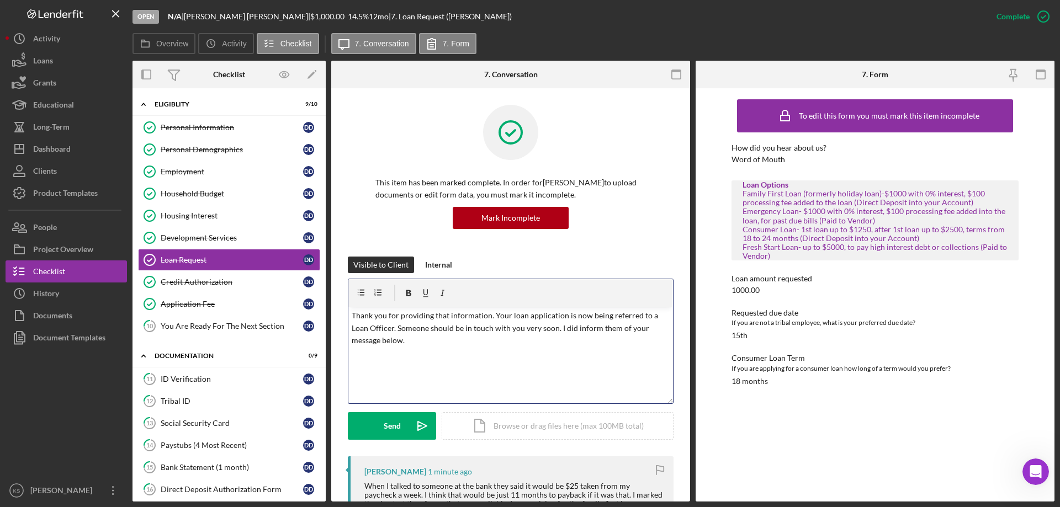
click at [448, 361] on div "v Color teal Color pink Remove color Add row above Add row below Add column bef…" at bounding box center [510, 355] width 325 height 97
click at [395, 421] on div "Send" at bounding box center [392, 426] width 17 height 28
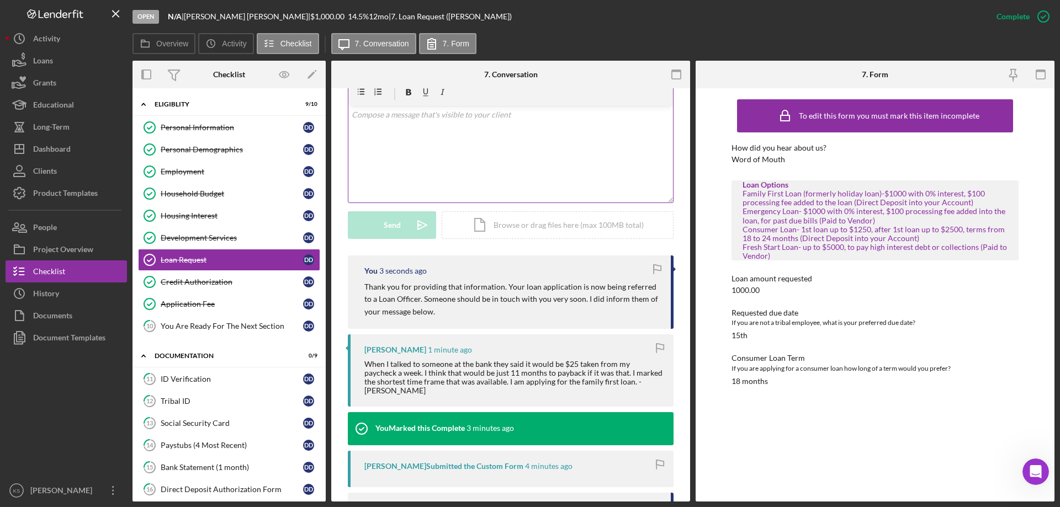
scroll to position [221, 0]
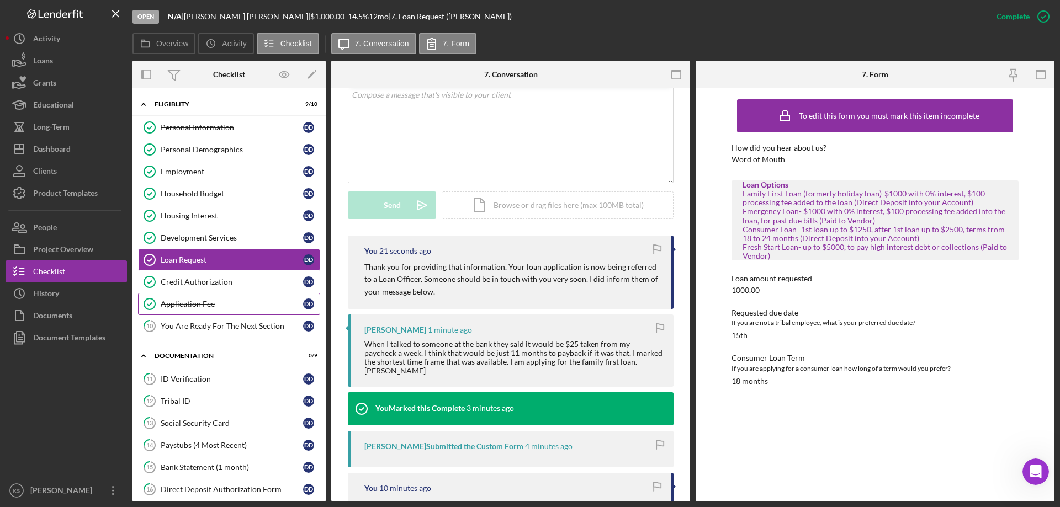
click at [197, 295] on link "Application Fee Application Fee D D" at bounding box center [229, 304] width 182 height 22
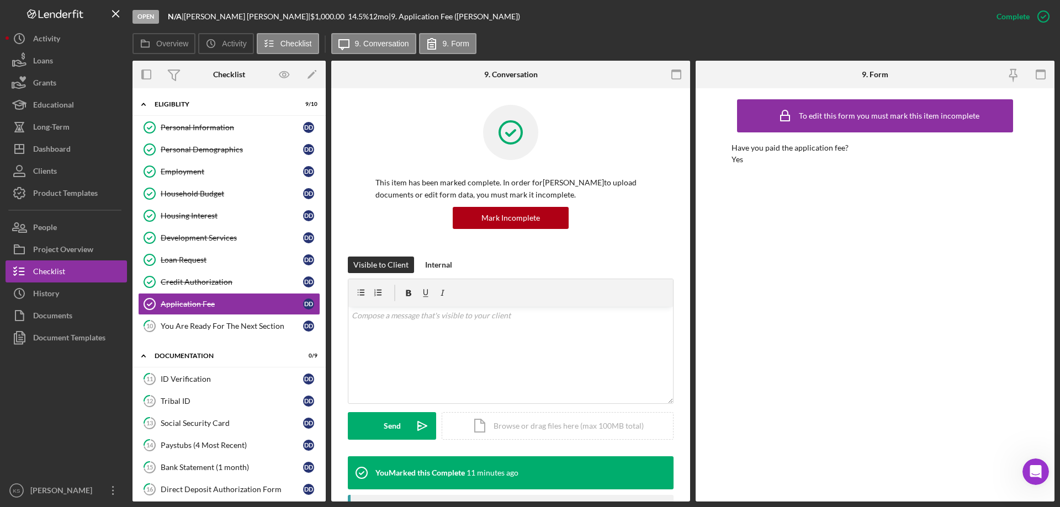
scroll to position [166, 0]
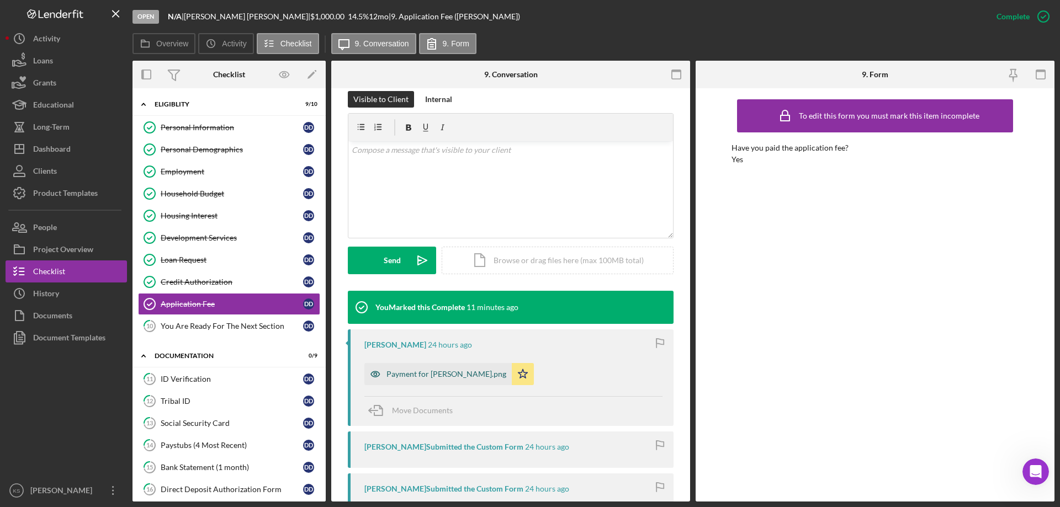
click at [425, 377] on div "Payment for [PERSON_NAME].png" at bounding box center [447, 374] width 120 height 9
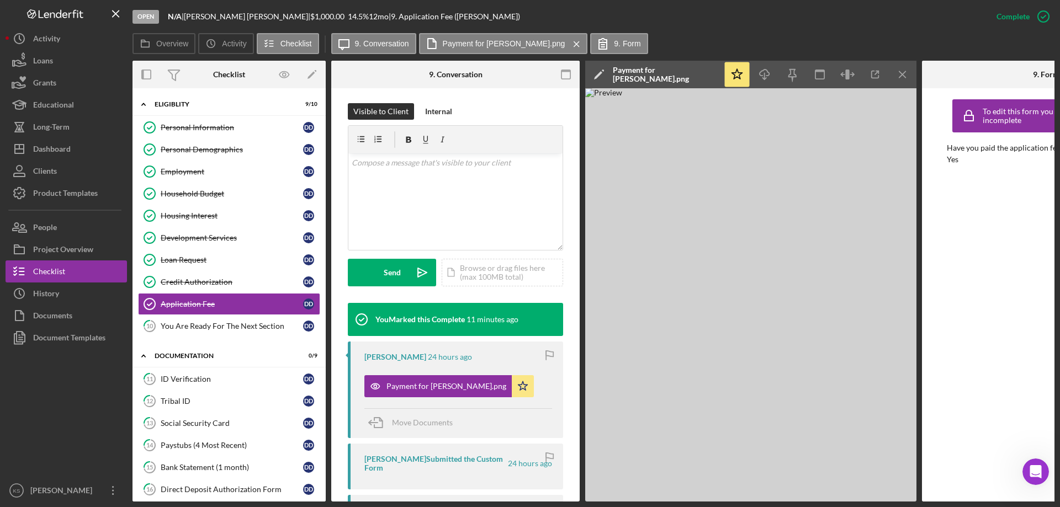
click at [706, 321] on img at bounding box center [750, 295] width 331 height 414
click at [664, 255] on img at bounding box center [750, 295] width 331 height 414
click at [898, 71] on icon "Icon/Menu Close" at bounding box center [903, 74] width 25 height 25
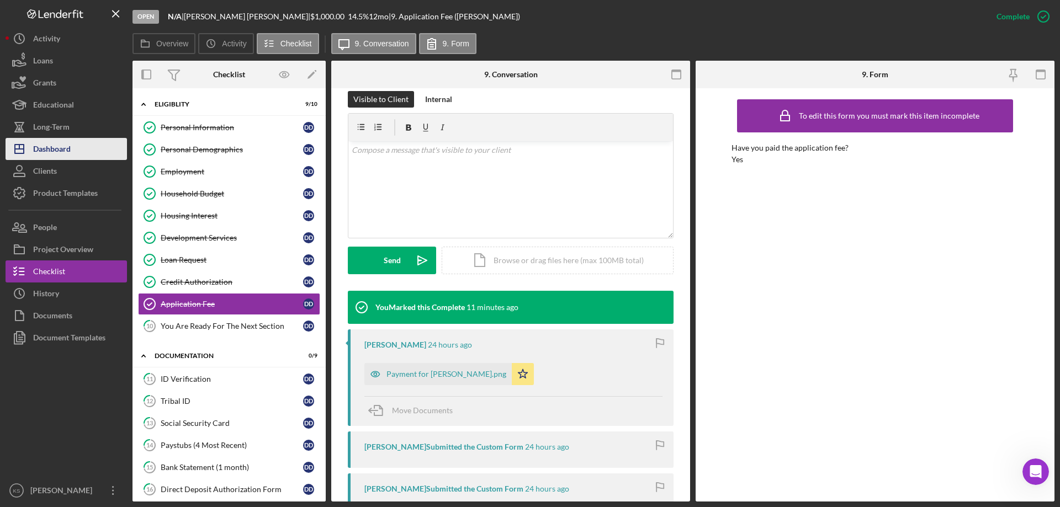
click at [57, 144] on div "Dashboard" at bounding box center [52, 150] width 38 height 25
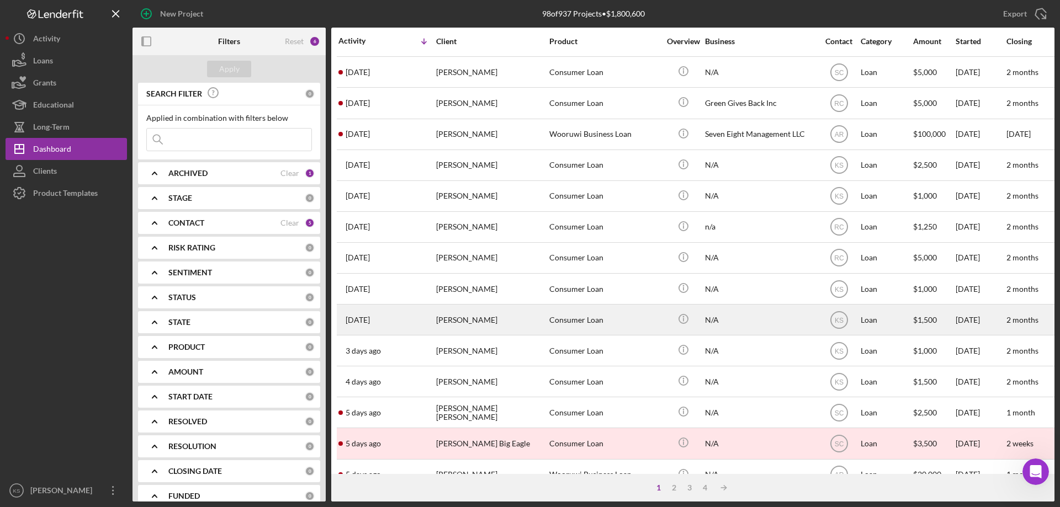
scroll to position [369, 0]
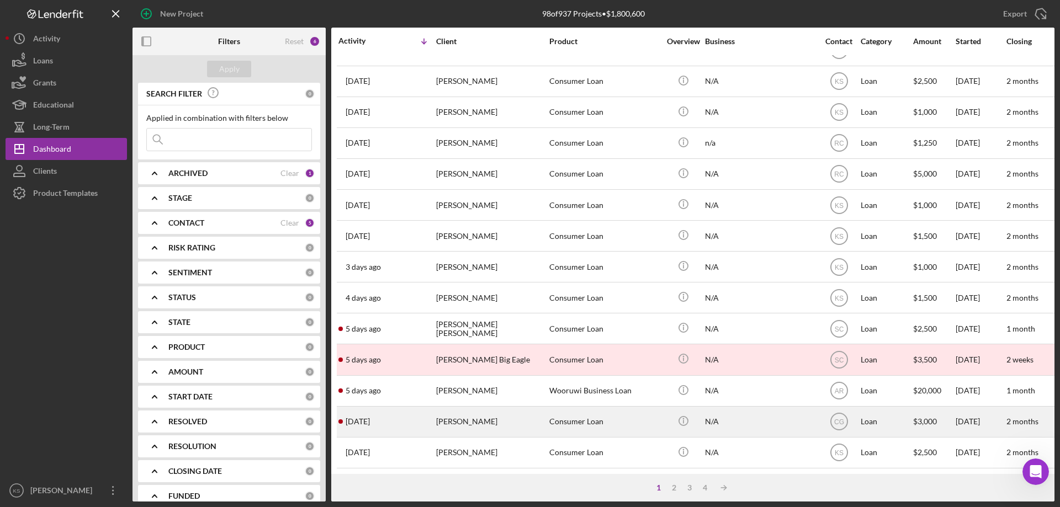
click at [478, 414] on div "[PERSON_NAME]" at bounding box center [491, 421] width 110 height 29
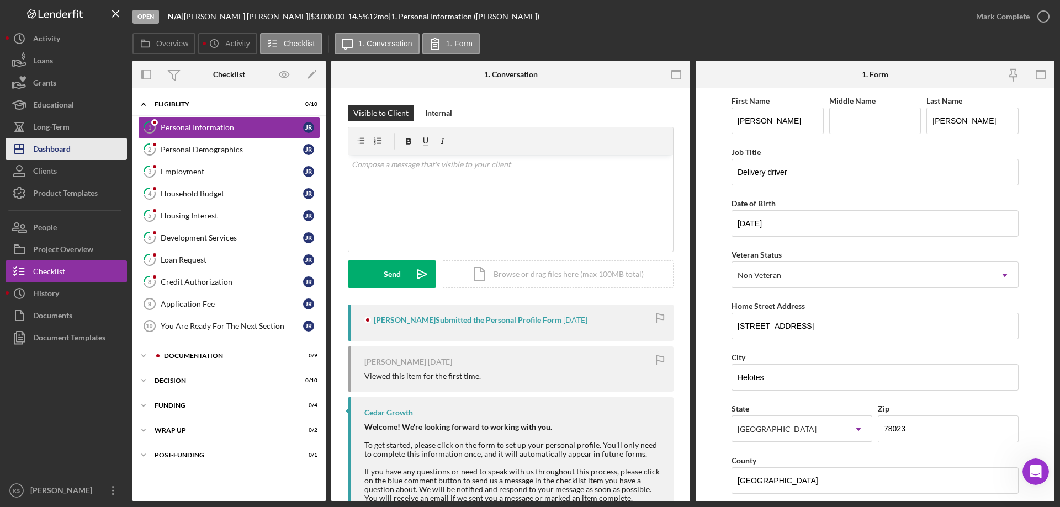
click at [71, 144] on button "Icon/Dashboard Dashboard" at bounding box center [66, 149] width 121 height 22
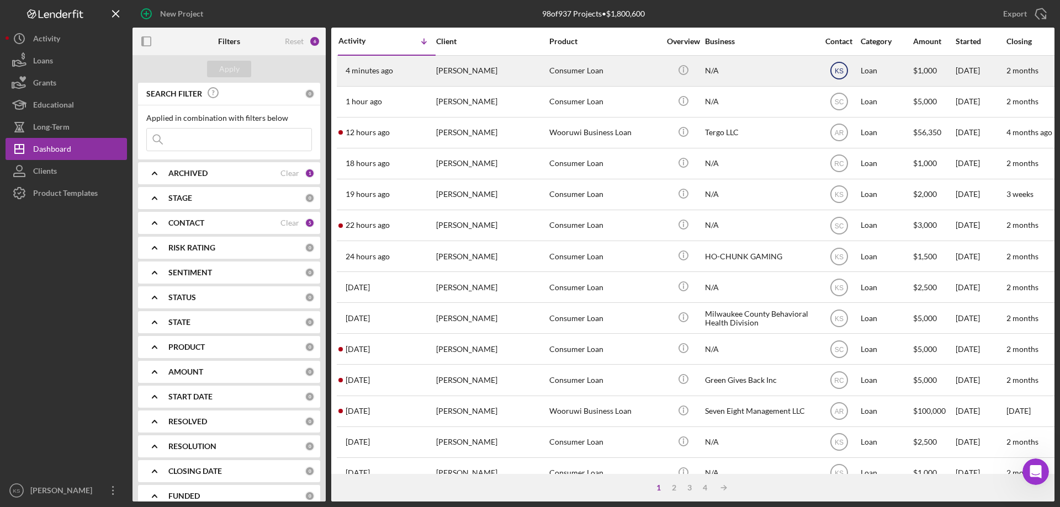
click at [835, 72] on text "KS" at bounding box center [838, 71] width 9 height 8
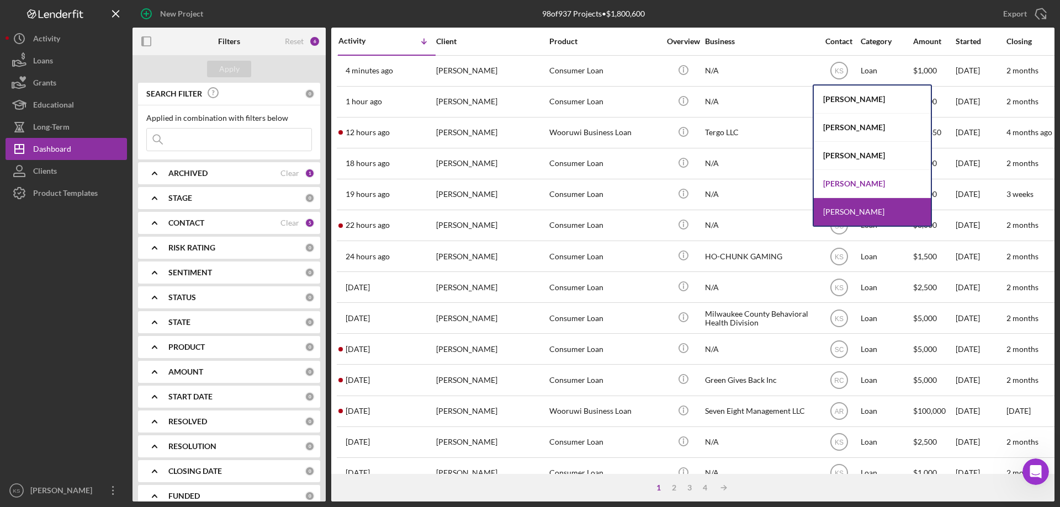
click at [841, 180] on div "[PERSON_NAME]" at bounding box center [872, 184] width 117 height 28
